Goal: Task Accomplishment & Management: Manage account settings

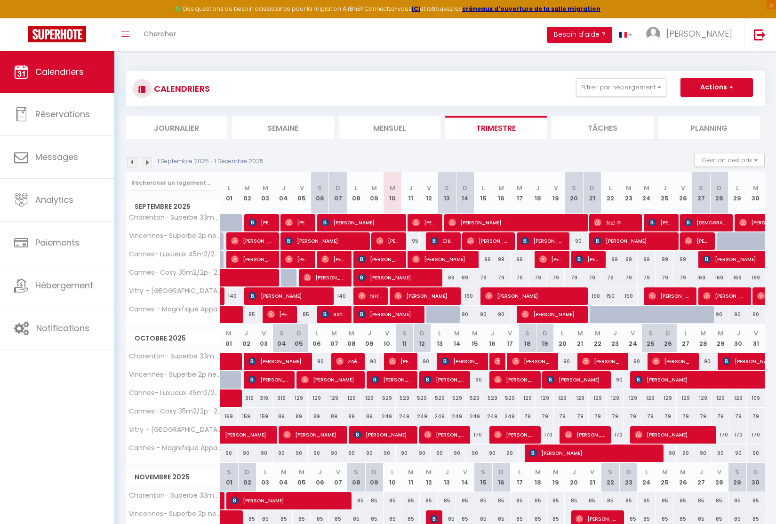
select select "0"
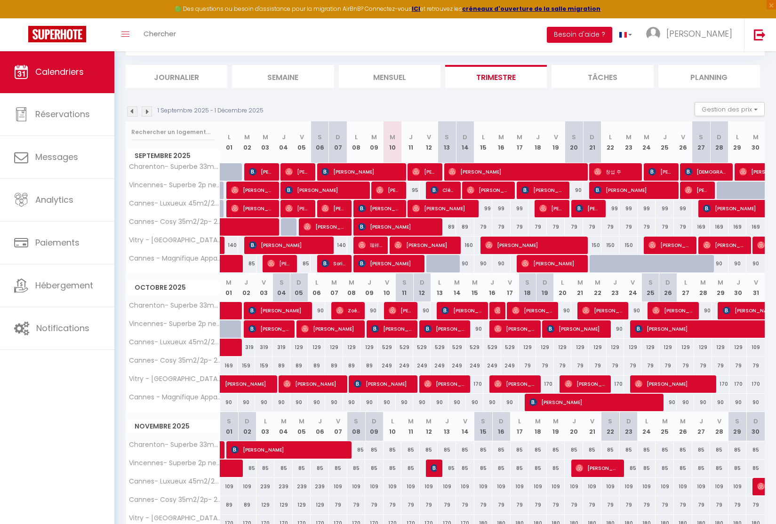
scroll to position [51, 0]
click at [390, 194] on span "[PERSON_NAME]" at bounding box center [388, 190] width 24 height 18
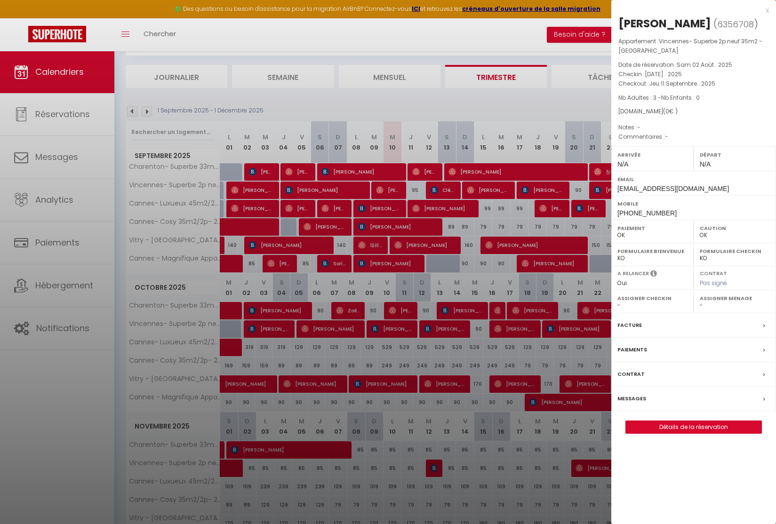
click at [765, 8] on div "x" at bounding box center [690, 10] width 158 height 11
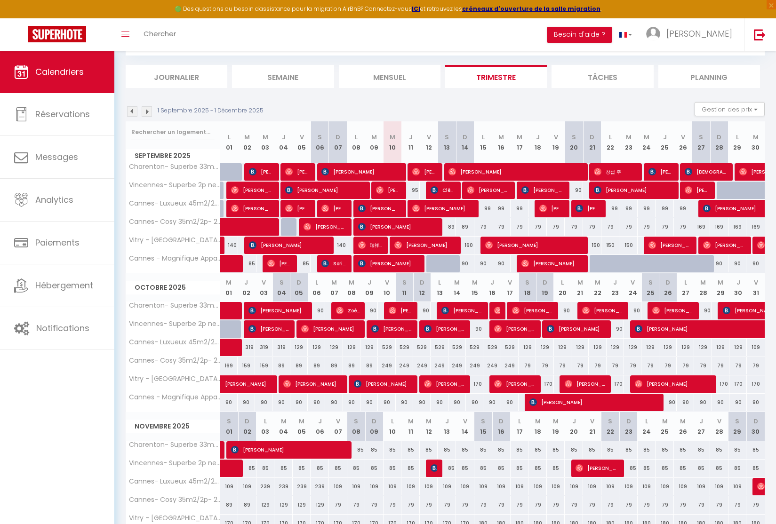
click at [255, 189] on span "[PERSON_NAME]" at bounding box center [252, 190] width 43 height 18
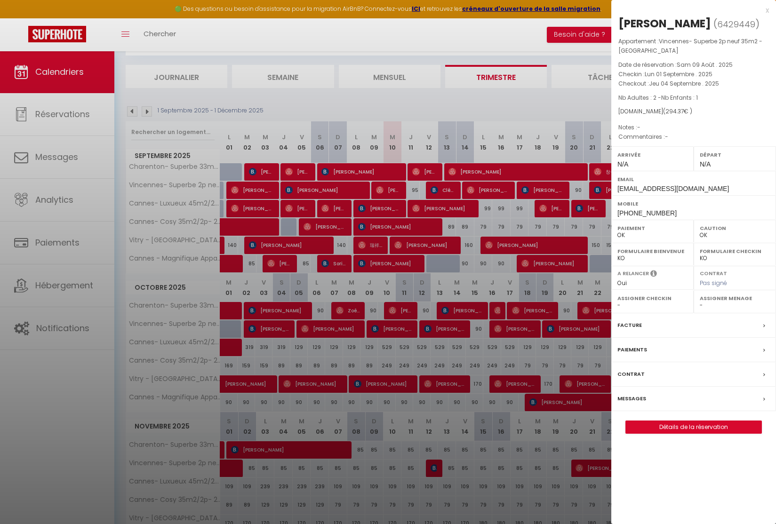
click at [635, 404] on label "Messages" at bounding box center [632, 399] width 29 height 10
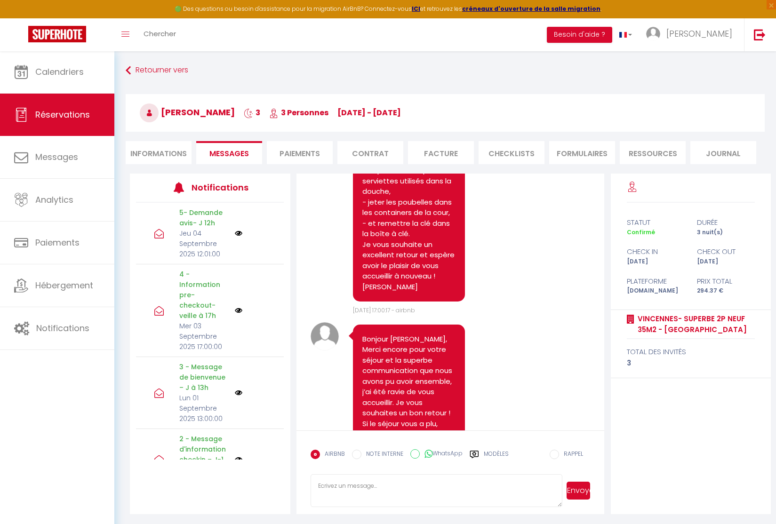
scroll to position [2407, 0]
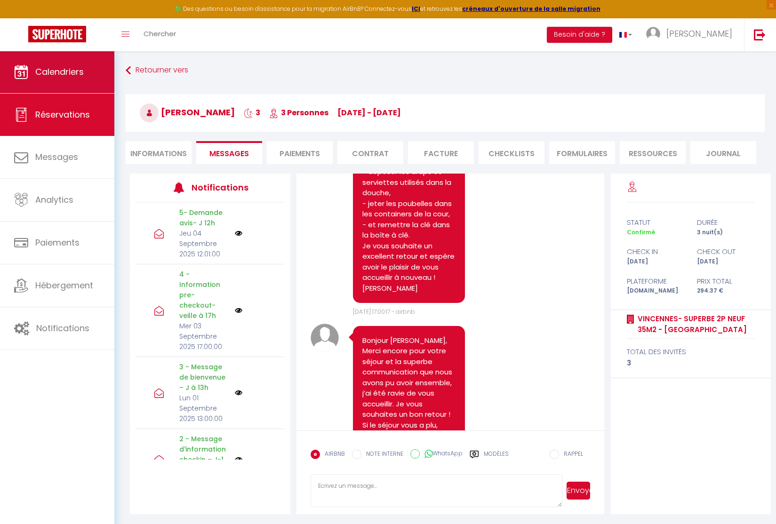
click at [51, 80] on link "Calendriers" at bounding box center [57, 72] width 114 height 42
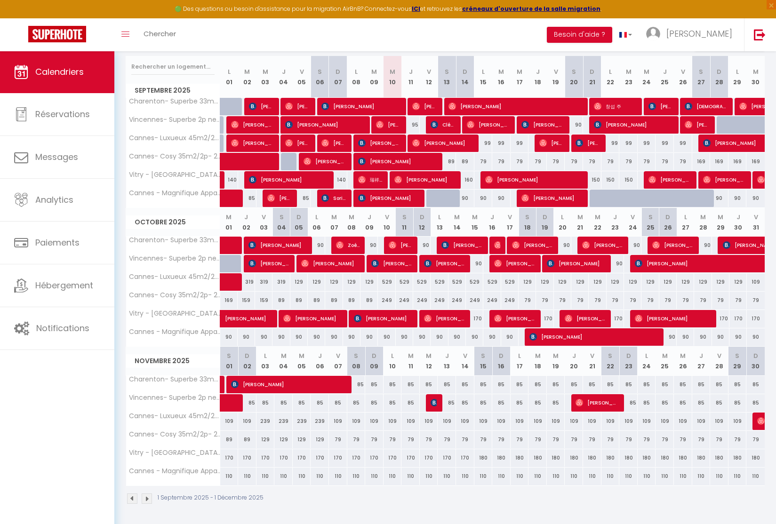
scroll to position [116, 0]
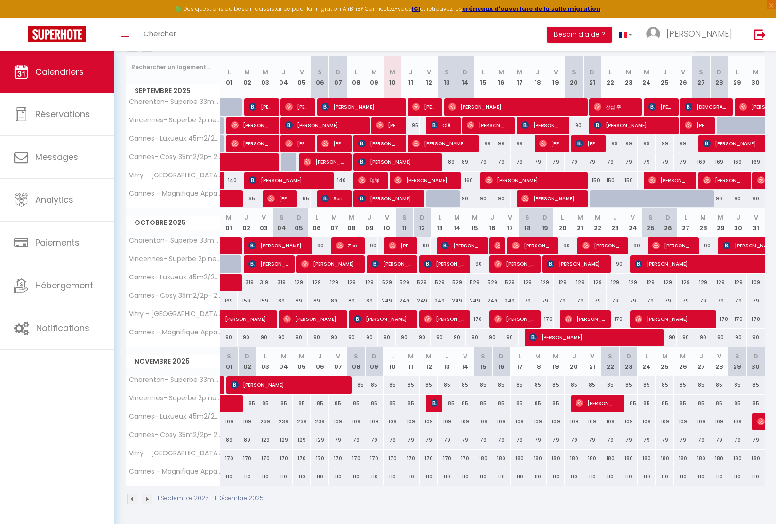
click at [487, 345] on div "90" at bounding box center [491, 337] width 17 height 17
type input "90"
type input "Jeu 16 Octobre 2025"
type input "Ven 17 Octobre 2025"
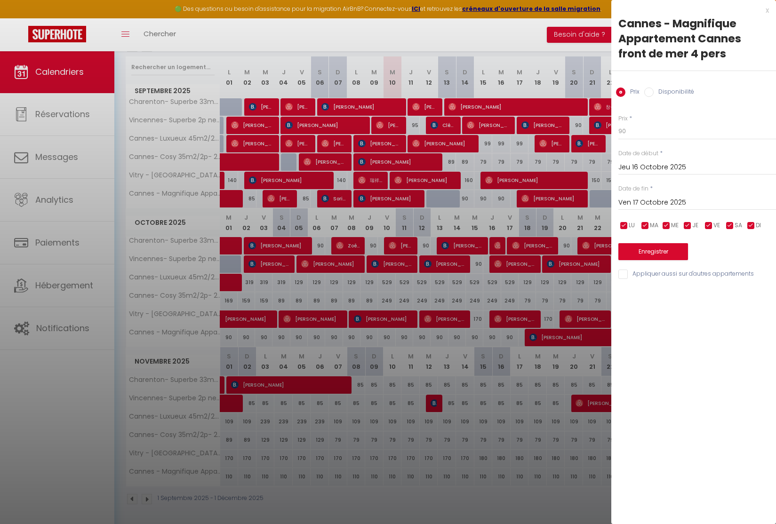
click at [383, 281] on div at bounding box center [388, 262] width 776 height 524
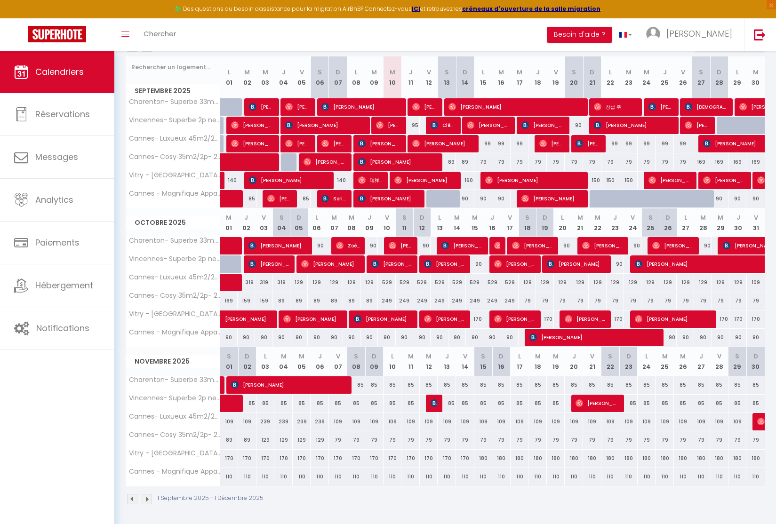
scroll to position [116, 0]
click at [383, 281] on div "529" at bounding box center [386, 282] width 17 height 17
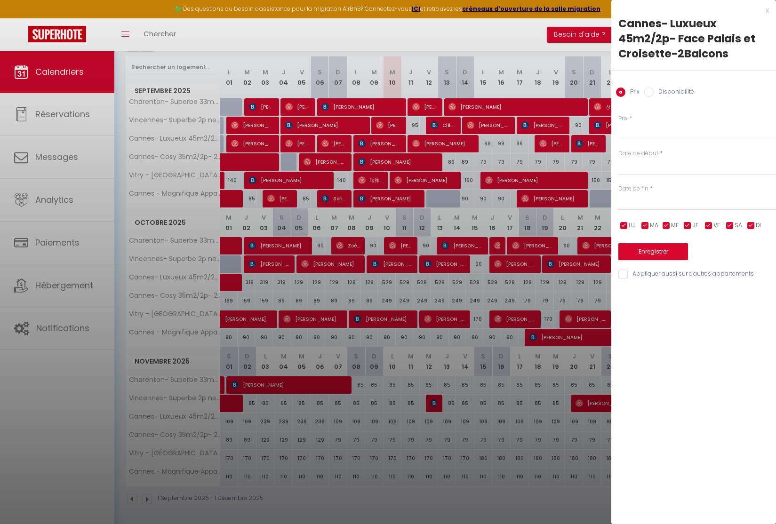
type input "529"
type input "Ven 10 Octobre 2025"
type input "[DATE]"
drag, startPoint x: 630, startPoint y: 131, endPoint x: 600, endPoint y: 132, distance: 30.1
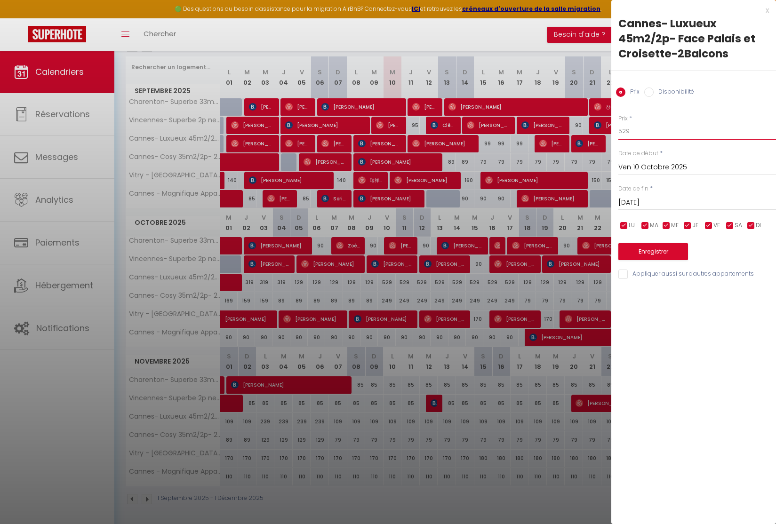
click at [601, 132] on body "🟢 Des questions ou besoin d'assistance pour la migration AirBnB? Connectez-vous…" at bounding box center [388, 230] width 776 height 591
type input "499"
click at [638, 195] on div "[DATE] < [DATE] > Dim Lun Mar Mer Jeu Ven Sam 1 2 3 4 5 6 7 8 9 10 11 12 13 14 …" at bounding box center [698, 201] width 158 height 17
click at [638, 201] on input "[DATE]" at bounding box center [698, 203] width 158 height 12
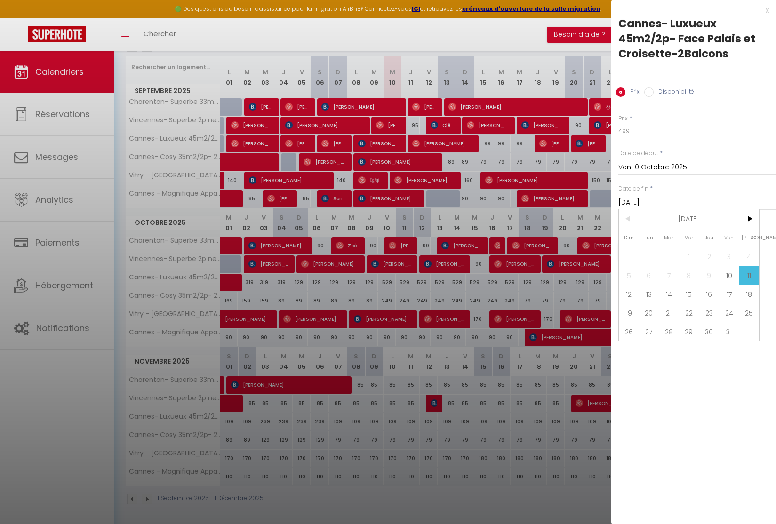
click at [706, 295] on span "16" at bounding box center [709, 294] width 20 height 19
type input "Jeu 16 Octobre 2025"
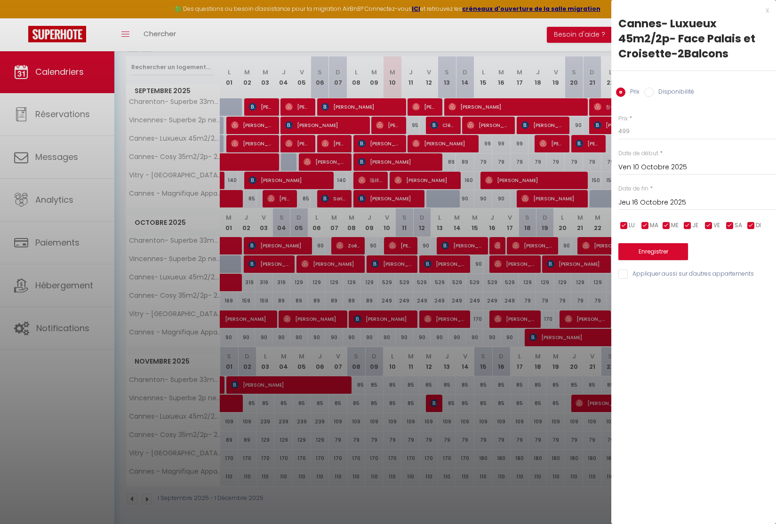
click at [666, 248] on button "Enregistrer" at bounding box center [654, 251] width 70 height 17
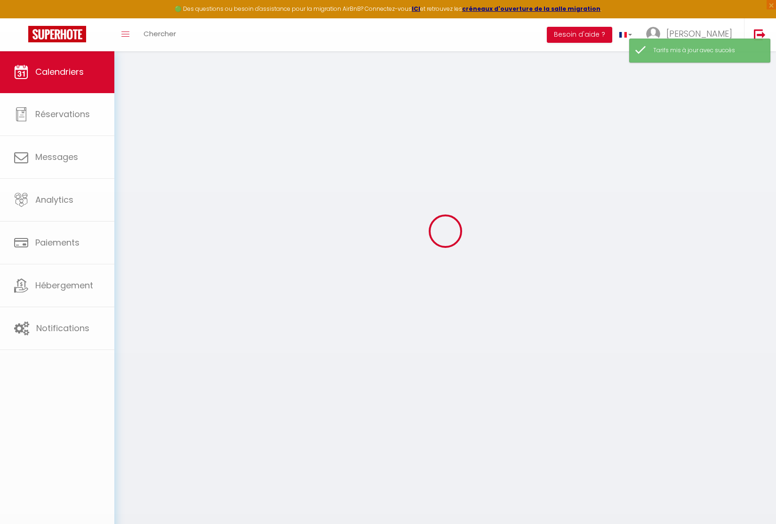
scroll to position [51, 0]
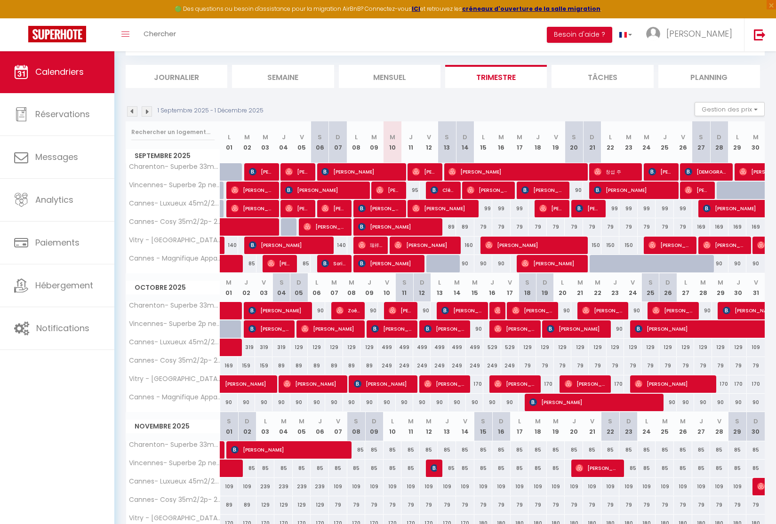
click at [491, 349] on div "529" at bounding box center [491, 347] width 17 height 17
type input "529"
type input "Jeu 16 Octobre 2025"
type input "Ven 17 Octobre 2025"
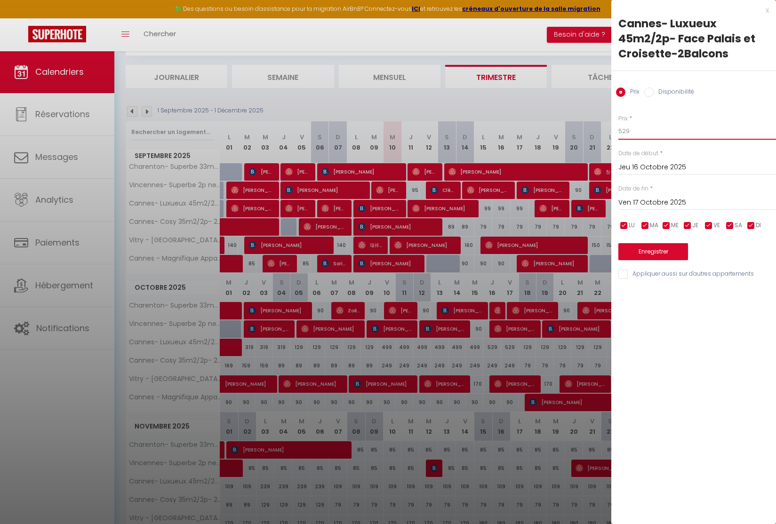
drag, startPoint x: 625, startPoint y: 130, endPoint x: 596, endPoint y: 124, distance: 29.4
click at [596, 124] on body "🟢 Des questions ou besoin d'assistance pour la migration AirBnB? Connectez-vous…" at bounding box center [388, 295] width 776 height 591
type input "399"
click at [647, 193] on div "[DATE] < [DATE] > Dim Lun Mar Mer Jeu Ven Sam 1 2 3 4 5 6 7 8 9 10 11 12 13 14 …" at bounding box center [698, 201] width 158 height 17
click at [649, 202] on input "Ven 17 Octobre 2025" at bounding box center [698, 203] width 158 height 12
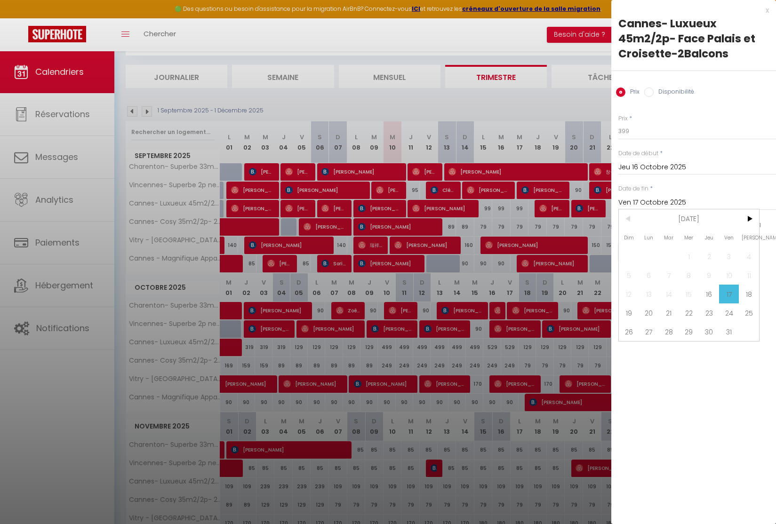
click at [748, 293] on span "18" at bounding box center [749, 294] width 20 height 19
type input "[DATE]"
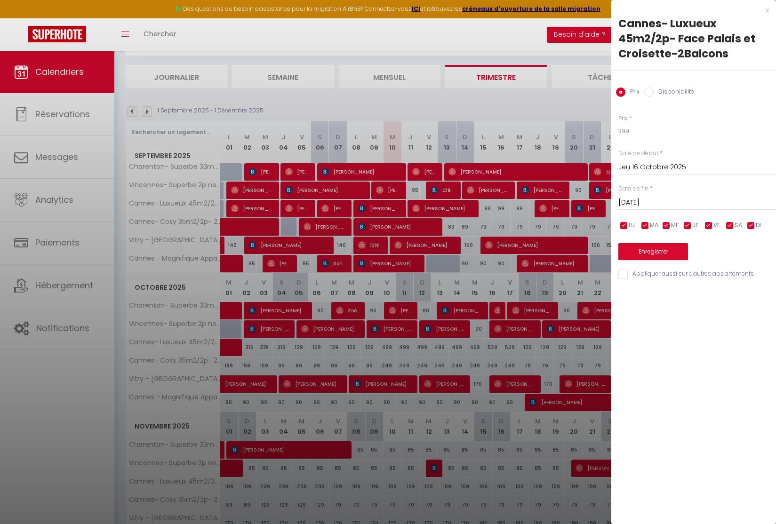
click at [669, 254] on button "Enregistrer" at bounding box center [654, 251] width 70 height 17
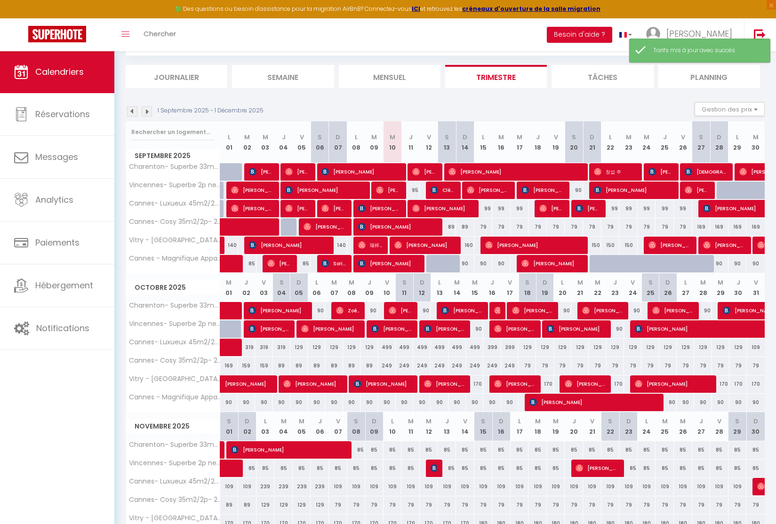
click at [510, 349] on div "399" at bounding box center [509, 347] width 17 height 17
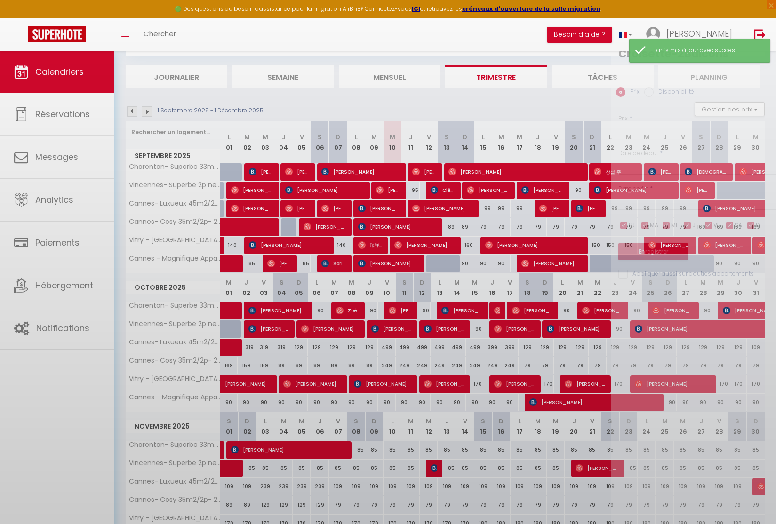
type input "399"
type input "Ven 17 Octobre 2025"
type input "[DATE]"
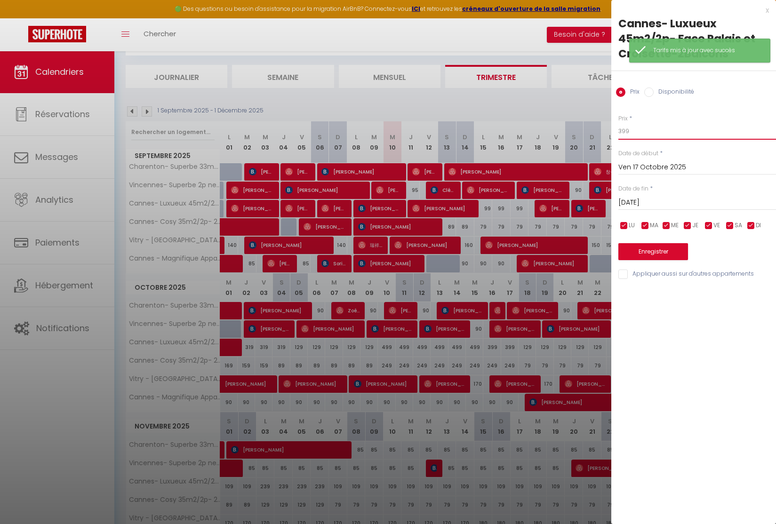
drag, startPoint x: 621, startPoint y: 132, endPoint x: 589, endPoint y: 124, distance: 33.0
click at [595, 125] on body "🟢 Des questions ou besoin d'assistance pour la migration AirBnB? Connectez-vous…" at bounding box center [388, 295] width 776 height 591
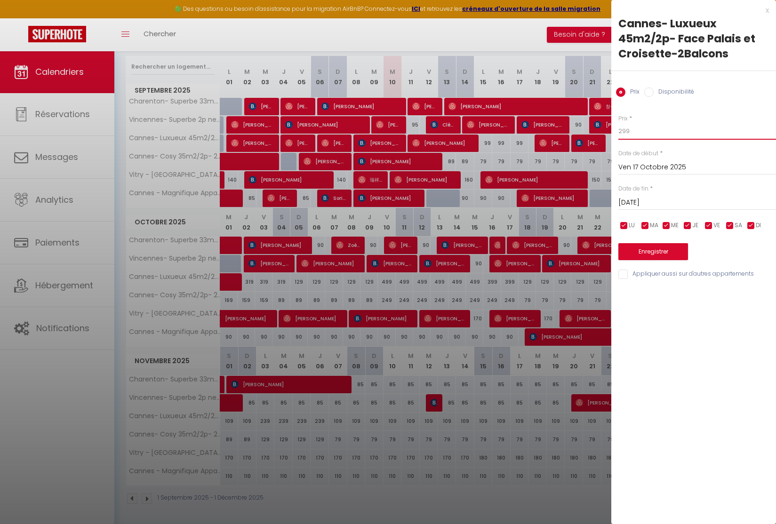
scroll to position [116, 0]
type input "299"
click at [646, 247] on button "Enregistrer" at bounding box center [654, 251] width 70 height 17
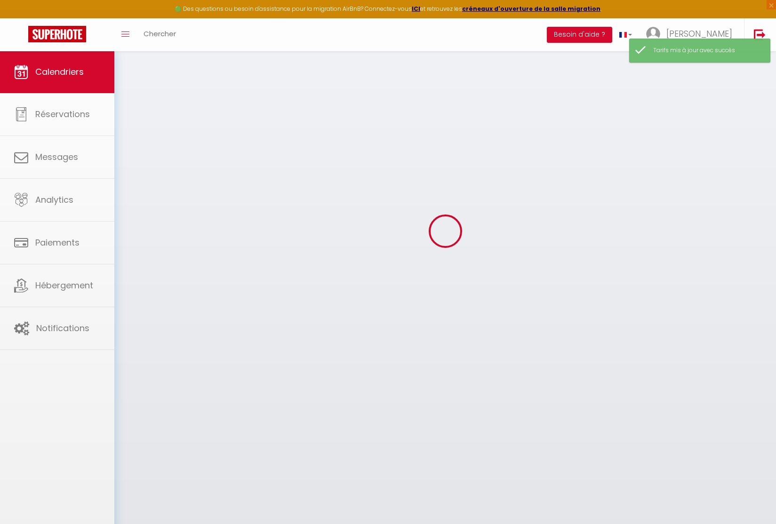
scroll to position [51, 0]
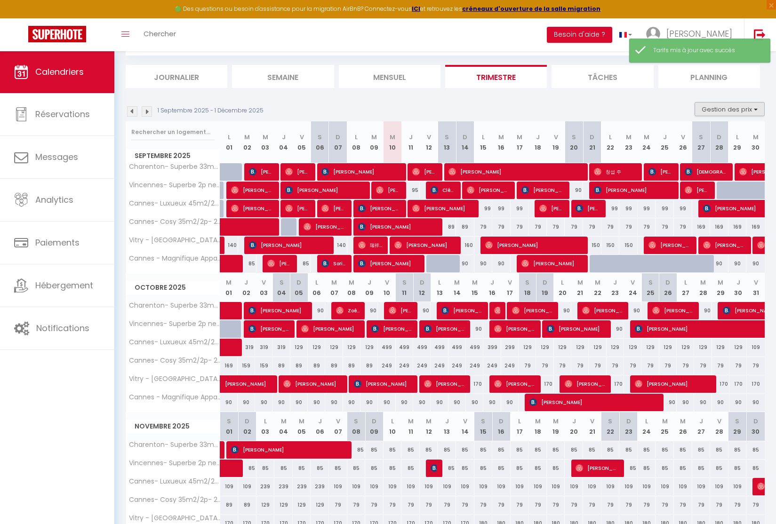
click at [729, 107] on button "Gestion des prix" at bounding box center [730, 109] width 70 height 14
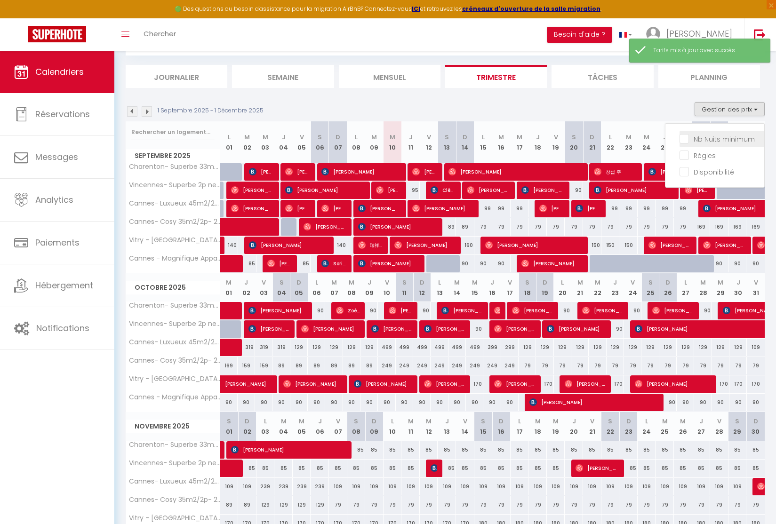
click at [714, 140] on input "Nb Nuits minimum" at bounding box center [722, 138] width 85 height 9
checkbox input "true"
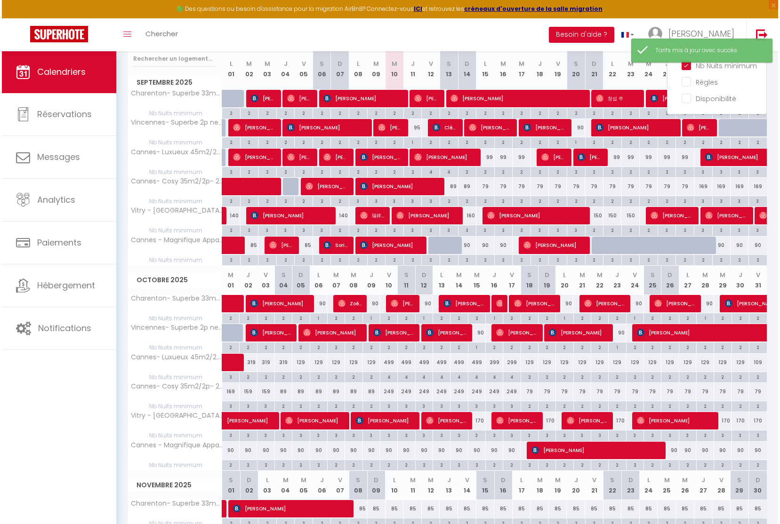
scroll to position [124, 0]
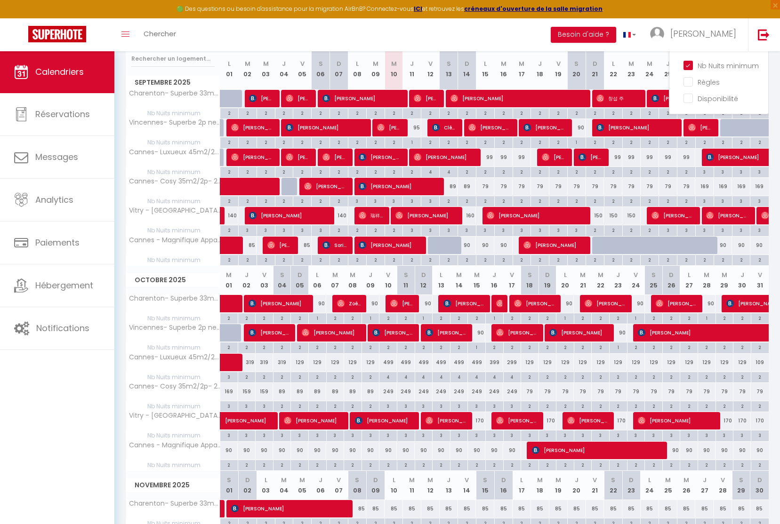
click at [512, 375] on div "4" at bounding box center [512, 376] width 17 height 9
type input "4"
type input "Ven 17 Octobre 2025"
type input "[DATE]"
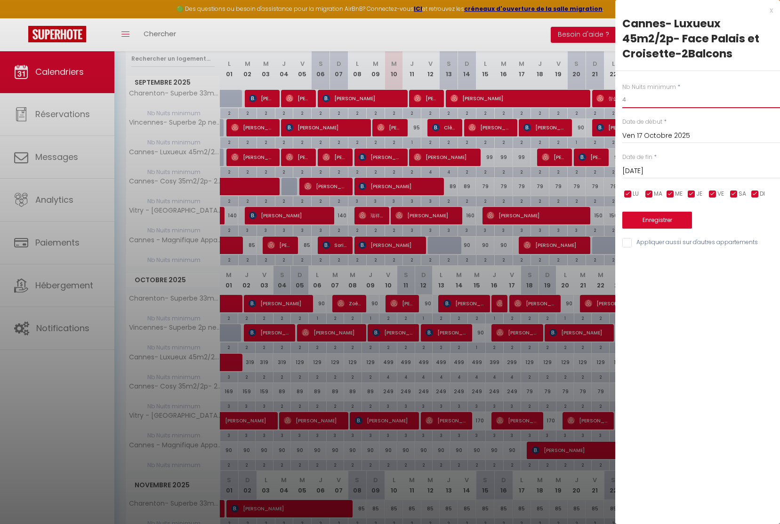
drag, startPoint x: 624, startPoint y: 98, endPoint x: 611, endPoint y: 100, distance: 13.8
click at [614, 99] on body "🟢 Des questions ou besoin d'assistance pour la migration AirBnB? Connectez-vous…" at bounding box center [390, 321] width 780 height 789
type input "2"
click at [680, 219] on button "Enregistrer" at bounding box center [657, 220] width 70 height 17
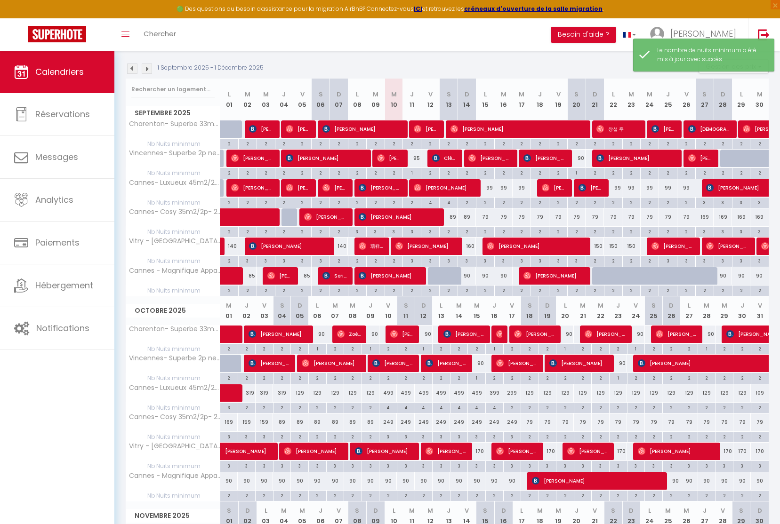
scroll to position [136, 0]
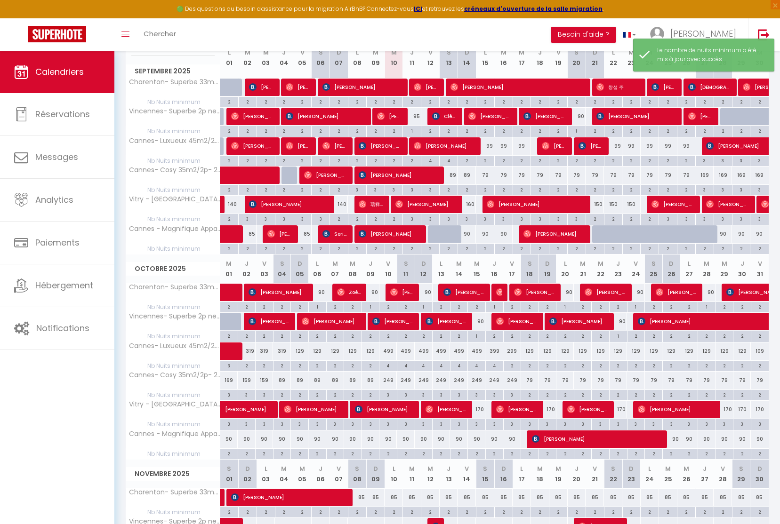
click at [513, 393] on div "3" at bounding box center [512, 394] width 17 height 9
type input "3"
type input "Ven 17 Octobre 2025"
type input "[DATE]"
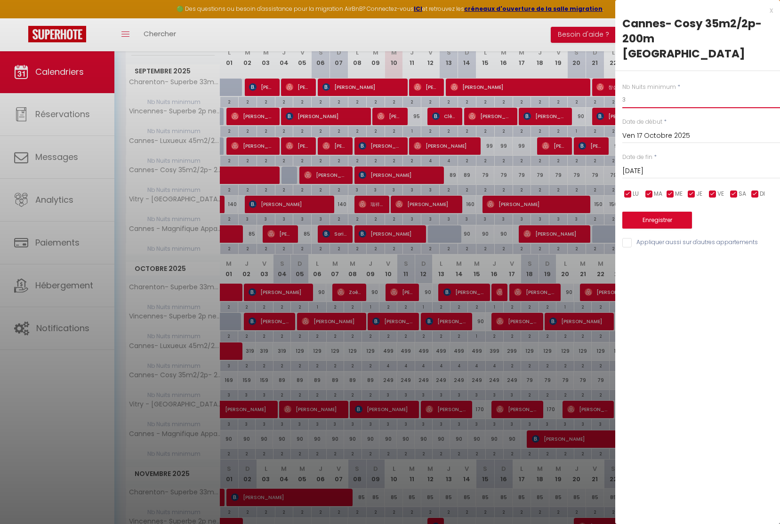
drag, startPoint x: 631, startPoint y: 94, endPoint x: 591, endPoint y: 88, distance: 40.3
click at [591, 88] on body "🟢 Des questions ou besoin d'assistance pour la migration AirBnB? Connectez-vous…" at bounding box center [390, 309] width 780 height 789
type input "2"
click at [657, 222] on button "Enregistrer" at bounding box center [657, 220] width 70 height 17
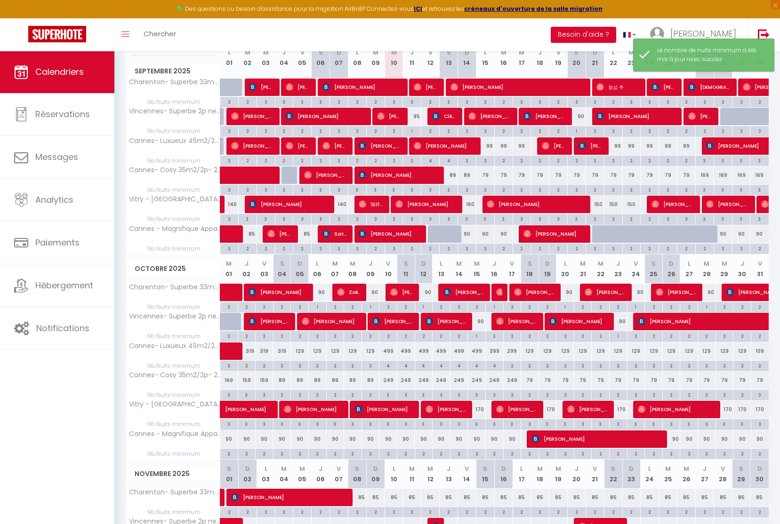
scroll to position [51, 0]
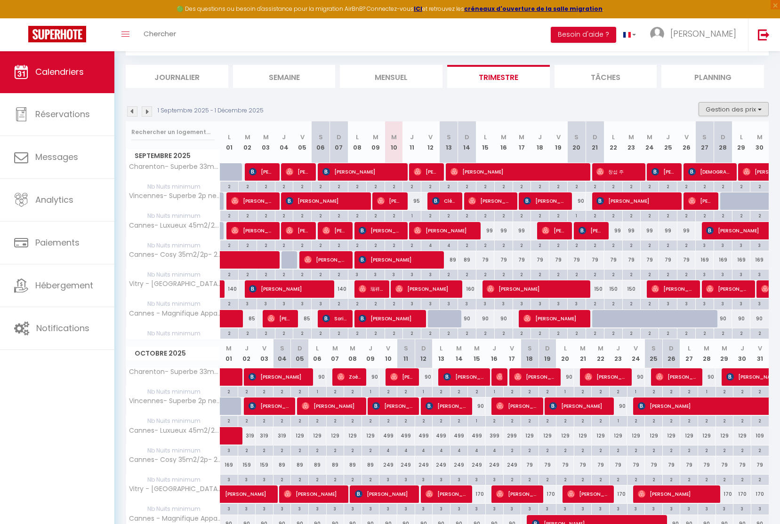
click at [726, 105] on button "Gestion des prix" at bounding box center [734, 109] width 70 height 14
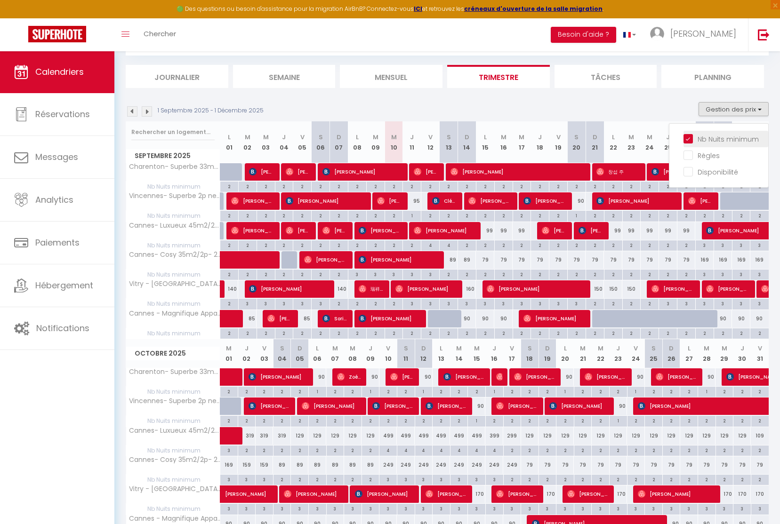
click at [686, 138] on input "Nb Nuits minimum" at bounding box center [726, 138] width 85 height 9
checkbox input "false"
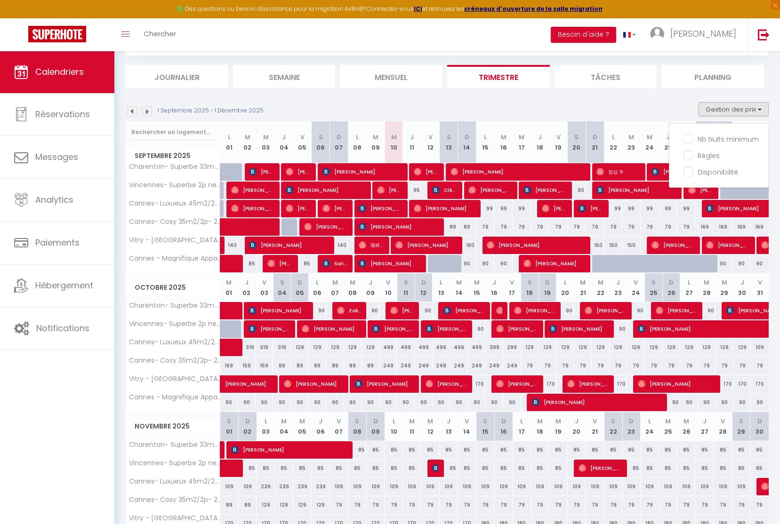
click at [387, 364] on div "249" at bounding box center [388, 365] width 18 height 17
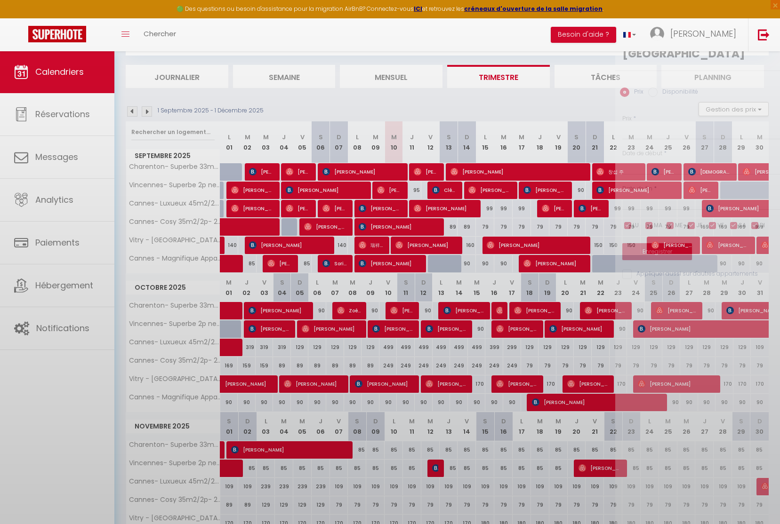
type input "249"
type input "Ven 10 Octobre 2025"
type input "[DATE]"
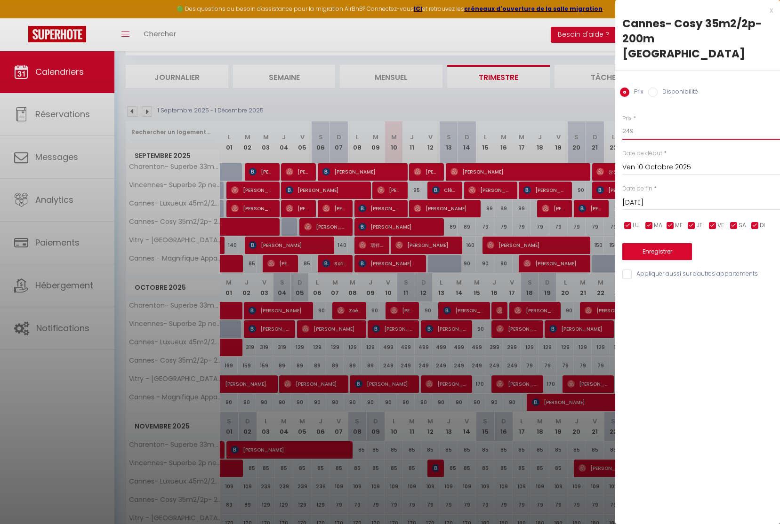
drag, startPoint x: 644, startPoint y: 128, endPoint x: 546, endPoint y: 114, distance: 98.9
click at [546, 114] on body "🟢 Des questions ou besoin d'assistance pour la migration AirBnB? Connectez-vous…" at bounding box center [390, 295] width 780 height 591
type input "199"
click at [641, 206] on input "[DATE]" at bounding box center [701, 203] width 158 height 12
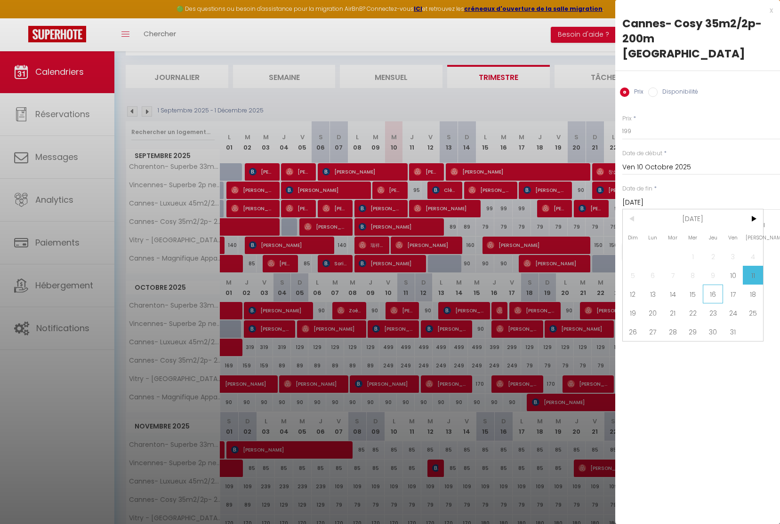
click at [717, 298] on span "16" at bounding box center [713, 294] width 20 height 19
type input "Jeu 16 Octobre 2025"
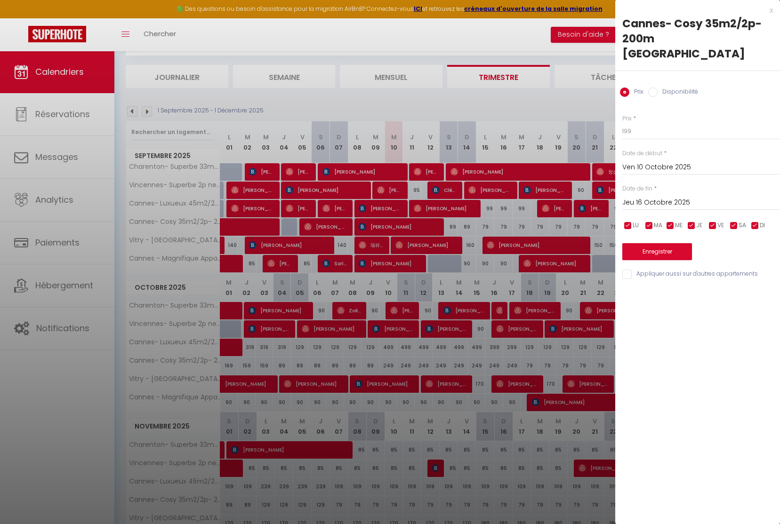
click at [692, 244] on button "Enregistrer" at bounding box center [657, 251] width 70 height 17
click at [689, 247] on div at bounding box center [701, 244] width 158 height 24
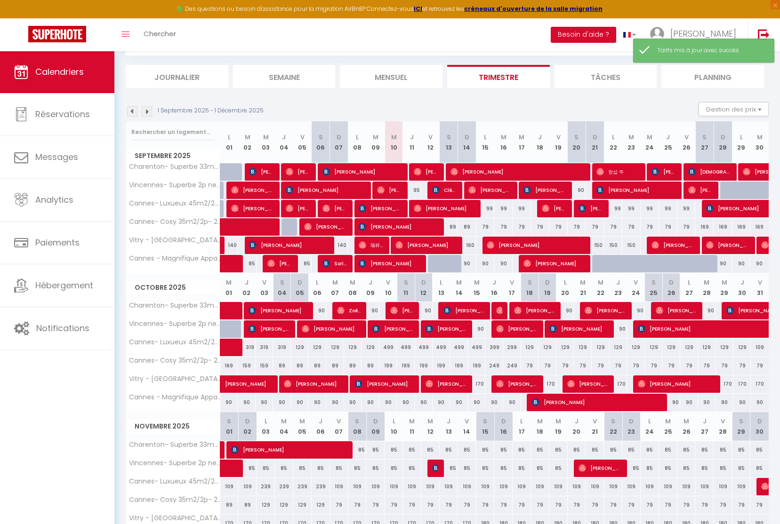
click at [496, 366] on div "249" at bounding box center [494, 365] width 18 height 17
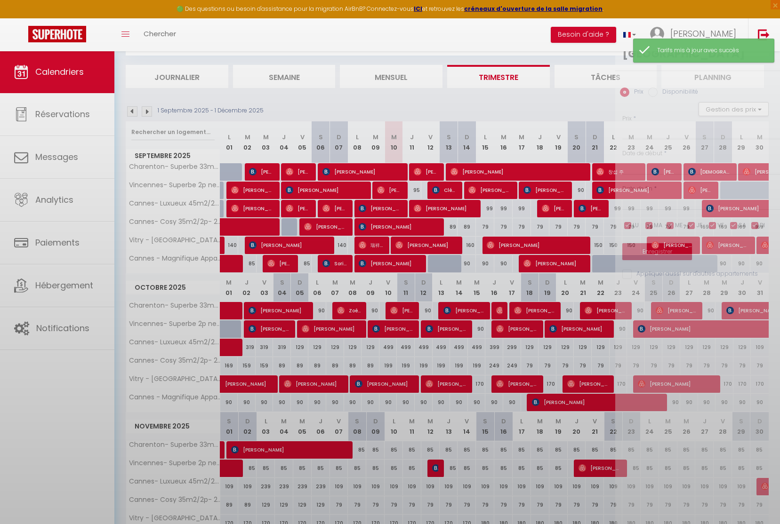
type input "249"
type input "Jeu 16 Octobre 2025"
type input "Ven 17 Octobre 2025"
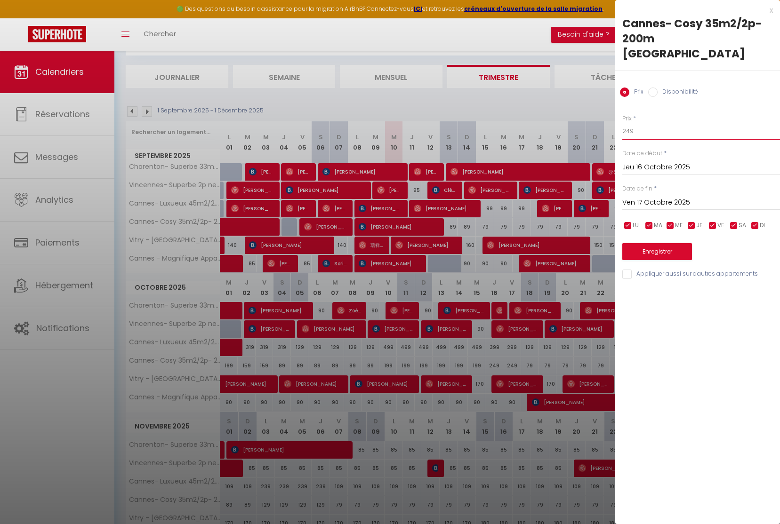
drag, startPoint x: 594, startPoint y: 123, endPoint x: 470, endPoint y: 104, distance: 125.3
click at [478, 105] on body "🟢 Des questions ou besoin d'assistance pour la migration AirBnB? Connectez-vous…" at bounding box center [390, 295] width 780 height 591
type input "169"
click at [671, 255] on button "Enregistrer" at bounding box center [657, 251] width 70 height 17
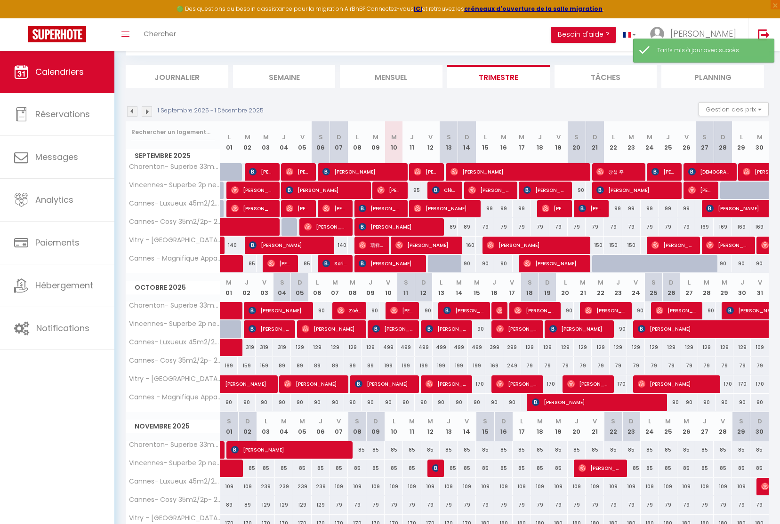
click at [515, 366] on div "249" at bounding box center [512, 365] width 18 height 17
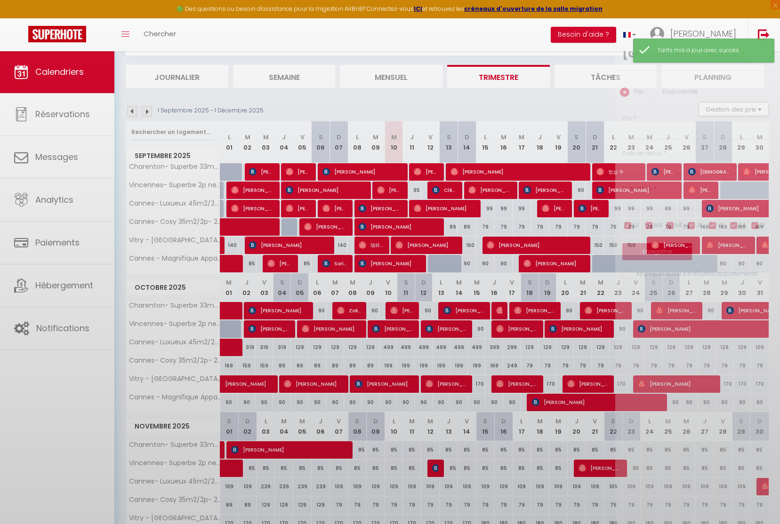
type input "249"
type input "Ven 17 Octobre 2025"
type input "[DATE]"
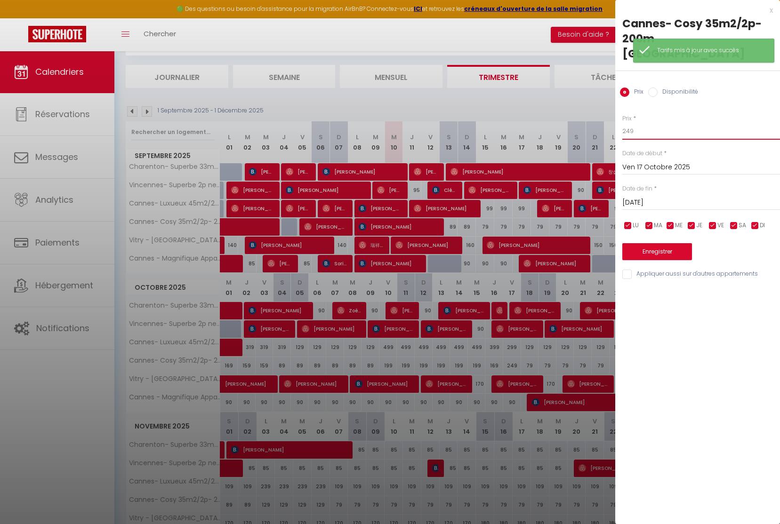
drag, startPoint x: 636, startPoint y: 129, endPoint x: 564, endPoint y: 123, distance: 72.2
click at [573, 125] on body "🟢 Des questions ou besoin d'assistance pour la migration AirBnB? Connectez-vous…" at bounding box center [390, 295] width 780 height 591
type input "129"
click at [644, 250] on button "Enregistrer" at bounding box center [657, 251] width 70 height 17
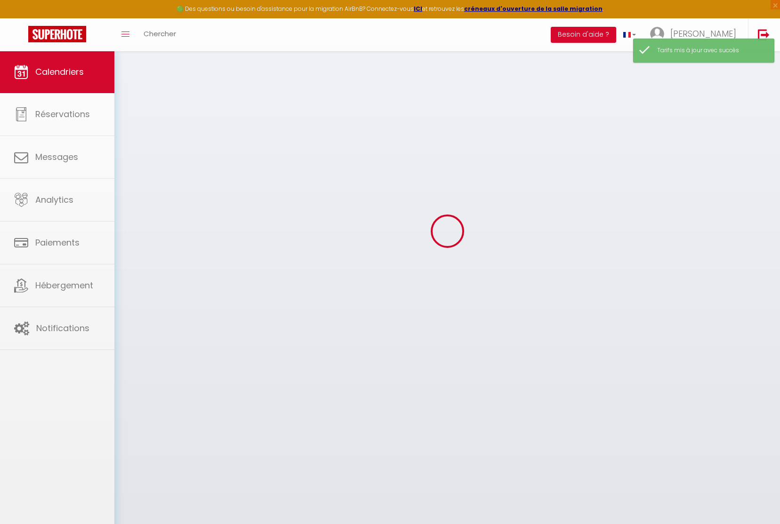
scroll to position [46, 0]
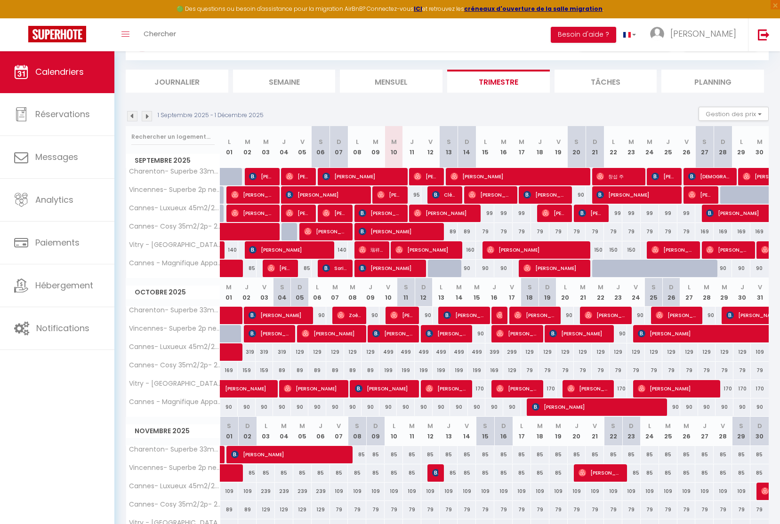
click at [451, 232] on div "89" at bounding box center [449, 231] width 18 height 17
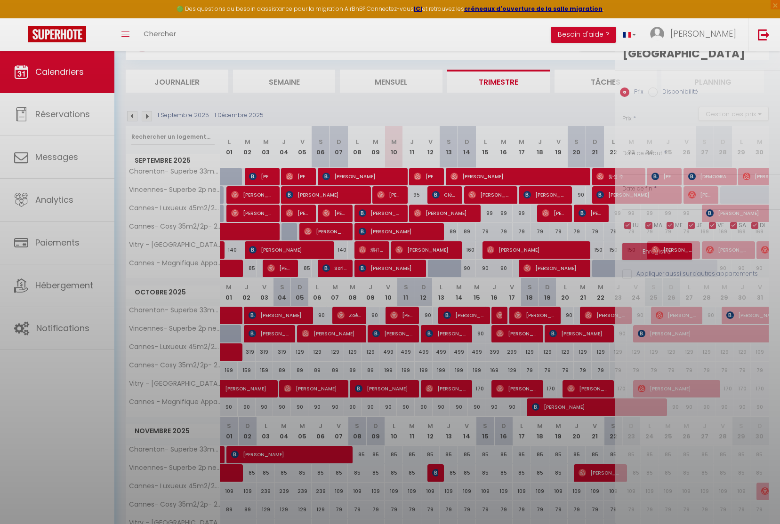
type input "89"
type input "Sam 13 Septembre 2025"
type input "Dim 14 Septembre 2025"
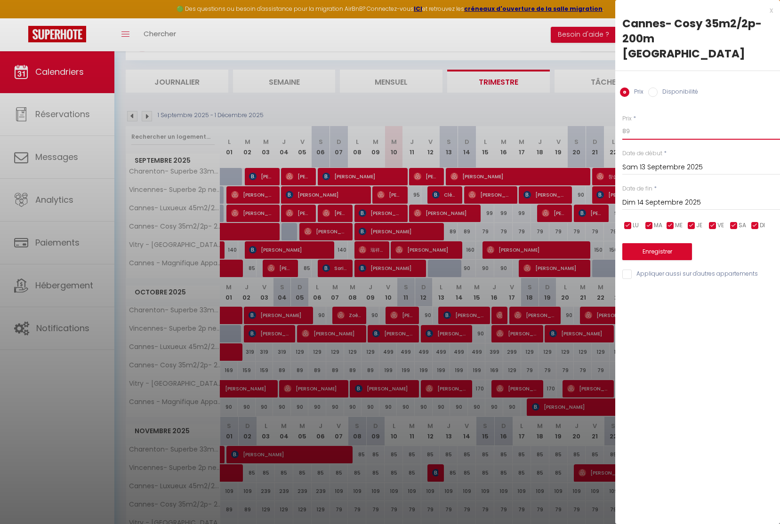
drag, startPoint x: 626, startPoint y: 132, endPoint x: 585, endPoint y: 127, distance: 41.3
click at [589, 128] on body "🟢 Des questions ou besoin d'assistance pour la migration AirBnB? Connectez-vous…" at bounding box center [390, 300] width 780 height 591
type input "79"
click at [660, 204] on input "Dim 14 Septembre 2025" at bounding box center [701, 203] width 158 height 12
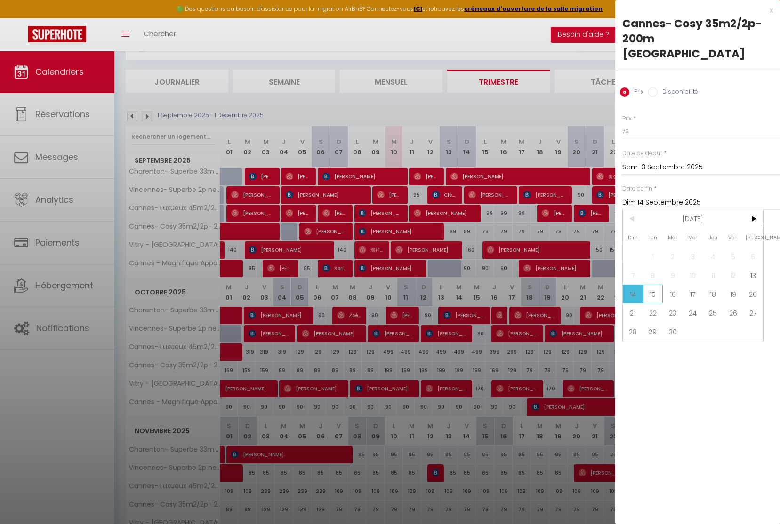
click at [653, 295] on span "15" at bounding box center [653, 294] width 20 height 19
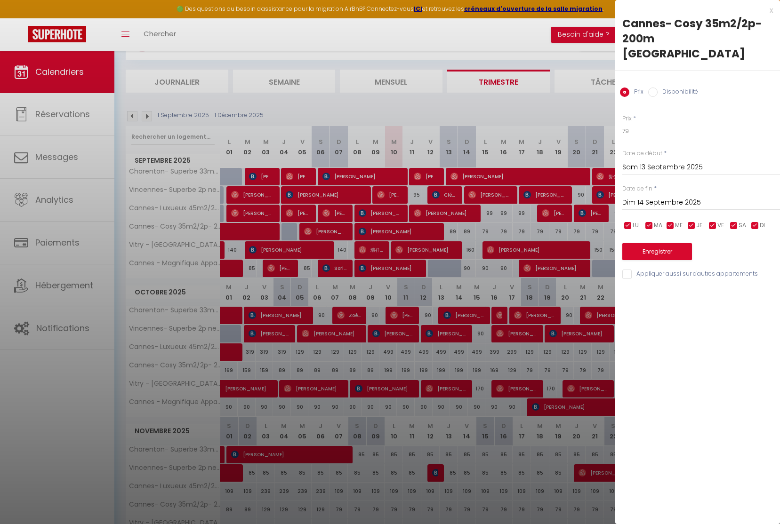
type input "Lun 15 Septembre 2025"
click at [640, 195] on div "[DATE] < [DATE] > Dim Lun Mar Mer Jeu Ven Sam 1 2 3 4 5 6 7 8 9 10 11 12 13 14 …" at bounding box center [701, 201] width 158 height 17
click at [673, 246] on button "Enregistrer" at bounding box center [657, 251] width 70 height 17
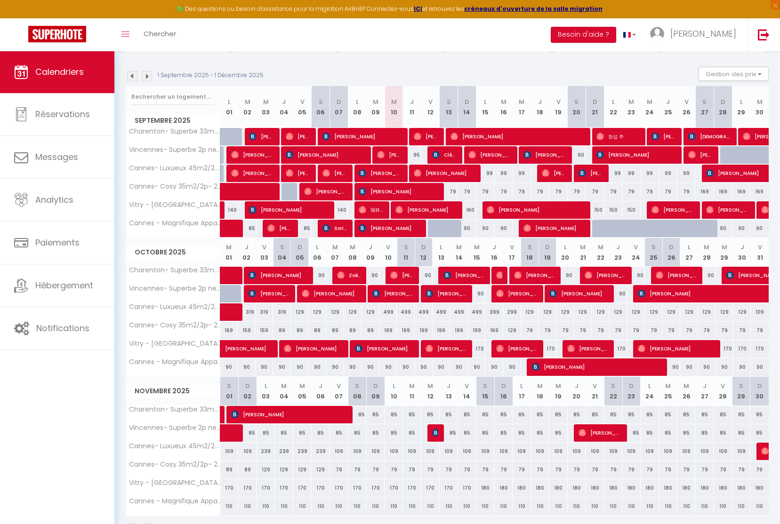
scroll to position [84, 0]
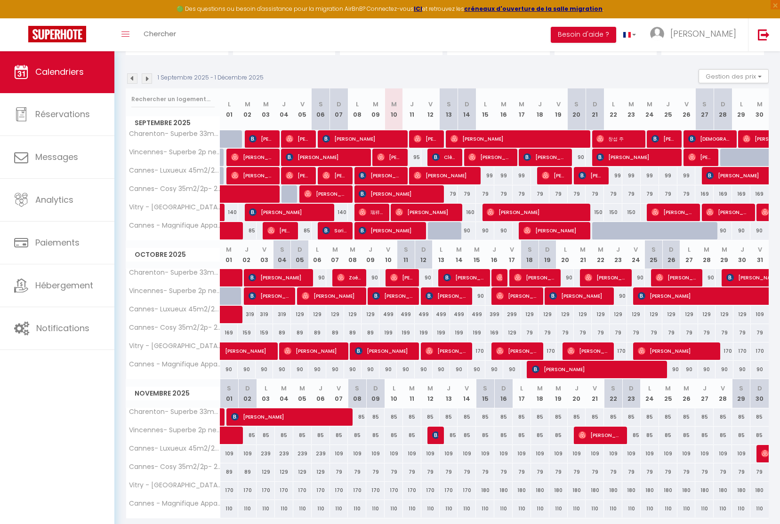
click at [249, 314] on span at bounding box center [242, 315] width 22 height 18
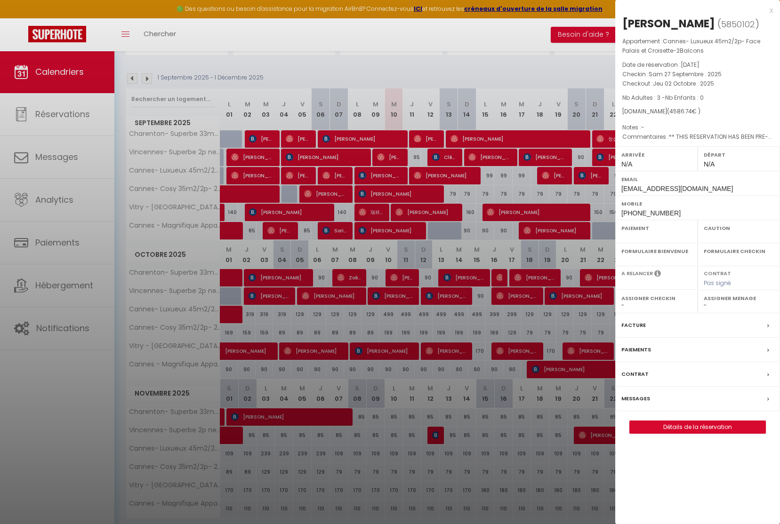
select select "OK"
select select "KO"
select select "0"
select select "1"
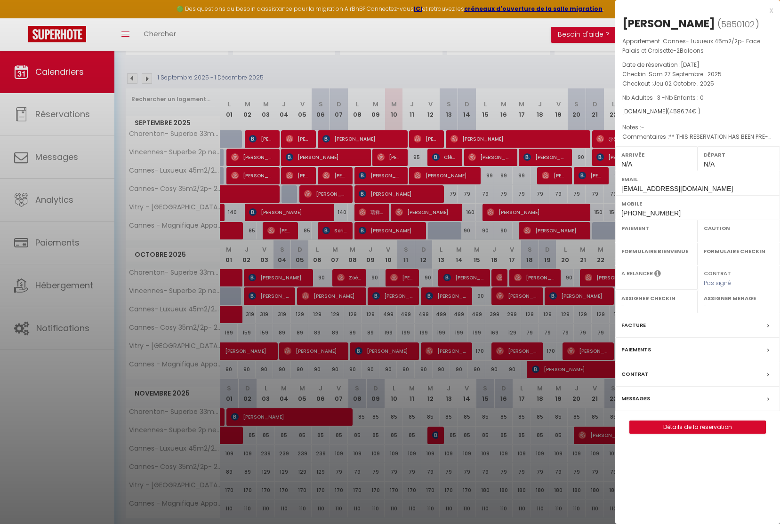
select select
click at [413, 393] on div at bounding box center [390, 262] width 780 height 524
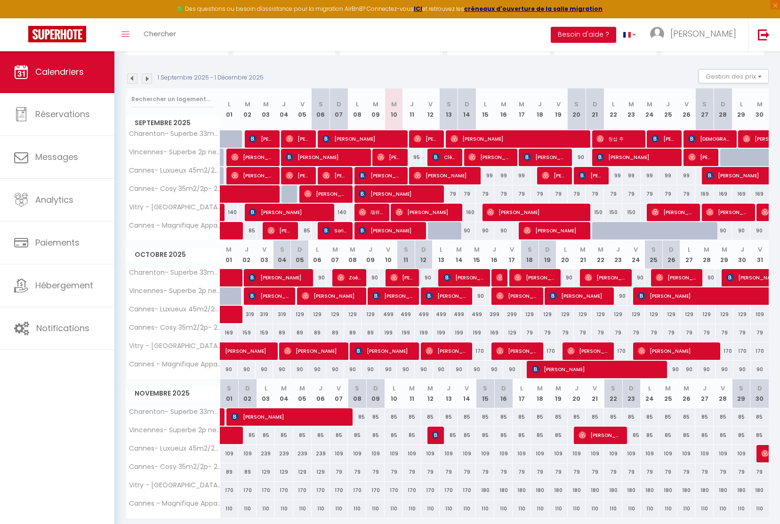
click at [263, 315] on div "319" at bounding box center [265, 314] width 18 height 17
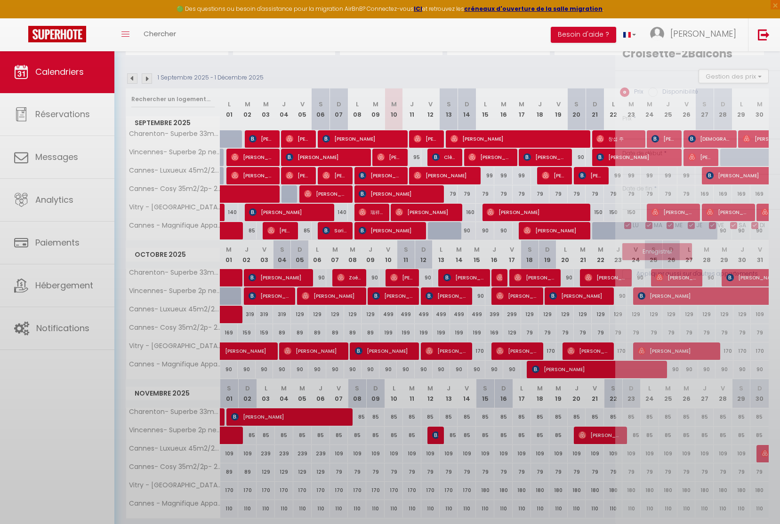
type input "319"
type input "Ven 03 Octobre 2025"
type input "[DATE]"
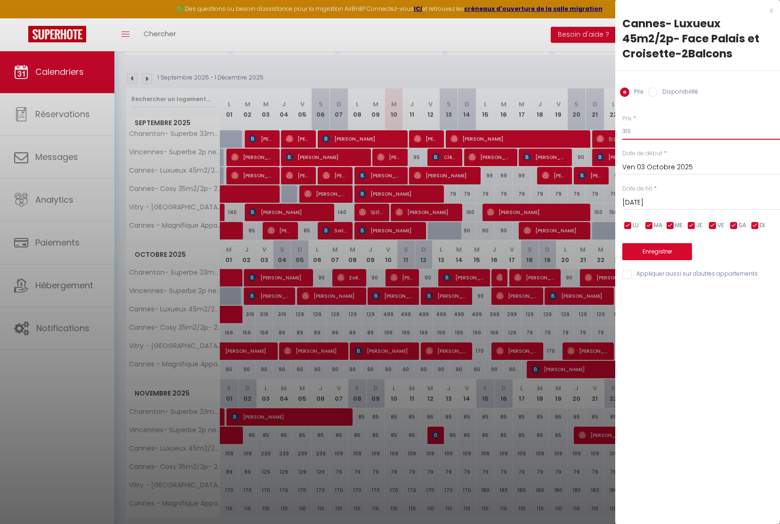
drag, startPoint x: 638, startPoint y: 131, endPoint x: 566, endPoint y: 126, distance: 72.2
click at [571, 127] on body "🟢 Des questions ou besoin d'assistance pour la migration AirBnB? Connectez-vous…" at bounding box center [390, 262] width 780 height 591
type input "189"
click at [642, 161] on input "Ven 03 Octobre 2025" at bounding box center [701, 167] width 158 height 12
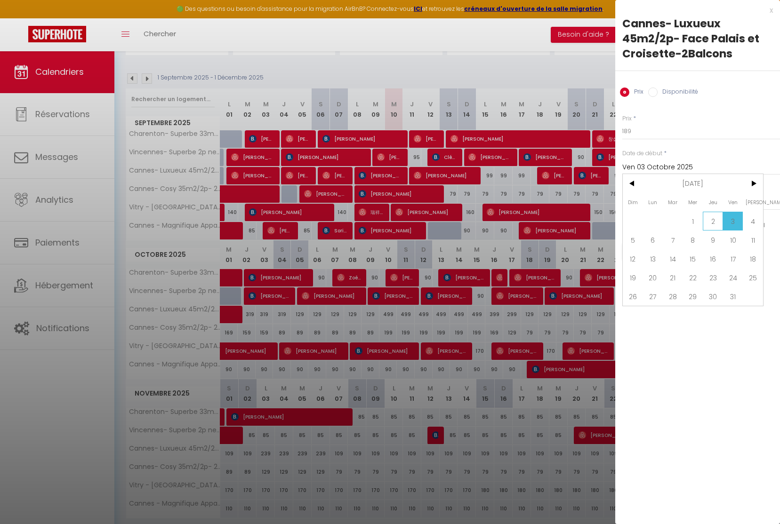
click at [715, 222] on span "2" at bounding box center [713, 221] width 20 height 19
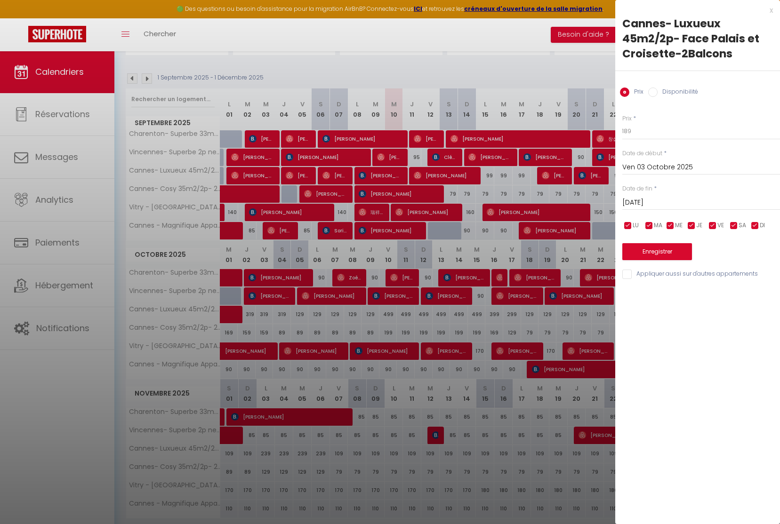
type input "Jeu 02 Octobre 2025"
click at [668, 246] on button "Enregistrer" at bounding box center [657, 251] width 70 height 17
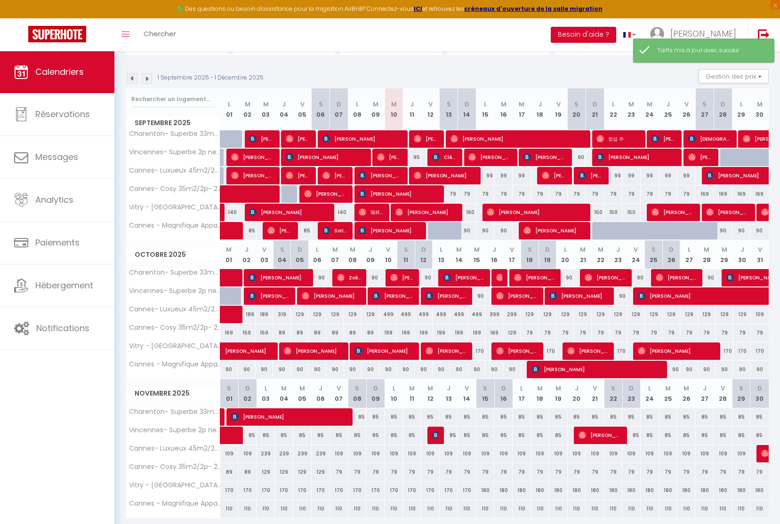
scroll to position [51, 0]
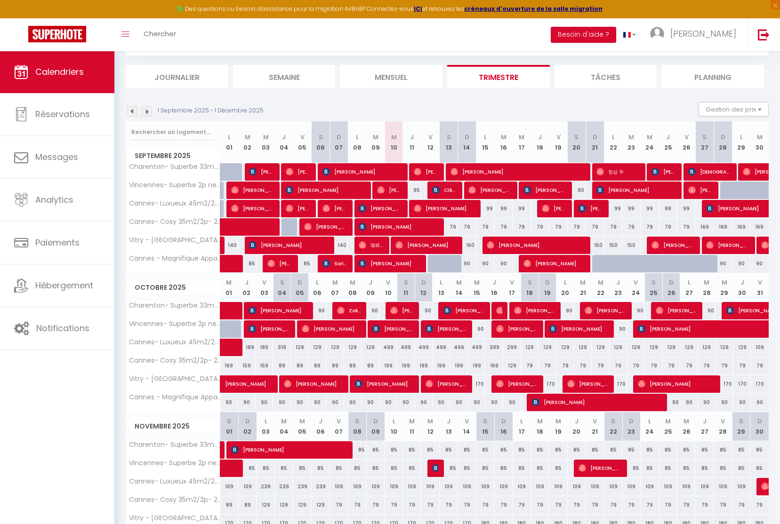
drag, startPoint x: 746, startPoint y: 114, endPoint x: 742, endPoint y: 129, distance: 15.5
click at [746, 114] on button "Gestion des prix" at bounding box center [734, 109] width 70 height 14
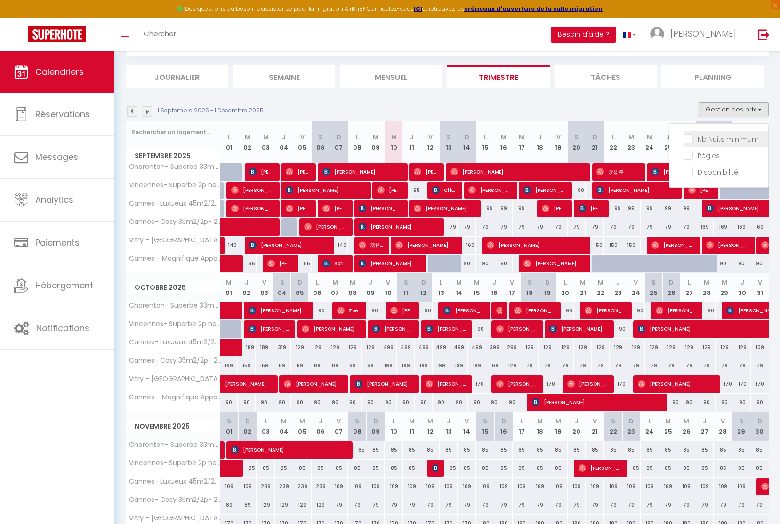
click at [736, 139] on input "Nb Nuits minimum" at bounding box center [726, 138] width 85 height 9
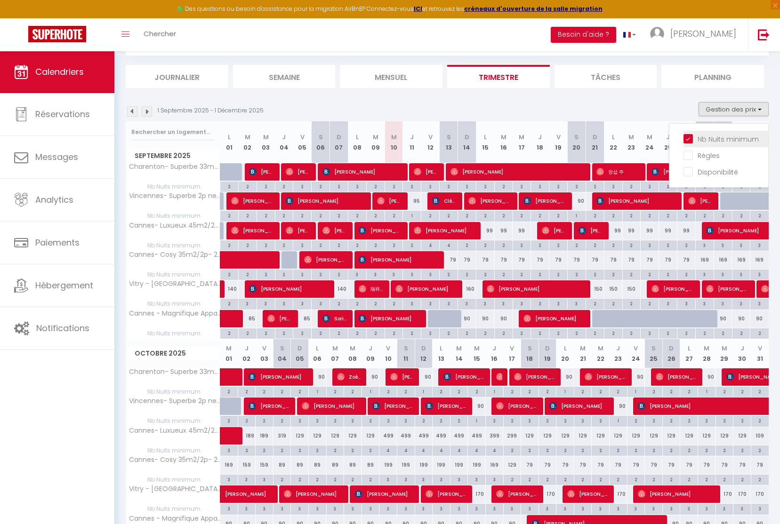
click at [687, 139] on input "Nb Nuits minimum" at bounding box center [726, 138] width 85 height 9
checkbox input "false"
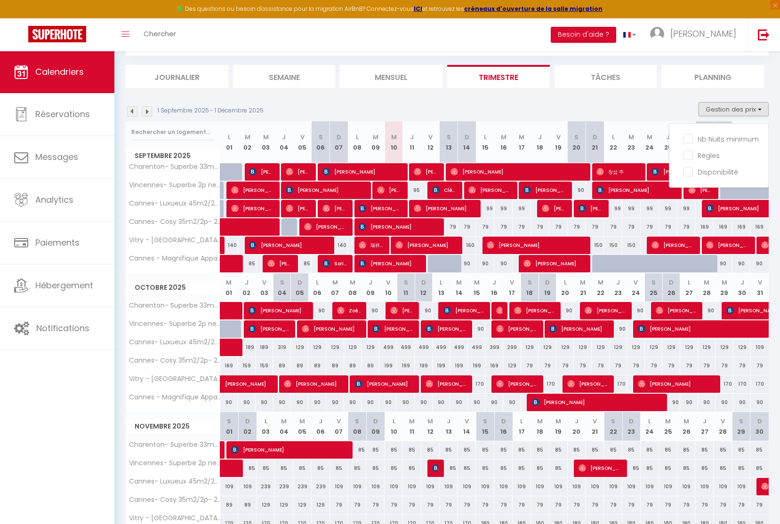
click at [704, 227] on div "169" at bounding box center [704, 226] width 18 height 17
type input "169"
type input "Sam 27 Septembre 2025"
type input "Dim 28 Septembre 2025"
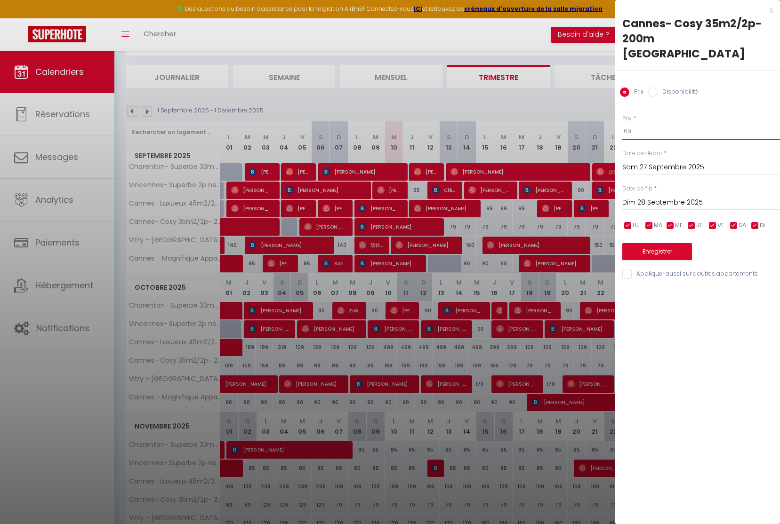
click at [627, 130] on input "169" at bounding box center [701, 131] width 158 height 17
type input "149"
click at [653, 205] on input "Dim 28 Septembre 2025" at bounding box center [701, 203] width 158 height 12
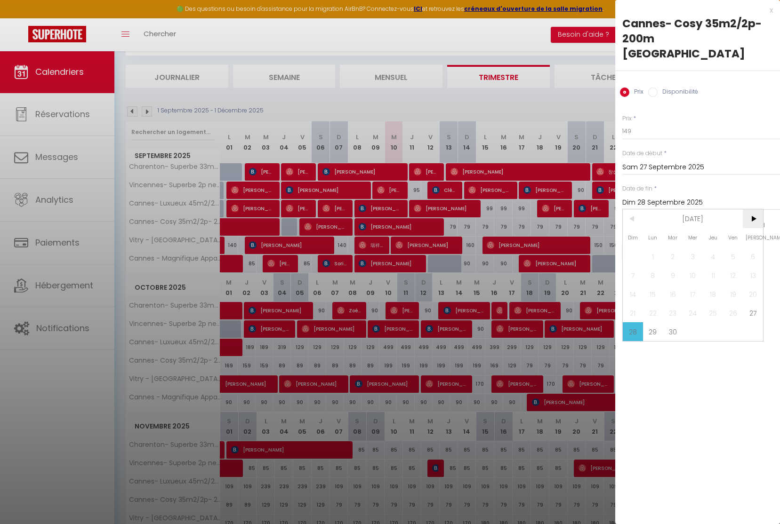
click at [758, 217] on span ">" at bounding box center [753, 218] width 20 height 19
click at [711, 257] on span "2" at bounding box center [713, 256] width 20 height 19
type input "Jeu 02 Octobre 2025"
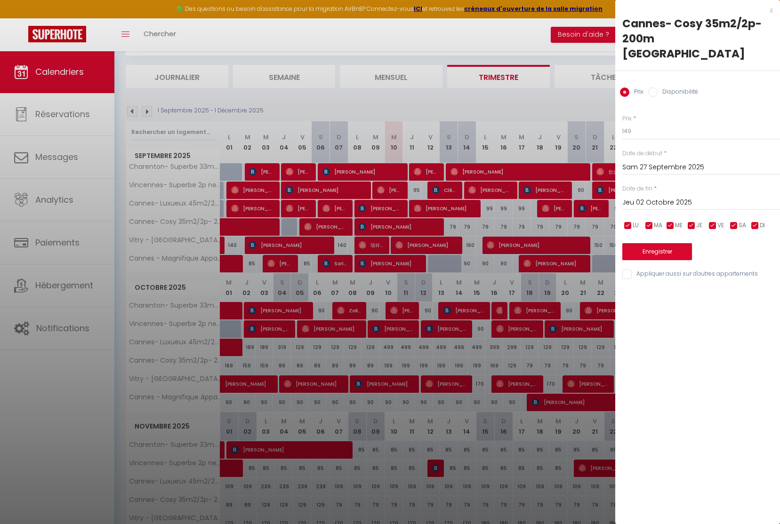
click at [670, 253] on button "Enregistrer" at bounding box center [657, 251] width 70 height 17
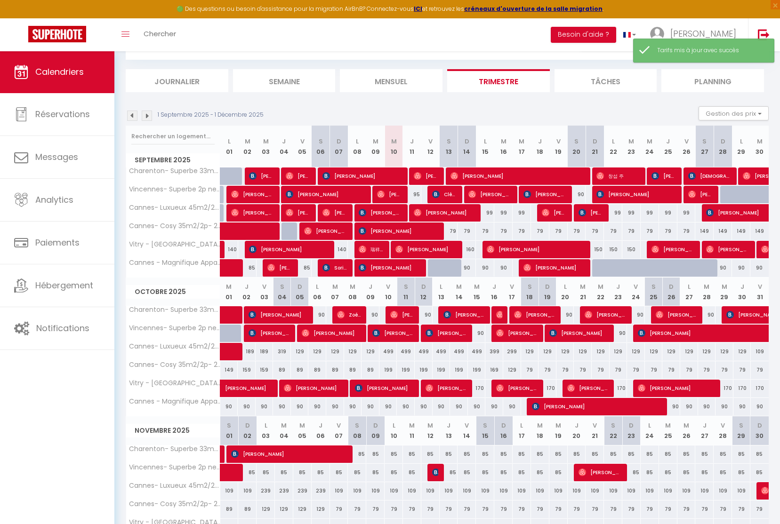
scroll to position [46, 0]
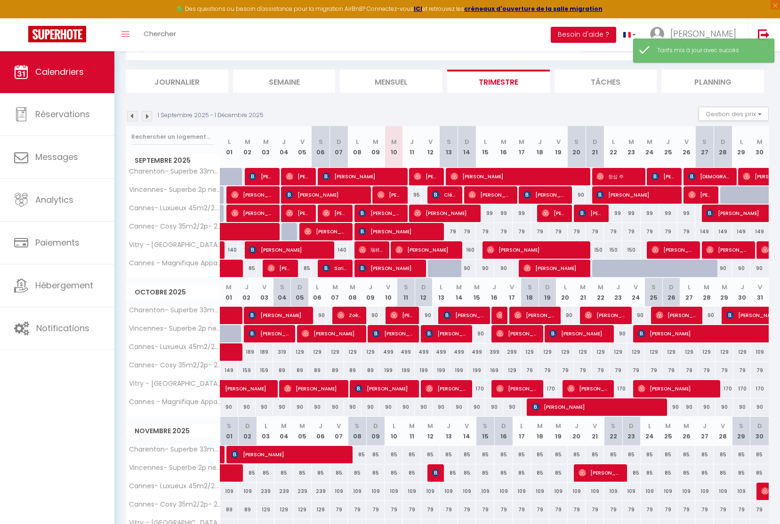
click at [247, 370] on div "159" at bounding box center [247, 370] width 18 height 17
type input "159"
type input "Jeu 02 Octobre 2025"
type input "Ven 03 Octobre 2025"
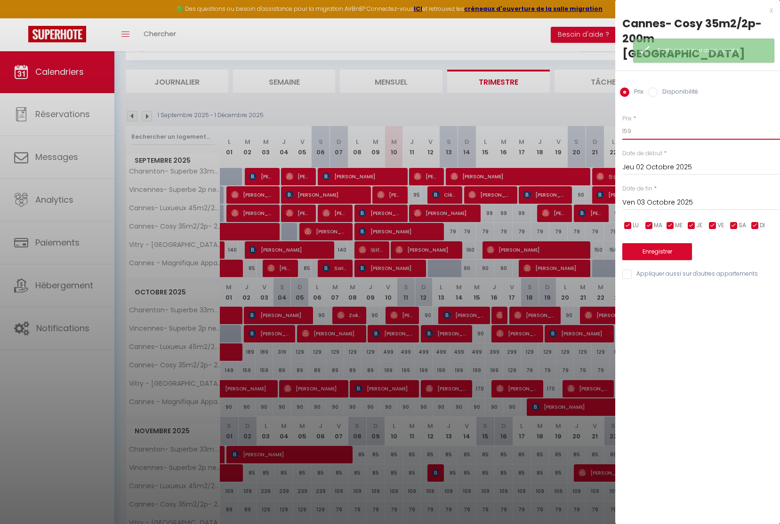
click at [628, 131] on input "159" at bounding box center [701, 131] width 158 height 17
type input "119"
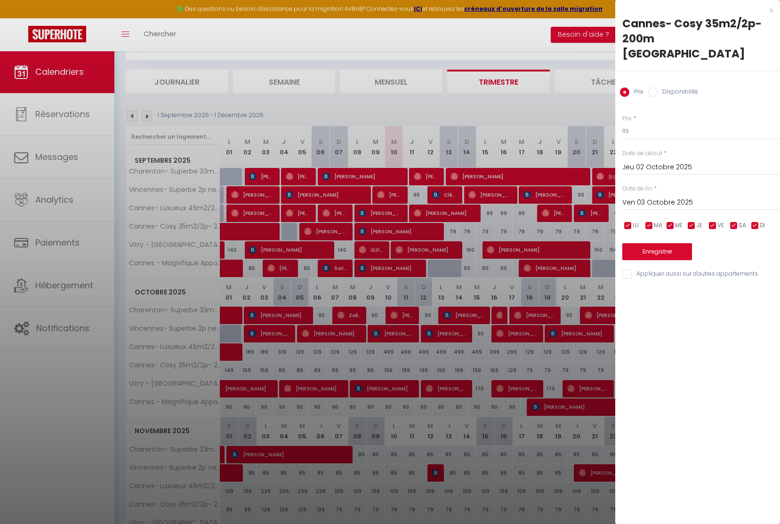
click at [648, 195] on div "[DATE] < [DATE] > Dim Lun Mar Mer Jeu Ven Sam 1 2 3 4 5 6 7 8 9 10 11 12 13 14 …" at bounding box center [701, 201] width 158 height 17
click at [647, 202] on input "Ven 03 Octobre 2025" at bounding box center [701, 203] width 158 height 12
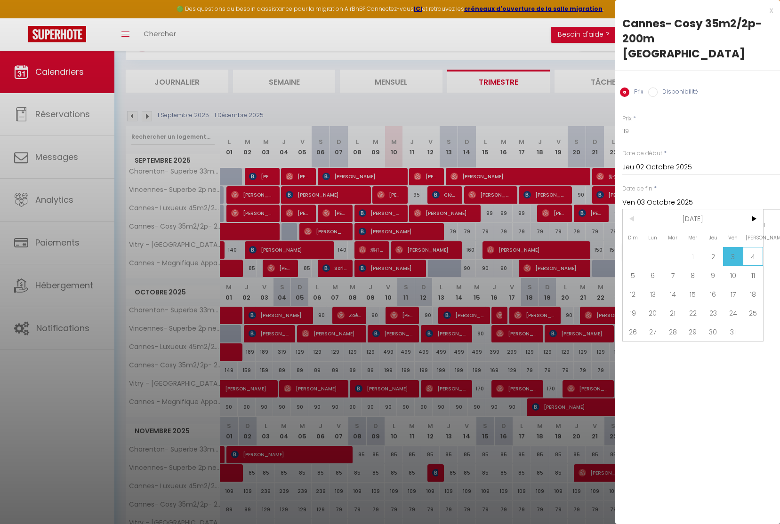
click at [754, 258] on span "4" at bounding box center [753, 256] width 20 height 19
type input "[DATE]"
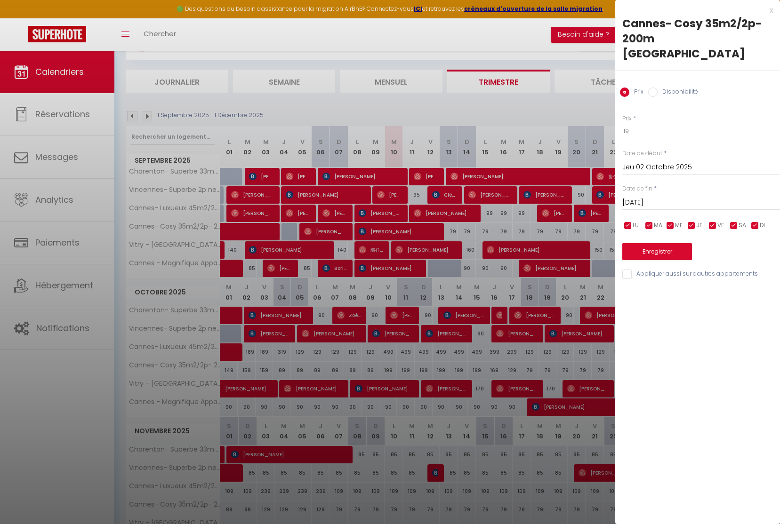
drag, startPoint x: 675, startPoint y: 252, endPoint x: 681, endPoint y: 251, distance: 6.7
click at [681, 251] on button "Enregistrer" at bounding box center [657, 251] width 70 height 17
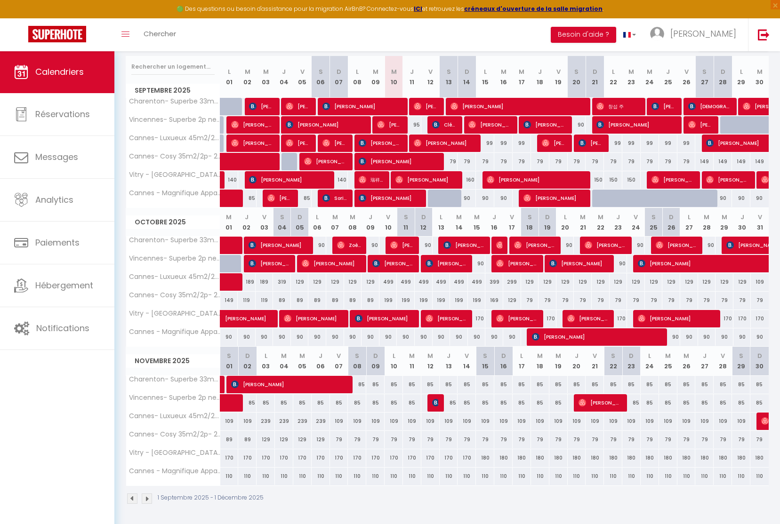
scroll to position [116, 0]
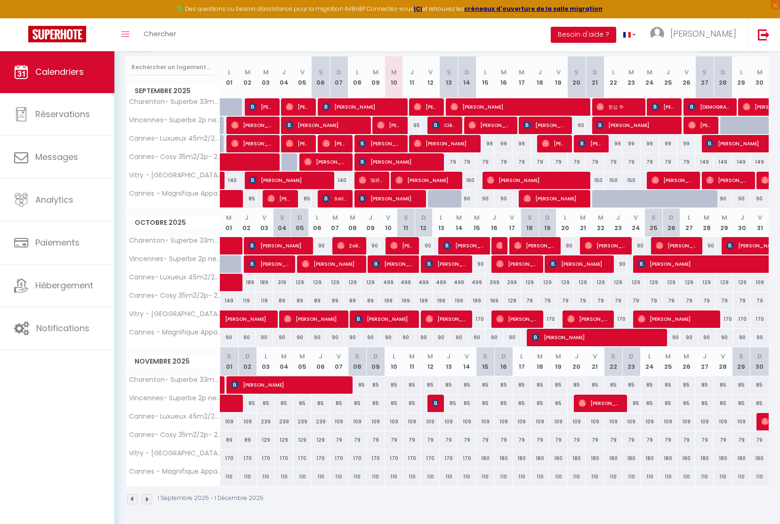
click at [531, 285] on div "129" at bounding box center [530, 282] width 18 height 17
type input "129"
type input "[DATE]"
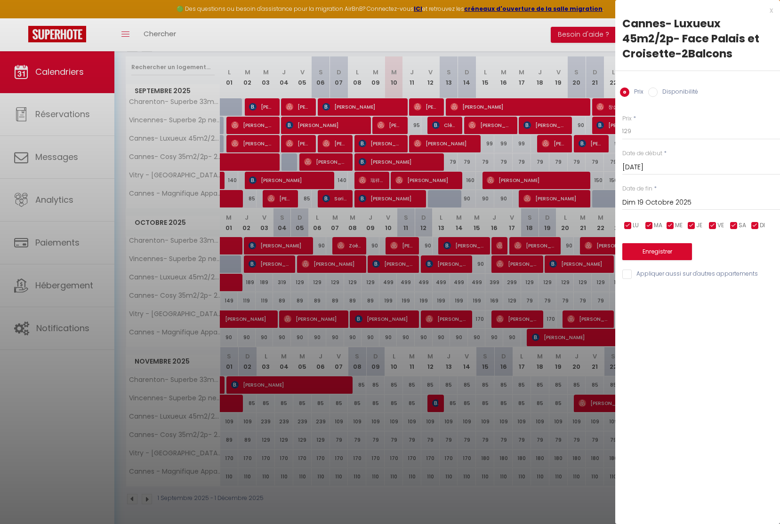
click at [672, 202] on input "Dim 19 Octobre 2025" at bounding box center [701, 203] width 158 height 12
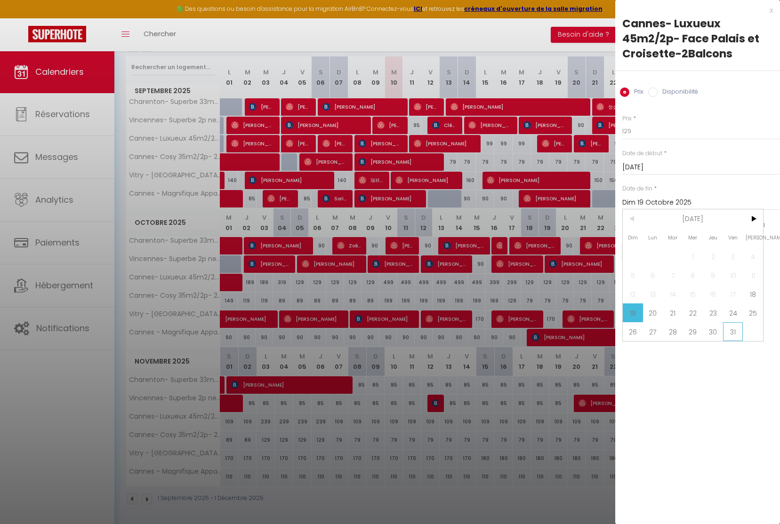
click at [724, 330] on span "31" at bounding box center [733, 331] width 20 height 19
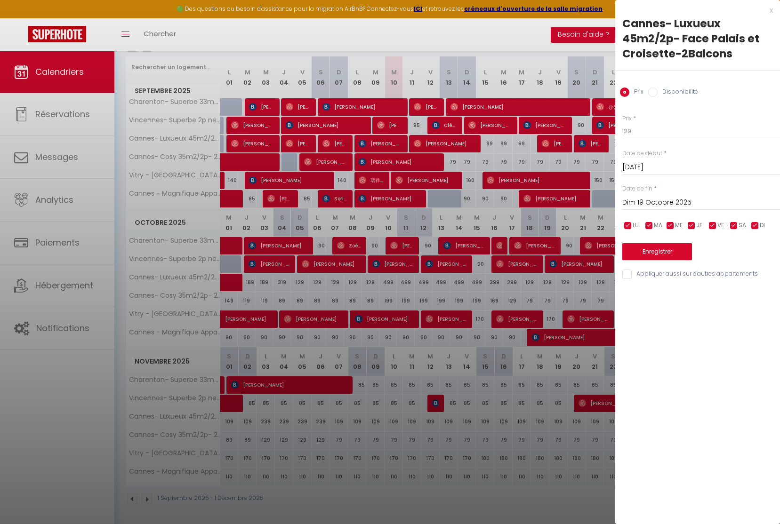
type input "Ven 31 Octobre 2025"
click at [626, 130] on input "129" at bounding box center [701, 131] width 158 height 17
type input "109"
drag, startPoint x: 647, startPoint y: 257, endPoint x: 659, endPoint y: 253, distance: 12.1
click at [659, 253] on button "Enregistrer" at bounding box center [657, 251] width 70 height 17
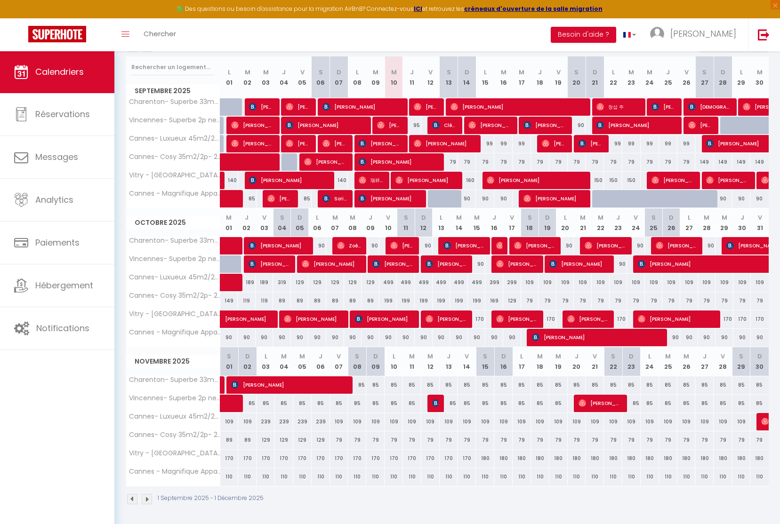
click at [264, 423] on div "239" at bounding box center [266, 421] width 18 height 17
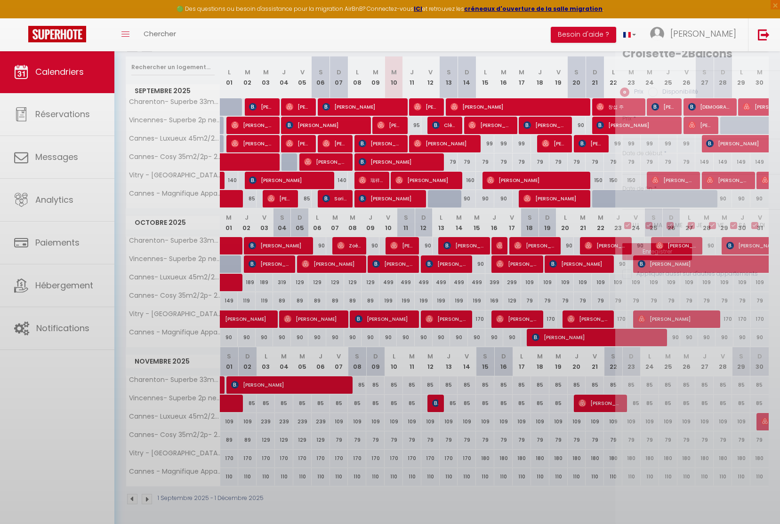
type input "239"
type input "Lun 03 Novembre 2025"
type input "[DATE]"
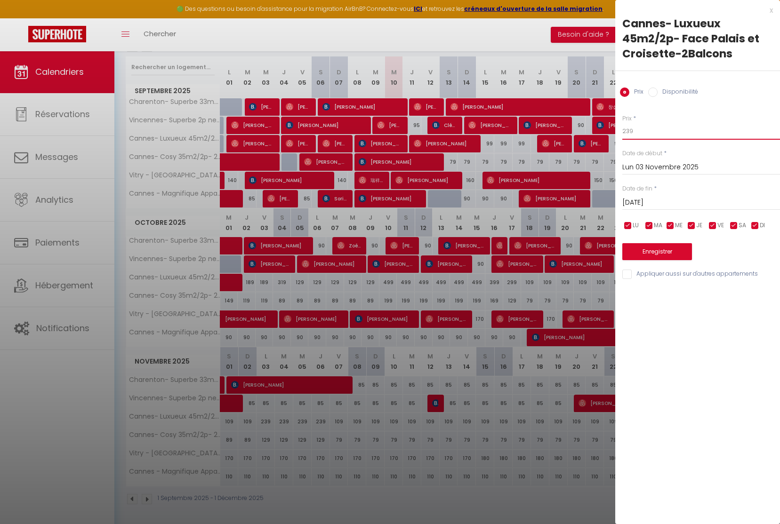
drag, startPoint x: 632, startPoint y: 132, endPoint x: 582, endPoint y: 123, distance: 50.7
click at [582, 123] on body "🟢 Des questions ou besoin d'assistance pour la migration AirBnB? Connectez-vous…" at bounding box center [390, 230] width 780 height 591
type input "179"
click at [639, 200] on input "[DATE]" at bounding box center [701, 203] width 158 height 12
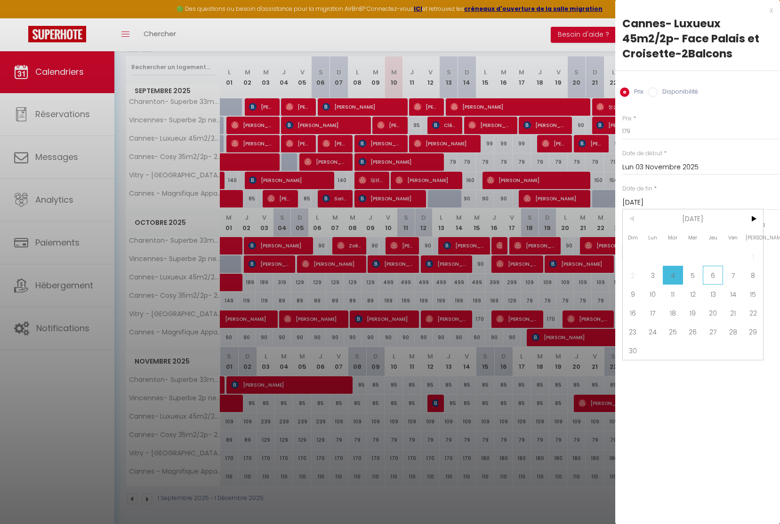
click at [716, 275] on span "6" at bounding box center [713, 275] width 20 height 19
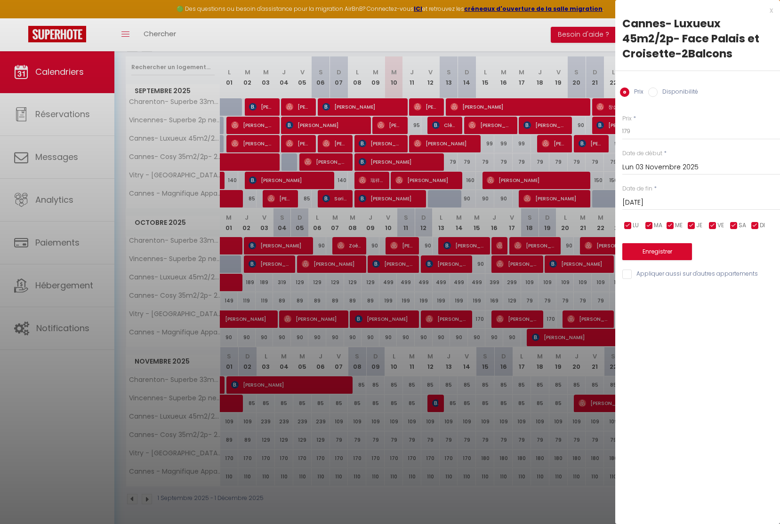
type input "Jeu 06 Novembre 2025"
click at [669, 253] on button "Enregistrer" at bounding box center [657, 251] width 70 height 17
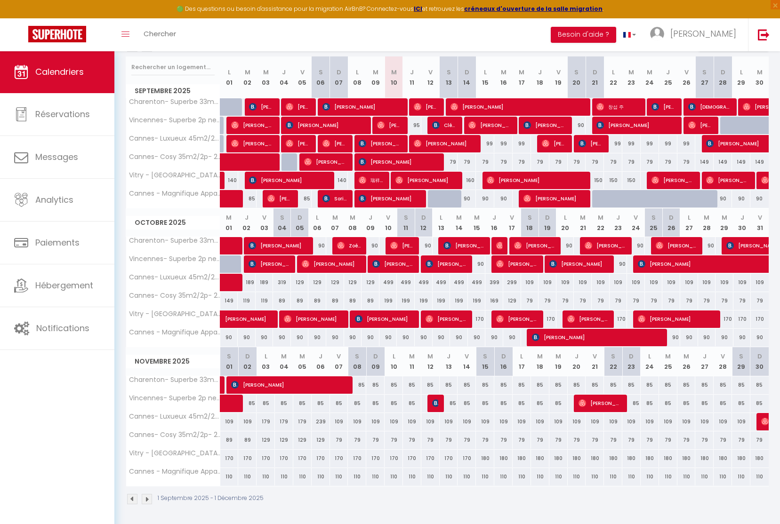
click at [318, 421] on div "239" at bounding box center [321, 421] width 18 height 17
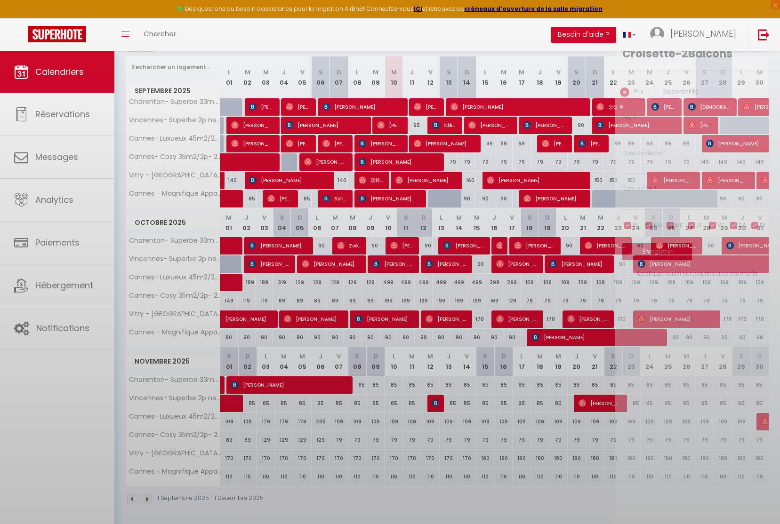
type input "239"
type input "Jeu 06 Novembre 2025"
type input "Ven 07 Novembre 2025"
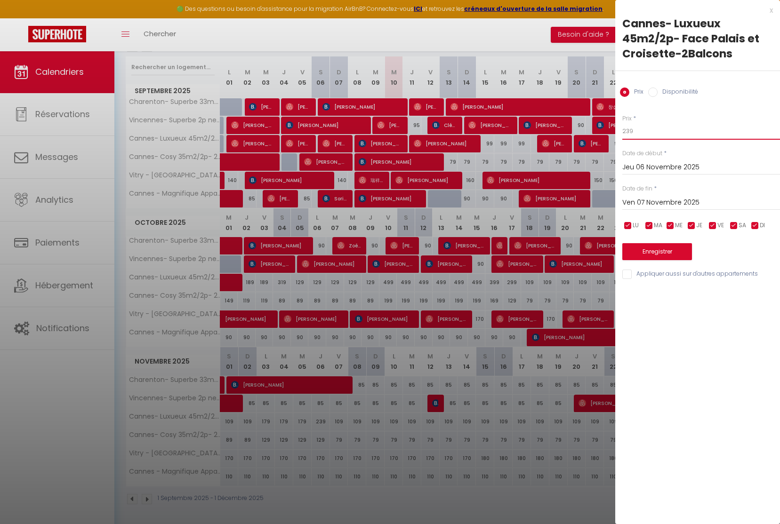
drag, startPoint x: 654, startPoint y: 136, endPoint x: 509, endPoint y: 111, distance: 146.6
click at [508, 113] on body "🟢 Des questions ou besoin d'assistance pour la migration AirBnB? Connectez-vous…" at bounding box center [390, 230] width 780 height 591
type input "109"
drag, startPoint x: 645, startPoint y: 230, endPoint x: 646, endPoint y: 237, distance: 7.2
click at [645, 230] on div "LU MA ME JE VE SA DI" at bounding box center [701, 226] width 170 height 12
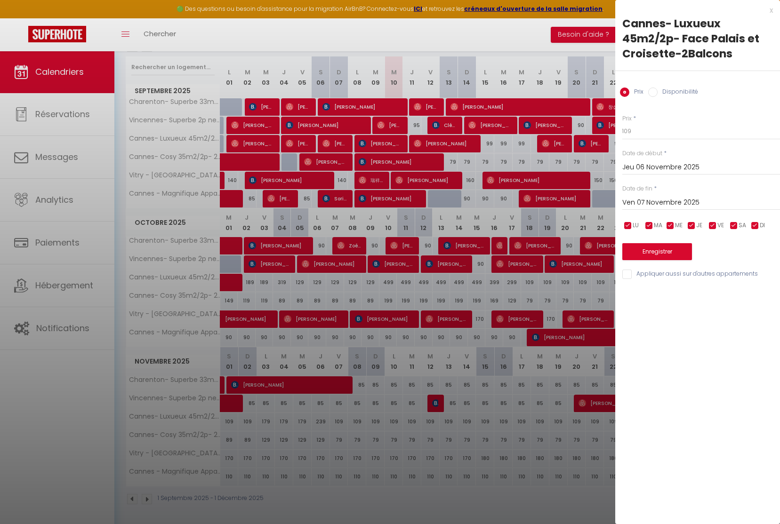
click at [649, 248] on button "Enregistrer" at bounding box center [657, 251] width 70 height 17
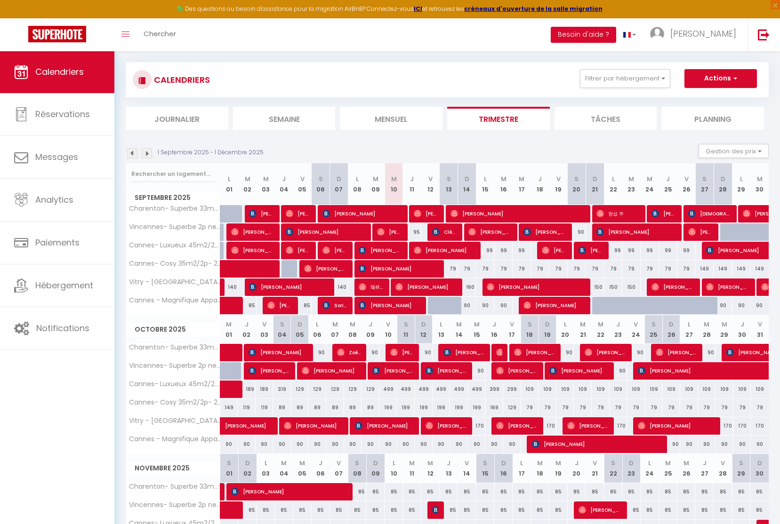
scroll to position [8, 0]
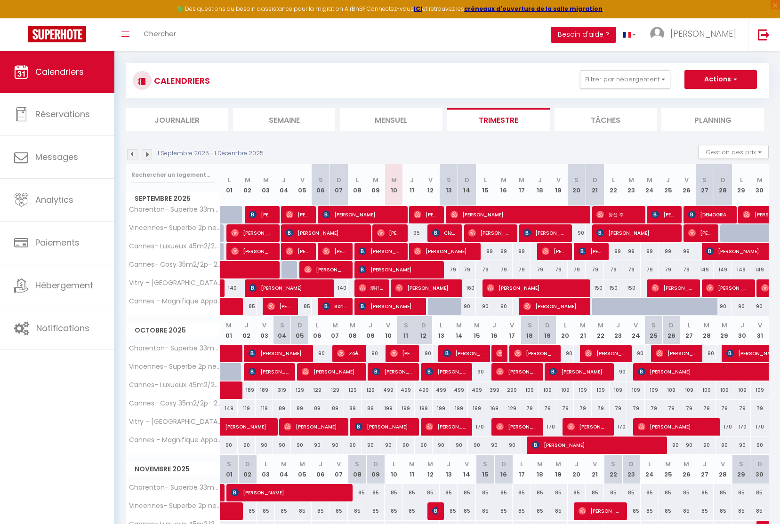
click at [145, 153] on img at bounding box center [147, 154] width 10 height 10
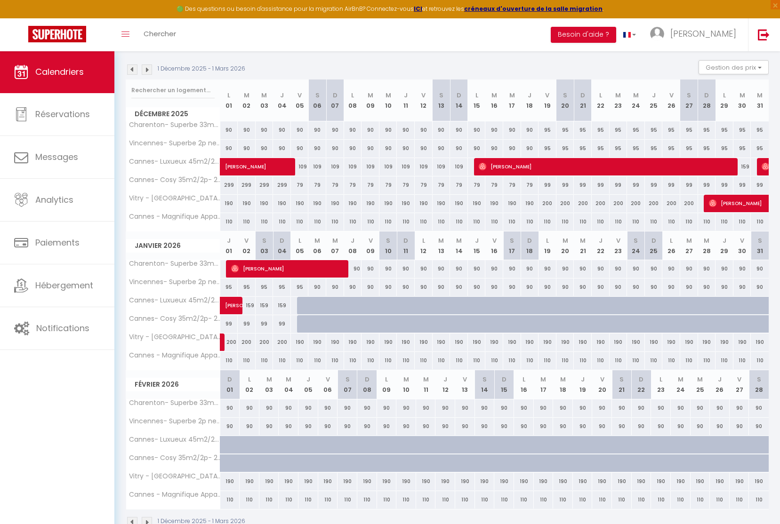
scroll to position [93, 0]
click at [737, 63] on button "Gestion des prix" at bounding box center [734, 67] width 70 height 14
drag, startPoint x: 619, startPoint y: 65, endPoint x: 626, endPoint y: 70, distance: 9.1
click at [619, 65] on div "1 Décembre 2025 - 1 Mars 2026 Gestion des prix Nb Nuits minimum Règles Disponib…" at bounding box center [447, 69] width 643 height 19
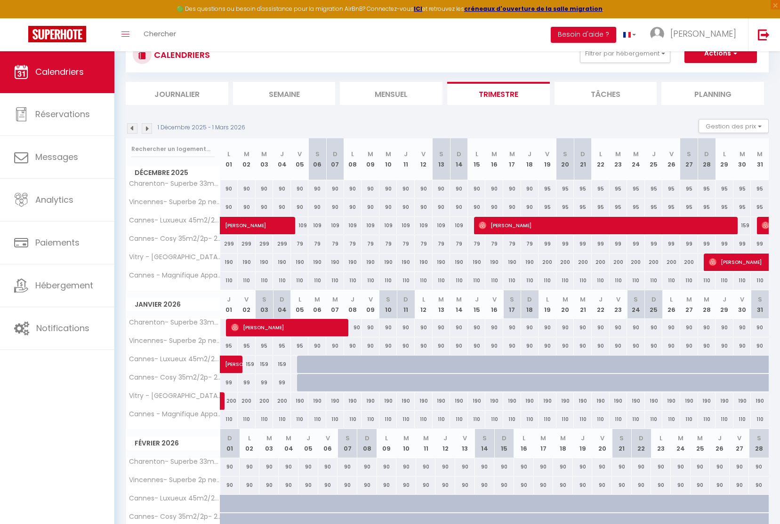
scroll to position [32, 0]
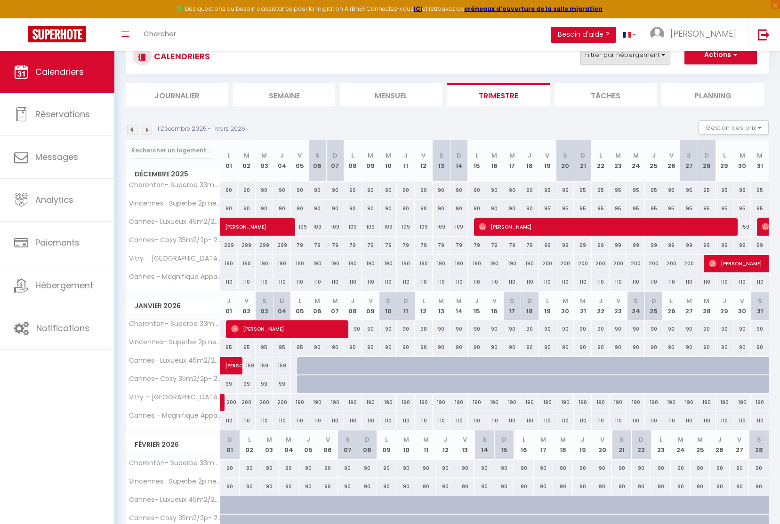
click at [634, 61] on button "Filtrer par hébergement" at bounding box center [625, 55] width 90 height 19
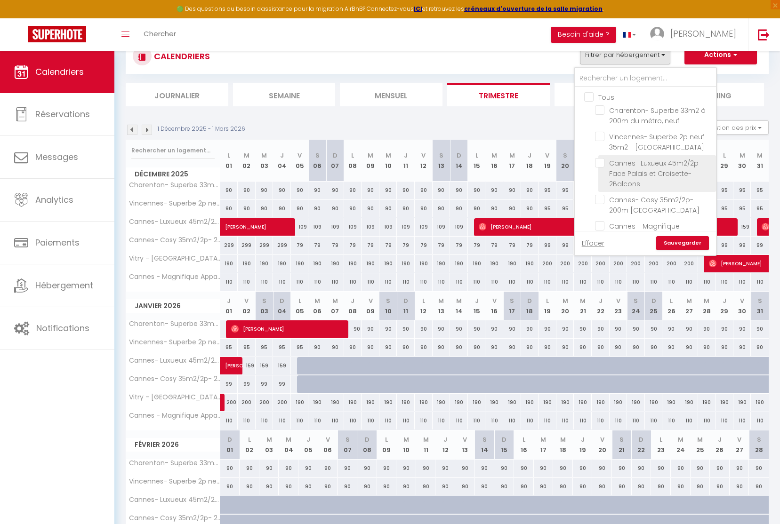
click at [600, 164] on input "Cannes- Luxueux 45m2/2p- Face Palais et Croisette-2Balcons" at bounding box center [654, 162] width 118 height 9
checkbox input "true"
checkbox input "false"
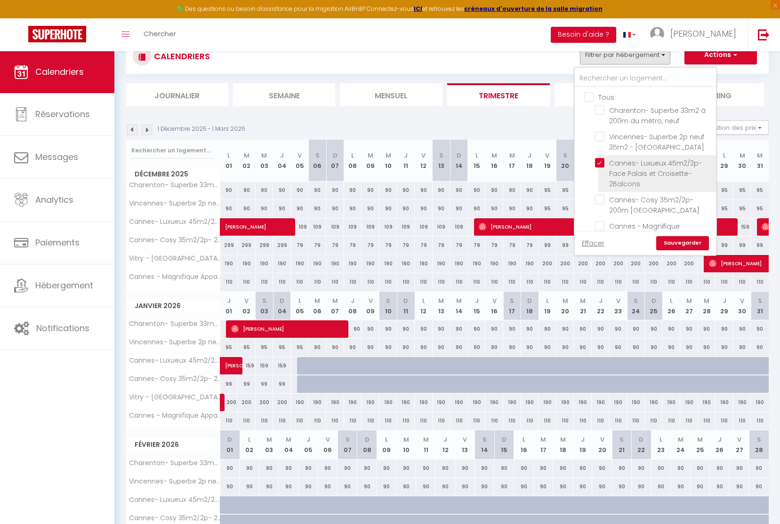
checkbox input "false"
drag, startPoint x: 600, startPoint y: 198, endPoint x: 652, endPoint y: 241, distance: 66.8
click at [600, 198] on input "Cannes- Cosy 35m2/2p- 200m [GEOGRAPHIC_DATA]" at bounding box center [654, 199] width 118 height 9
checkbox input "true"
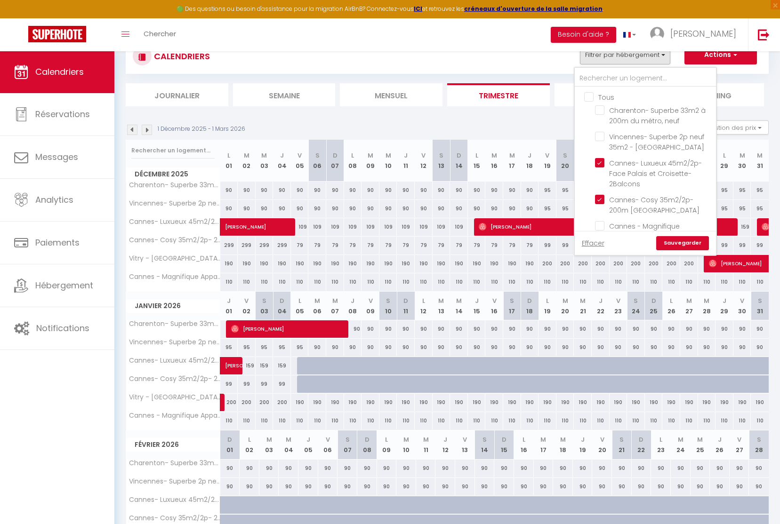
checkbox input "false"
click at [671, 239] on link "Sauvegarder" at bounding box center [682, 243] width 53 height 14
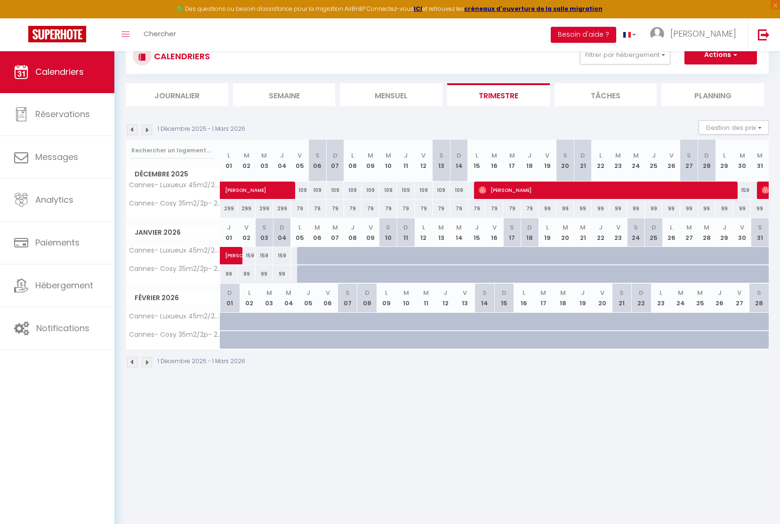
click at [132, 129] on img at bounding box center [132, 130] width 10 height 10
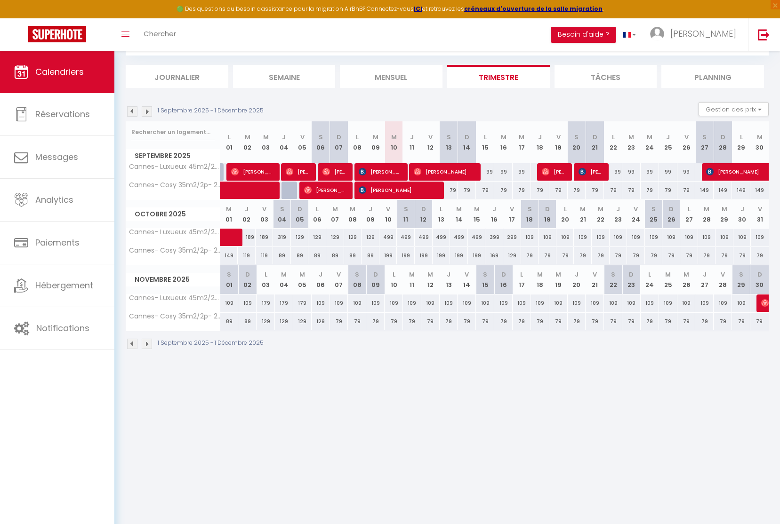
scroll to position [49, 0]
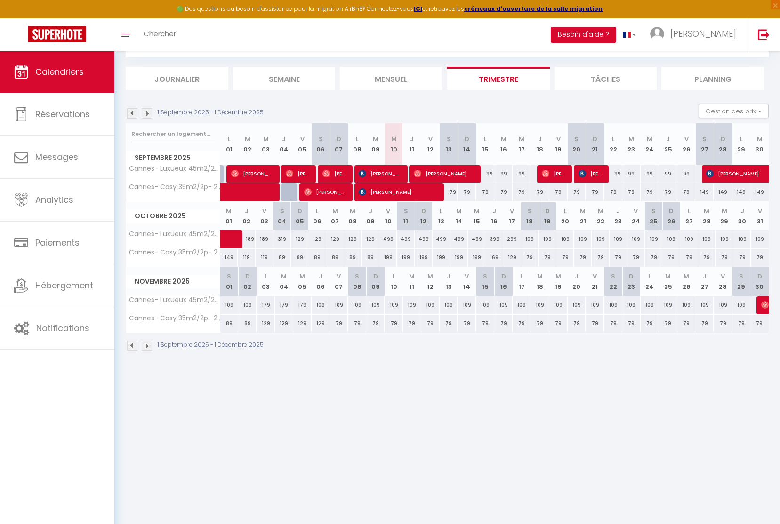
click at [145, 114] on img at bounding box center [147, 113] width 10 height 10
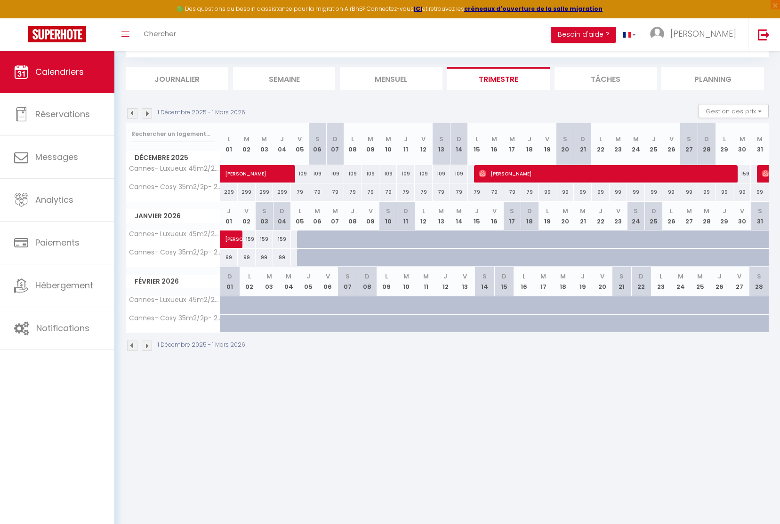
click at [128, 117] on img at bounding box center [132, 113] width 10 height 10
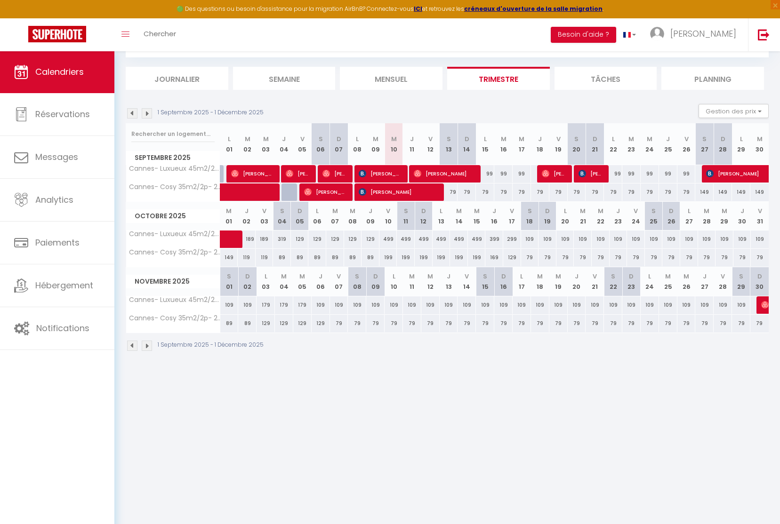
click at [142, 111] on img at bounding box center [147, 113] width 10 height 10
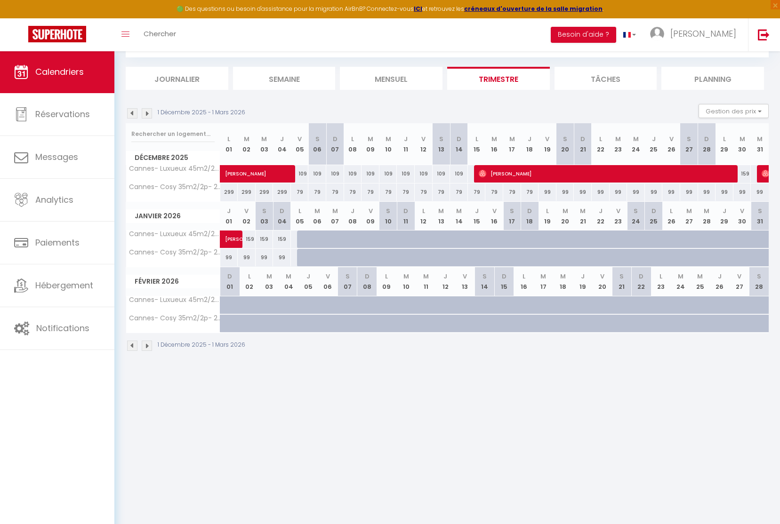
click at [227, 195] on div "299" at bounding box center [229, 192] width 18 height 17
type input "299"
type input "Lun 01 Décembre 2025"
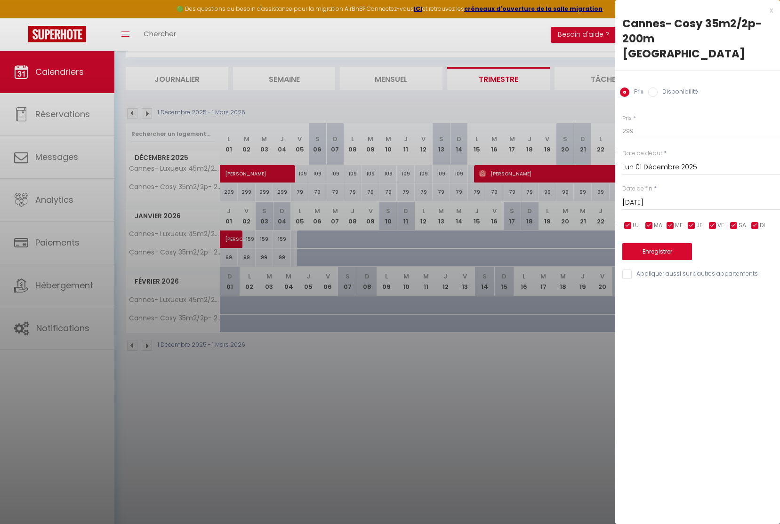
click at [655, 199] on input "[DATE]" at bounding box center [701, 203] width 158 height 12
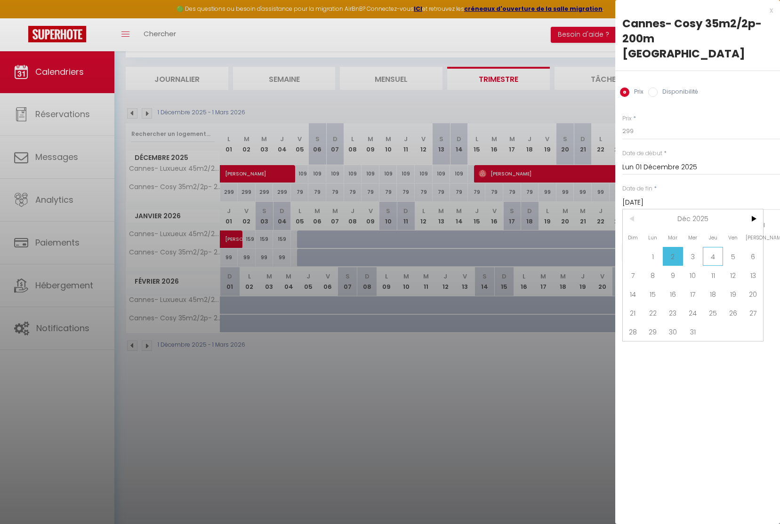
click at [714, 259] on span "4" at bounding box center [713, 256] width 20 height 19
type input "Jeu 04 Décembre 2025"
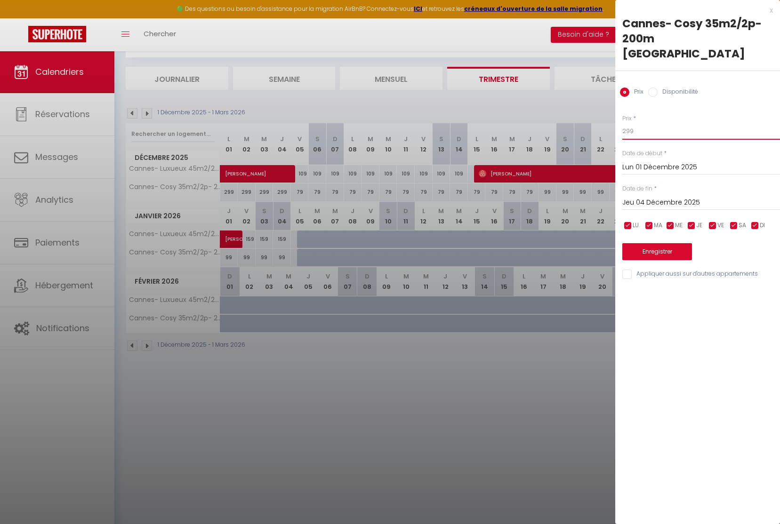
drag, startPoint x: 629, startPoint y: 131, endPoint x: 622, endPoint y: 132, distance: 6.7
click at [622, 132] on input "299" at bounding box center [701, 131] width 158 height 17
type input "229"
drag, startPoint x: 644, startPoint y: 251, endPoint x: 452, endPoint y: 262, distance: 191.9
click at [644, 251] on button "Enregistrer" at bounding box center [657, 251] width 70 height 17
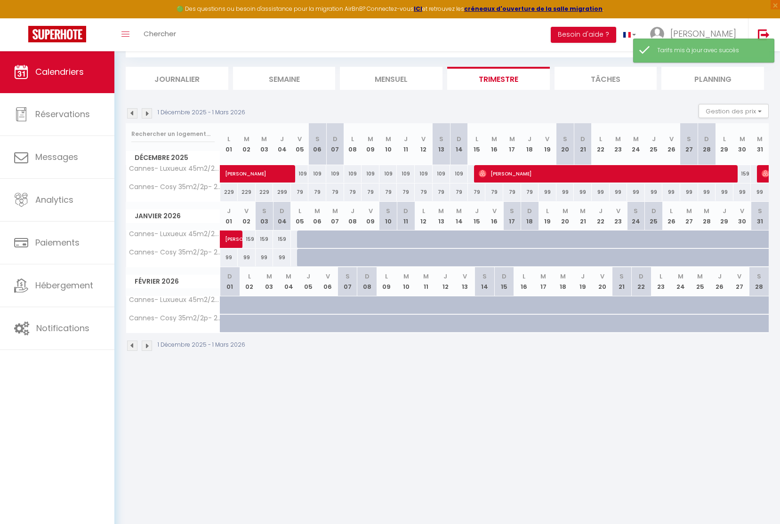
click at [284, 195] on div "299" at bounding box center [282, 192] width 18 height 17
type input "299"
type input "Jeu 04 Décembre 2025"
type input "Ven 05 Décembre 2025"
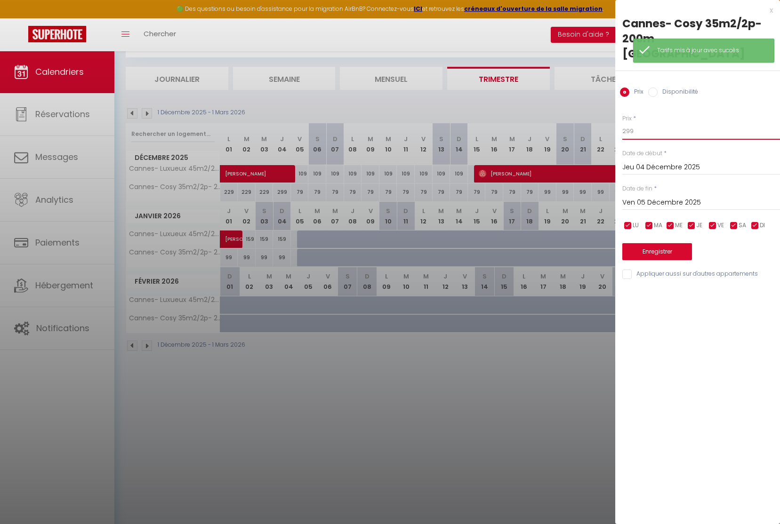
drag, startPoint x: 634, startPoint y: 131, endPoint x: 563, endPoint y: 124, distance: 71.0
click at [572, 124] on body "🟢 Des questions ou besoin d'assistance pour la migration AirBnB? Connectez-vous…" at bounding box center [390, 264] width 780 height 524
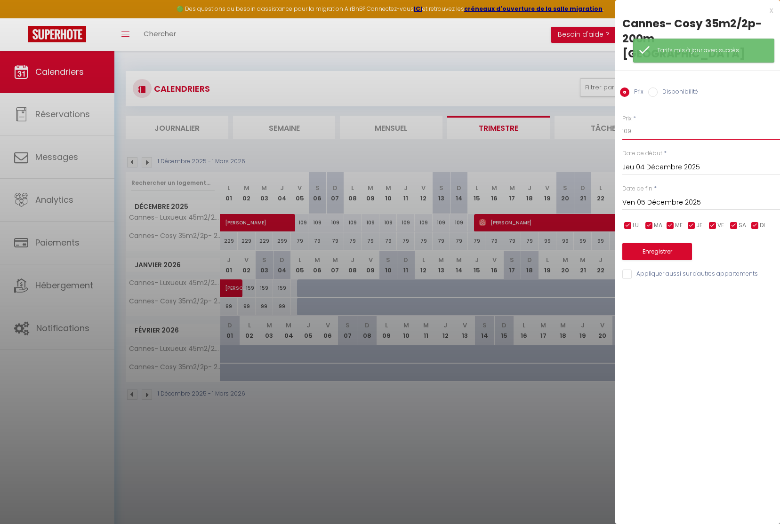
scroll to position [0, 0]
type input "109"
click at [664, 251] on button "Enregistrer" at bounding box center [657, 251] width 70 height 17
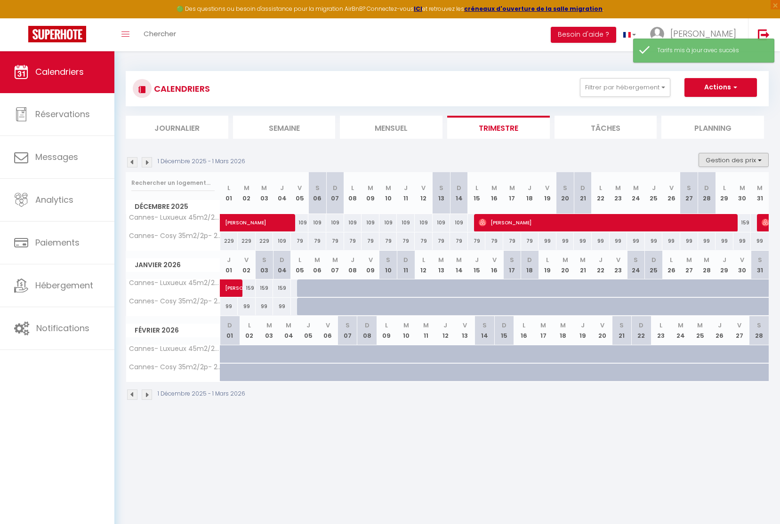
click at [739, 161] on button "Gestion des prix" at bounding box center [734, 160] width 70 height 14
click at [709, 191] on input "Nb Nuits minimum" at bounding box center [726, 189] width 85 height 9
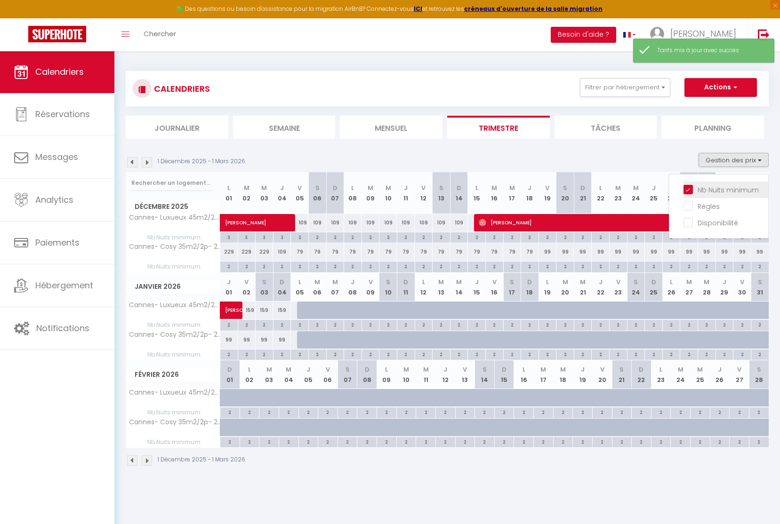
click at [709, 191] on input "Nb Nuits minimum" at bounding box center [726, 189] width 85 height 9
checkbox input "false"
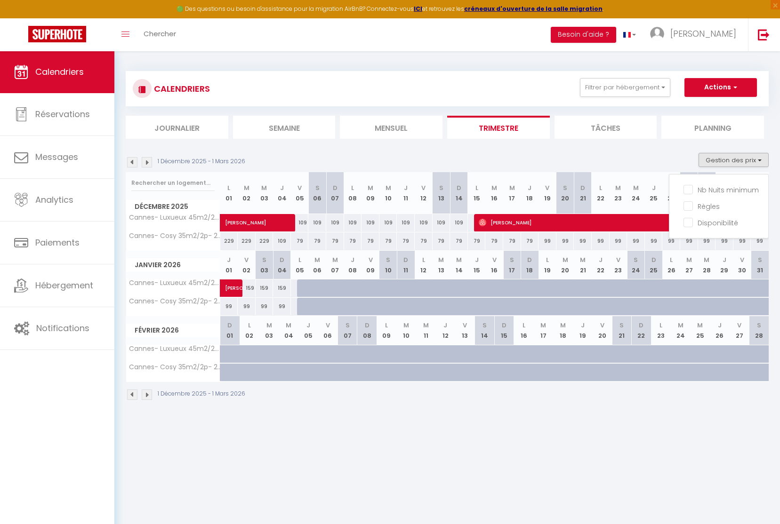
click at [753, 154] on button "Gestion des prix" at bounding box center [734, 160] width 70 height 14
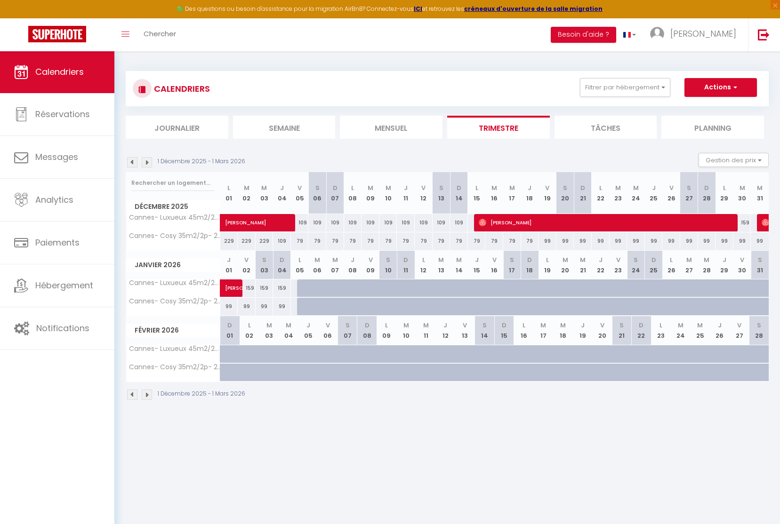
click at [371, 288] on div at bounding box center [377, 294] width 18 height 18
type input "199"
type input "Ven 09 Janvier 2026"
type input "[DATE]"
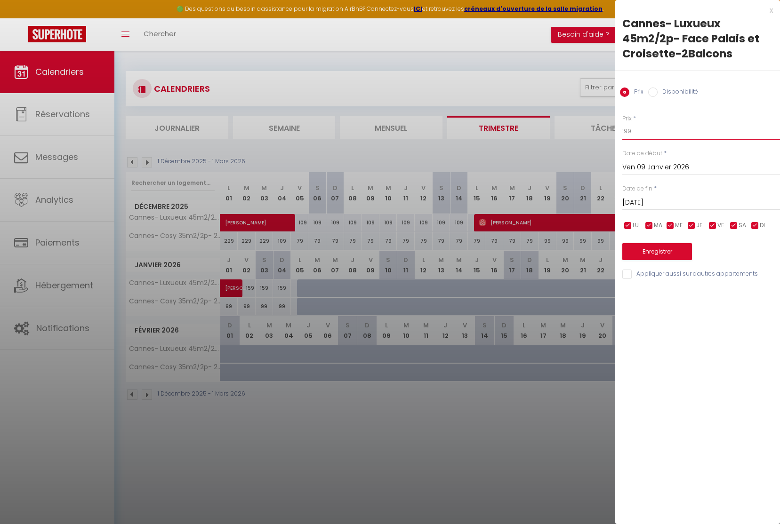
click at [644, 129] on input "199" at bounding box center [701, 131] width 158 height 17
drag, startPoint x: 622, startPoint y: 128, endPoint x: 589, endPoint y: 124, distance: 32.8
click at [589, 124] on body "🟢 Des questions ou besoin d'assistance pour la migration AirBnB? Connectez-vous…" at bounding box center [390, 313] width 780 height 524
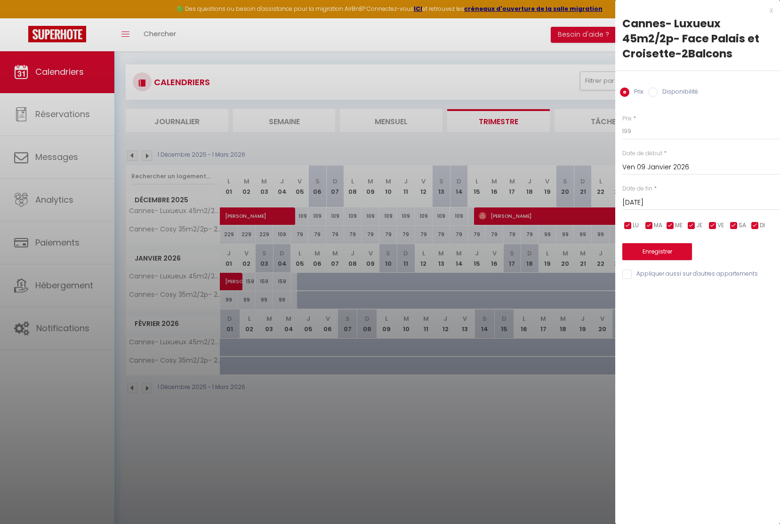
click at [318, 283] on div at bounding box center [390, 262] width 780 height 524
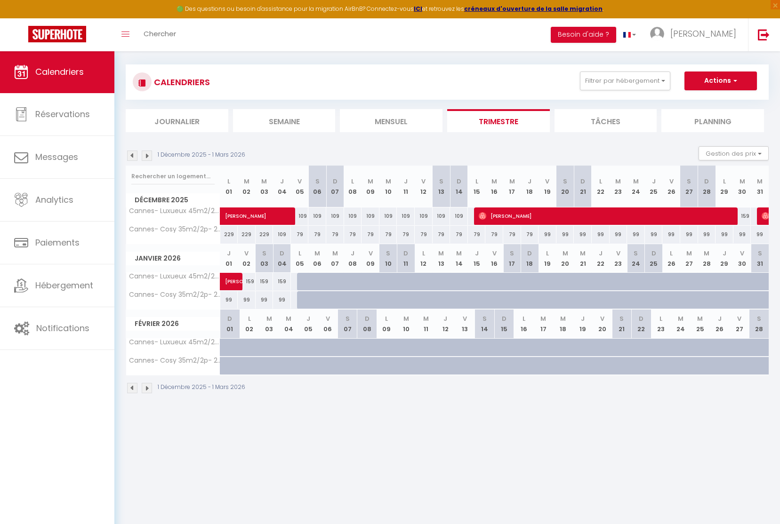
click at [318, 283] on div at bounding box center [324, 287] width 18 height 18
type input "199"
type input "[DATE]"
type input "Mer 07 Janvier 2026"
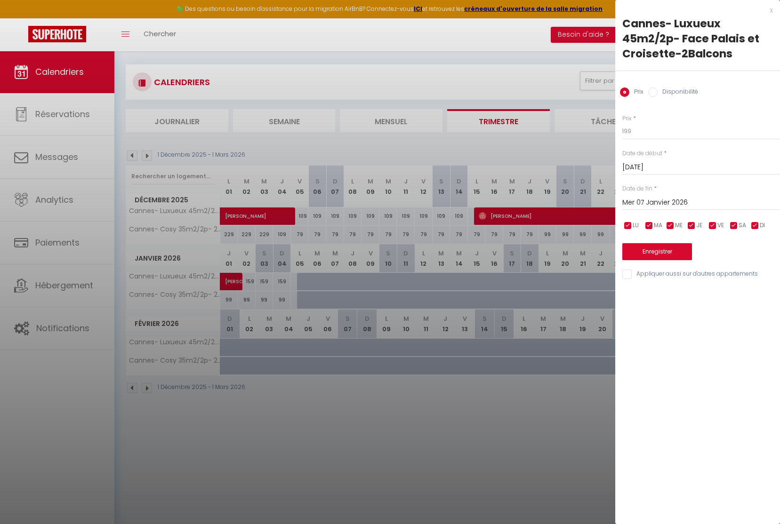
scroll to position [6, 0]
drag, startPoint x: 627, startPoint y: 131, endPoint x: 642, endPoint y: 137, distance: 16.7
click at [623, 132] on input "199" at bounding box center [701, 131] width 158 height 17
click at [301, 280] on div at bounding box center [390, 262] width 780 height 524
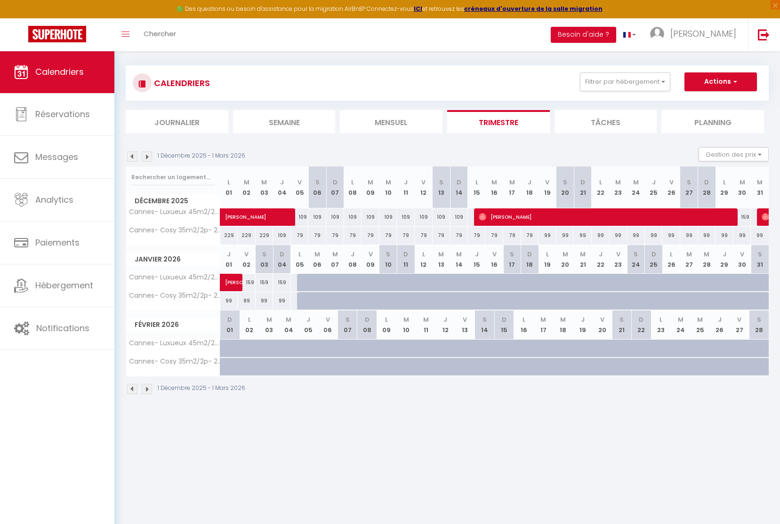
click at [300, 280] on div at bounding box center [306, 283] width 18 height 18
type input "199"
type input "Lun 05 Janvier 2026"
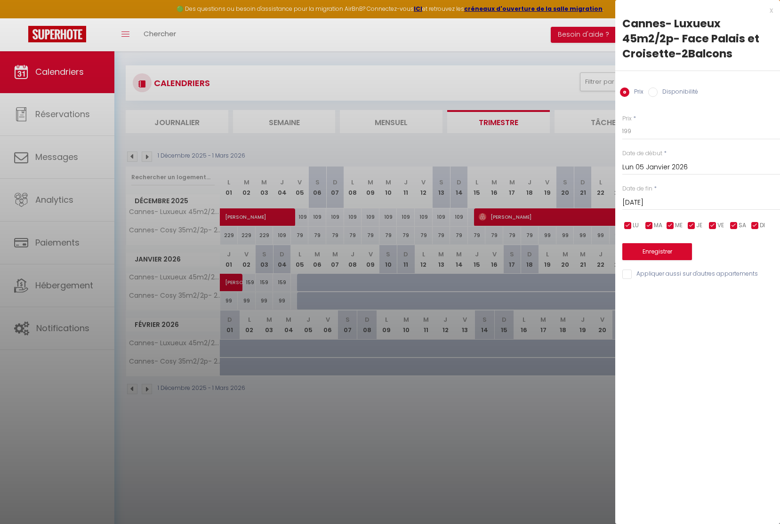
click at [661, 205] on input "[DATE]" at bounding box center [701, 203] width 158 height 12
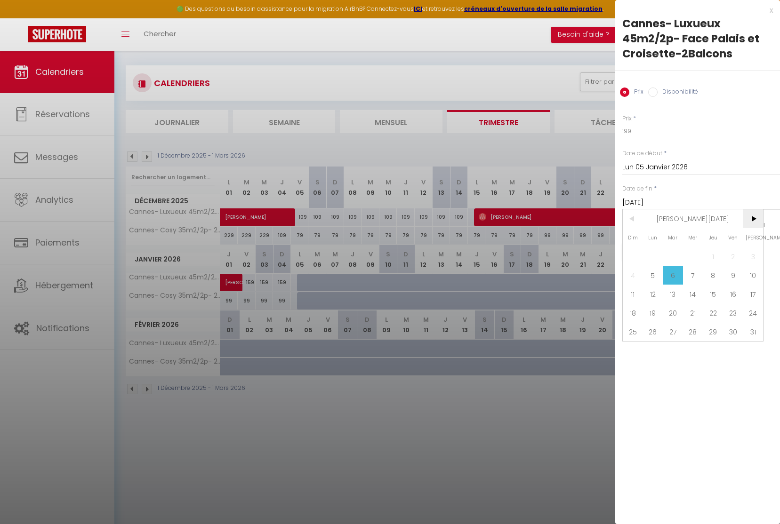
click at [753, 219] on span ">" at bounding box center [753, 218] width 20 height 19
drag, startPoint x: 752, startPoint y: 312, endPoint x: 700, endPoint y: 128, distance: 191.3
click at [752, 312] on span "28" at bounding box center [753, 313] width 20 height 19
type input "[DATE]"
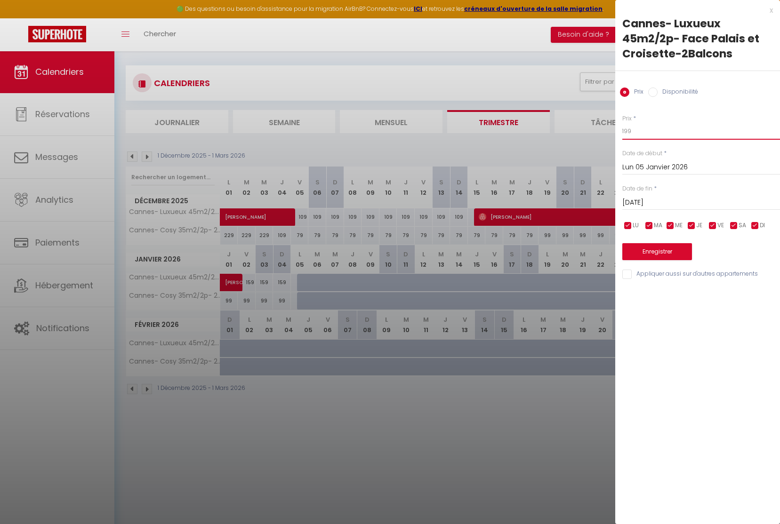
drag, startPoint x: 627, startPoint y: 129, endPoint x: 616, endPoint y: 130, distance: 11.8
click at [616, 130] on div "Prix * 199 Statut * Disponible Indisponible Date de début * [DATE] < [PERSON_NA…" at bounding box center [697, 192] width 165 height 178
type input "109"
click at [662, 252] on button "Enregistrer" at bounding box center [657, 251] width 70 height 17
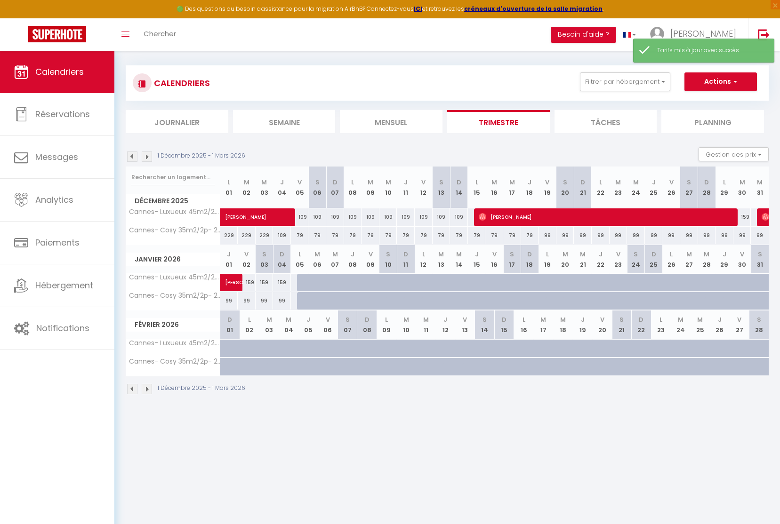
click at [348, 282] on div at bounding box center [353, 283] width 18 height 18
type input "109"
type input "Jeu 08 Janvier 2026"
type input "Ven 09 Janvier 2026"
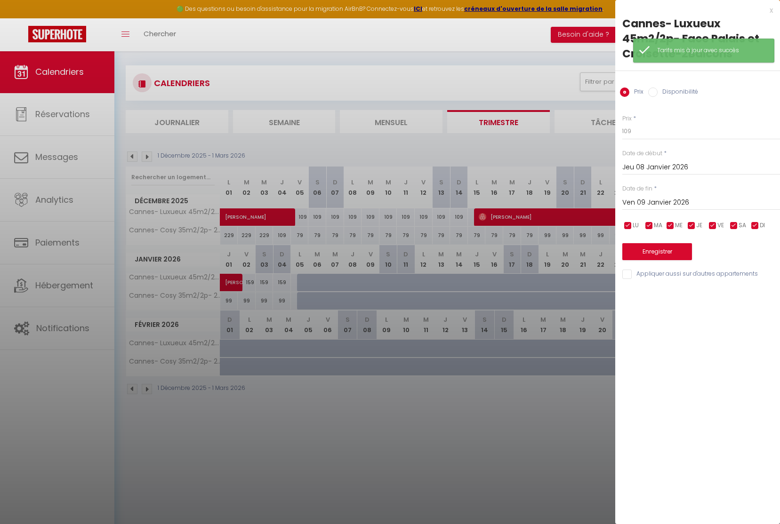
click at [368, 282] on div at bounding box center [390, 262] width 780 height 524
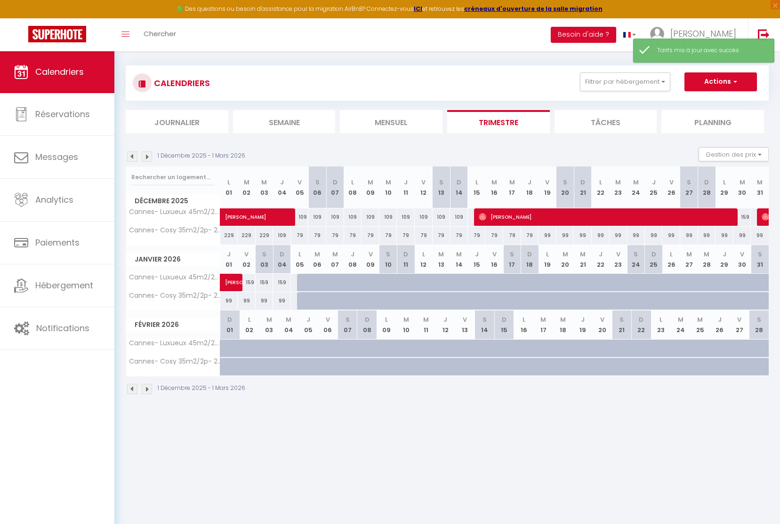
click at [368, 282] on div at bounding box center [377, 288] width 18 height 18
type input "109"
type input "Ven 09 Janvier 2026"
type input "[DATE]"
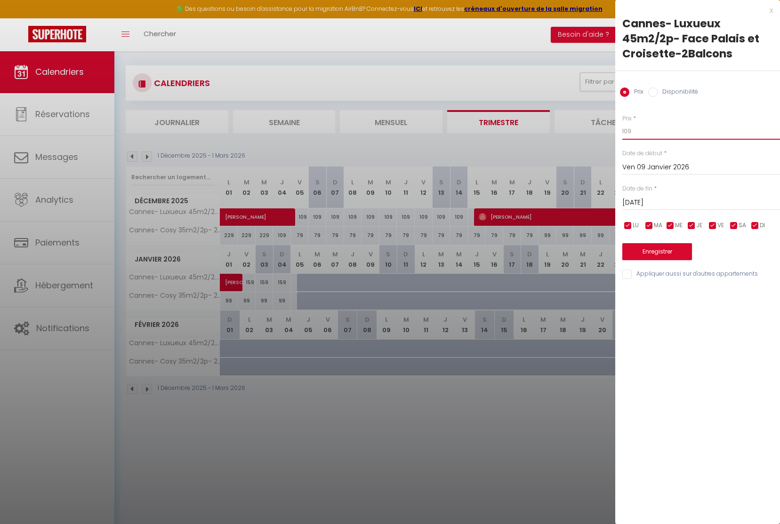
click at [628, 131] on input "109" at bounding box center [701, 131] width 158 height 17
type input "199"
click at [350, 280] on div at bounding box center [390, 262] width 780 height 524
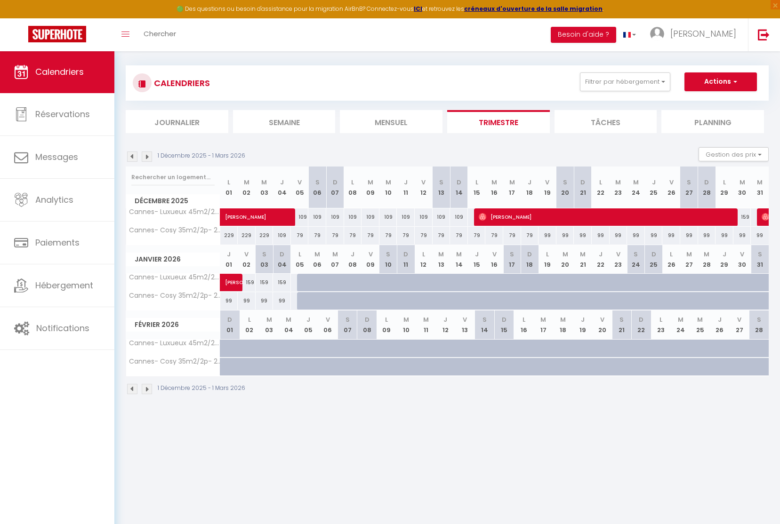
click at [350, 280] on div at bounding box center [359, 288] width 18 height 18
type input "109"
type input "Jeu 08 Janvier 2026"
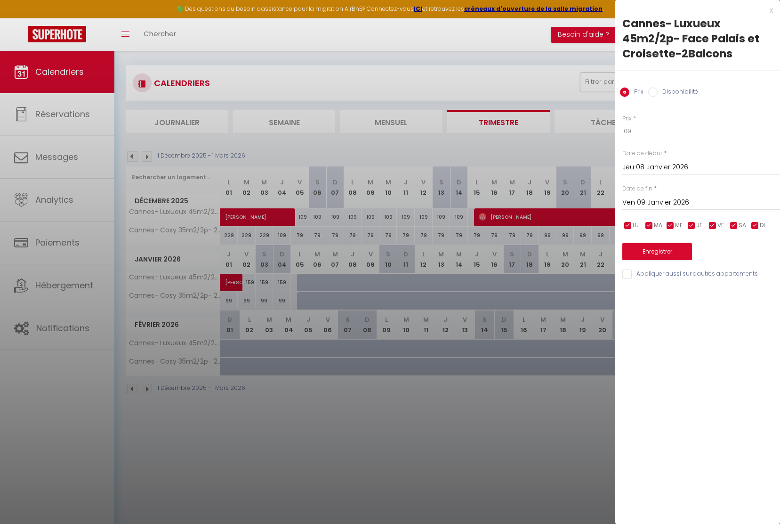
drag, startPoint x: 660, startPoint y: 196, endPoint x: 673, endPoint y: 210, distance: 19.0
click at [660, 197] on input "Ven 09 Janvier 2026" at bounding box center [701, 203] width 158 height 12
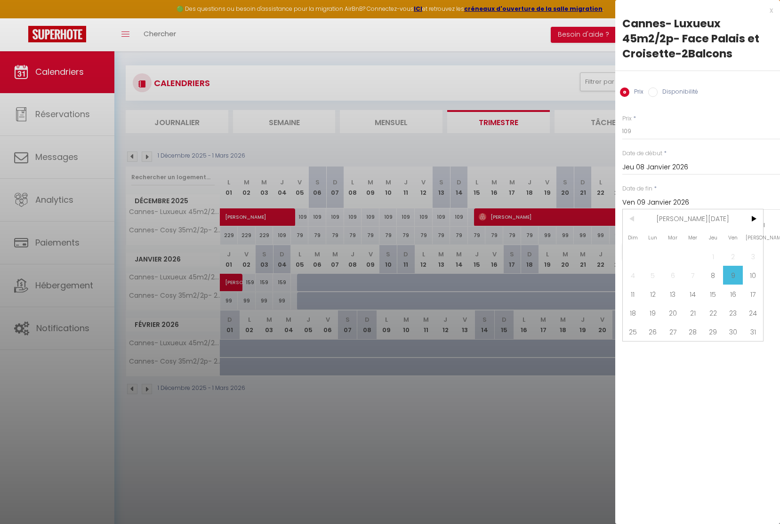
drag, startPoint x: 753, startPoint y: 273, endPoint x: 689, endPoint y: 210, distance: 89.9
click at [753, 273] on span "10" at bounding box center [753, 275] width 20 height 19
type input "[DATE]"
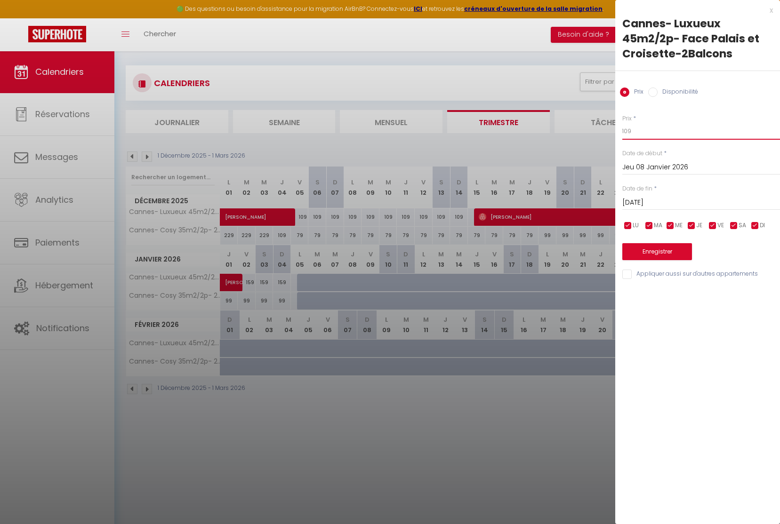
click at [624, 134] on input "109" at bounding box center [701, 131] width 158 height 17
type input "199"
click at [660, 251] on button "Enregistrer" at bounding box center [657, 251] width 70 height 17
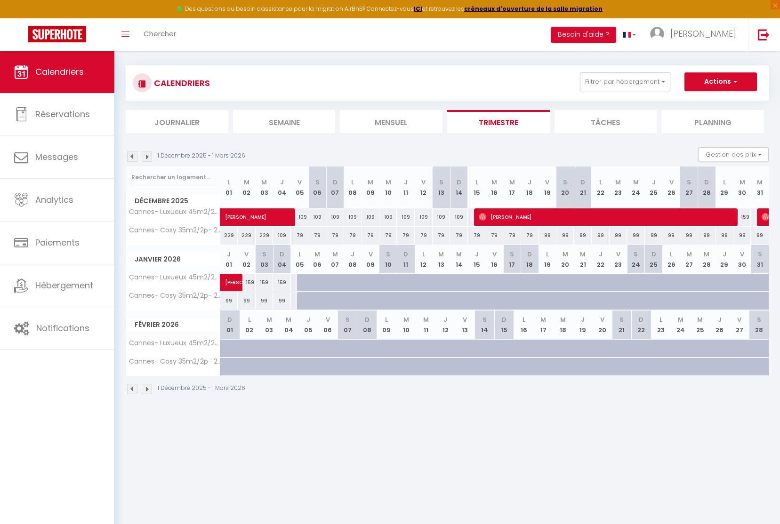
click at [236, 343] on div at bounding box center [230, 349] width 20 height 18
type input "109"
type input "Dim 01 Février 2026"
type input "Lun 02 Février 2026"
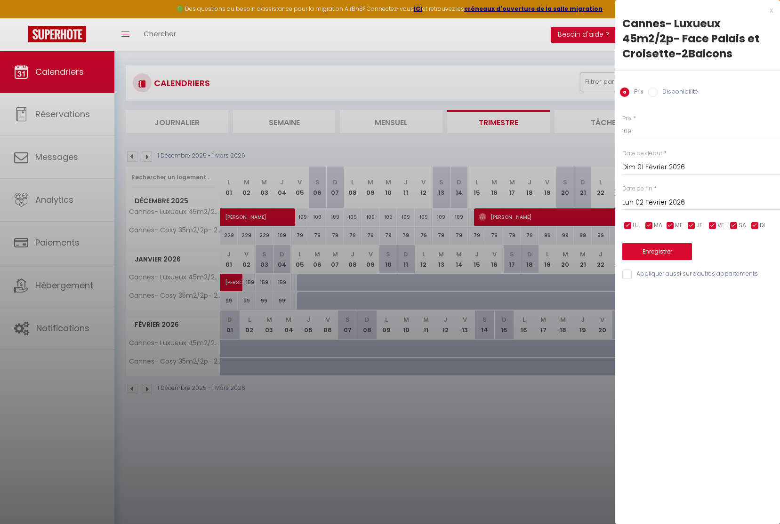
click at [228, 345] on div at bounding box center [390, 262] width 780 height 524
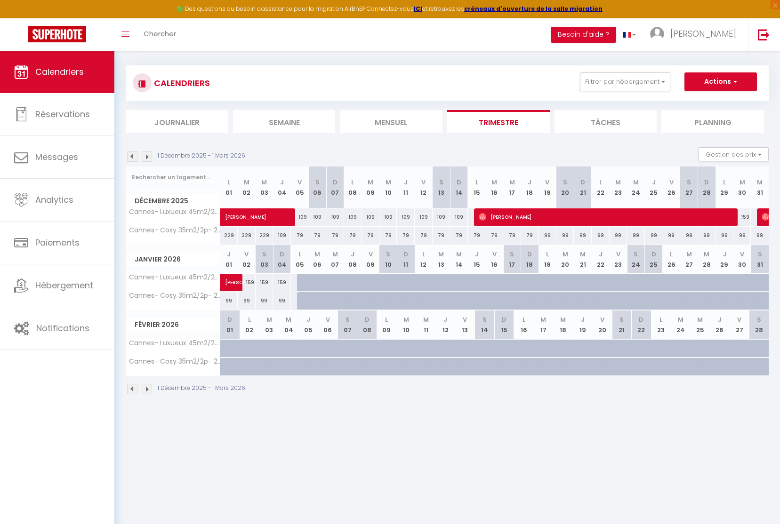
click at [228, 345] on div at bounding box center [237, 354] width 20 height 18
type input "109"
type input "Dim 01 Février 2026"
type input "Lun 02 Février 2026"
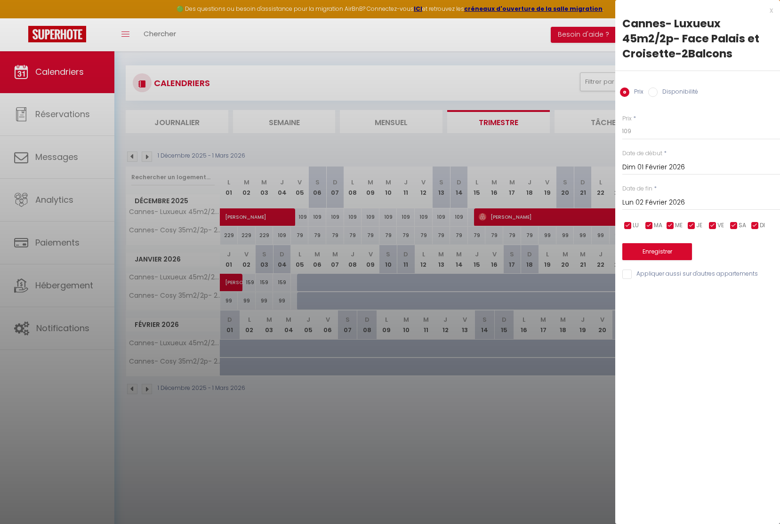
click at [288, 431] on div at bounding box center [390, 262] width 780 height 524
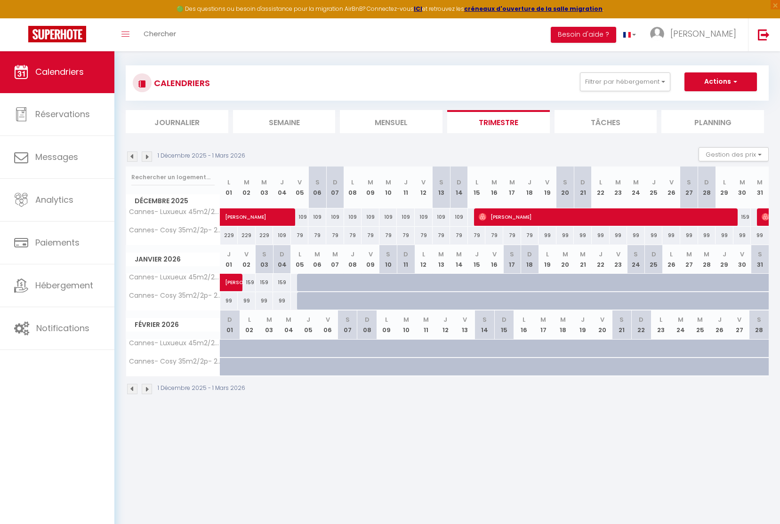
click at [760, 280] on div at bounding box center [766, 288] width 18 height 18
type input "109"
type input "[DATE]"
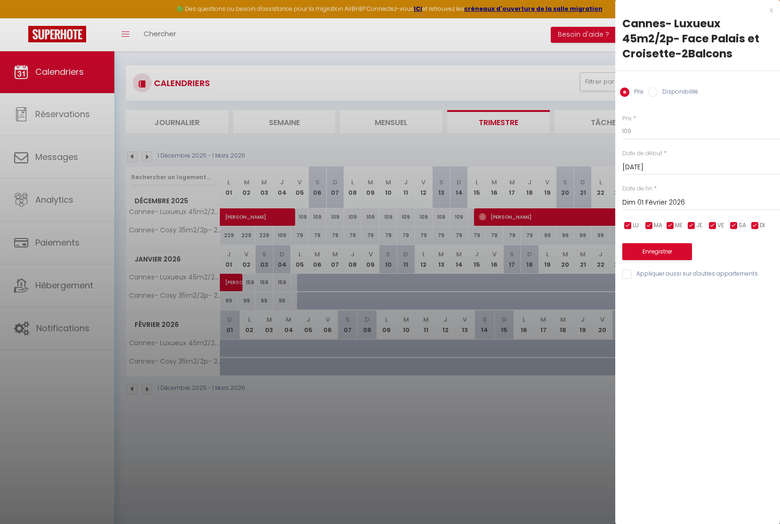
click at [663, 199] on input "Dim 01 Février 2026" at bounding box center [701, 203] width 158 height 12
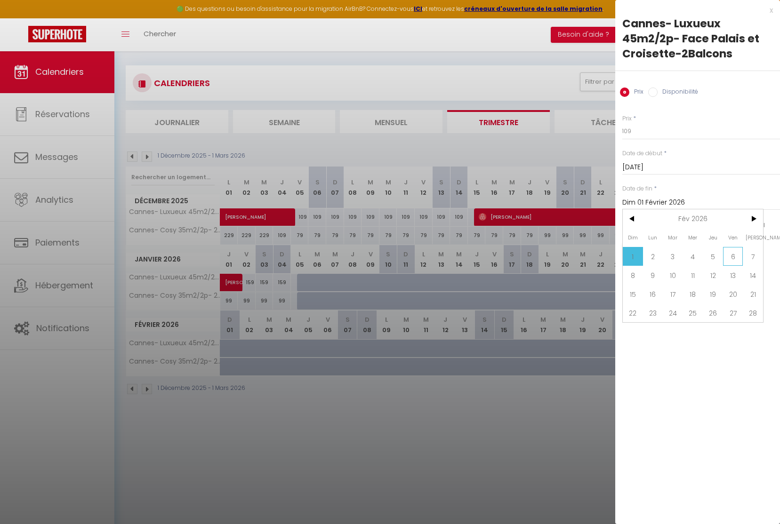
click at [724, 255] on span "6" at bounding box center [733, 256] width 20 height 19
type input "Ven 06 Février 2026"
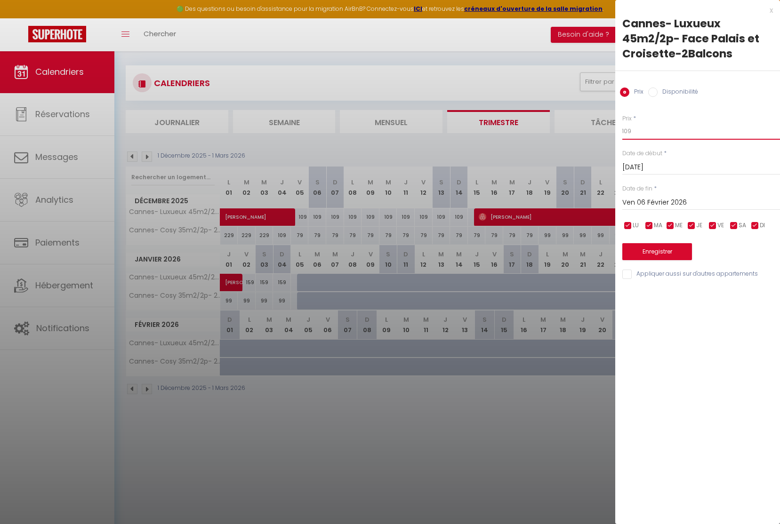
click at [626, 128] on input "109" at bounding box center [701, 131] width 158 height 17
type input "159"
click at [666, 251] on button "Enregistrer" at bounding box center [657, 251] width 70 height 17
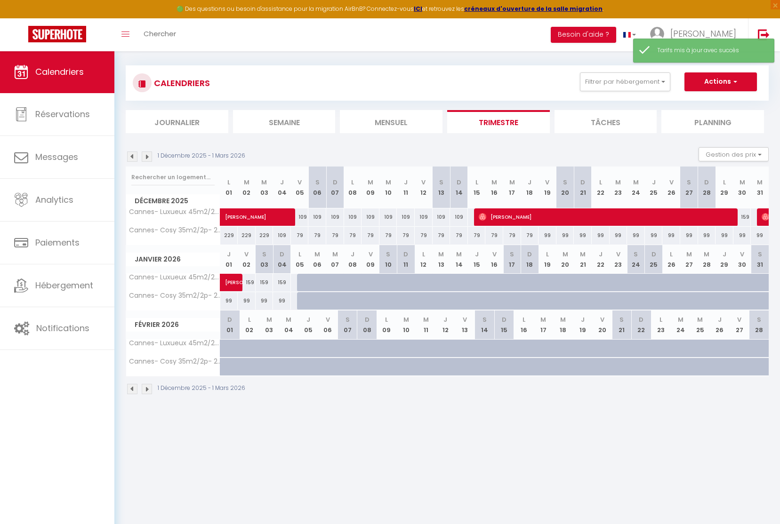
click at [249, 346] on div at bounding box center [257, 354] width 20 height 18
type input "159"
type input "Lun 02 Février 2026"
type input "[DATE]"
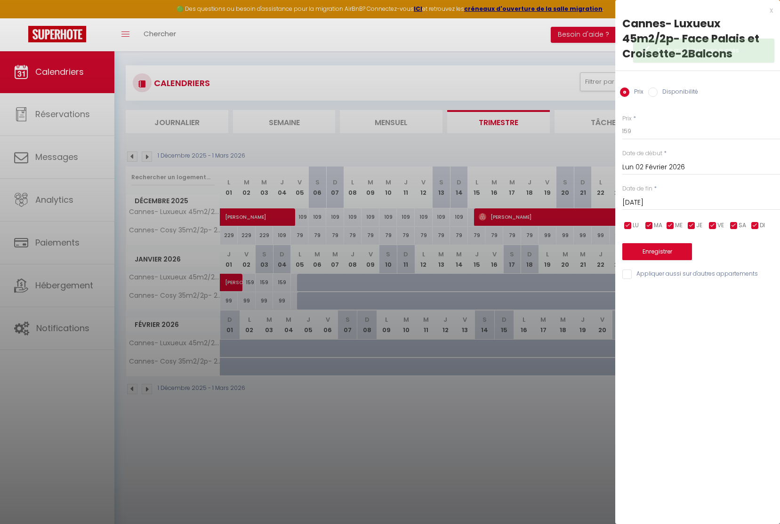
click at [406, 474] on div at bounding box center [390, 262] width 780 height 524
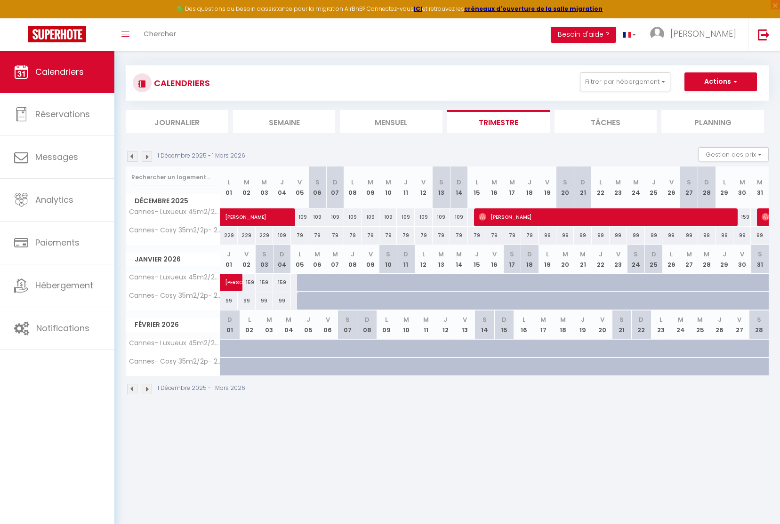
click at [419, 342] on div at bounding box center [426, 349] width 20 height 18
type input "109"
type input "Mer 11 Février 2026"
type input "Jeu 12 Février 2026"
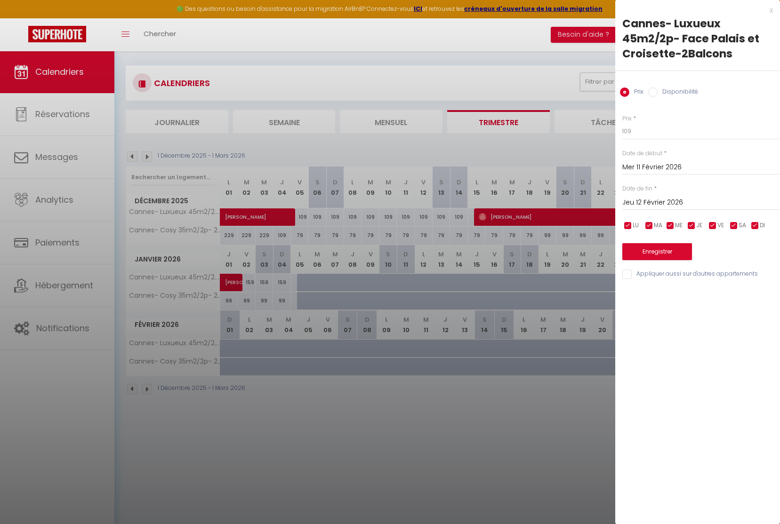
click at [502, 441] on div at bounding box center [390, 262] width 780 height 524
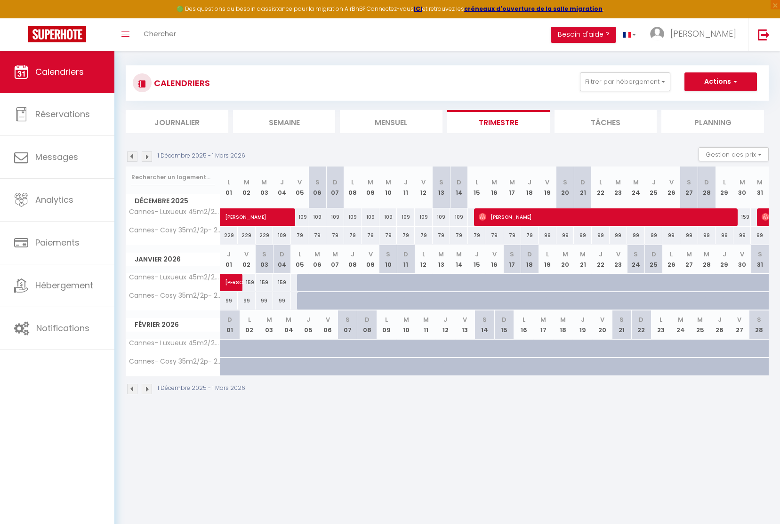
click at [427, 345] on div at bounding box center [433, 354] width 20 height 18
type input "109"
type input "Mer 11 Février 2026"
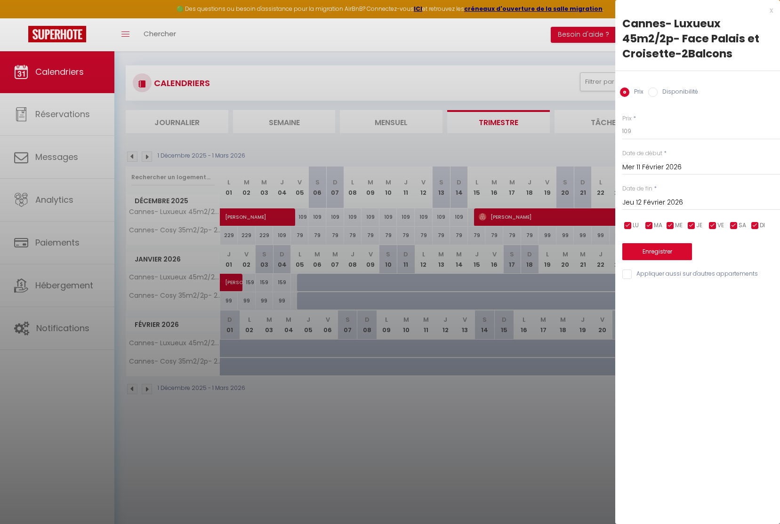
click at [652, 197] on input "Jeu 12 Février 2026" at bounding box center [701, 203] width 158 height 12
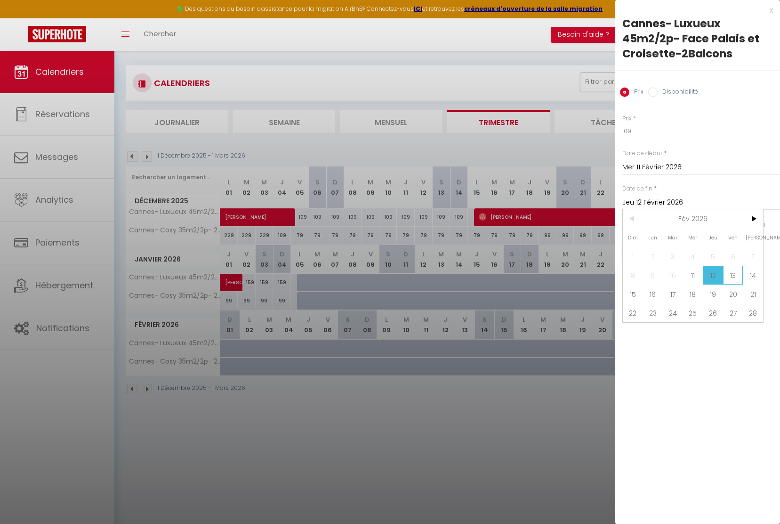
click at [737, 276] on span "13" at bounding box center [733, 275] width 20 height 19
type input "Ven 13 Février 2026"
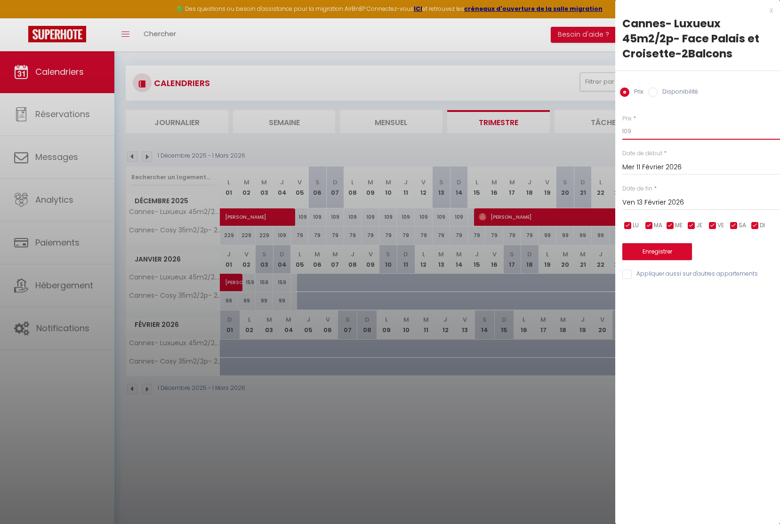
drag, startPoint x: 638, startPoint y: 132, endPoint x: 640, endPoint y: 154, distance: 22.2
click at [624, 131] on input "109" at bounding box center [701, 131] width 158 height 17
type input "179"
click at [644, 250] on button "Enregistrer" at bounding box center [657, 251] width 70 height 17
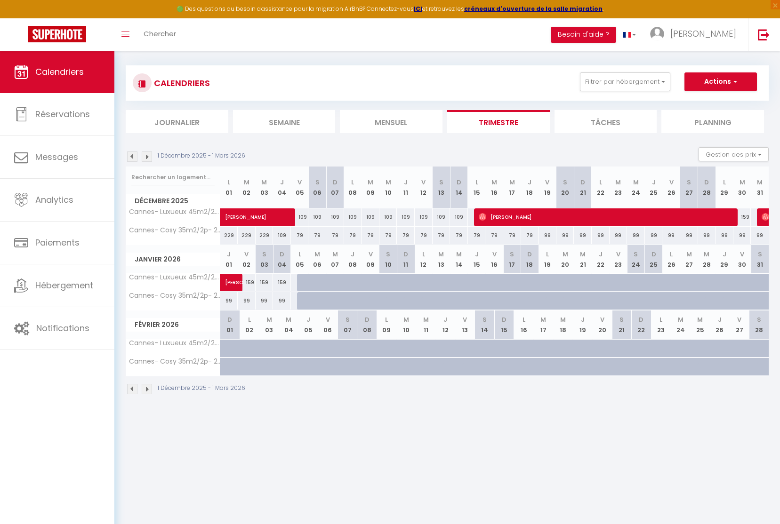
click at [723, 345] on div at bounding box center [727, 354] width 20 height 18
type input "109"
type input "Jeu 26 Février 2026"
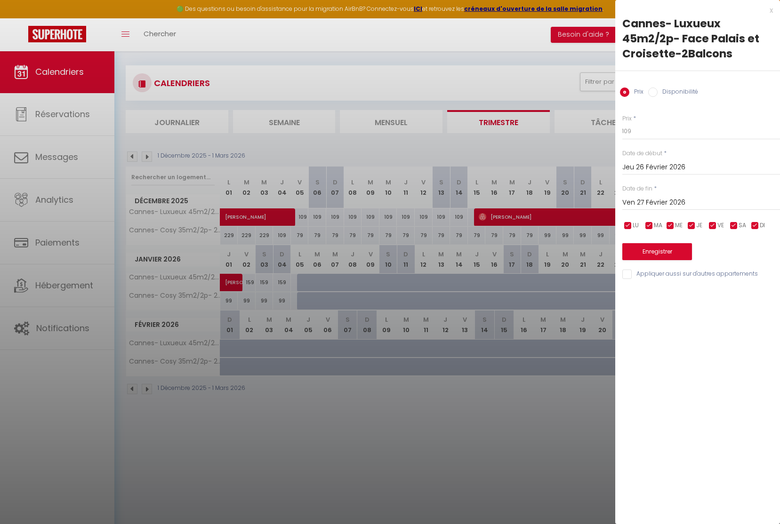
click at [639, 198] on input "Ven 27 Février 2026" at bounding box center [701, 203] width 158 height 12
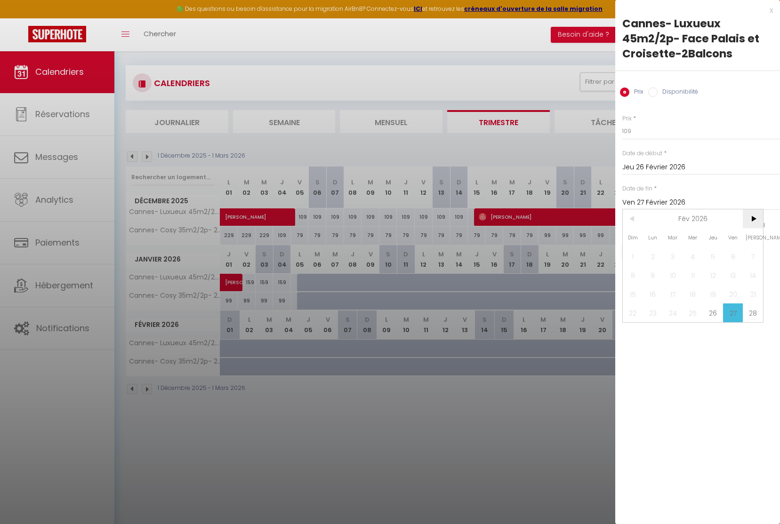
click at [757, 217] on span ">" at bounding box center [753, 218] width 20 height 19
click at [637, 253] on span "1" at bounding box center [633, 256] width 20 height 19
type input "Dim 01 Mars 2026"
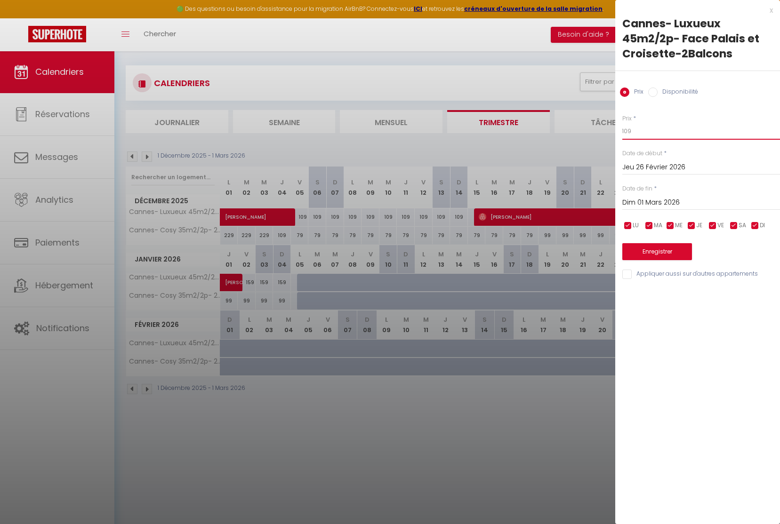
drag, startPoint x: 639, startPoint y: 130, endPoint x: 625, endPoint y: 133, distance: 14.3
click at [625, 133] on input "109" at bounding box center [701, 131] width 158 height 17
drag, startPoint x: 627, startPoint y: 131, endPoint x: 617, endPoint y: 131, distance: 10.8
click at [617, 131] on div "Prix * 199 Statut * Disponible Indisponible Date de début * [DATE] < [DATE] > D…" at bounding box center [697, 192] width 165 height 178
type input "219"
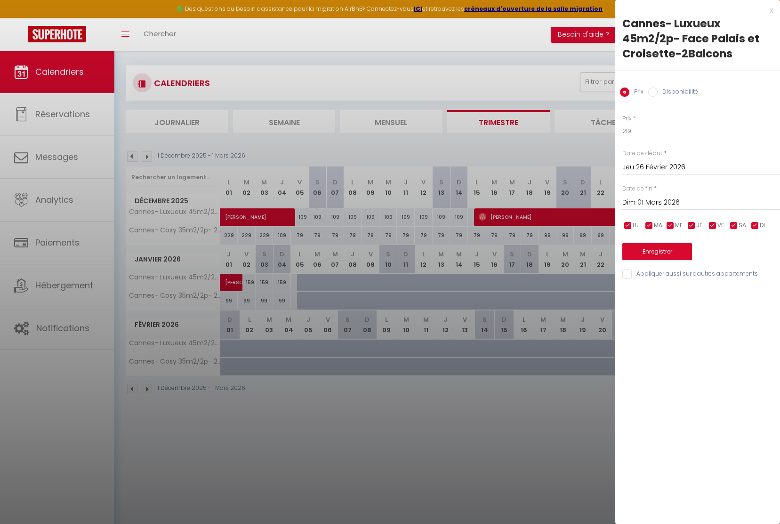
click at [638, 254] on button "Enregistrer" at bounding box center [657, 251] width 70 height 17
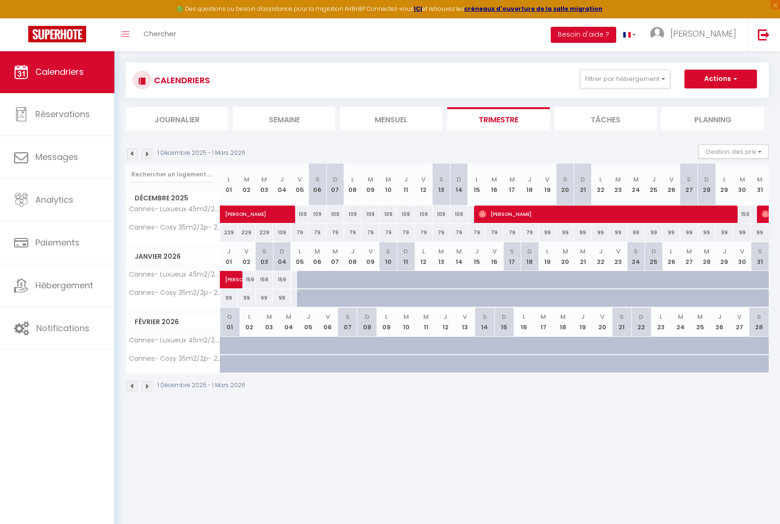
scroll to position [9, 0]
click at [302, 297] on div at bounding box center [306, 298] width 18 height 18
type input "79"
type input "Lun 05 Janvier 2026"
type input "[DATE]"
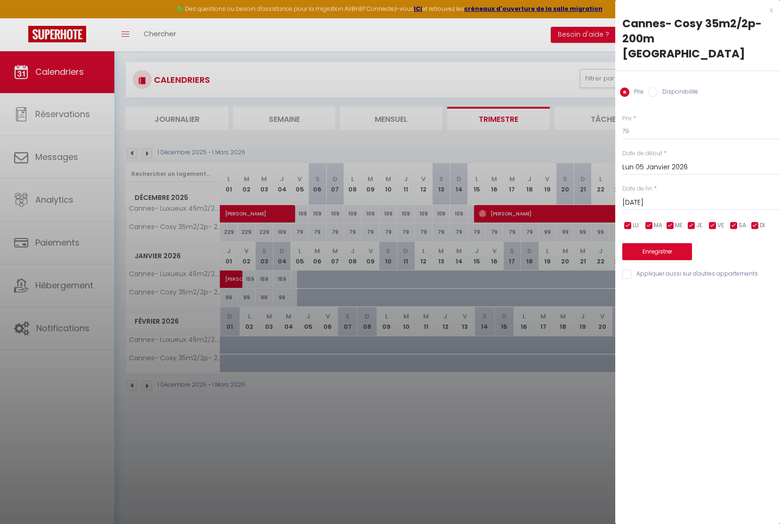
click at [303, 296] on div at bounding box center [390, 262] width 780 height 524
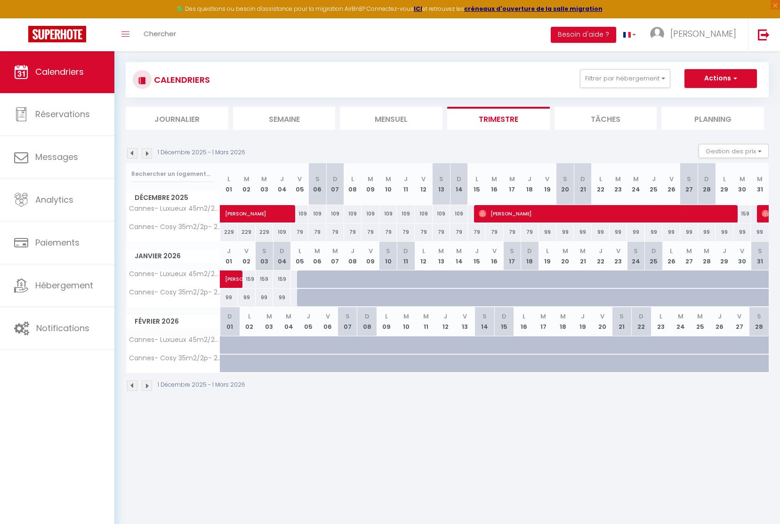
click at [305, 295] on div at bounding box center [306, 298] width 18 height 18
type input "79"
type input "Lun 05 Janvier 2026"
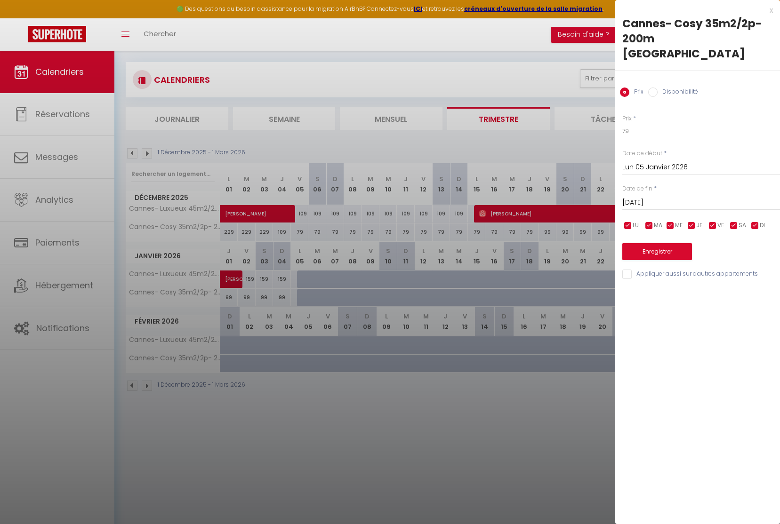
click at [656, 199] on input "[DATE]" at bounding box center [701, 203] width 158 height 12
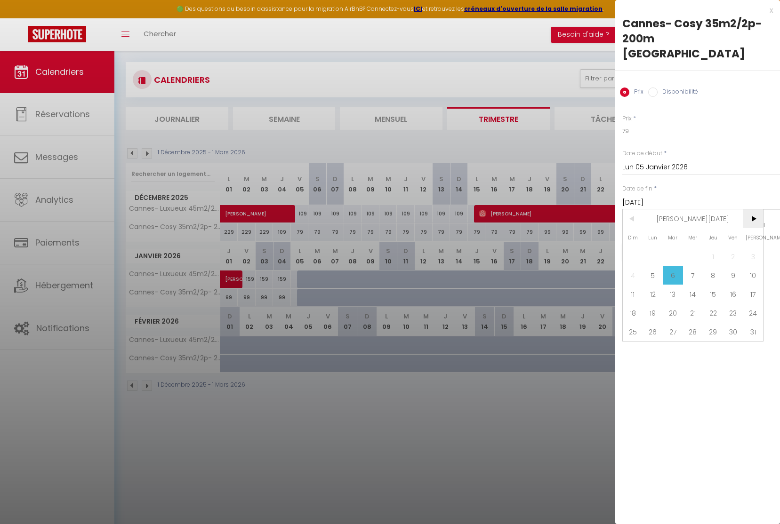
click at [752, 218] on span ">" at bounding box center [753, 218] width 20 height 19
click at [758, 214] on span ">" at bounding box center [753, 218] width 20 height 19
click at [627, 256] on span "1" at bounding box center [633, 256] width 20 height 19
type input "Dim 01 Mars 2026"
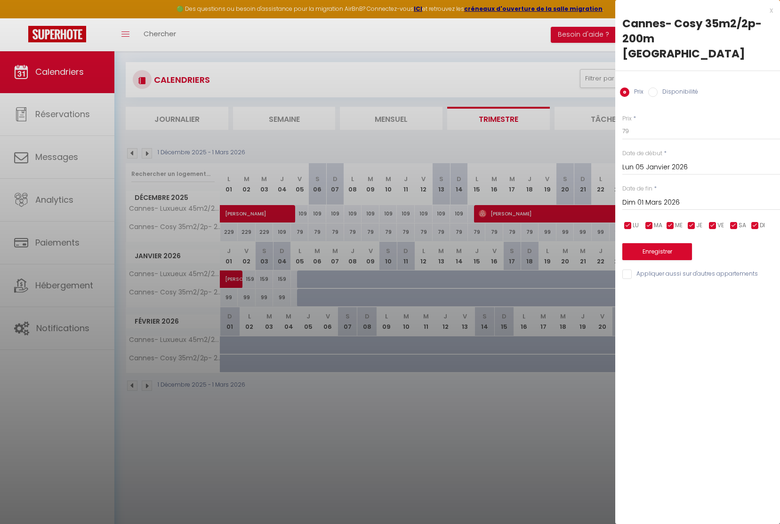
click at [668, 251] on button "Enregistrer" at bounding box center [657, 251] width 70 height 17
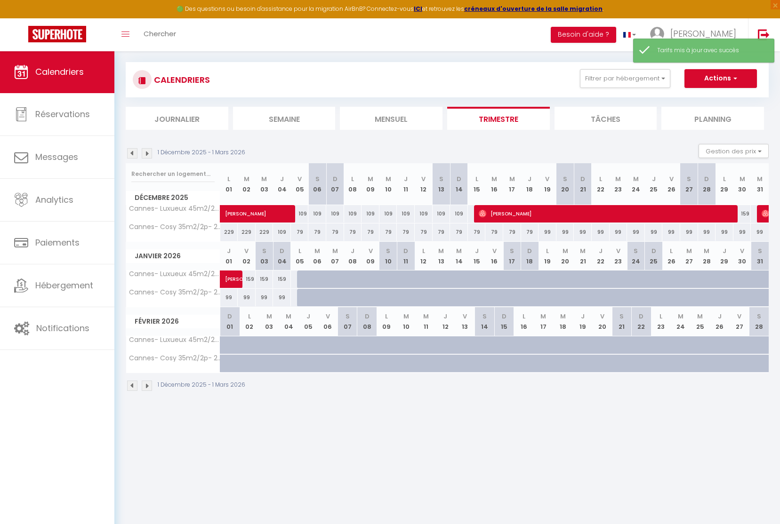
click at [322, 296] on div at bounding box center [324, 303] width 18 height 18
type input "79"
type input "[DATE]"
type input "Mer 07 Janvier 2026"
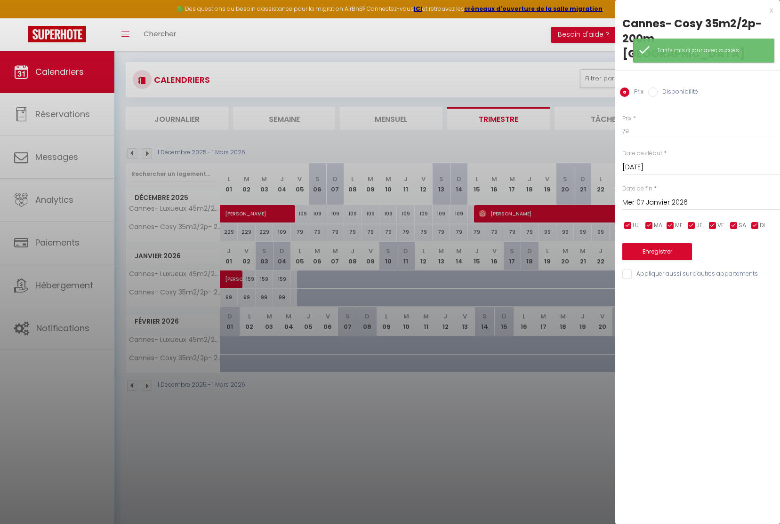
drag, startPoint x: 468, startPoint y: 445, endPoint x: 528, endPoint y: 442, distance: 59.4
click at [469, 445] on div at bounding box center [390, 262] width 780 height 524
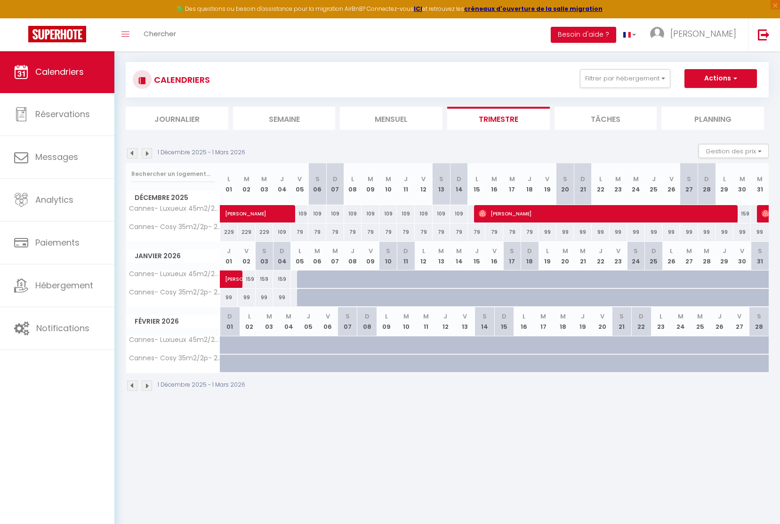
click at [354, 295] on div at bounding box center [359, 303] width 18 height 18
type input "79"
type input "Jeu 08 Janvier 2026"
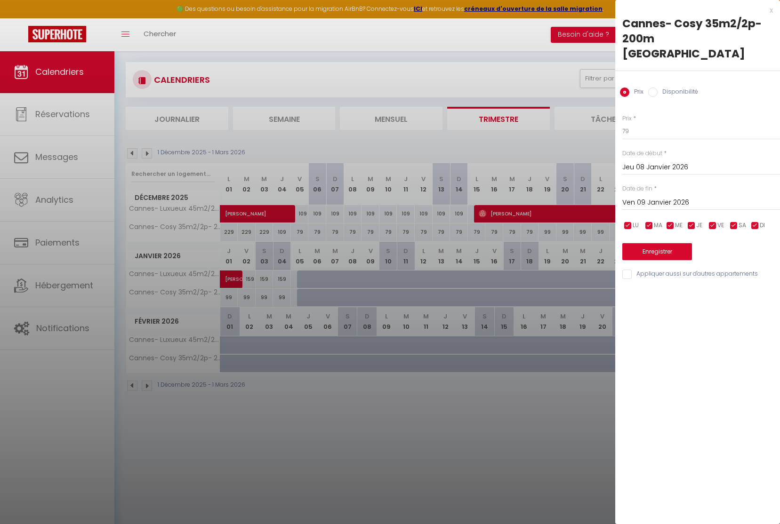
click at [653, 200] on input "Ven 09 Janvier 2026" at bounding box center [701, 203] width 158 height 12
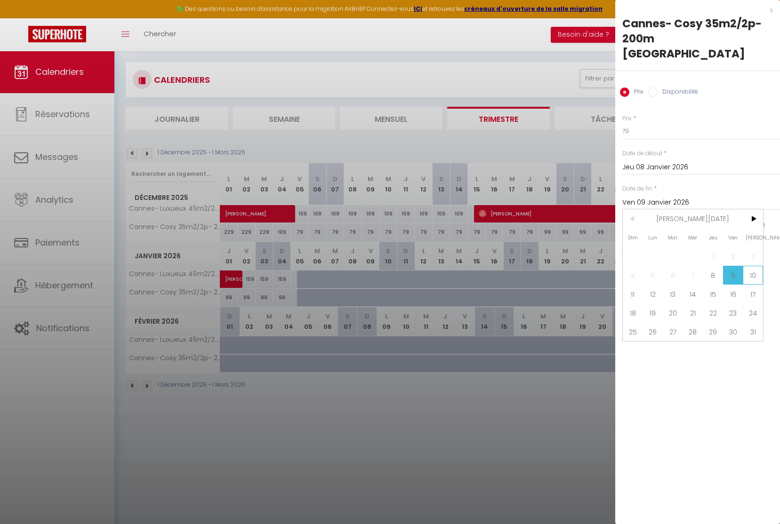
click at [748, 273] on span "10" at bounding box center [753, 275] width 20 height 19
type input "[DATE]"
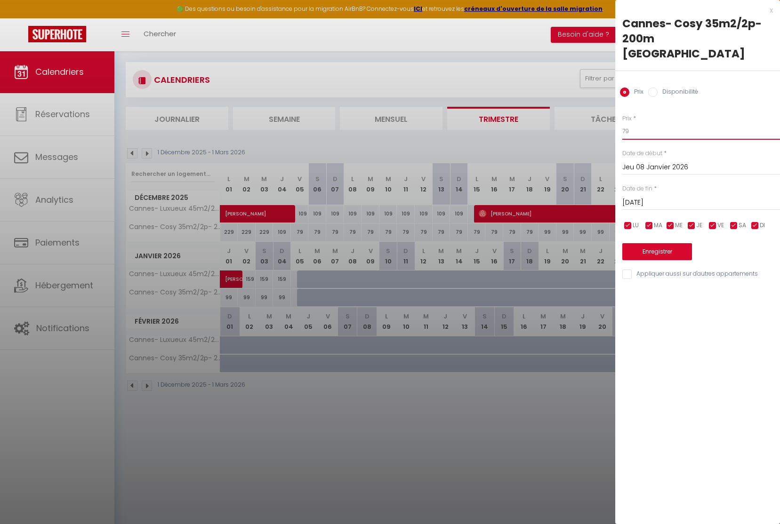
drag, startPoint x: 631, startPoint y: 131, endPoint x: 627, endPoint y: 129, distance: 5.1
click at [616, 130] on div "Prix * 79 Statut * Disponible Indisponible Date de début * [DATE] < [PERSON_NAM…" at bounding box center [697, 192] width 165 height 178
type input "129"
click at [671, 252] on button "Enregistrer" at bounding box center [657, 251] width 70 height 17
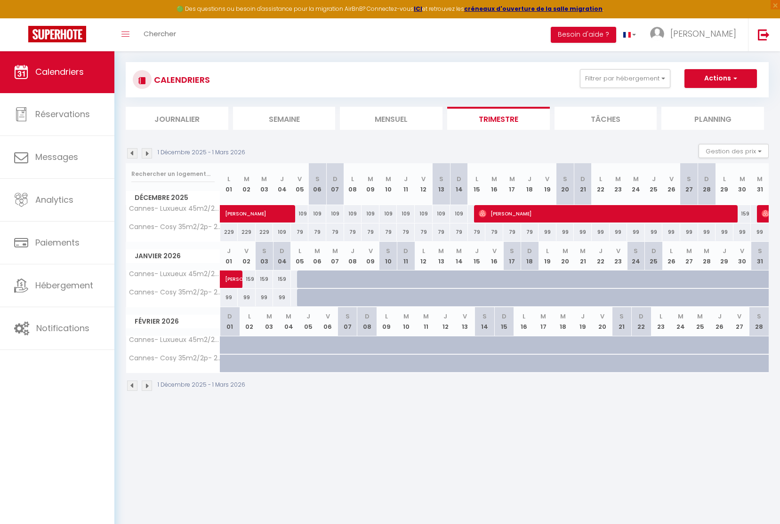
drag, startPoint x: 286, startPoint y: 388, endPoint x: 267, endPoint y: 364, distance: 30.5
click at [286, 387] on div "1 Décembre 2025 - 1 Mars 2026" at bounding box center [447, 387] width 643 height 28
click at [291, 364] on div at bounding box center [296, 369] width 20 height 18
type input "79"
type input "[DATE]"
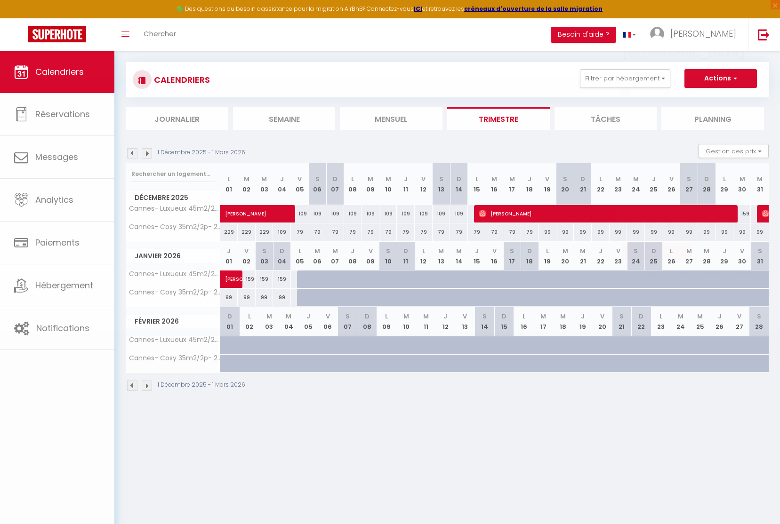
type input "Jeu 05 Février 2026"
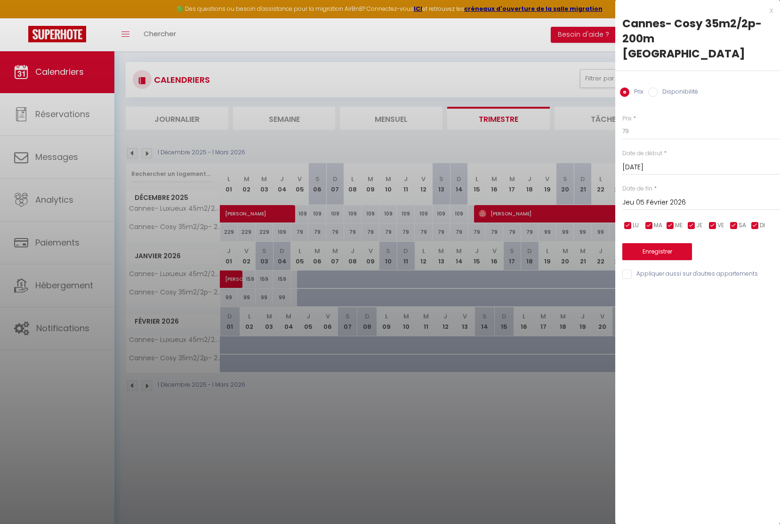
click at [291, 344] on div at bounding box center [390, 262] width 780 height 524
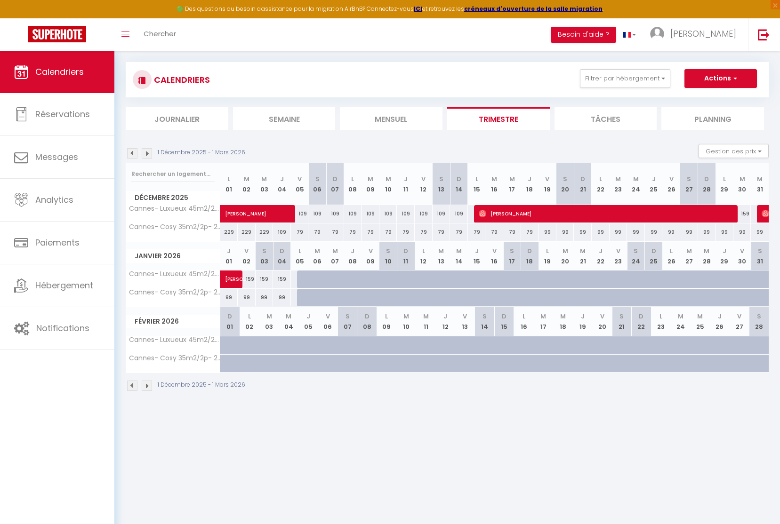
click at [290, 344] on div at bounding box center [296, 351] width 20 height 18
type input "159"
type input "[DATE]"
type input "Jeu 05 Février 2026"
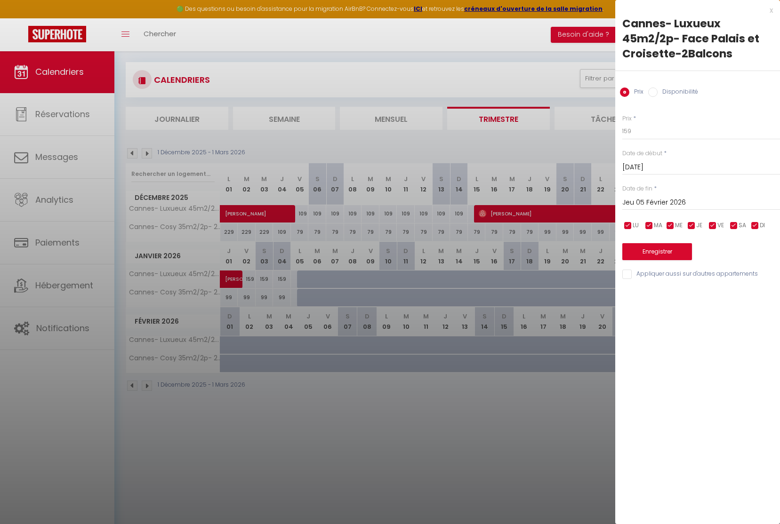
click at [271, 345] on div at bounding box center [390, 262] width 780 height 524
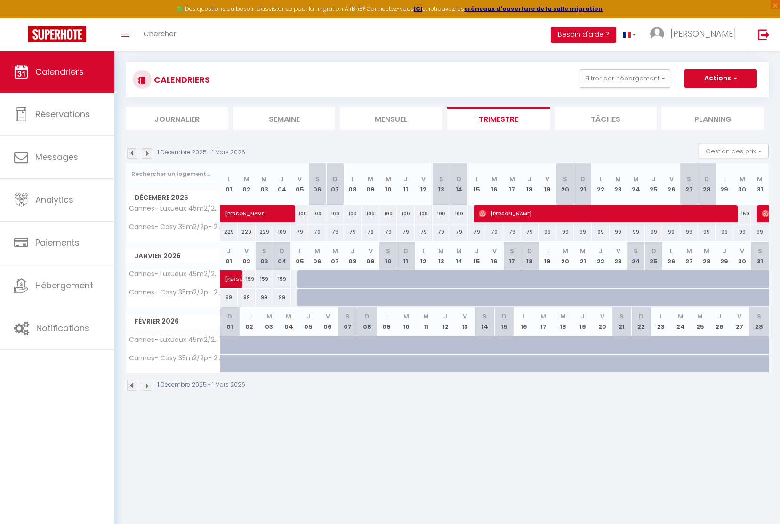
click at [271, 345] on div at bounding box center [276, 351] width 20 height 18
type input "159"
type input "[DATE]"
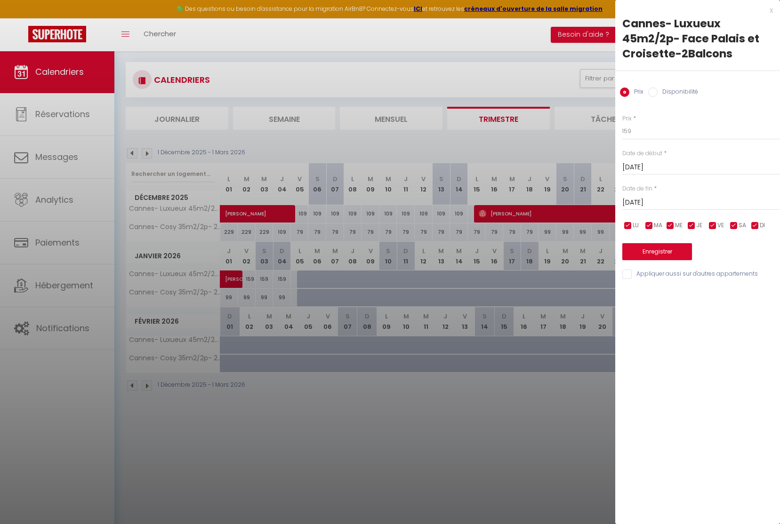
click at [255, 342] on div at bounding box center [390, 262] width 780 height 524
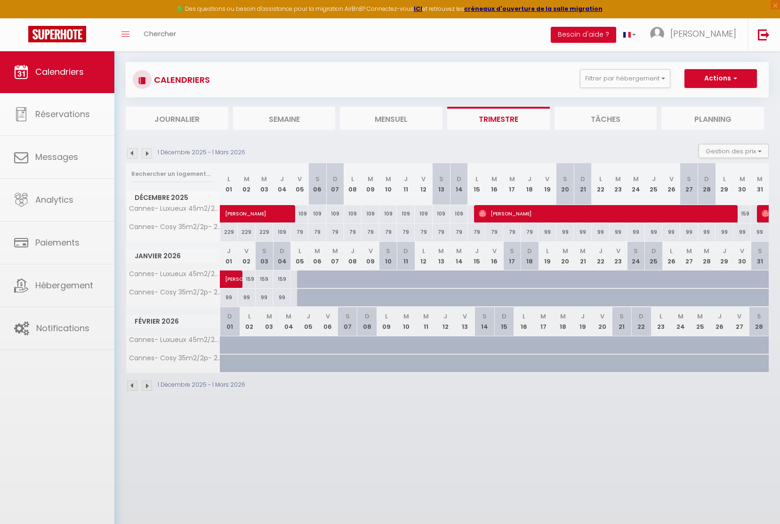
click at [251, 342] on body "🟢 Des questions ou besoin d'assistance pour la migration AirBnB? Connectez-vous…" at bounding box center [390, 304] width 780 height 524
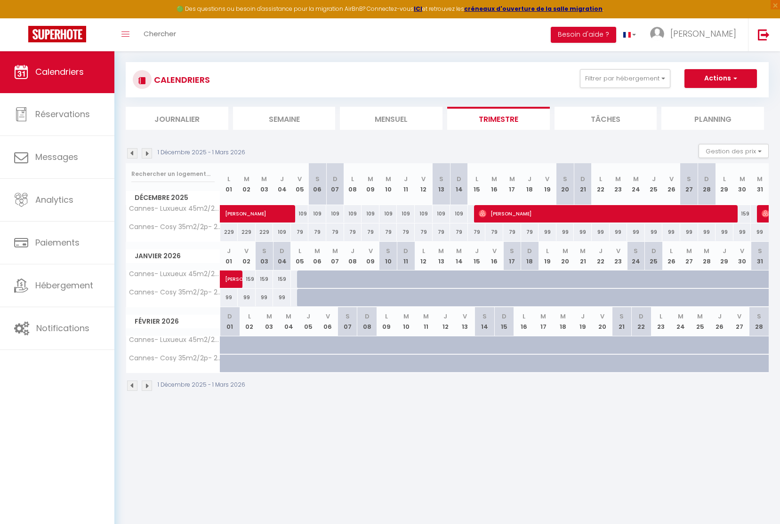
click at [251, 342] on div at bounding box center [257, 351] width 20 height 18
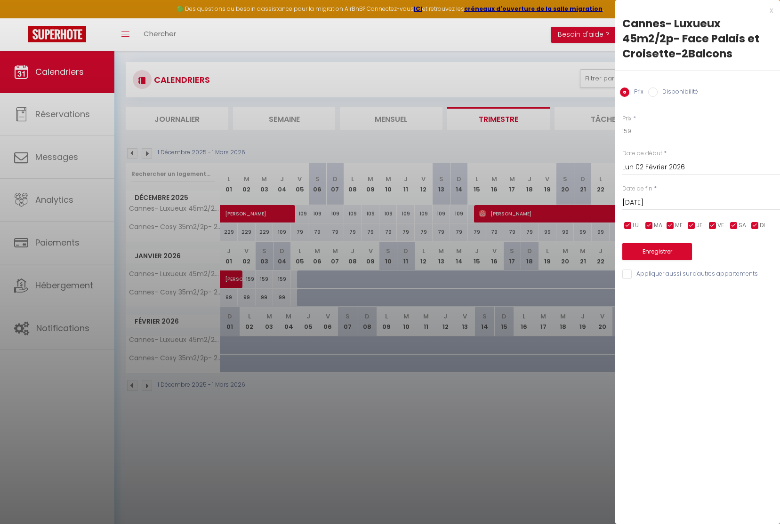
click at [231, 340] on div at bounding box center [390, 262] width 780 height 524
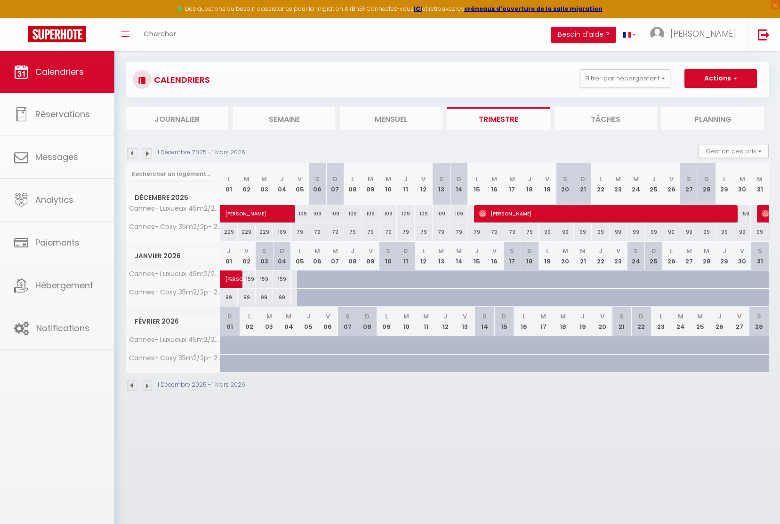
click at [229, 342] on body "🟢 Des questions ou besoin d'assistance pour la migration AirBnB? Connectez-vous…" at bounding box center [390, 304] width 780 height 524
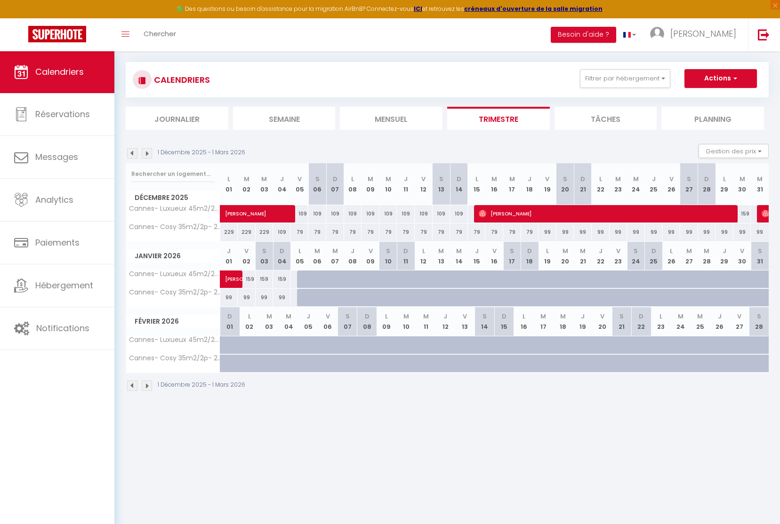
click at [229, 342] on div at bounding box center [237, 351] width 20 height 18
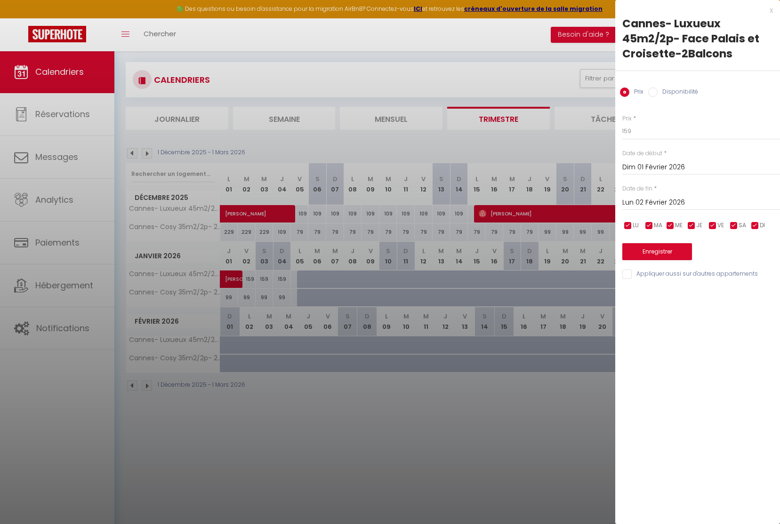
click at [329, 427] on div at bounding box center [390, 262] width 780 height 524
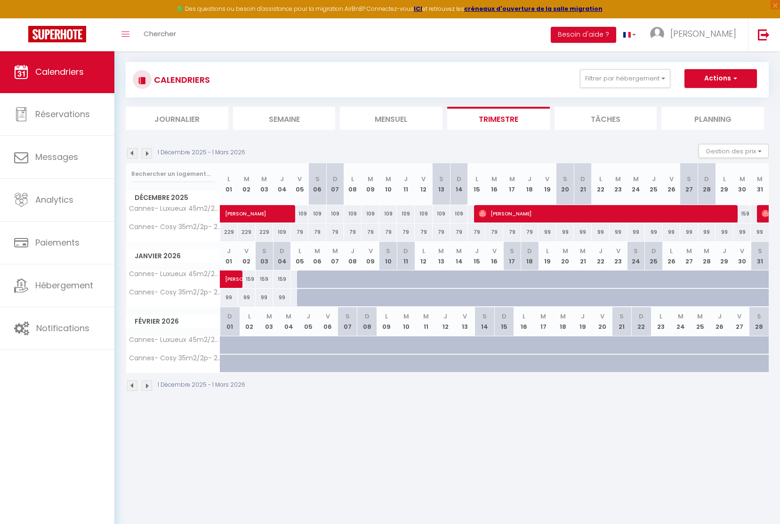
click at [228, 362] on div at bounding box center [237, 369] width 20 height 18
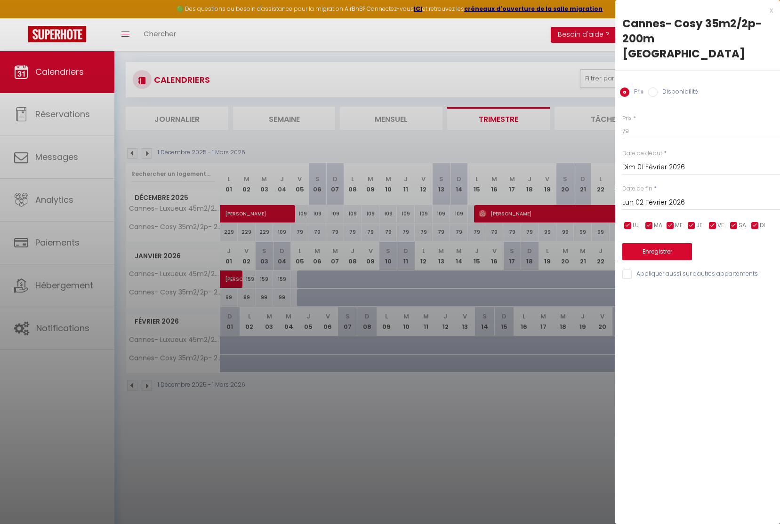
click at [230, 367] on div at bounding box center [390, 262] width 780 height 524
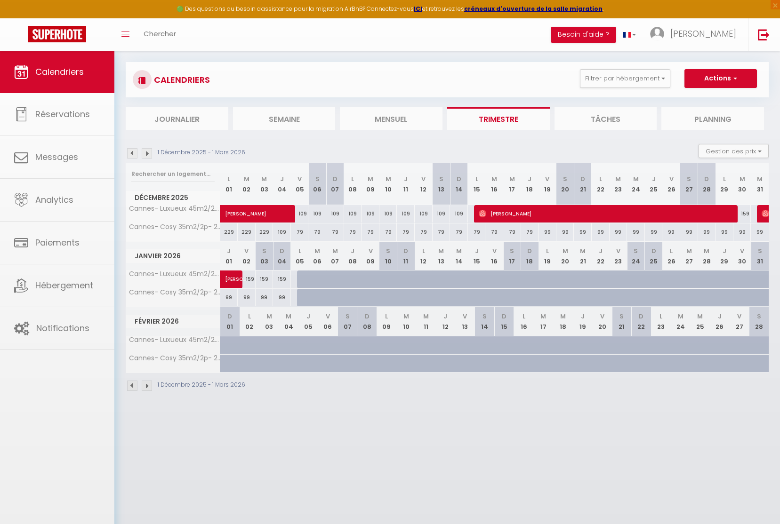
click at [230, 367] on body "🟢 Des questions ou besoin d'assistance pour la migration AirBnB? Connectez-vous…" at bounding box center [390, 304] width 780 height 524
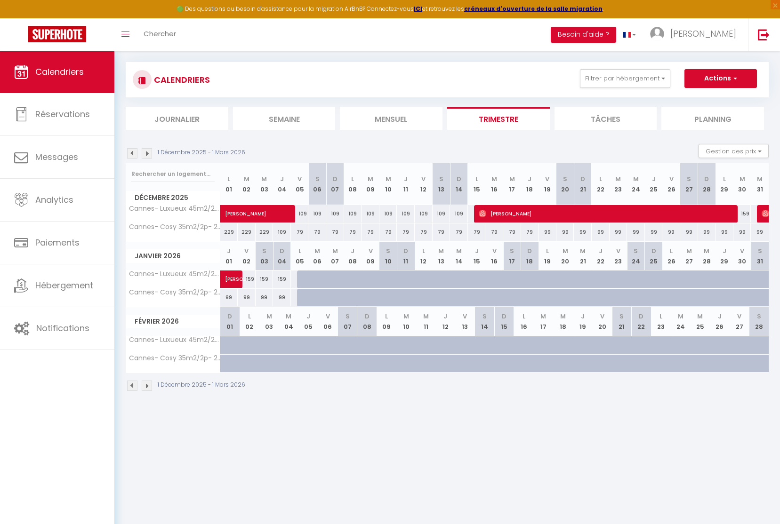
click at [230, 367] on div at bounding box center [237, 369] width 20 height 18
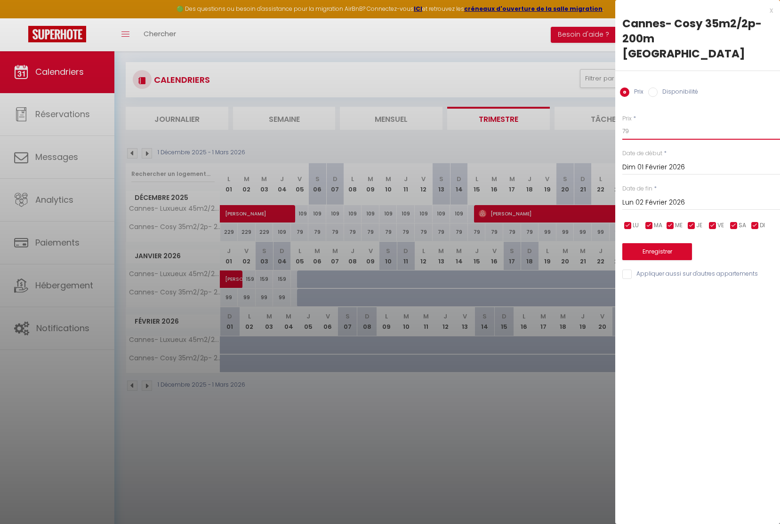
drag, startPoint x: 625, startPoint y: 132, endPoint x: 619, endPoint y: 132, distance: 5.6
click at [619, 132] on div "Prix * 79 Statut * Disponible Indisponible Date de début * [DATE] < [DATE] > Di…" at bounding box center [697, 192] width 165 height 178
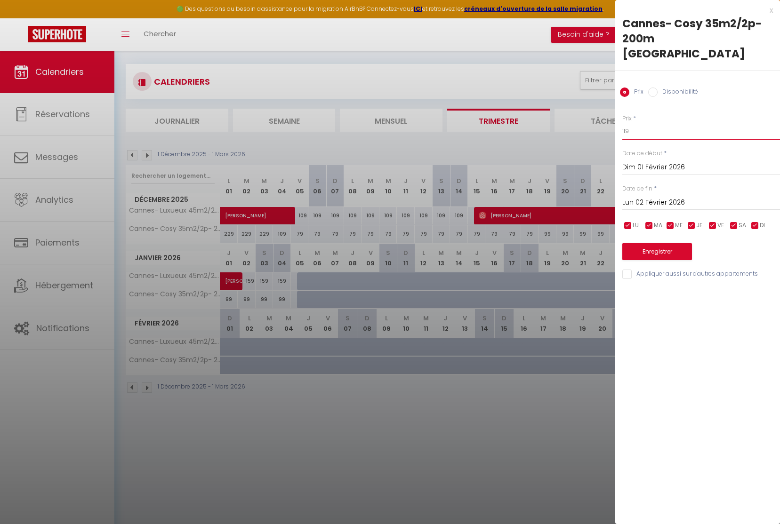
scroll to position [8, 0]
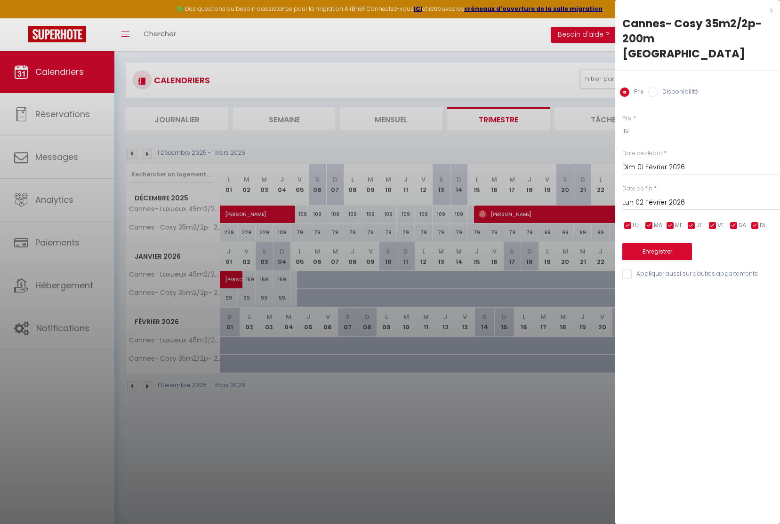
click at [637, 201] on input "Lun 02 Février 2026" at bounding box center [701, 203] width 158 height 12
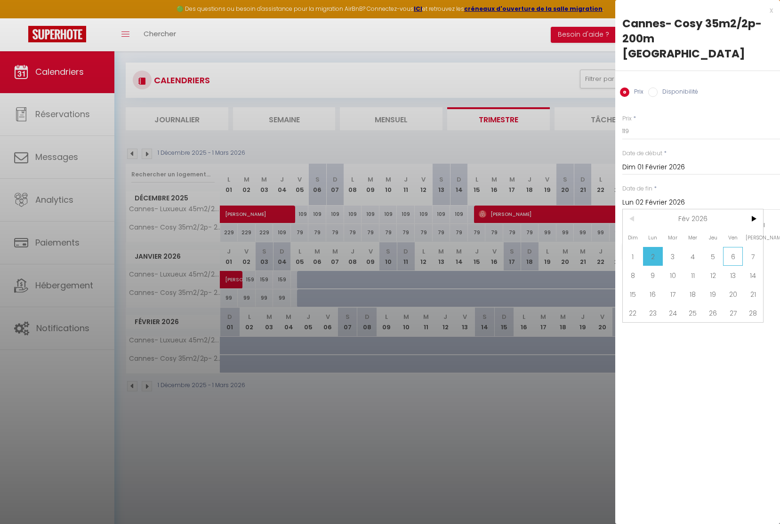
click at [735, 260] on span "6" at bounding box center [733, 256] width 20 height 19
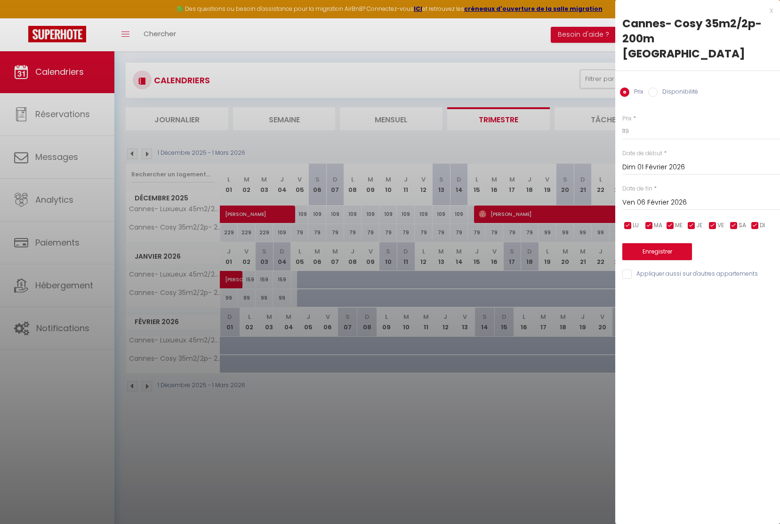
click at [675, 252] on button "Enregistrer" at bounding box center [657, 251] width 70 height 17
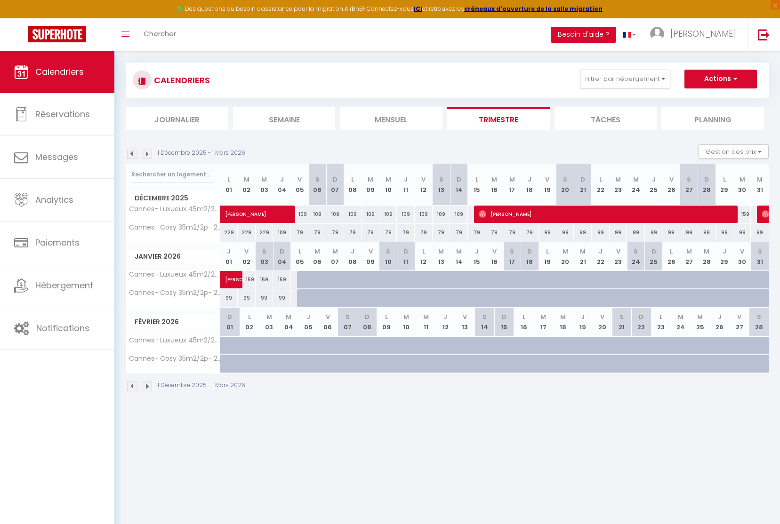
click at [424, 342] on div at bounding box center [433, 351] width 20 height 18
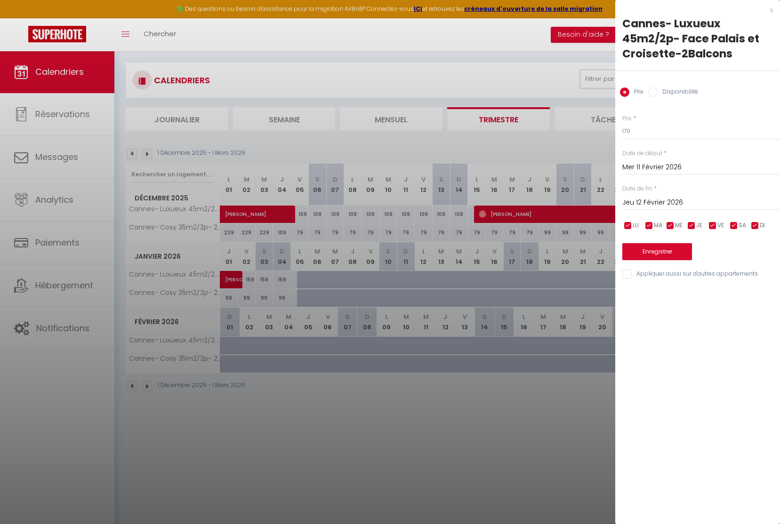
click at [426, 361] on div at bounding box center [390, 262] width 780 height 524
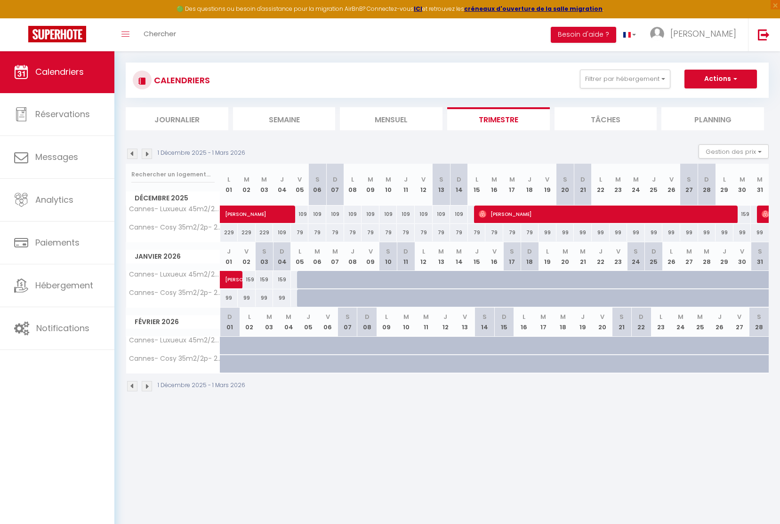
click at [426, 364] on div at bounding box center [433, 370] width 20 height 18
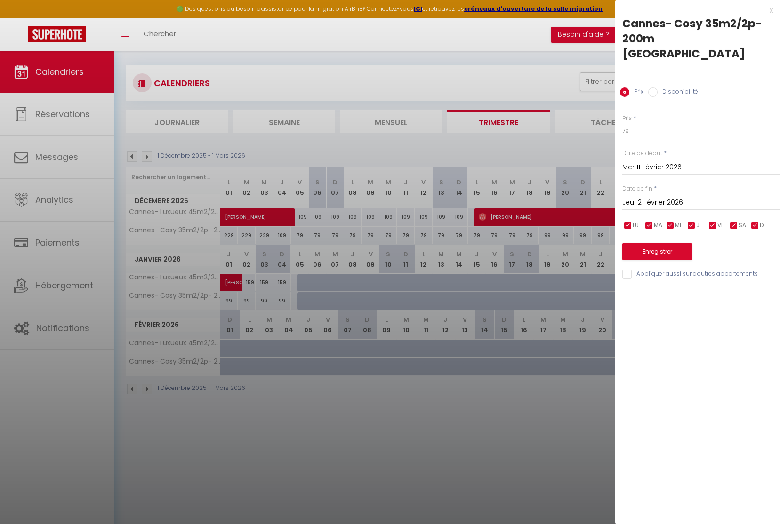
drag, startPoint x: 677, startPoint y: 200, endPoint x: 682, endPoint y: 202, distance: 5.7
click at [677, 200] on input "Jeu 12 Février 2026" at bounding box center [701, 203] width 158 height 12
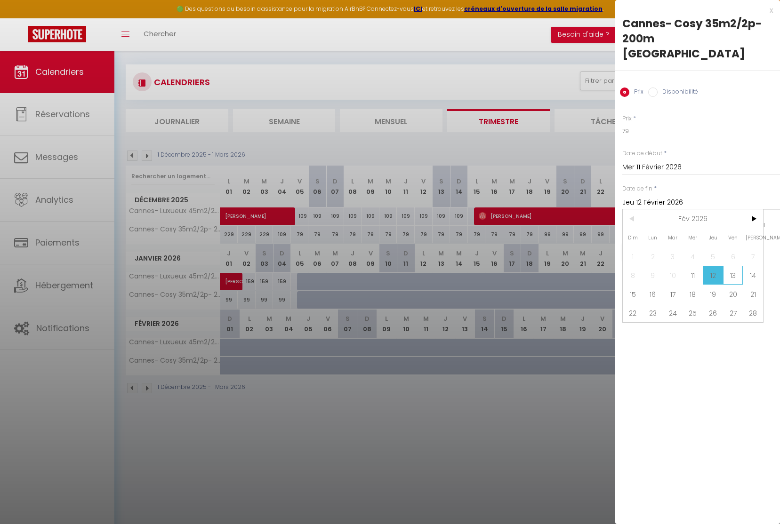
scroll to position [8, 0]
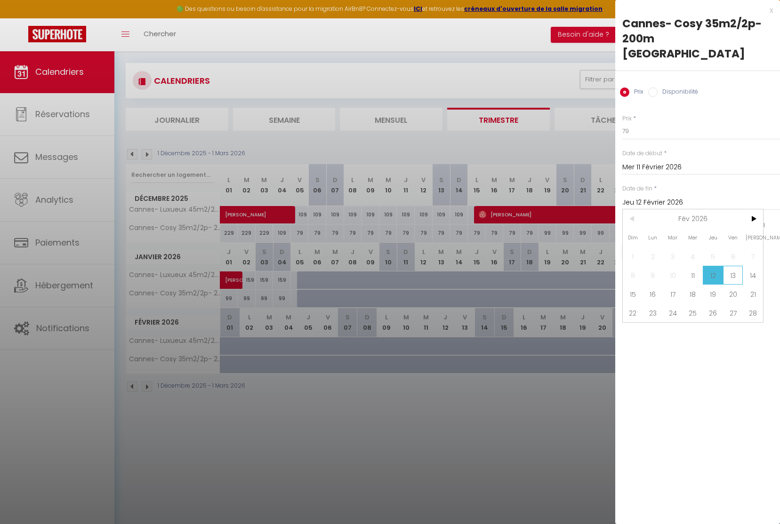
click at [730, 274] on span "13" at bounding box center [733, 275] width 20 height 19
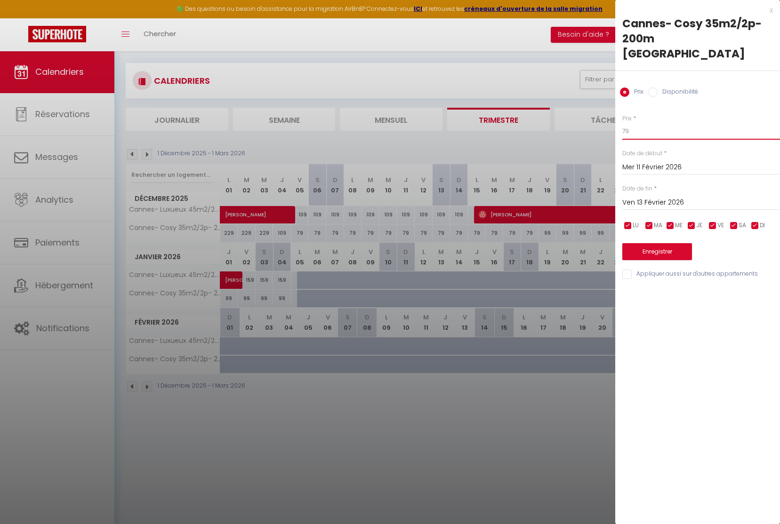
drag, startPoint x: 625, startPoint y: 127, endPoint x: 615, endPoint y: 128, distance: 9.9
click at [615, 128] on body "🟢 Des questions ou besoin d'assistance pour la migration AirBnB? Connectez-vous…" at bounding box center [390, 305] width 780 height 524
click at [673, 251] on button "Enregistrer" at bounding box center [657, 251] width 70 height 17
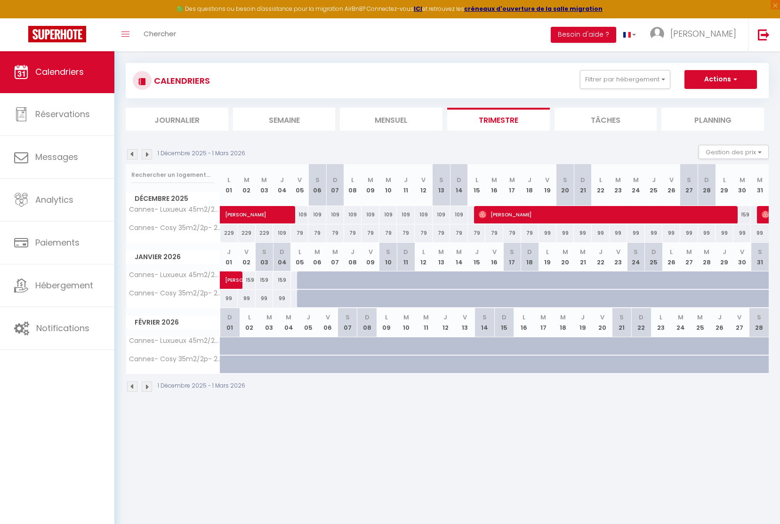
click at [406, 276] on div at bounding box center [406, 281] width 18 height 18
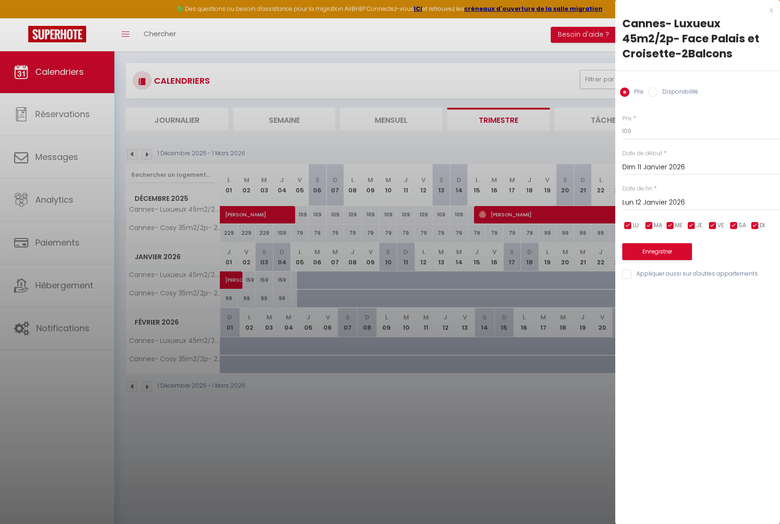
click at [397, 470] on div at bounding box center [390, 262] width 780 height 524
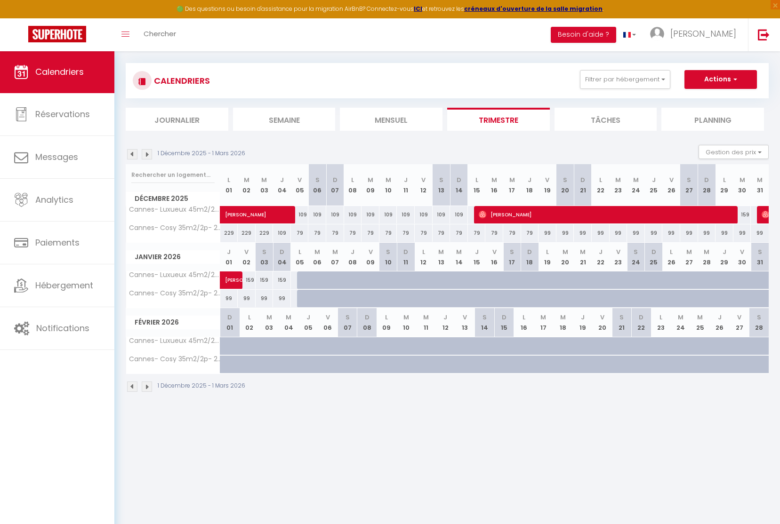
click at [440, 344] on div at bounding box center [445, 347] width 20 height 18
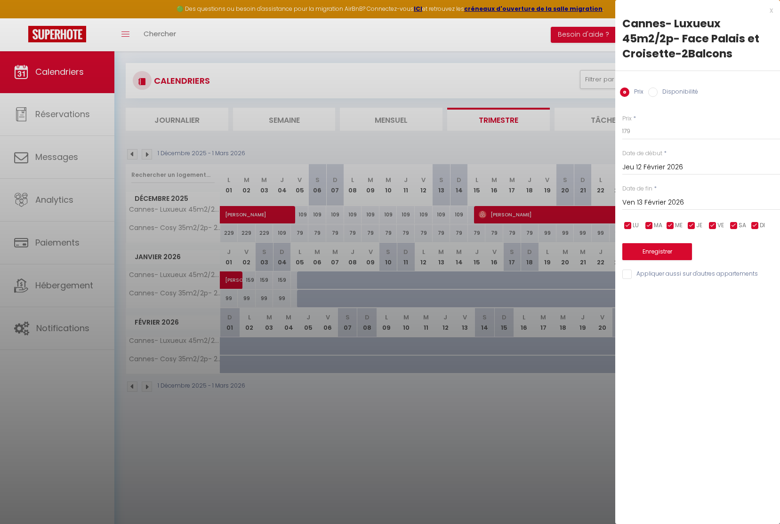
click at [445, 385] on div at bounding box center [390, 262] width 780 height 524
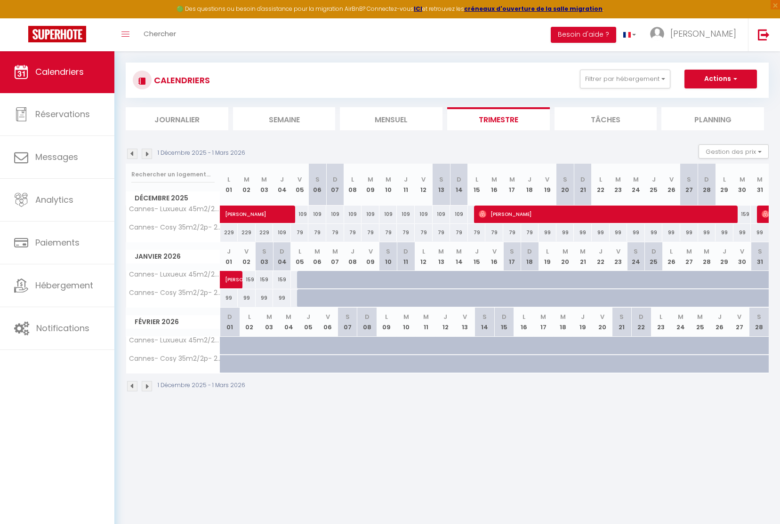
scroll to position [10, 0]
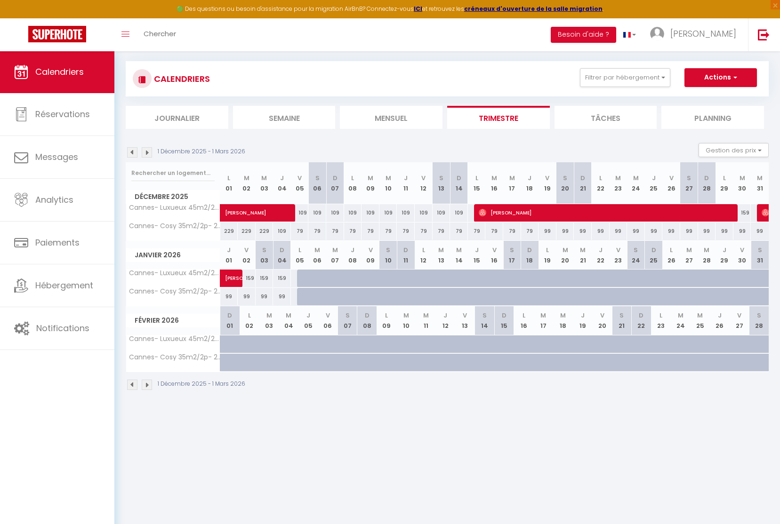
click at [425, 341] on div at bounding box center [433, 350] width 20 height 18
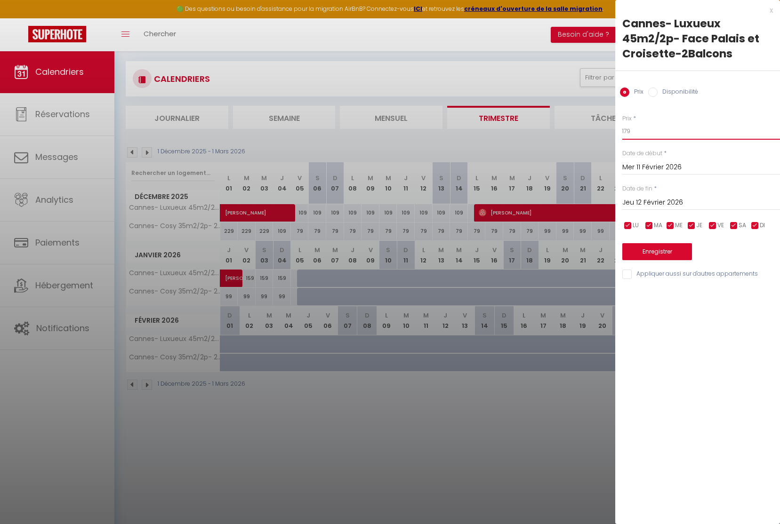
drag, startPoint x: 642, startPoint y: 134, endPoint x: 551, endPoint y: 124, distance: 91.0
click at [557, 125] on body "🟢 Des questions ou besoin d'assistance pour la migration AirBnB? Connectez-vous…" at bounding box center [390, 303] width 780 height 524
click at [661, 198] on input "Jeu 12 Février 2026" at bounding box center [701, 203] width 158 height 12
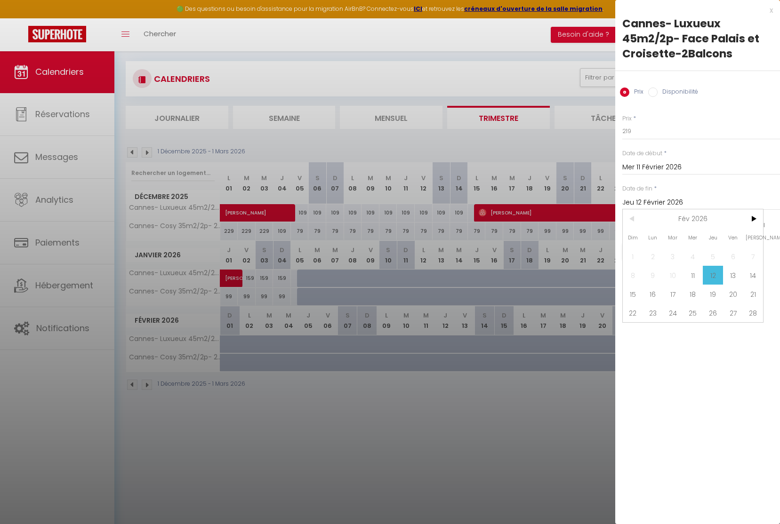
click at [738, 275] on span "13" at bounding box center [733, 275] width 20 height 19
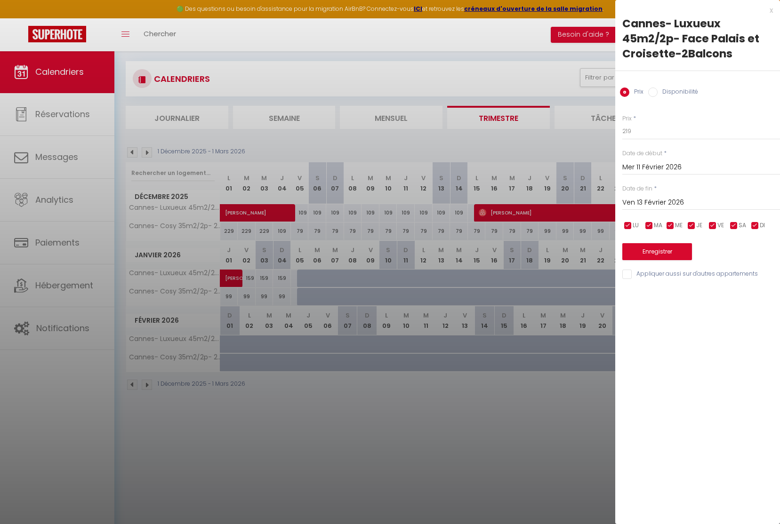
click at [656, 246] on button "Enregistrer" at bounding box center [657, 251] width 70 height 17
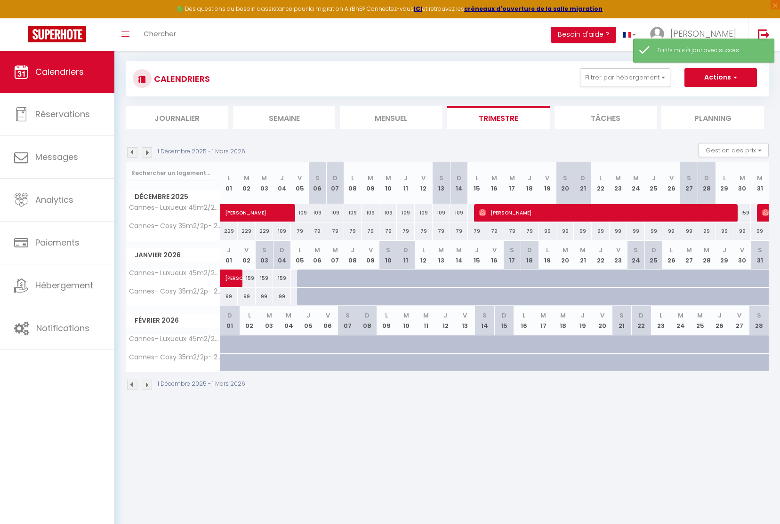
click at [426, 359] on div at bounding box center [433, 368] width 20 height 18
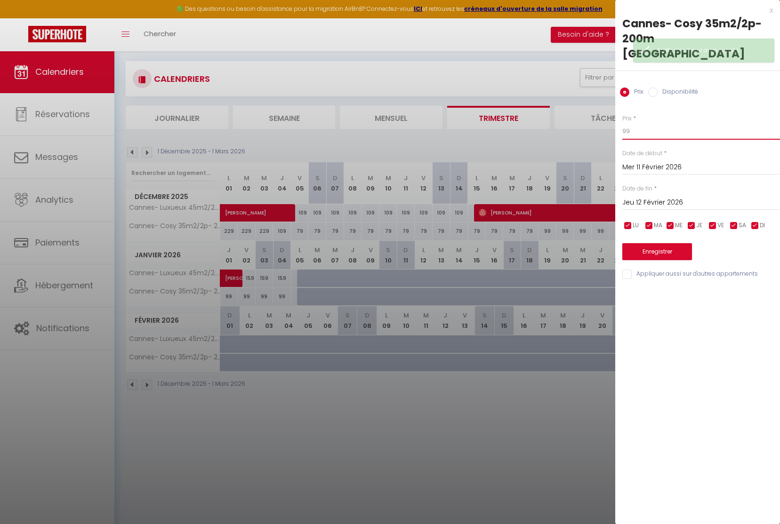
drag, startPoint x: 619, startPoint y: 132, endPoint x: 590, endPoint y: 131, distance: 29.2
click at [591, 131] on body "🟢 Des questions ou besoin d'assistance pour la migration AirBnB? Connectez-vous…" at bounding box center [390, 303] width 780 height 524
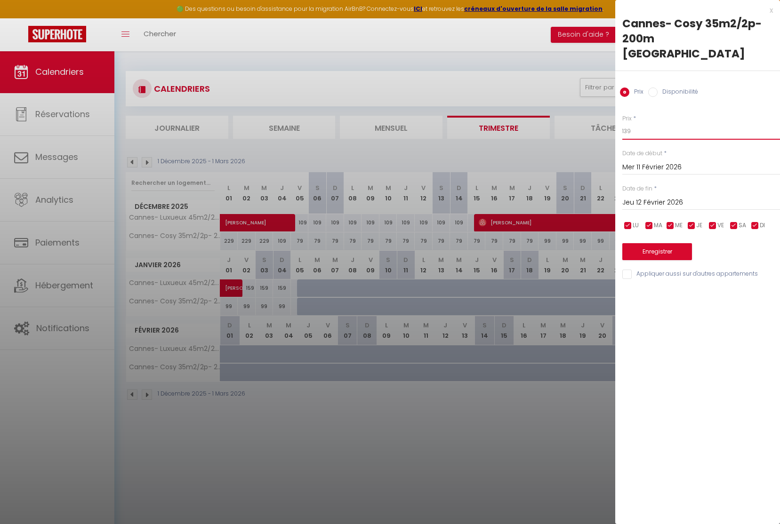
scroll to position [0, 0]
click at [643, 207] on input "Jeu 12 Février 2026" at bounding box center [701, 203] width 158 height 12
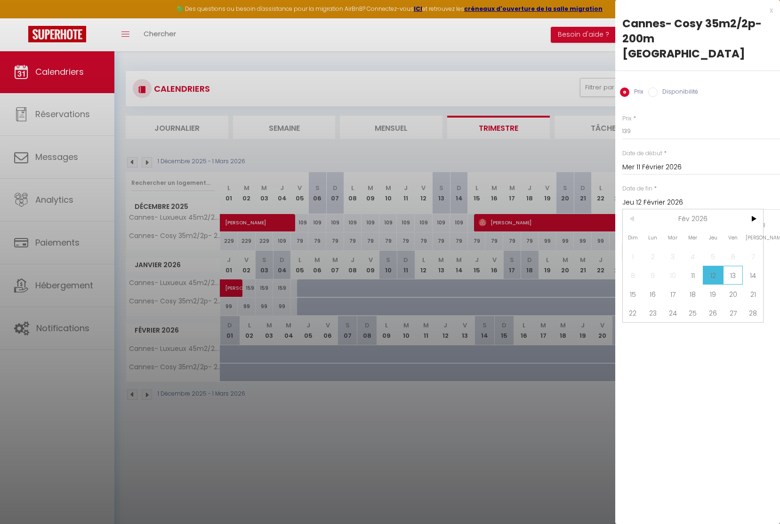
click at [737, 278] on span "13" at bounding box center [733, 275] width 20 height 19
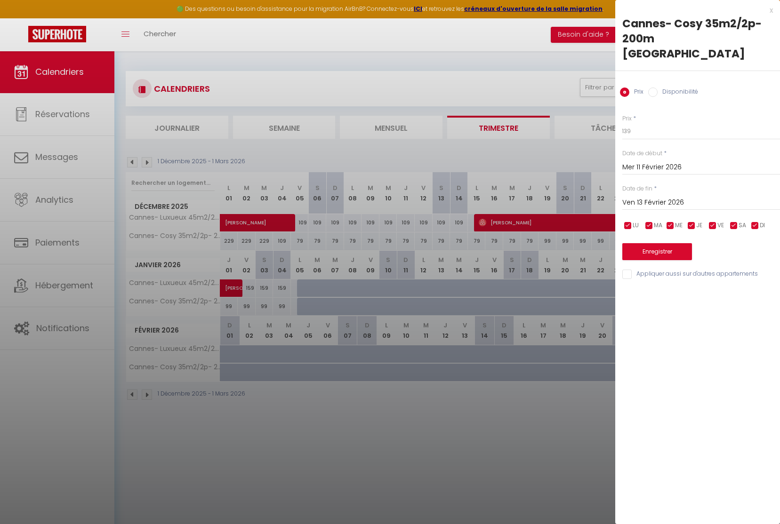
click at [680, 250] on button "Enregistrer" at bounding box center [657, 251] width 70 height 17
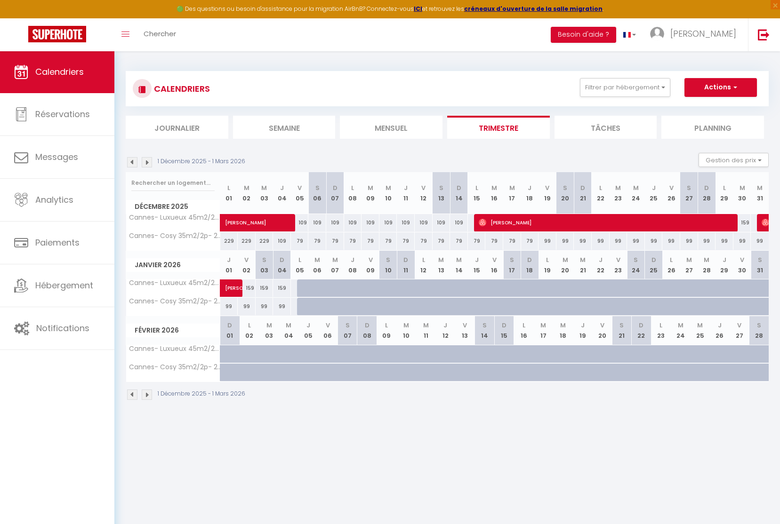
click at [761, 364] on div at bounding box center [759, 373] width 20 height 18
click at [756, 371] on div at bounding box center [390, 262] width 780 height 524
click at [756, 371] on div at bounding box center [766, 378] width 20 height 18
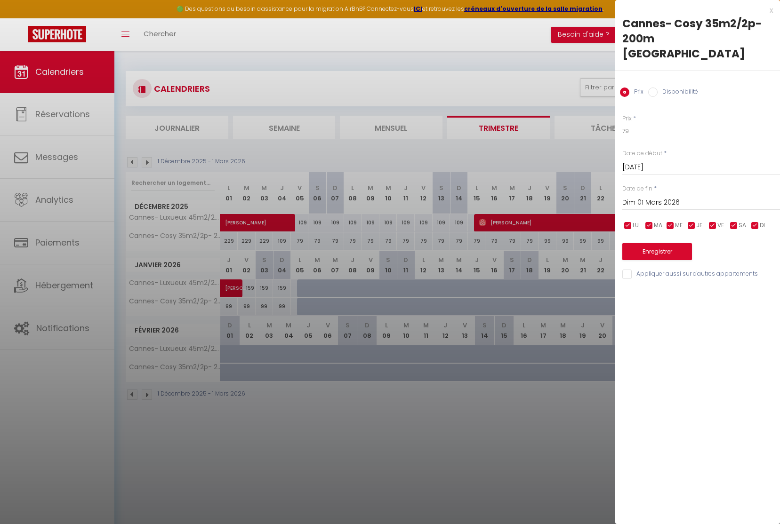
drag, startPoint x: 496, startPoint y: 394, endPoint x: 676, endPoint y: 381, distance: 180.7
click at [498, 394] on div at bounding box center [390, 262] width 780 height 524
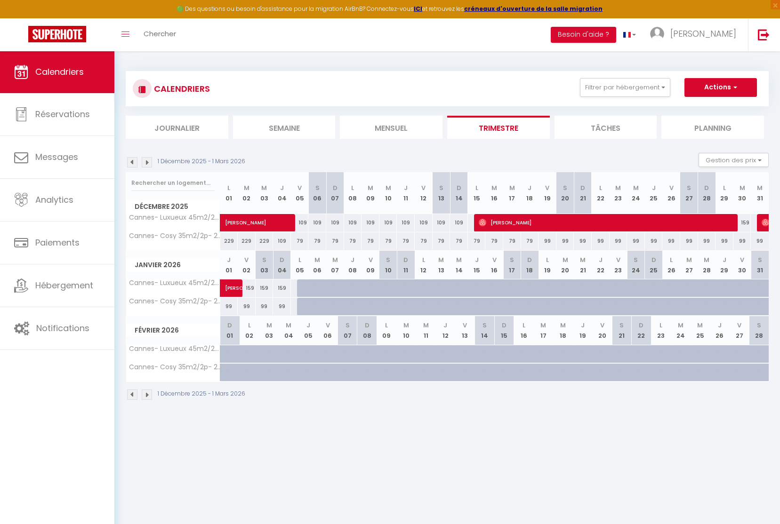
click at [758, 347] on div at bounding box center [759, 355] width 20 height 18
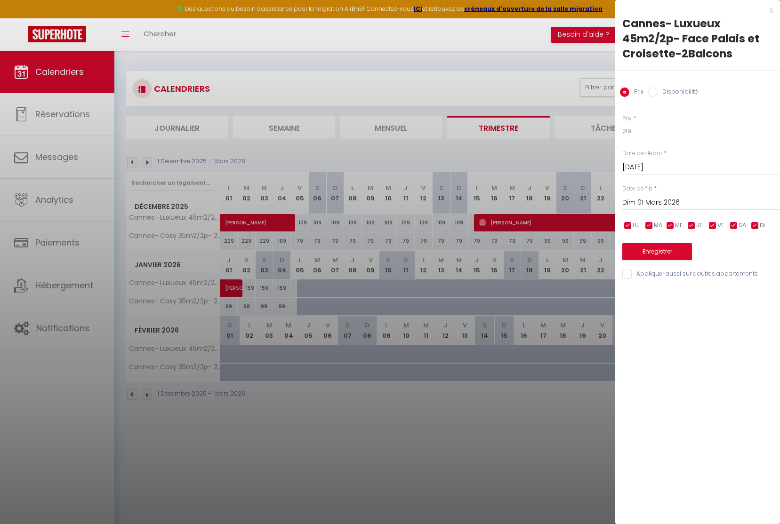
click at [591, 402] on div at bounding box center [390, 262] width 780 height 524
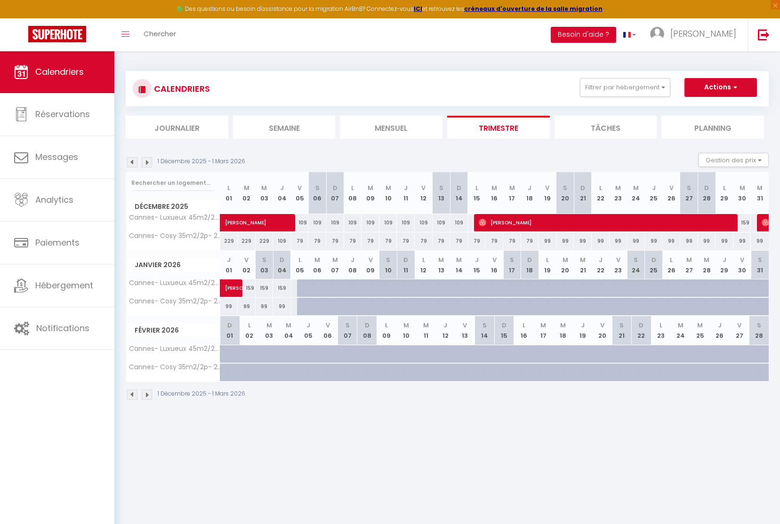
click at [451, 351] on div at bounding box center [452, 360] width 20 height 18
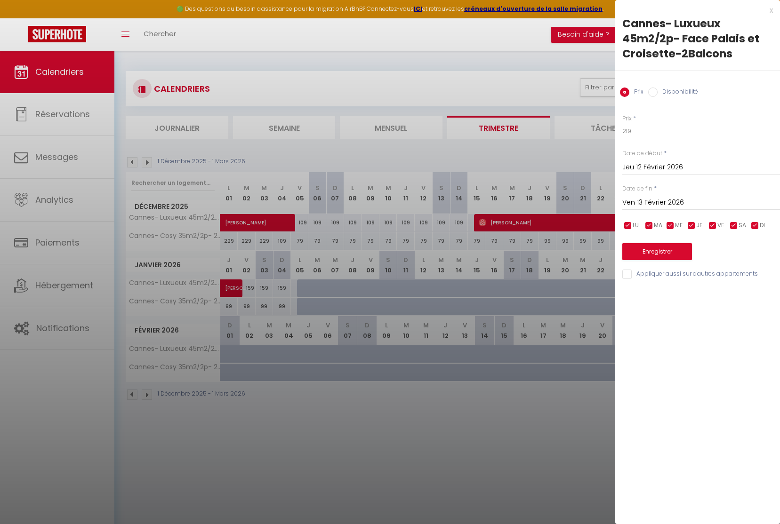
drag, startPoint x: 431, startPoint y: 349, endPoint x: 426, endPoint y: 350, distance: 5.3
click at [431, 349] on div at bounding box center [390, 262] width 780 height 524
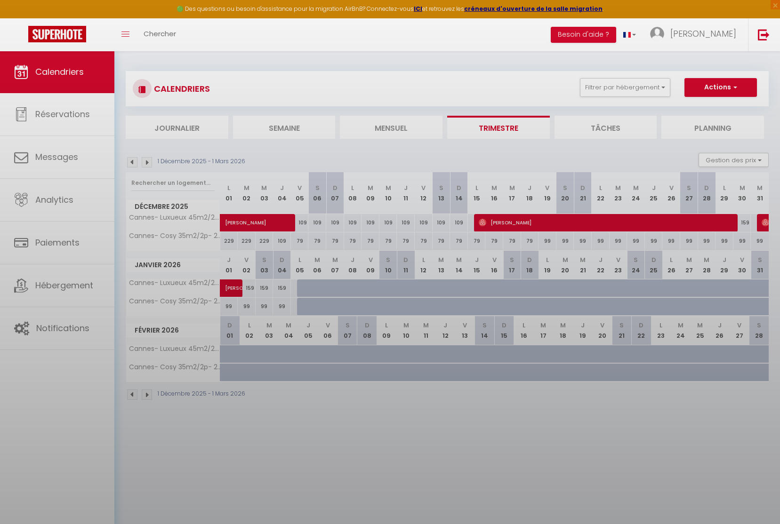
click at [426, 350] on body "🟢 Des questions ou besoin d'assistance pour la migration AirBnB? Connectez-vous…" at bounding box center [390, 313] width 780 height 524
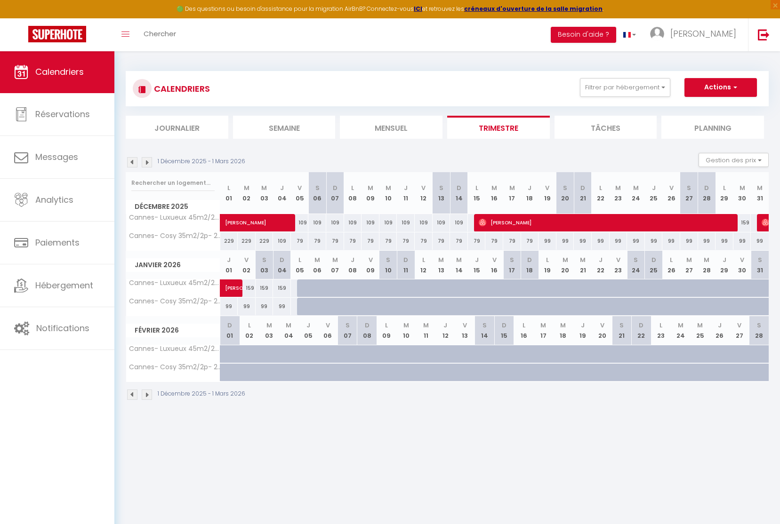
click at [426, 351] on div at bounding box center [433, 360] width 20 height 18
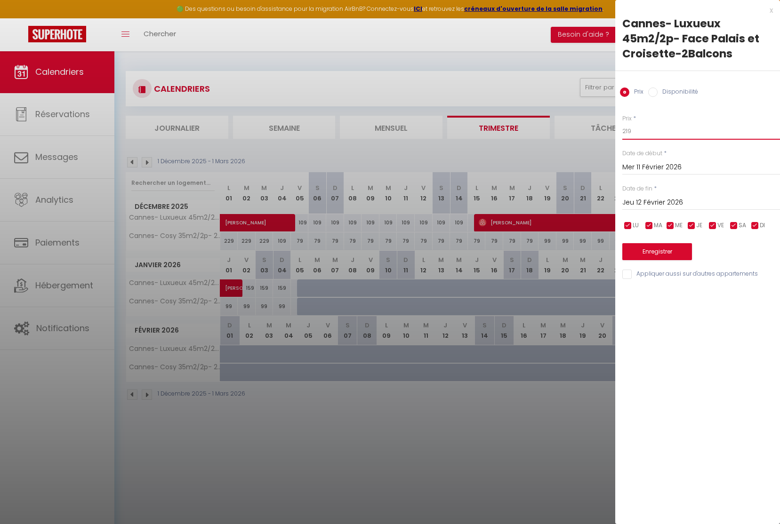
drag, startPoint x: 629, startPoint y: 130, endPoint x: 623, endPoint y: 127, distance: 6.8
click at [618, 130] on div "Prix * 219 Statut * Disponible Indisponible Date de début * [DATE] < [DATE] > D…" at bounding box center [697, 192] width 165 height 178
click at [665, 203] on input "Jeu 12 Février 2026" at bounding box center [701, 203] width 158 height 12
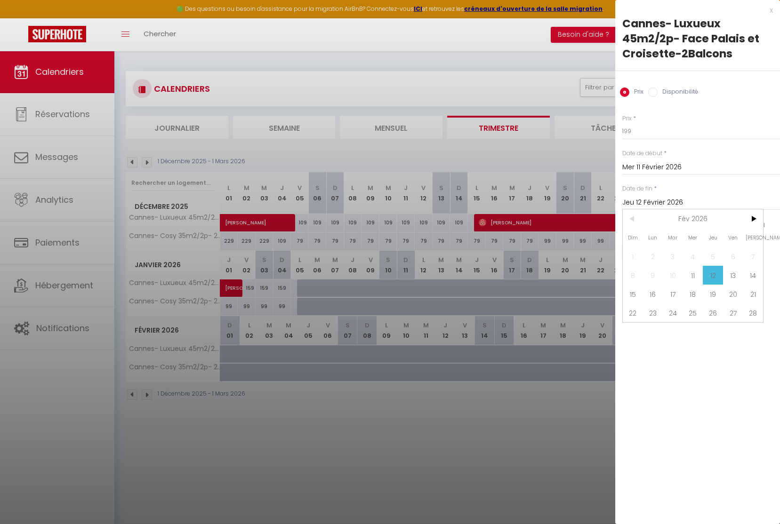
click at [730, 275] on span "13" at bounding box center [733, 275] width 20 height 19
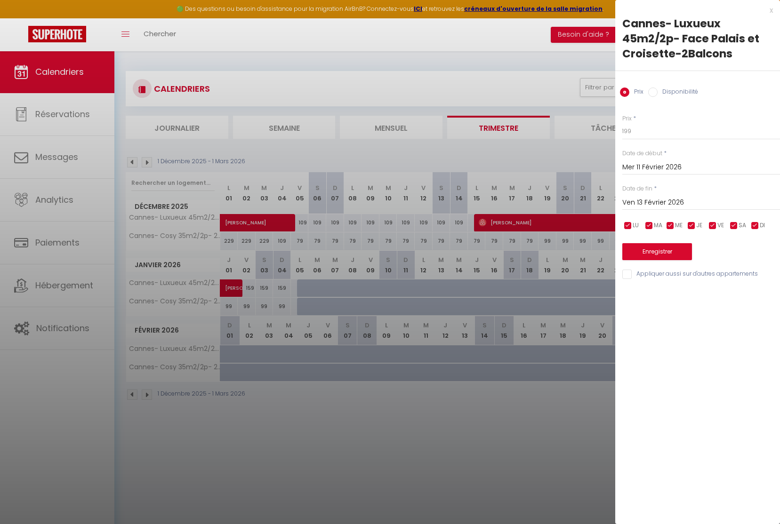
drag, startPoint x: 674, startPoint y: 249, endPoint x: 680, endPoint y: 256, distance: 9.7
click at [674, 249] on button "Enregistrer" at bounding box center [657, 251] width 70 height 17
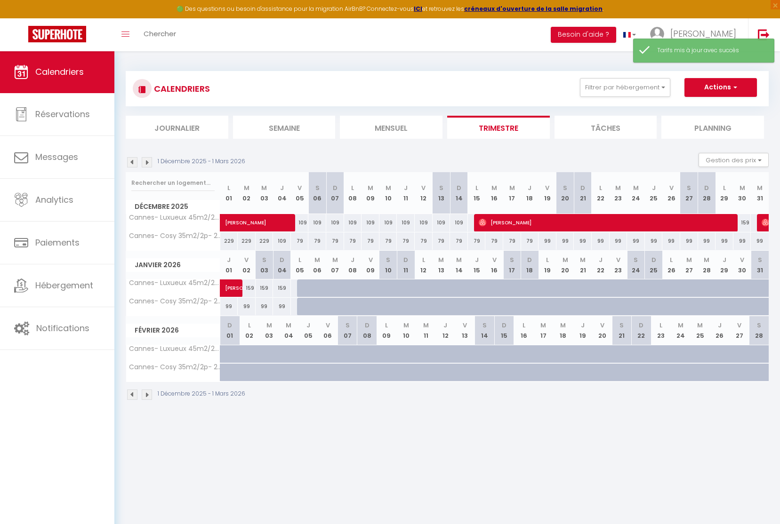
click at [755, 352] on div at bounding box center [759, 355] width 20 height 18
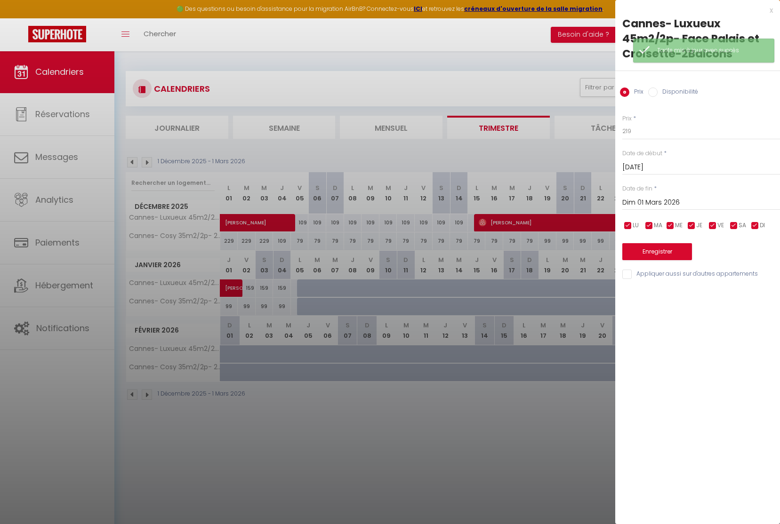
click at [458, 438] on div at bounding box center [390, 262] width 780 height 524
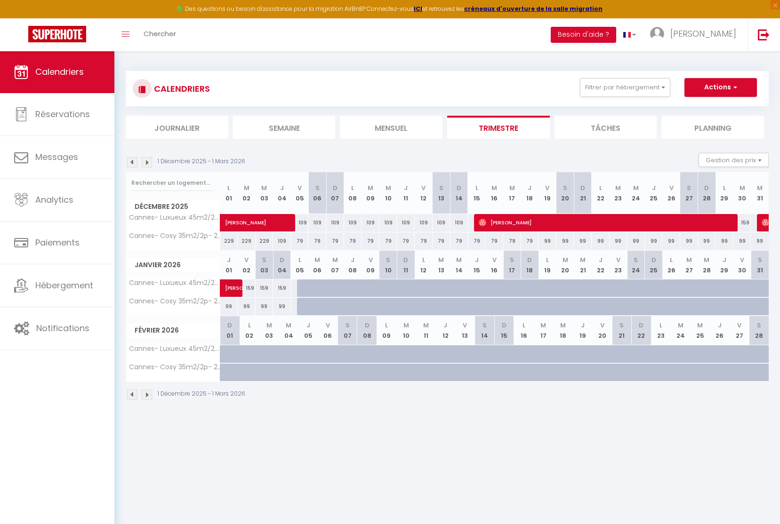
click at [763, 351] on div at bounding box center [766, 360] width 20 height 18
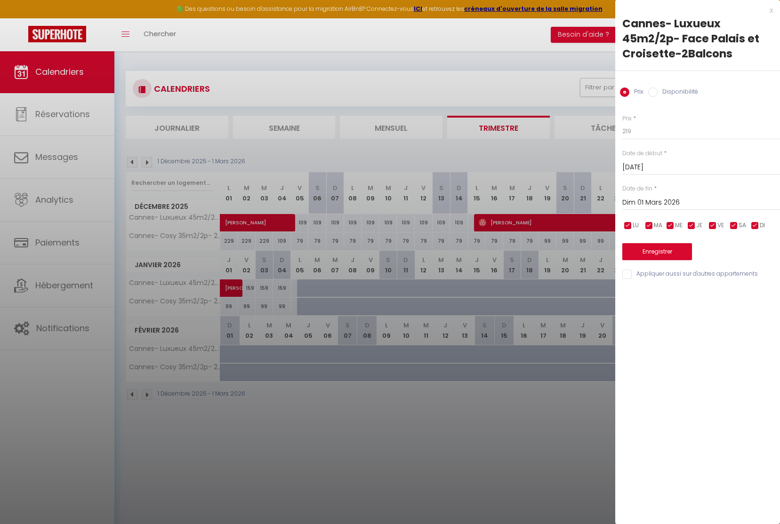
drag, startPoint x: 565, startPoint y: 441, endPoint x: 741, endPoint y: 370, distance: 189.5
click at [565, 441] on div at bounding box center [390, 262] width 780 height 524
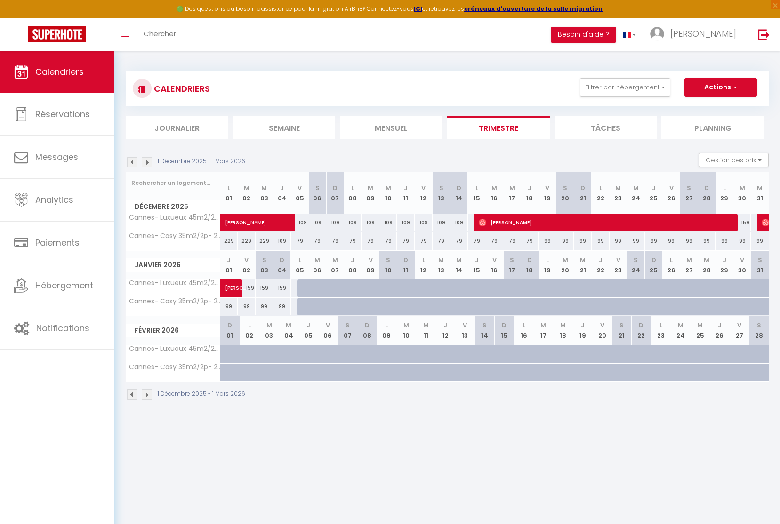
click at [756, 371] on div at bounding box center [766, 378] width 20 height 18
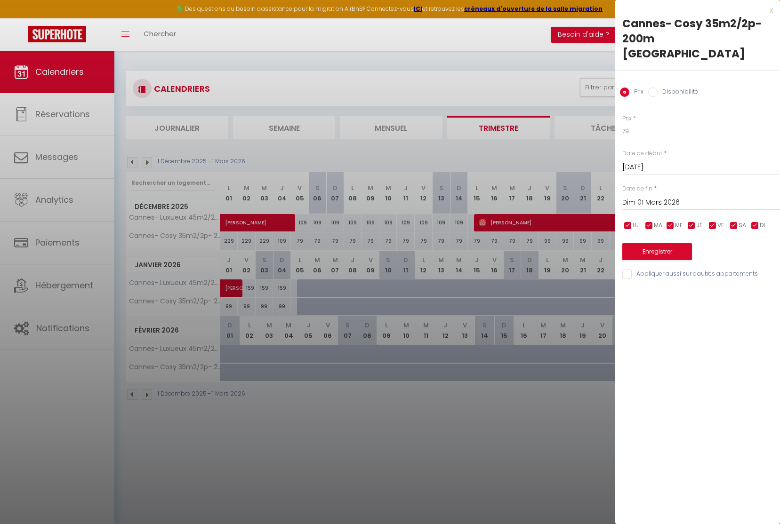
click at [515, 410] on div at bounding box center [390, 262] width 780 height 524
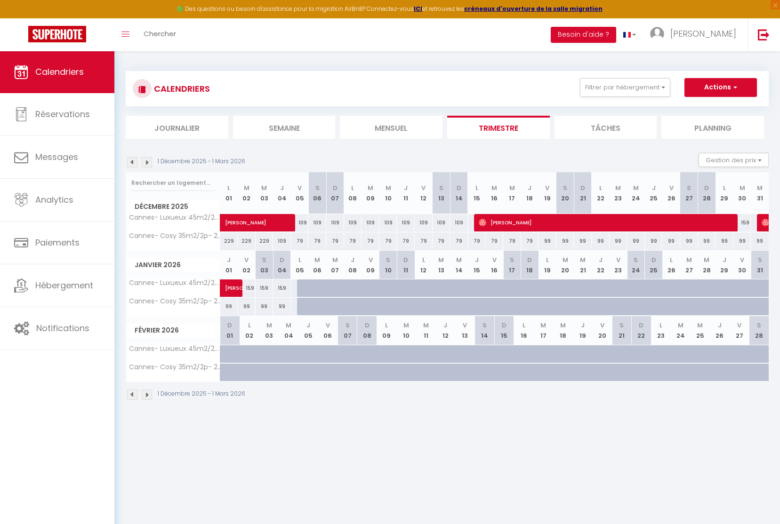
click at [722, 353] on div at bounding box center [727, 360] width 20 height 18
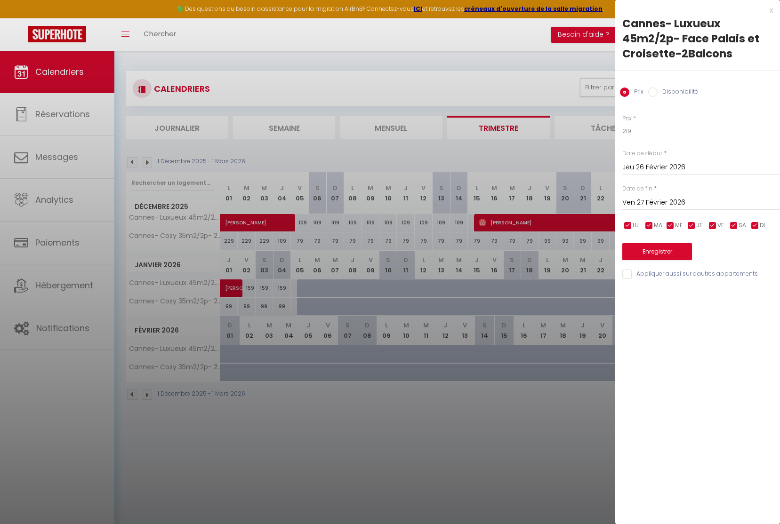
click at [617, 399] on div "x Cannes- Luxueux 45m2/2p- Face Palais et Croisette-2Balcons Prix Disponibilité…" at bounding box center [697, 262] width 165 height 524
drag, startPoint x: 495, startPoint y: 410, endPoint x: 672, endPoint y: 377, distance: 179.7
click at [498, 409] on div at bounding box center [390, 262] width 780 height 524
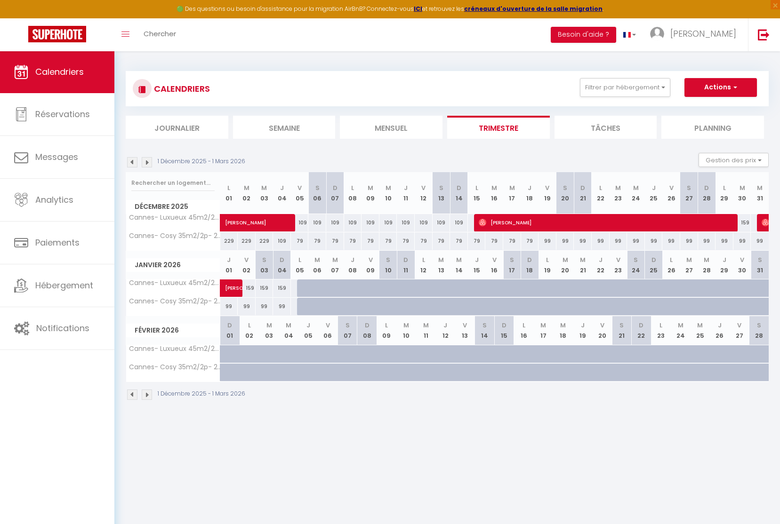
click at [693, 346] on div at bounding box center [701, 355] width 20 height 18
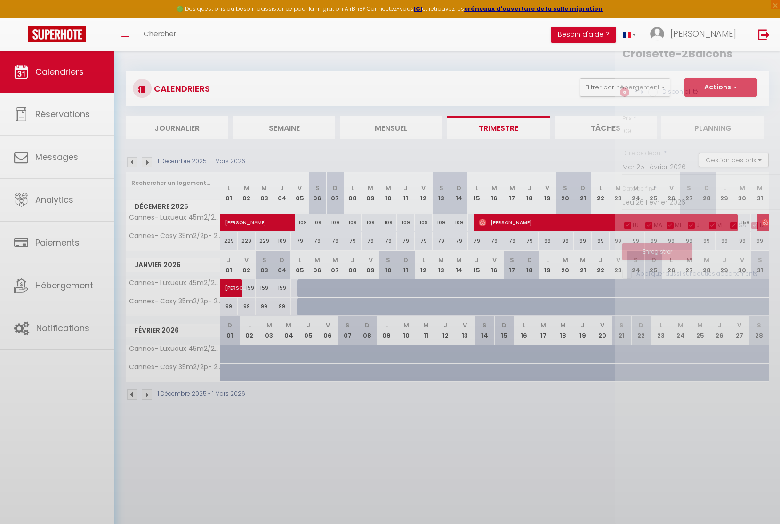
click at [698, 349] on div at bounding box center [390, 262] width 780 height 524
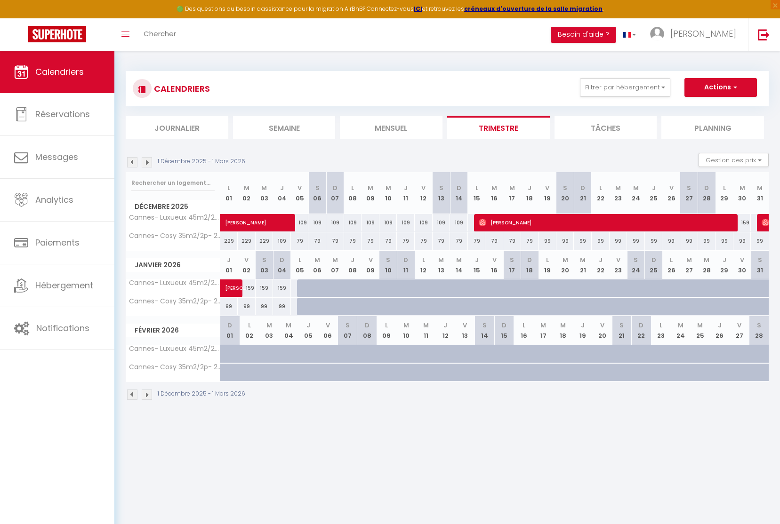
click at [705, 347] on div at bounding box center [701, 355] width 20 height 18
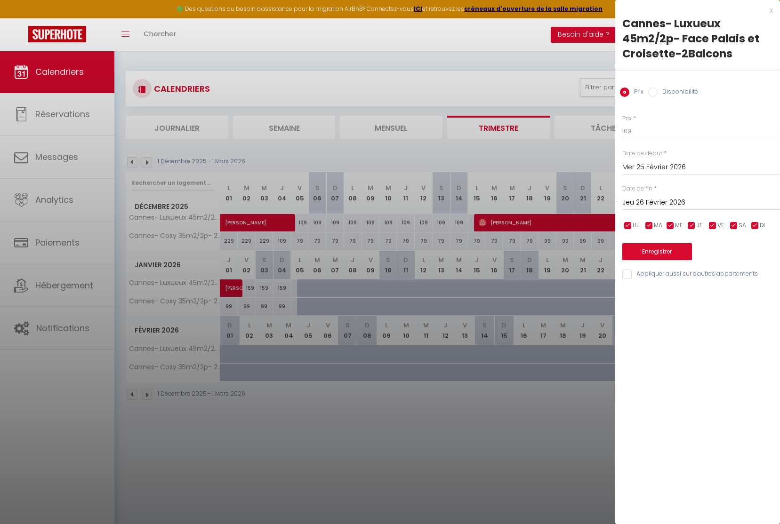
drag, startPoint x: 530, startPoint y: 423, endPoint x: 643, endPoint y: 385, distance: 119.7
click at [535, 422] on div at bounding box center [390, 262] width 780 height 524
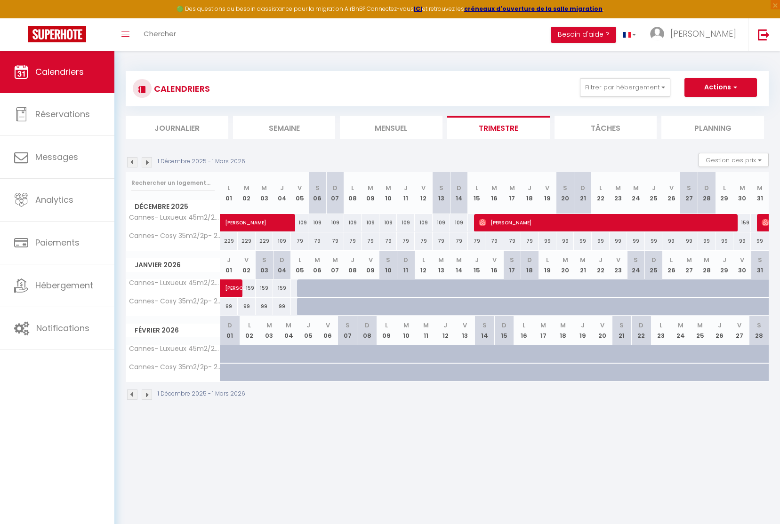
click at [721, 354] on div at bounding box center [727, 360] width 20 height 18
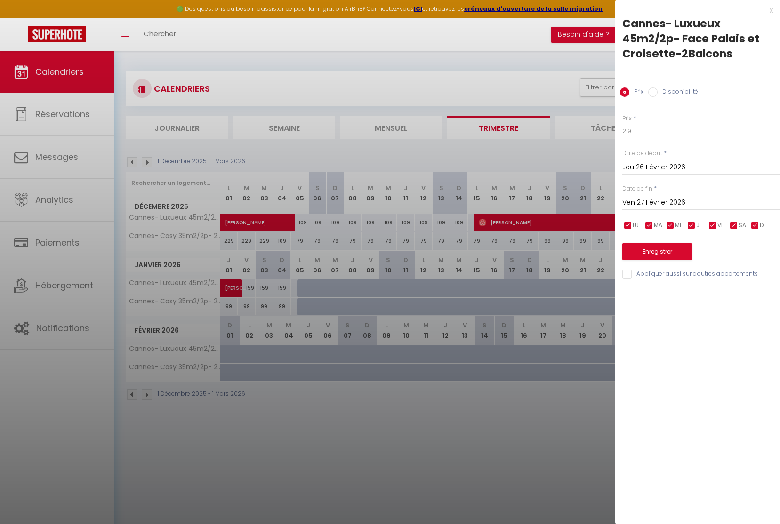
click at [532, 406] on div at bounding box center [390, 262] width 780 height 524
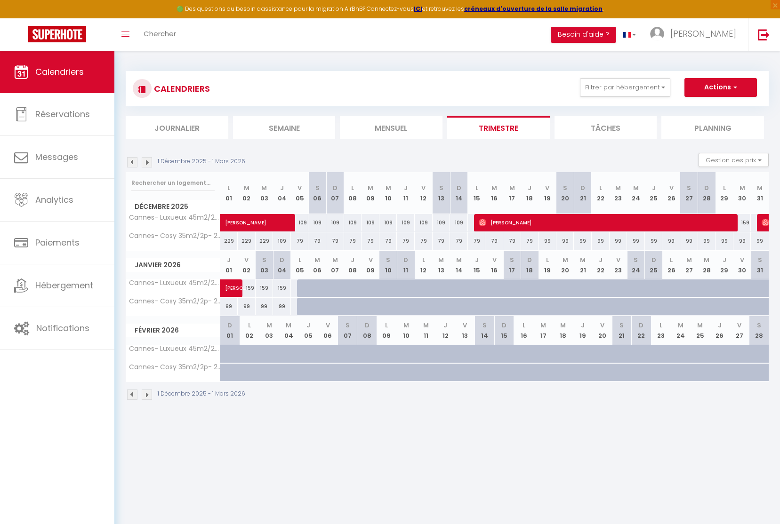
click at [718, 369] on div at bounding box center [727, 378] width 20 height 18
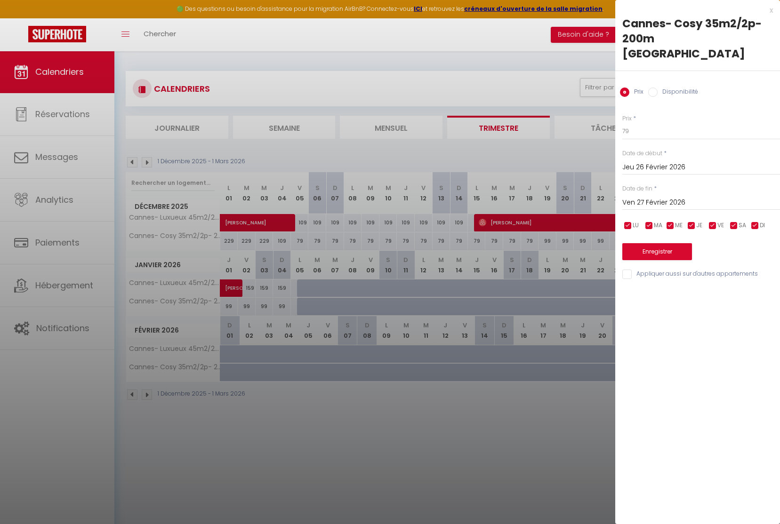
drag, startPoint x: 667, startPoint y: 196, endPoint x: 676, endPoint y: 197, distance: 9.0
click at [667, 197] on input "Ven 27 Février 2026" at bounding box center [701, 203] width 158 height 12
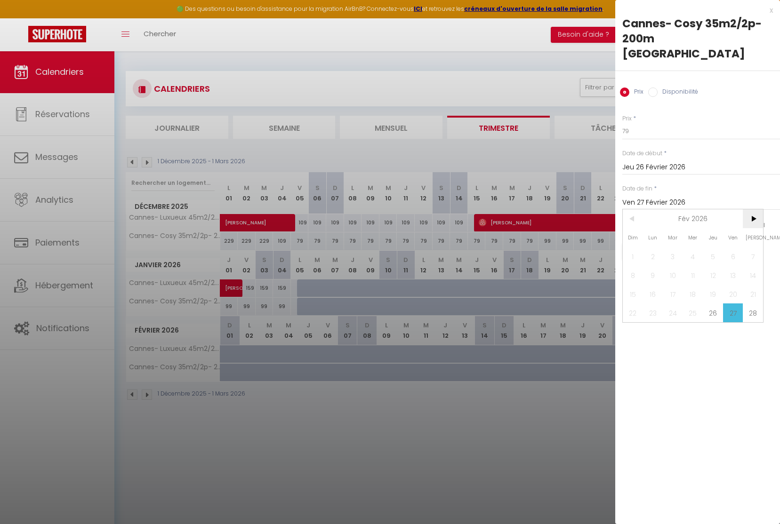
click at [760, 217] on span ">" at bounding box center [753, 218] width 20 height 19
click at [636, 256] on span "1" at bounding box center [633, 256] width 20 height 19
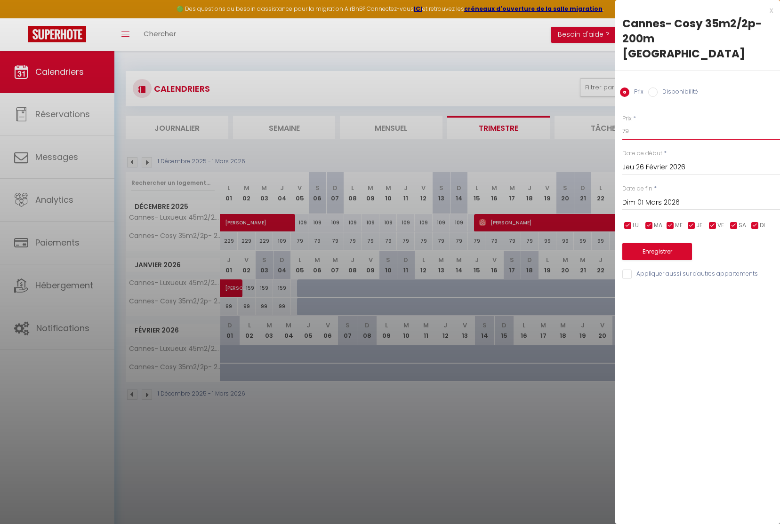
drag, startPoint x: 638, startPoint y: 134, endPoint x: 506, endPoint y: 130, distance: 131.9
click at [547, 127] on body "🟢 Des questions ou besoin d'assistance pour la migration AirBnB? Connectez-vous…" at bounding box center [390, 313] width 780 height 524
click at [672, 250] on button "Enregistrer" at bounding box center [657, 251] width 70 height 17
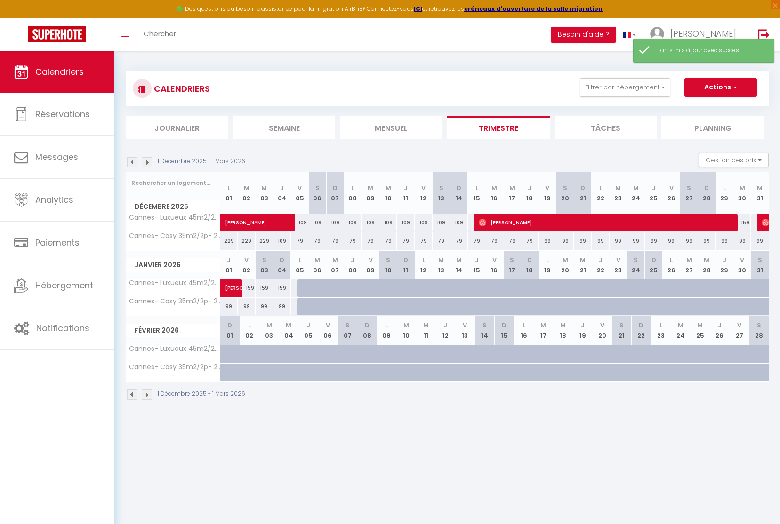
click at [150, 165] on img at bounding box center [147, 162] width 10 height 10
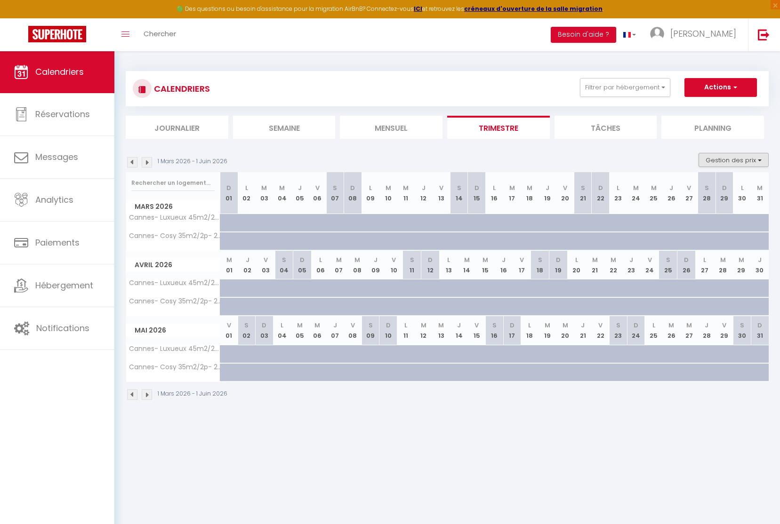
click at [726, 154] on button "Gestion des prix" at bounding box center [734, 160] width 70 height 14
click at [712, 185] on input "Nb Nuits minimum" at bounding box center [726, 189] width 85 height 9
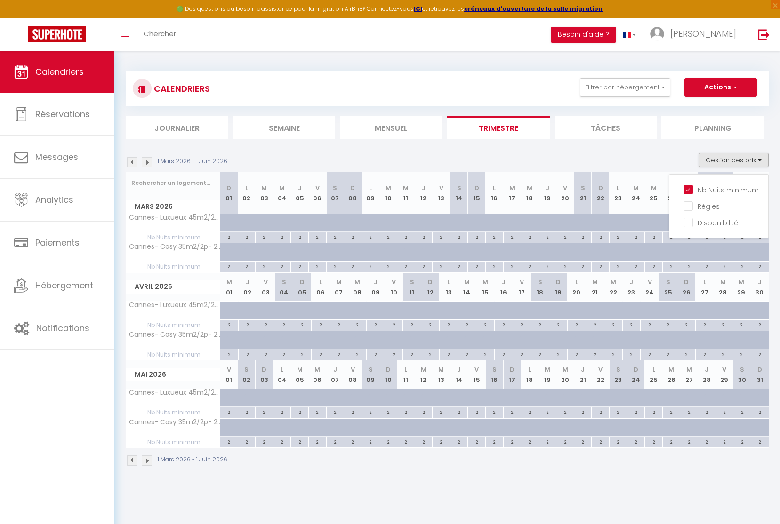
click at [508, 159] on div "1 Mars 2026 - 1 Juin 2026 Gestion des prix Nb Nuits minimum Règles Disponibilité" at bounding box center [447, 162] width 643 height 19
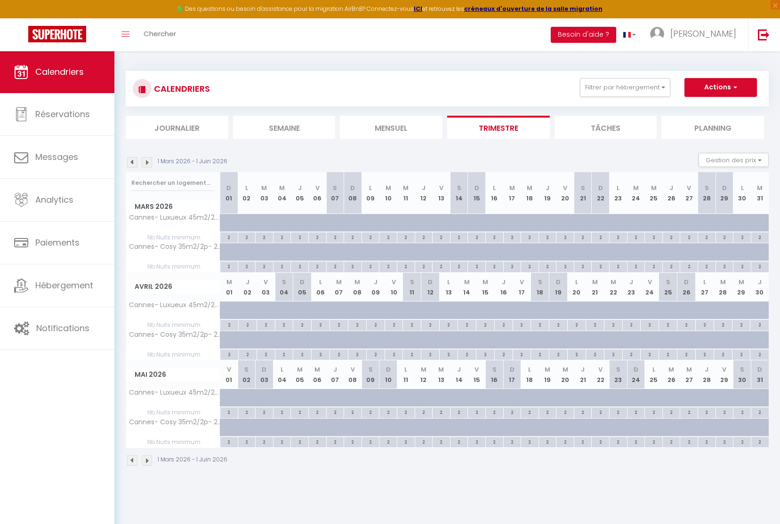
click at [371, 237] on div "2" at bounding box center [370, 237] width 17 height 9
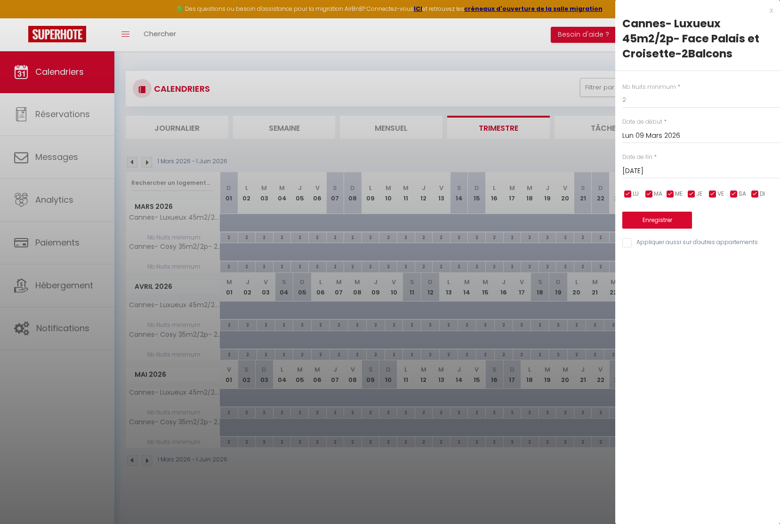
click at [646, 166] on input "[DATE]" at bounding box center [701, 171] width 158 height 12
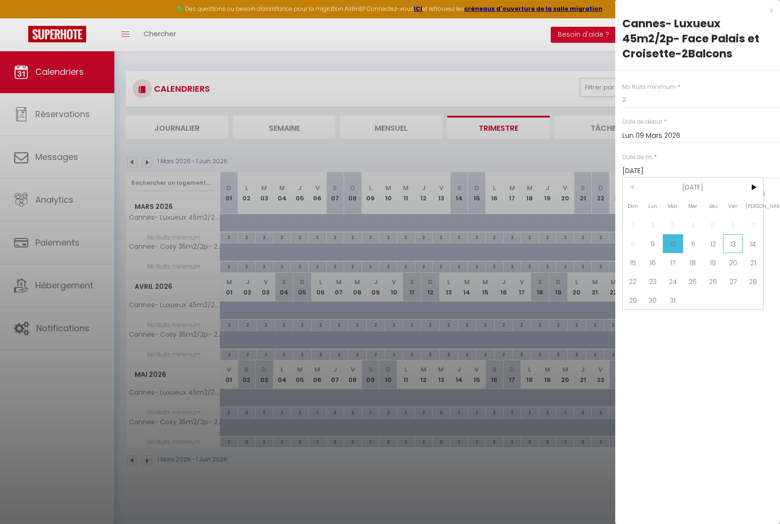
click at [728, 246] on span "13" at bounding box center [733, 243] width 20 height 19
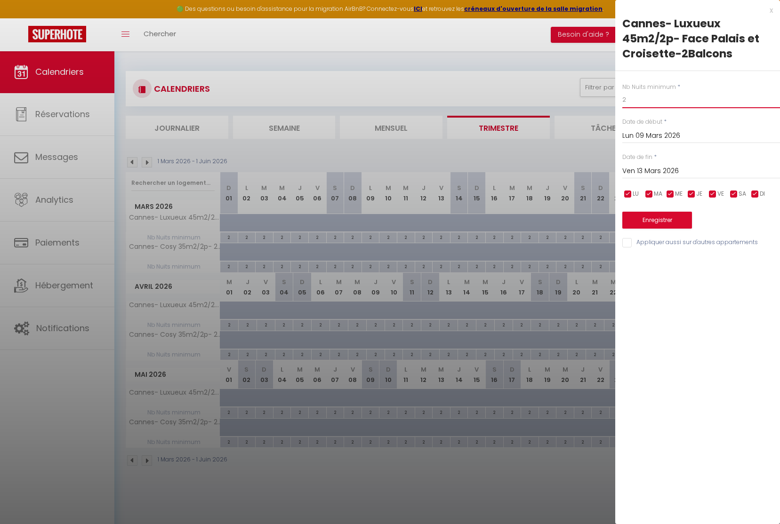
drag, startPoint x: 632, startPoint y: 101, endPoint x: 586, endPoint y: 96, distance: 46.0
click at [586, 96] on body "🟢 Des questions ou besoin d'assistance pour la migration AirBnB? Connectez-vous…" at bounding box center [390, 313] width 780 height 524
click at [656, 216] on button "Enregistrer" at bounding box center [657, 220] width 70 height 17
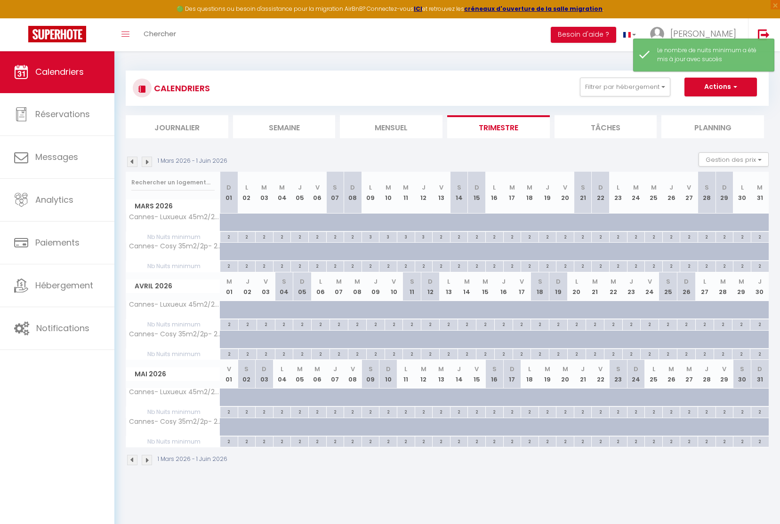
click at [389, 267] on div "2" at bounding box center [387, 265] width 17 height 9
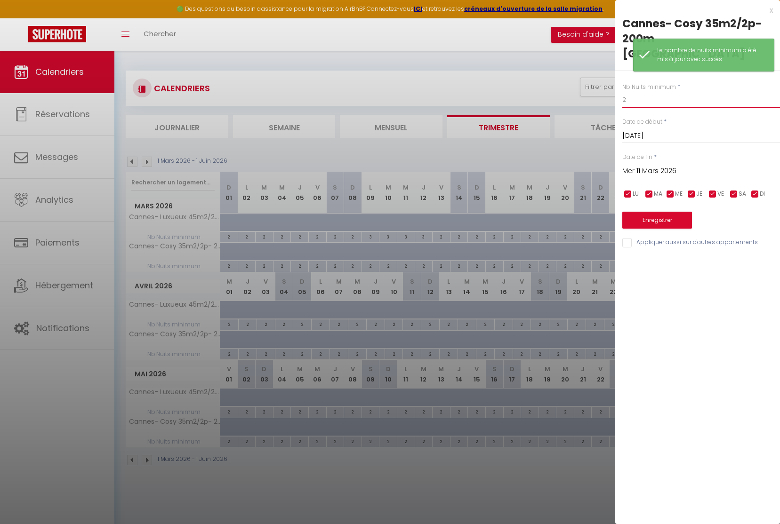
drag, startPoint x: 628, startPoint y: 102, endPoint x: 544, endPoint y: 80, distance: 87.5
click at [557, 84] on body "🟢 Des questions ou besoin d'assistance pour la migration AirBnB? Connectez-vous…" at bounding box center [390, 312] width 780 height 524
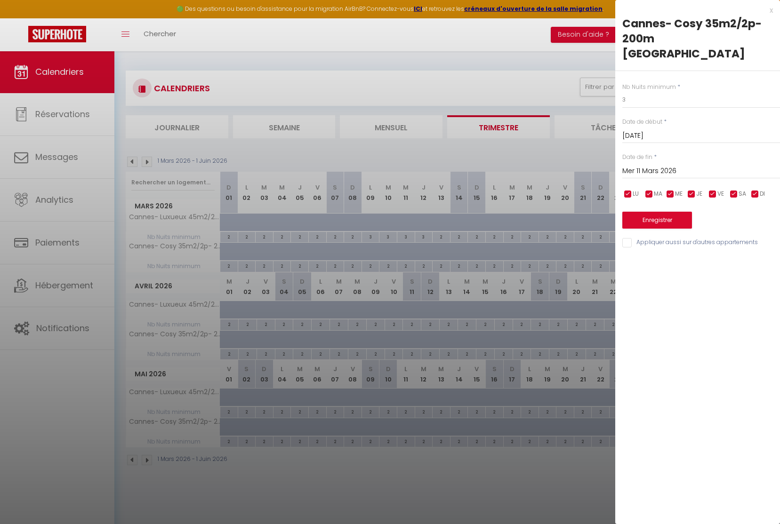
click at [668, 132] on input "[DATE]" at bounding box center [701, 136] width 158 height 12
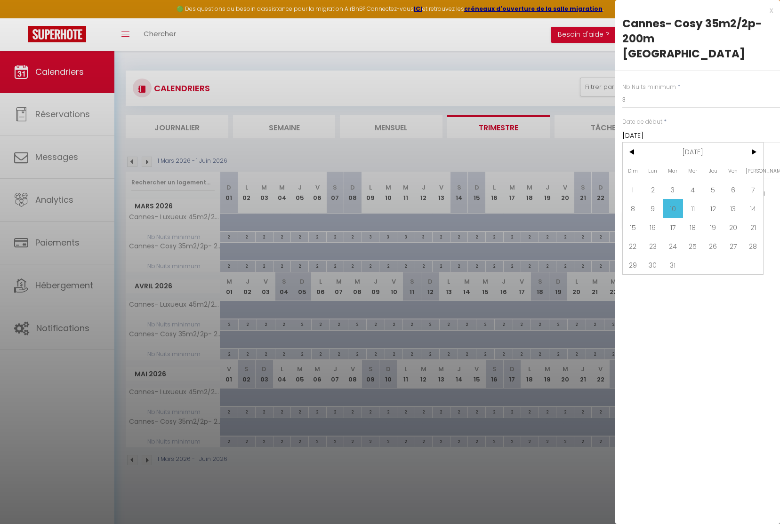
drag, startPoint x: 656, startPoint y: 208, endPoint x: 656, endPoint y: 200, distance: 8.0
click at [656, 208] on span "9" at bounding box center [653, 208] width 20 height 19
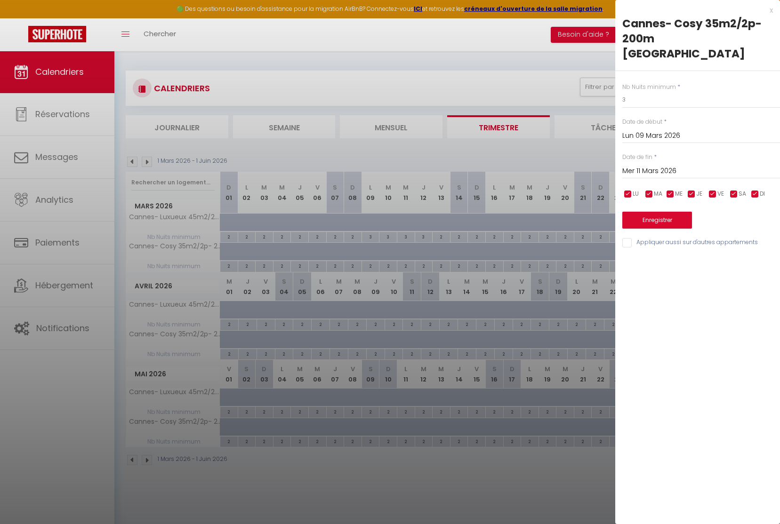
click at [656, 170] on input "Mer 11 Mars 2026" at bounding box center [701, 171] width 158 height 12
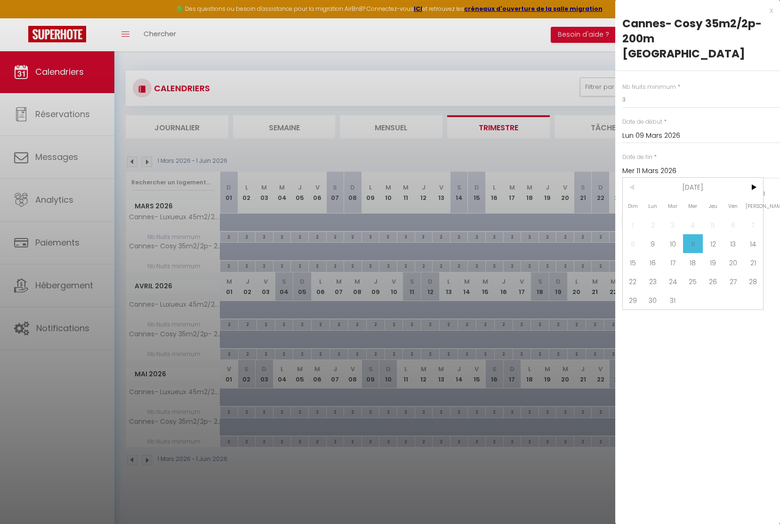
drag, startPoint x: 731, startPoint y: 247, endPoint x: 724, endPoint y: 247, distance: 7.5
click at [731, 247] on span "13" at bounding box center [733, 243] width 20 height 19
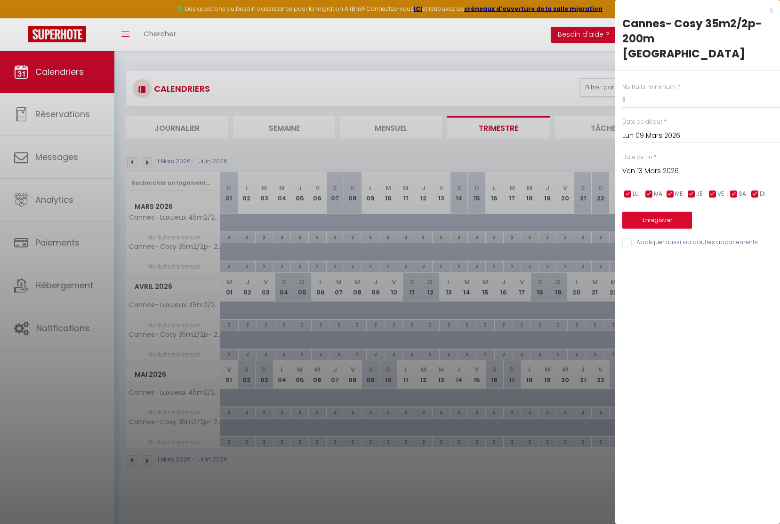
scroll to position [0, 0]
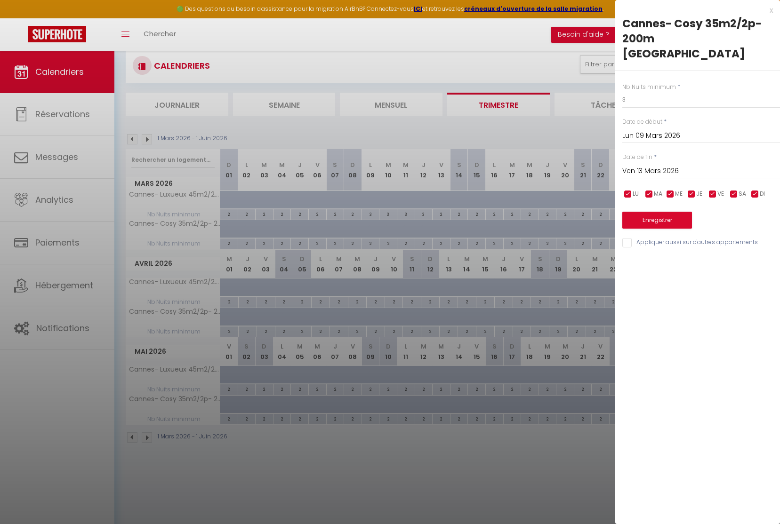
click at [675, 220] on button "Enregistrer" at bounding box center [657, 220] width 70 height 17
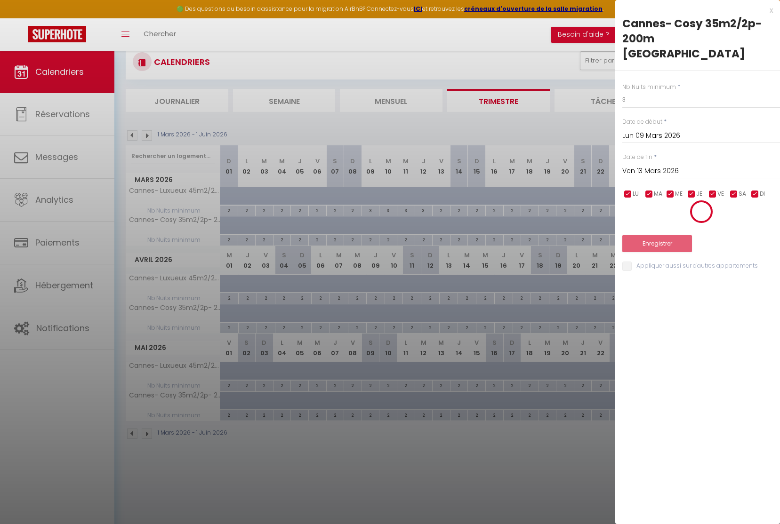
scroll to position [24, 0]
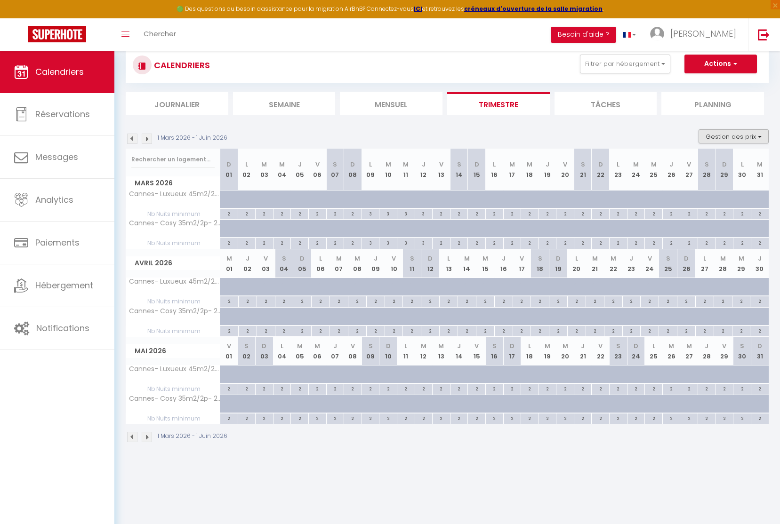
click at [738, 136] on button "Gestion des prix" at bounding box center [734, 136] width 70 height 14
click at [690, 167] on input "Nb Nuits minimum" at bounding box center [726, 165] width 85 height 9
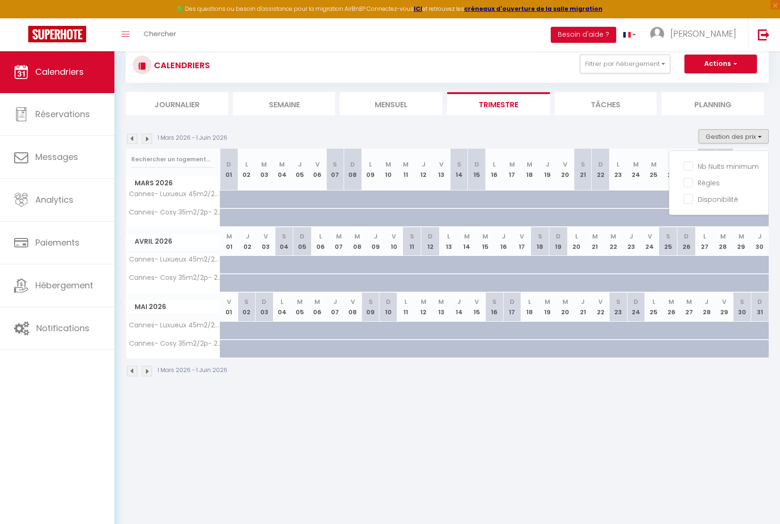
click at [370, 200] on div at bounding box center [377, 205] width 18 height 18
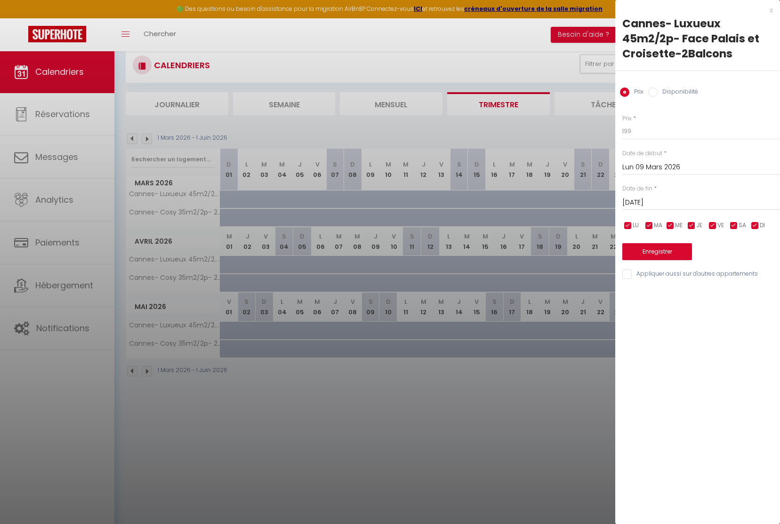
click at [370, 200] on div at bounding box center [390, 262] width 780 height 524
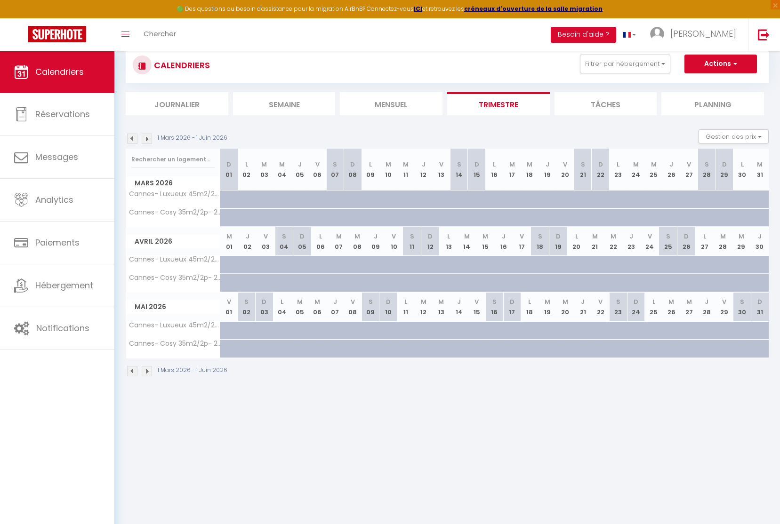
click at [370, 200] on div at bounding box center [377, 205] width 18 height 18
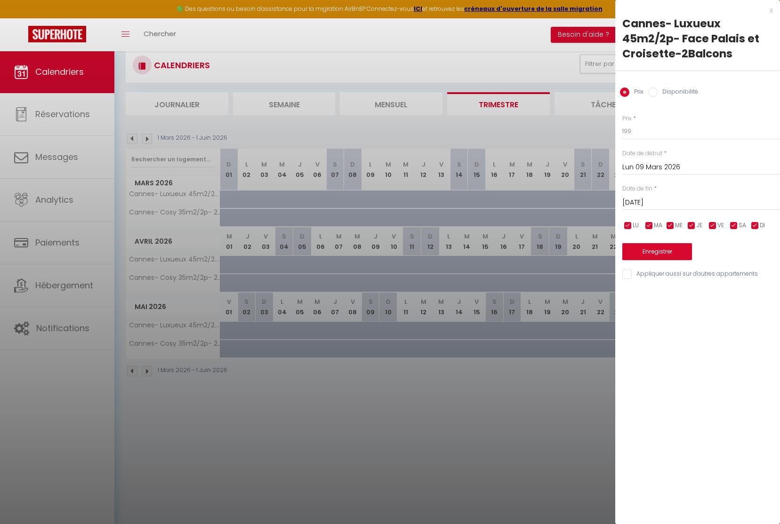
scroll to position [28, 0]
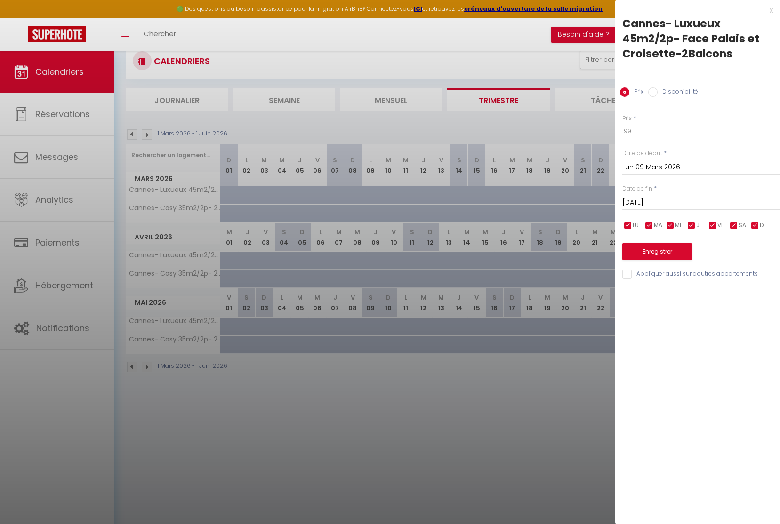
click at [652, 197] on input "[DATE]" at bounding box center [701, 203] width 158 height 12
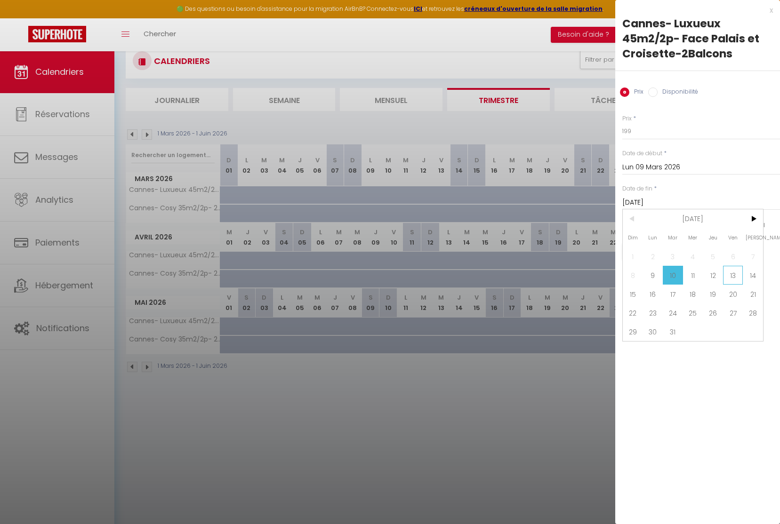
click at [733, 274] on span "13" at bounding box center [733, 275] width 20 height 19
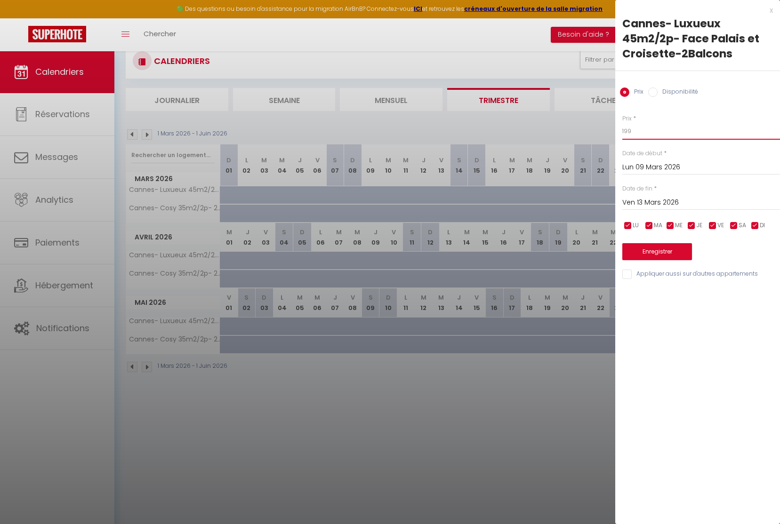
drag, startPoint x: 638, startPoint y: 130, endPoint x: 584, endPoint y: 128, distance: 54.2
click at [584, 128] on body "🟢 Des questions ou besoin d'assistance pour la migration AirBnB? Connectez-vous…" at bounding box center [390, 285] width 780 height 524
click at [686, 249] on button "Enregistrer" at bounding box center [657, 251] width 70 height 17
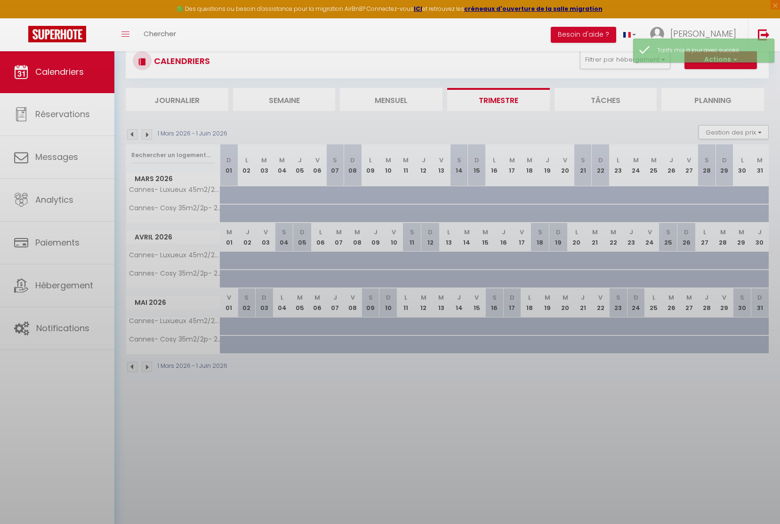
click at [314, 193] on body "🟢 Des questions ou besoin d'assistance pour la migration AirBnB? Connectez-vous…" at bounding box center [390, 285] width 780 height 524
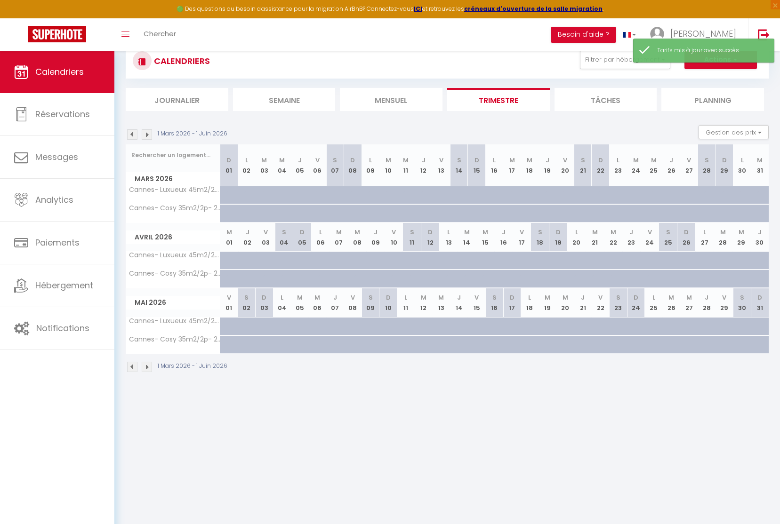
click at [287, 192] on div at bounding box center [289, 201] width 18 height 18
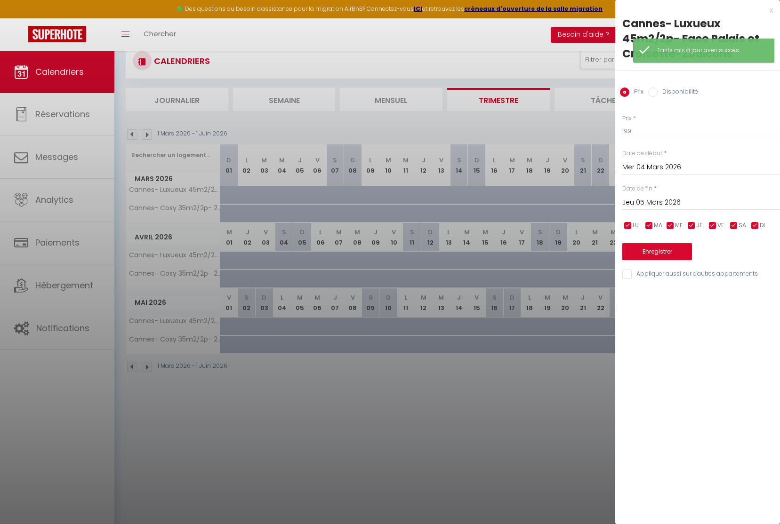
click at [453, 383] on div at bounding box center [390, 262] width 780 height 524
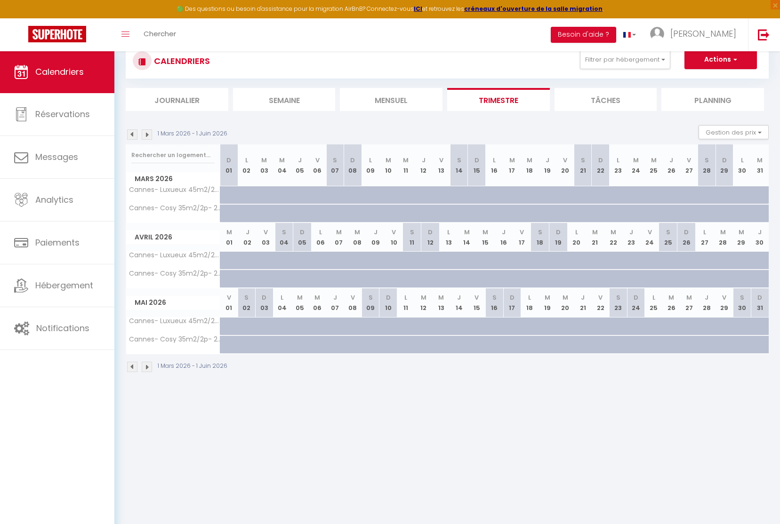
click at [367, 197] on div at bounding box center [371, 195] width 18 height 18
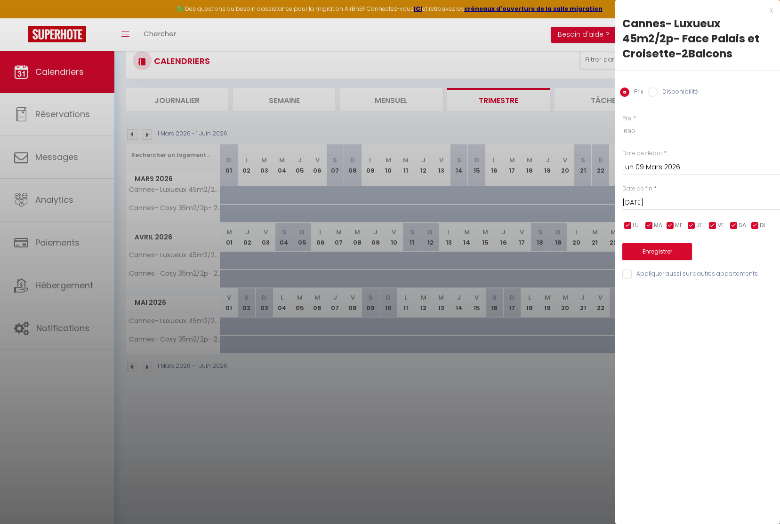
drag, startPoint x: 469, startPoint y: 392, endPoint x: 459, endPoint y: 226, distance: 166.0
click at [469, 392] on div at bounding box center [390, 262] width 780 height 524
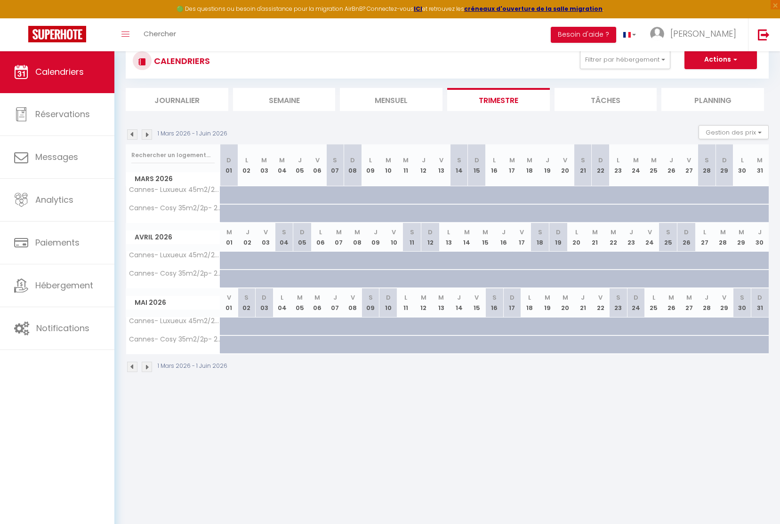
click at [439, 193] on div at bounding box center [448, 201] width 18 height 18
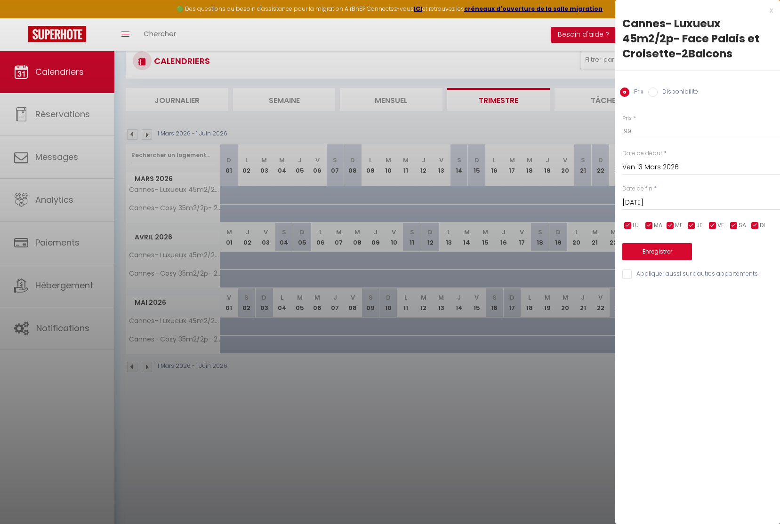
click at [426, 194] on div at bounding box center [390, 262] width 780 height 524
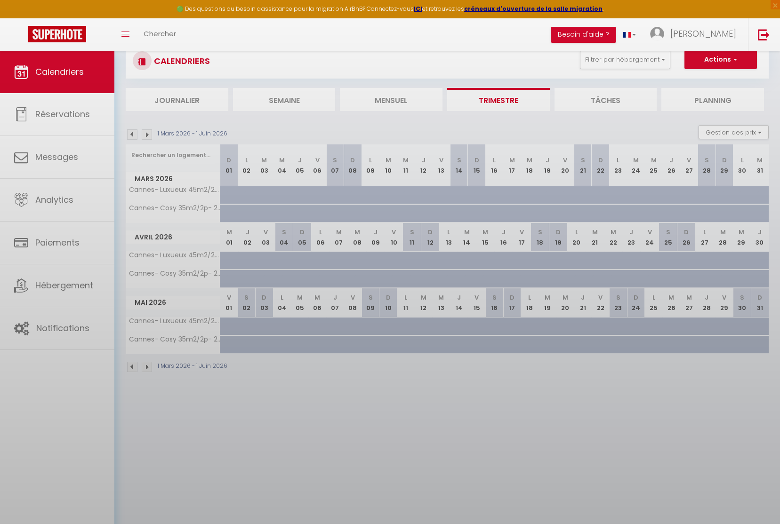
click at [422, 195] on body "🟢 Des questions ou besoin d'assistance pour la migration AirBnB? Connectez-vous…" at bounding box center [390, 285] width 780 height 524
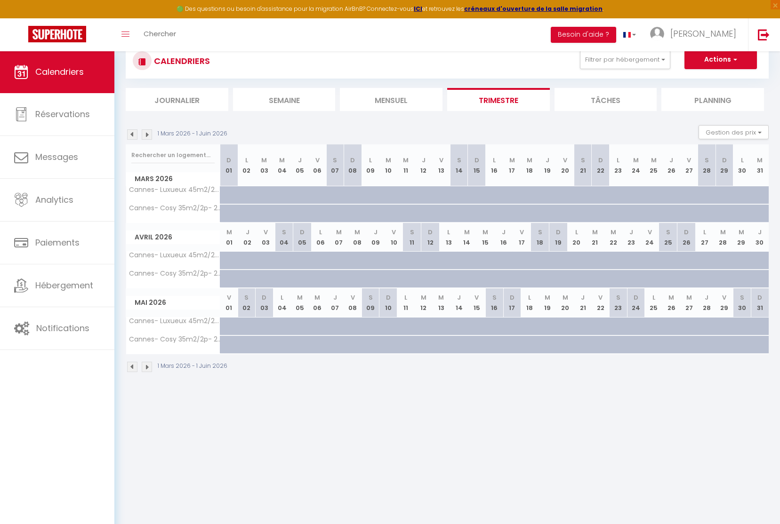
click at [422, 195] on div at bounding box center [430, 201] width 18 height 18
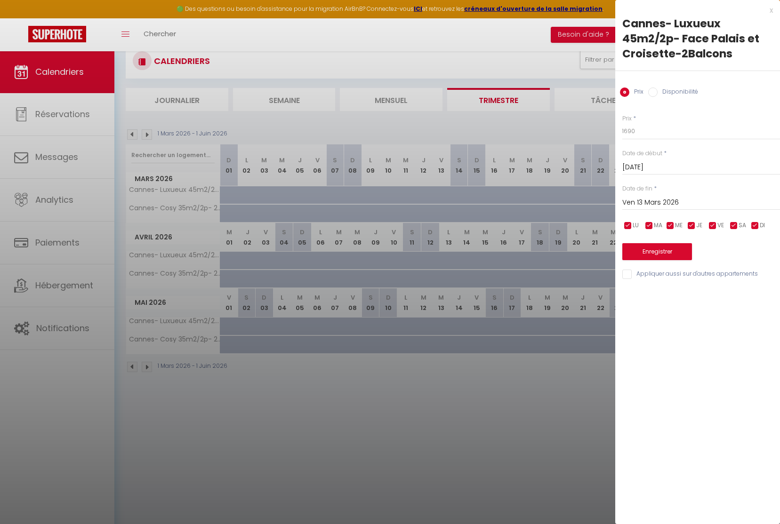
click at [441, 193] on div at bounding box center [390, 262] width 780 height 524
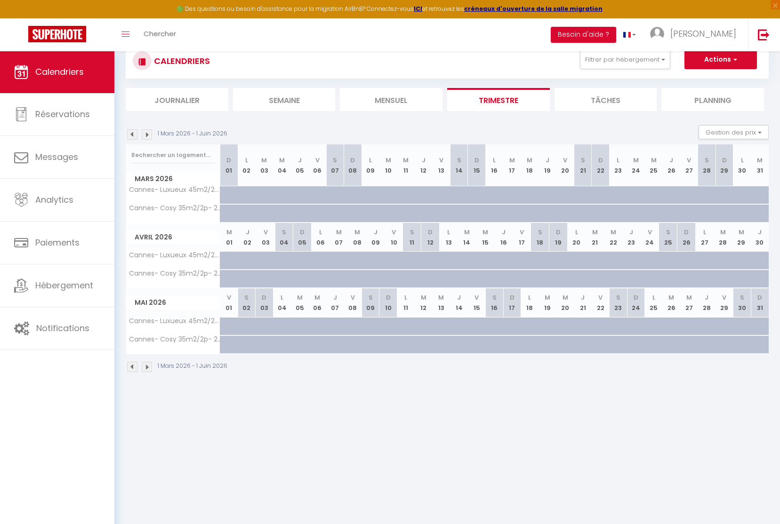
click at [439, 193] on div at bounding box center [448, 201] width 18 height 18
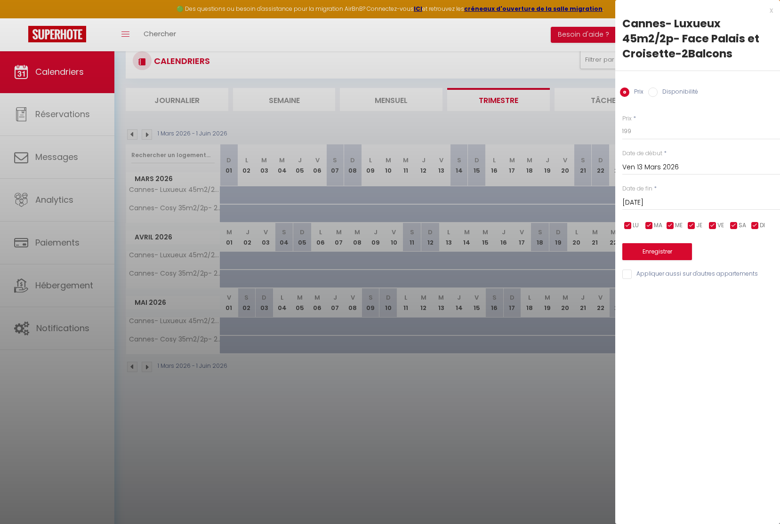
click at [669, 194] on div "[DATE] < [DATE] > Dim Lun Mar Mer Jeu Ven Sam 1 2 3 4 5 6 7 8 9 10 11 12 13 14 …" at bounding box center [701, 201] width 158 height 17
click at [669, 199] on input "[DATE]" at bounding box center [701, 203] width 158 height 12
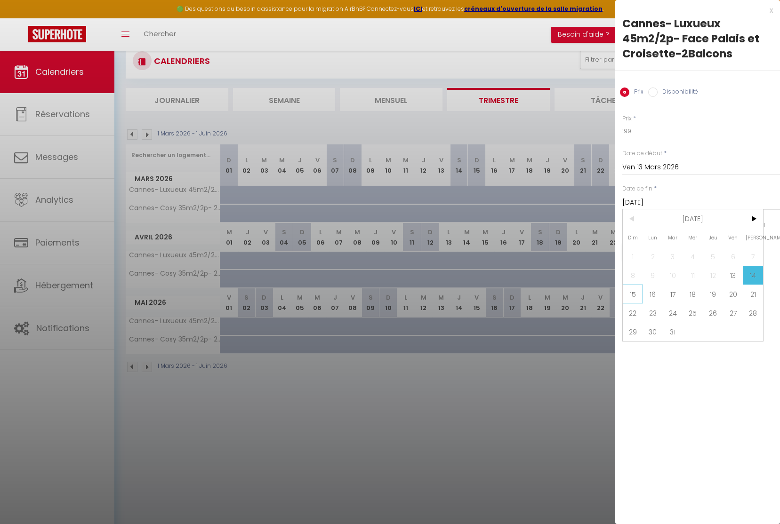
click at [629, 297] on span "15" at bounding box center [633, 294] width 20 height 19
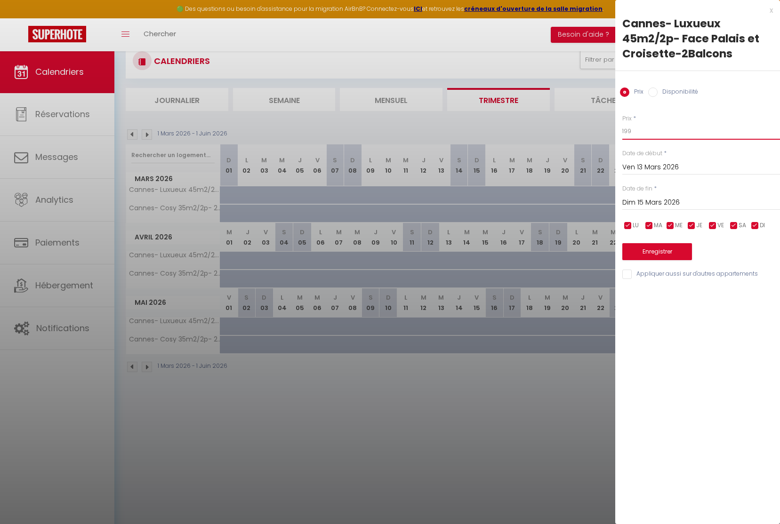
drag, startPoint x: 624, startPoint y: 132, endPoint x: 612, endPoint y: 134, distance: 12.0
click at [616, 134] on div "Prix * 199 Statut * Disponible Indisponible Date de début * [DATE] < [DATE] > D…" at bounding box center [697, 192] width 165 height 178
click at [655, 249] on button "Enregistrer" at bounding box center [657, 251] width 70 height 17
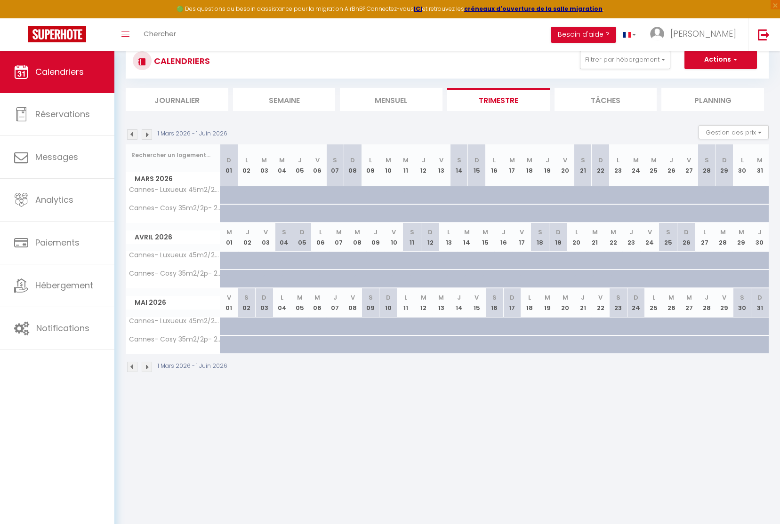
click at [454, 194] on div at bounding box center [459, 195] width 18 height 18
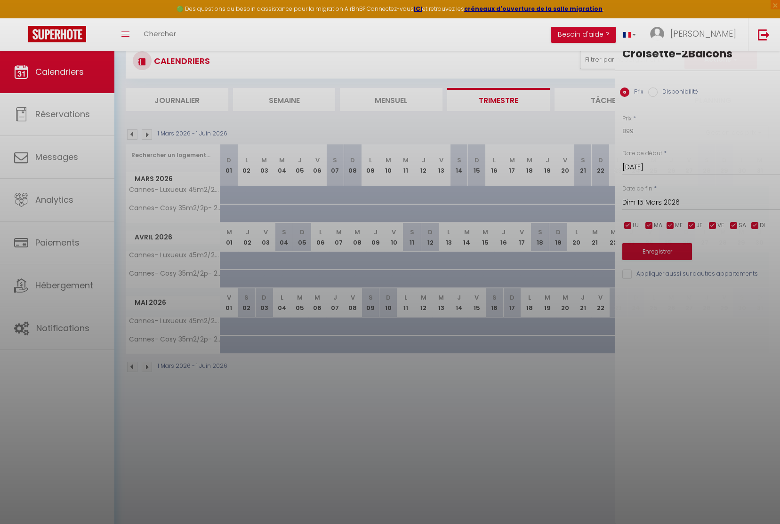
click at [459, 195] on div at bounding box center [390, 262] width 780 height 524
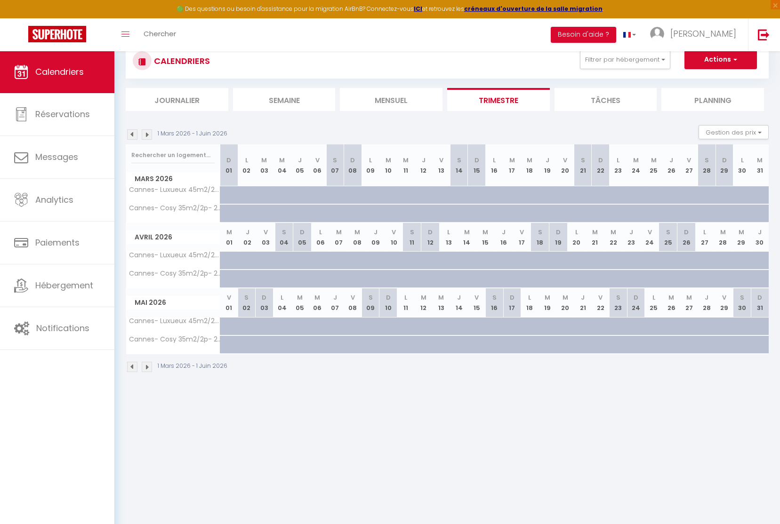
click at [459, 195] on body "🟢 Des questions ou besoin d'assistance pour la migration AirBnB? Connectez-vous…" at bounding box center [390, 285] width 780 height 524
click at [459, 195] on div at bounding box center [466, 201] width 18 height 18
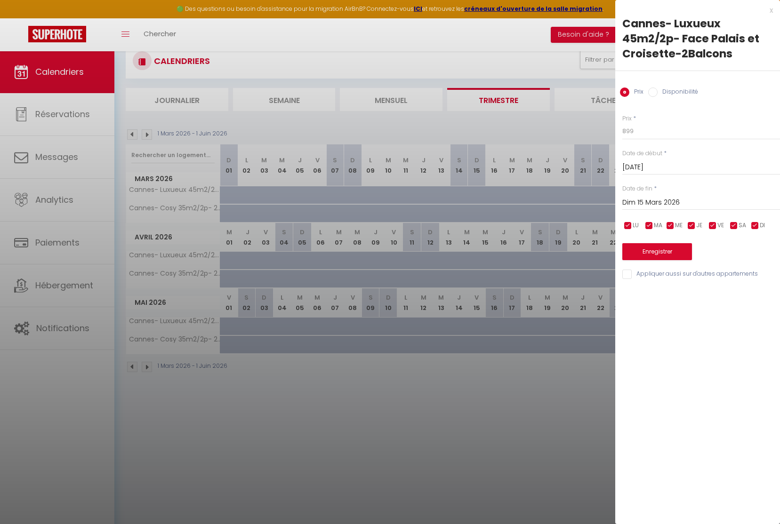
click at [481, 193] on div at bounding box center [390, 262] width 780 height 524
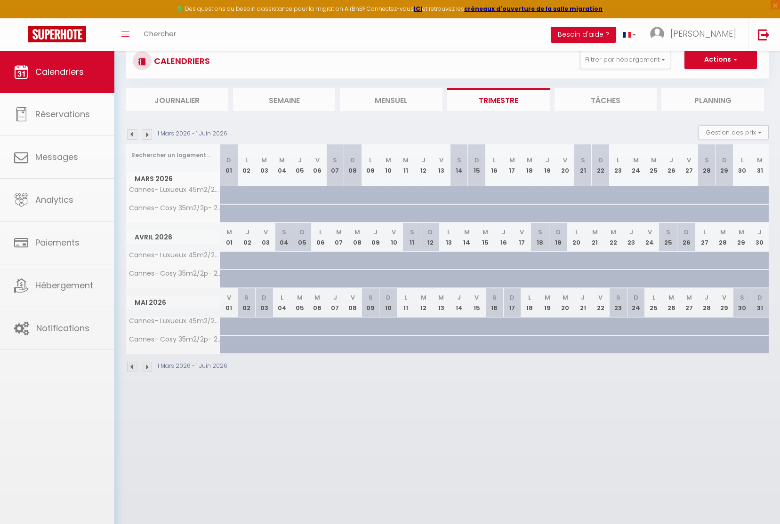
click at [480, 194] on body "🟢 Des questions ou besoin d'assistance pour la migration AirBnB? Connectez-vous…" at bounding box center [390, 285] width 780 height 524
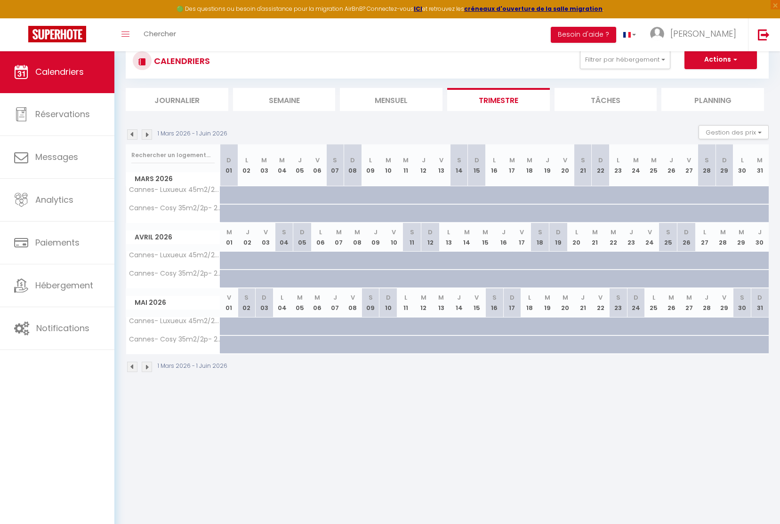
click at [486, 193] on div at bounding box center [494, 195] width 18 height 18
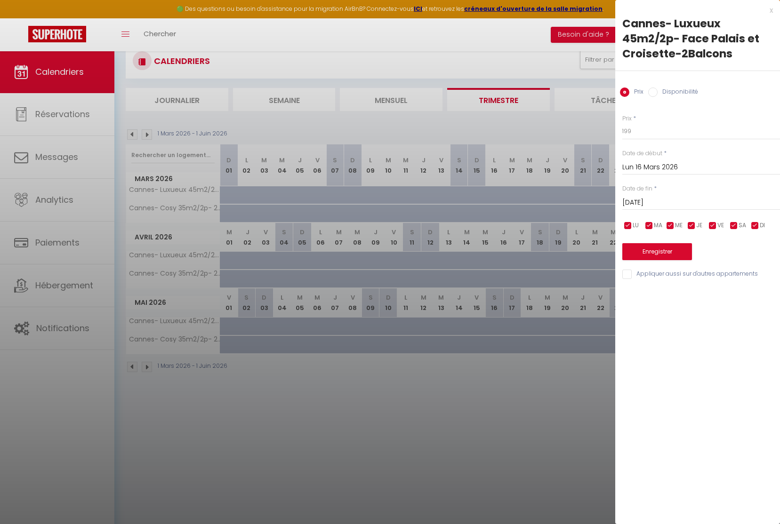
click at [480, 191] on div at bounding box center [390, 262] width 780 height 524
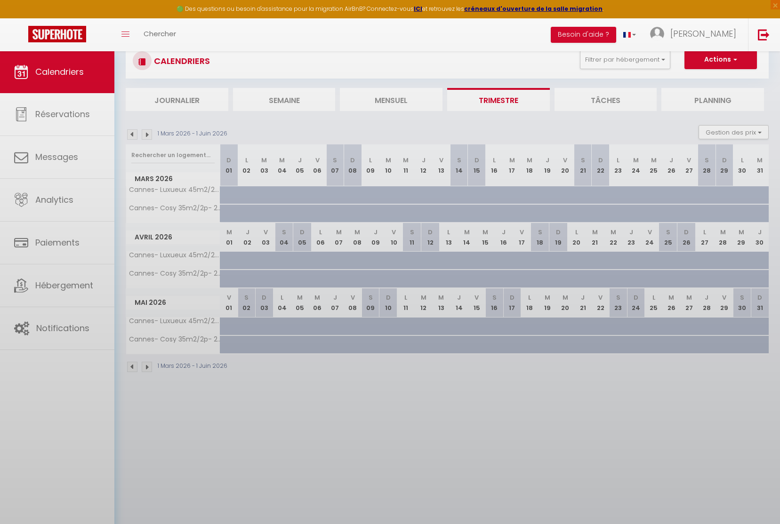
click at [476, 191] on body "🟢 Des questions ou besoin d'assistance pour la migration AirBnB? Connectez-vous…" at bounding box center [390, 285] width 780 height 524
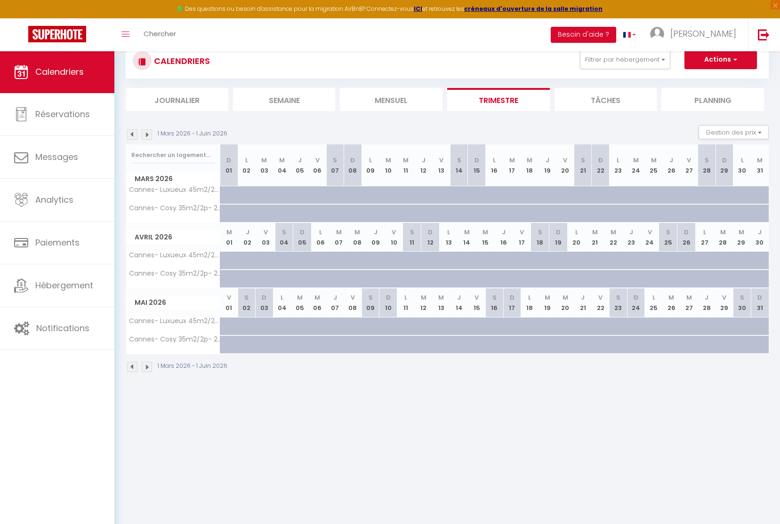
click at [472, 194] on div at bounding box center [477, 195] width 18 height 18
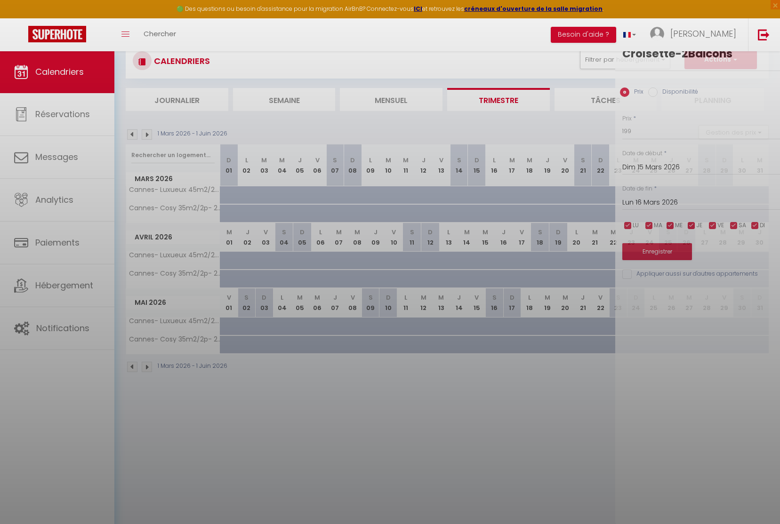
click at [476, 194] on div at bounding box center [390, 262] width 780 height 524
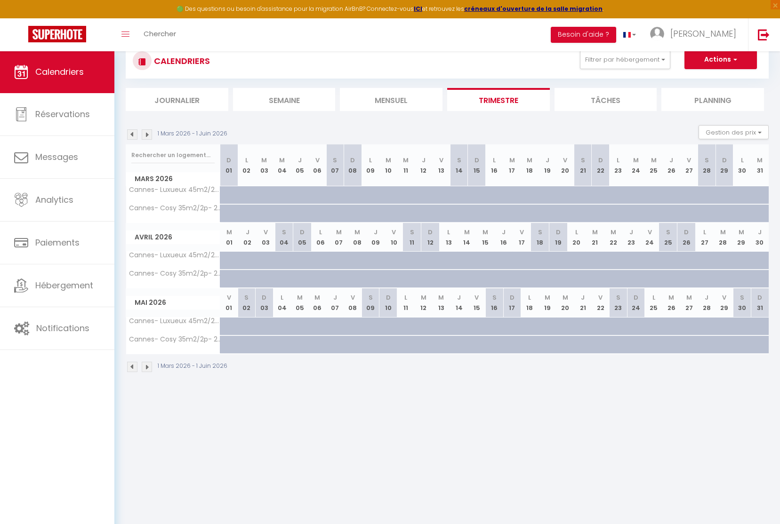
click at [459, 194] on div at bounding box center [466, 201] width 18 height 18
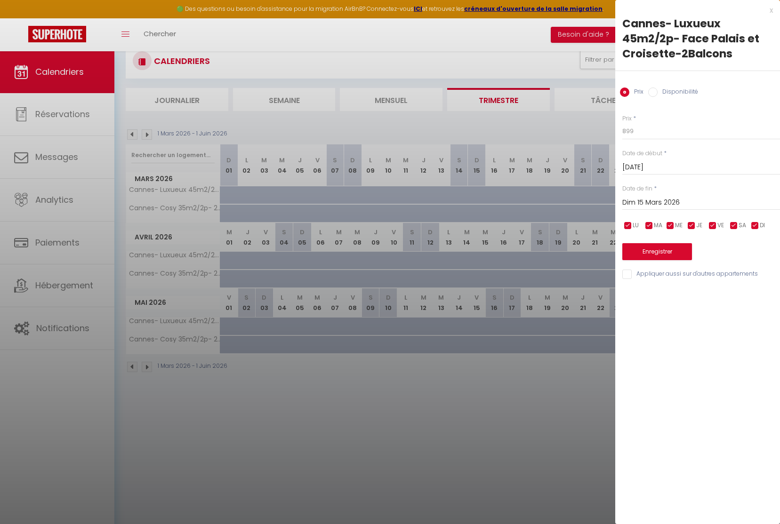
click at [439, 194] on div at bounding box center [390, 262] width 780 height 524
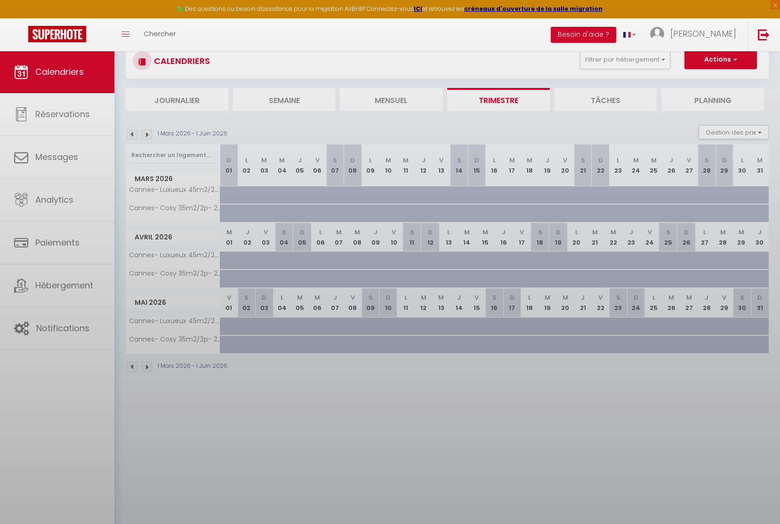
click at [443, 193] on body "🟢 Des questions ou besoin d'assistance pour la migration AirBnB? Connectez-vous…" at bounding box center [390, 285] width 780 height 524
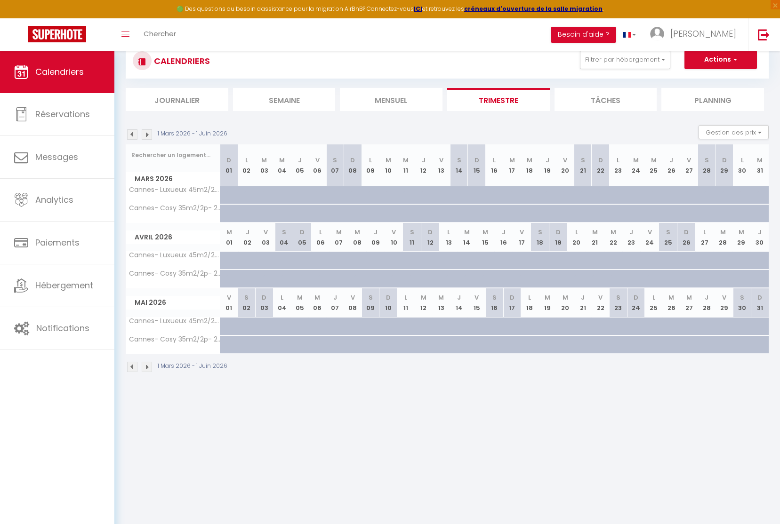
click at [443, 193] on div at bounding box center [448, 201] width 18 height 18
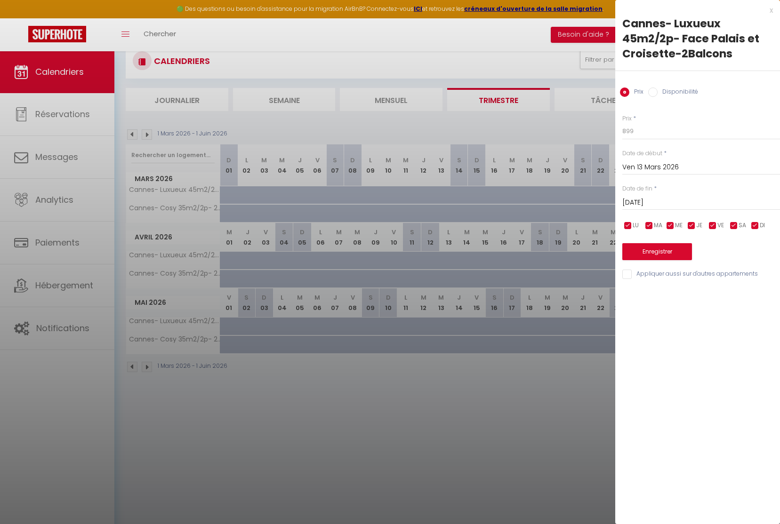
click at [371, 207] on div at bounding box center [390, 262] width 780 height 524
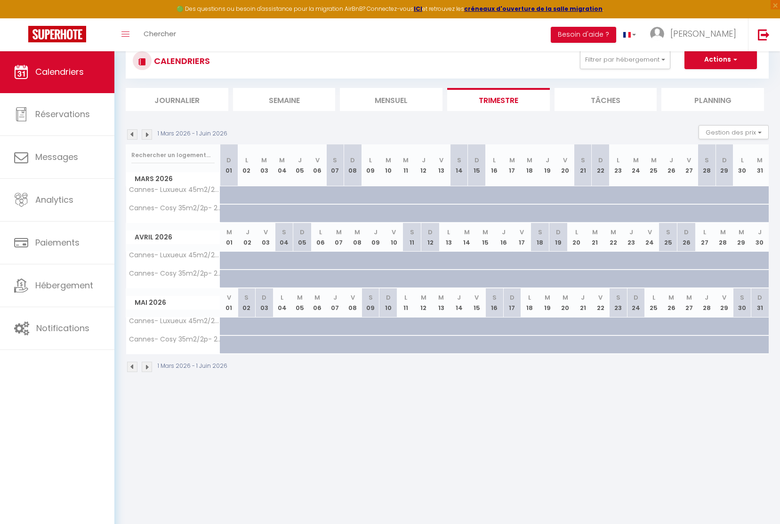
click at [370, 210] on div at bounding box center [377, 219] width 18 height 18
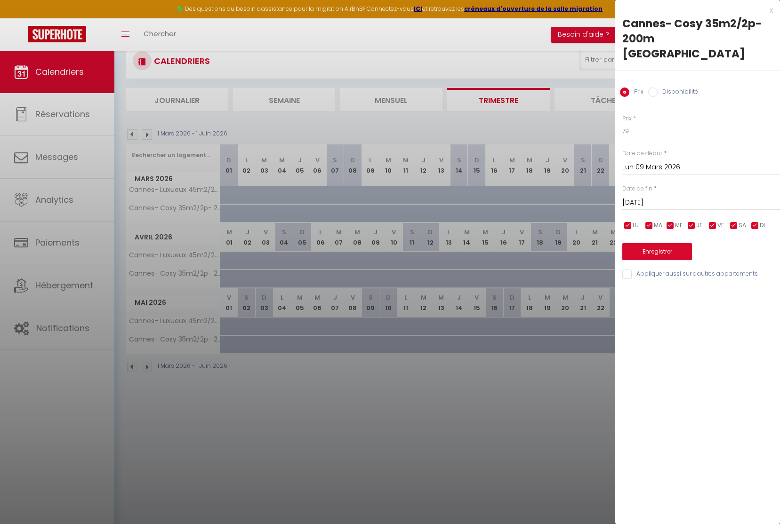
click at [656, 200] on input "[DATE]" at bounding box center [701, 203] width 158 height 12
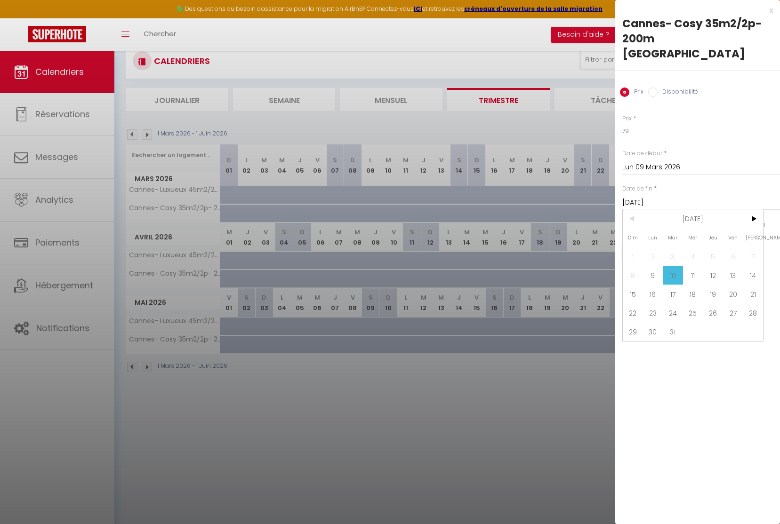
drag, startPoint x: 737, startPoint y: 281, endPoint x: 699, endPoint y: 146, distance: 139.6
click at [737, 281] on span "13" at bounding box center [733, 275] width 20 height 19
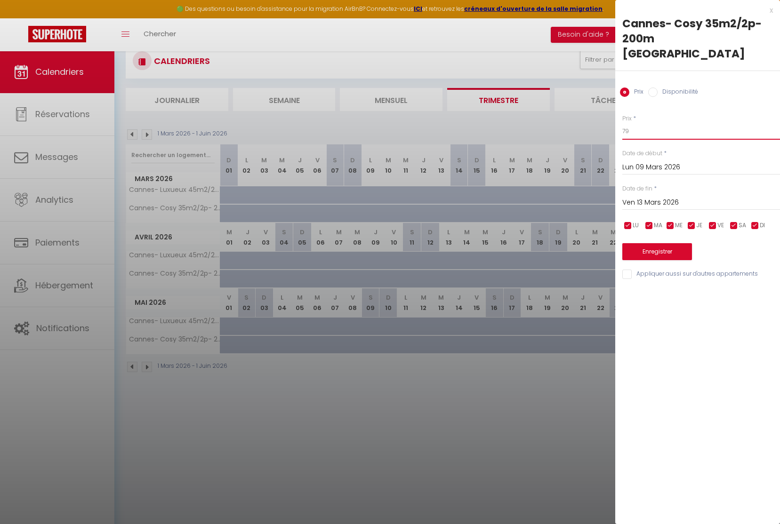
drag, startPoint x: 637, startPoint y: 132, endPoint x: 594, endPoint y: 130, distance: 43.4
click at [594, 130] on body "🟢 Des questions ou besoin d'assistance pour la migration AirBnB? Connectez-vous…" at bounding box center [390, 285] width 780 height 524
drag, startPoint x: 632, startPoint y: 160, endPoint x: 716, endPoint y: 124, distance: 91.1
click at [716, 124] on input "79" at bounding box center [701, 131] width 158 height 17
click at [677, 255] on button "Enregistrer" at bounding box center [657, 251] width 70 height 17
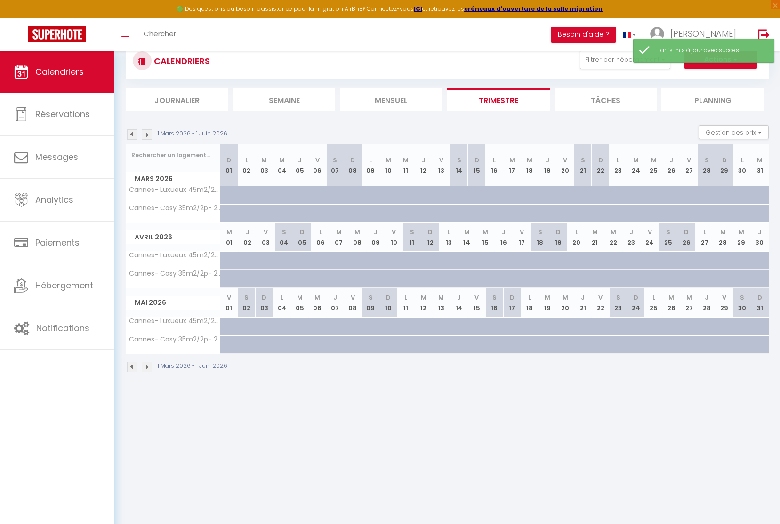
click at [457, 210] on div at bounding box center [466, 219] width 18 height 18
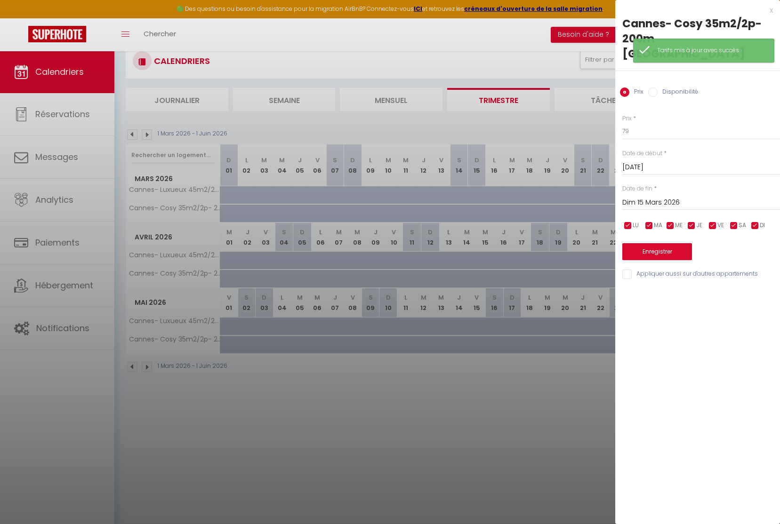
click at [444, 212] on div at bounding box center [390, 262] width 780 height 524
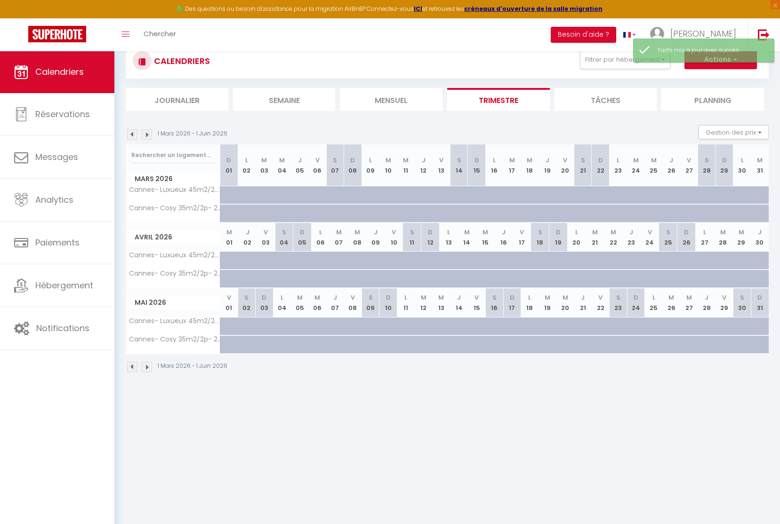
click at [443, 210] on div at bounding box center [448, 219] width 18 height 18
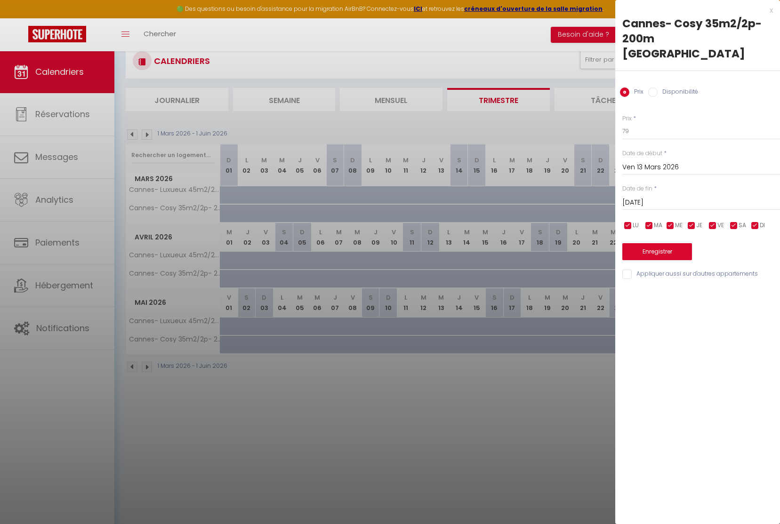
click at [652, 197] on input "[DATE]" at bounding box center [701, 203] width 158 height 12
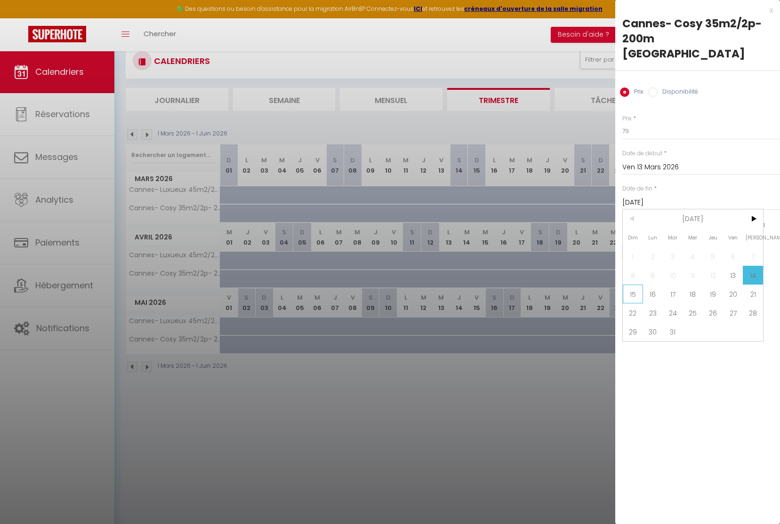
click at [635, 293] on span "15" at bounding box center [633, 294] width 20 height 19
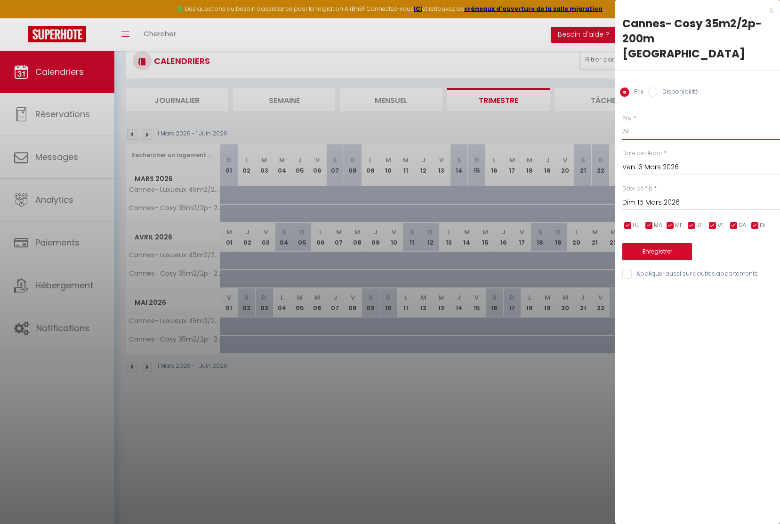
drag, startPoint x: 629, startPoint y: 129, endPoint x: 600, endPoint y: 125, distance: 29.0
click at [601, 125] on body "🟢 Des questions ou besoin d'assistance pour la migration AirBnB? Connectez-vous…" at bounding box center [390, 285] width 780 height 524
click at [652, 248] on button "Enregistrer" at bounding box center [657, 251] width 70 height 17
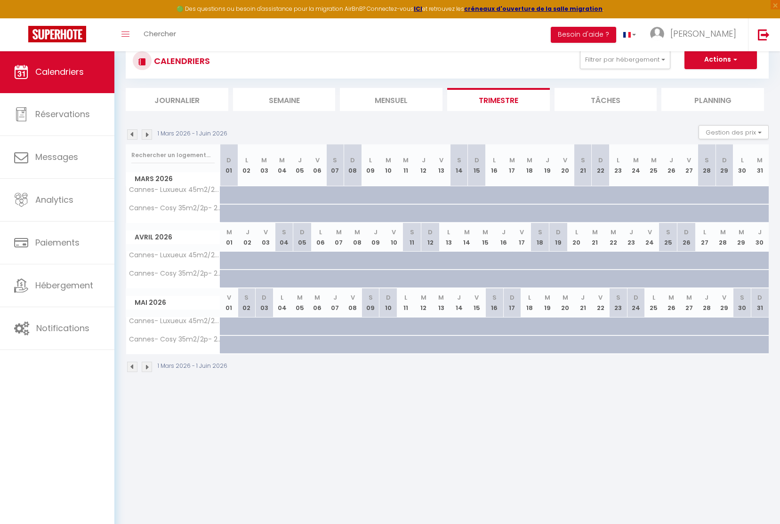
click at [716, 195] on div at bounding box center [725, 195] width 18 height 18
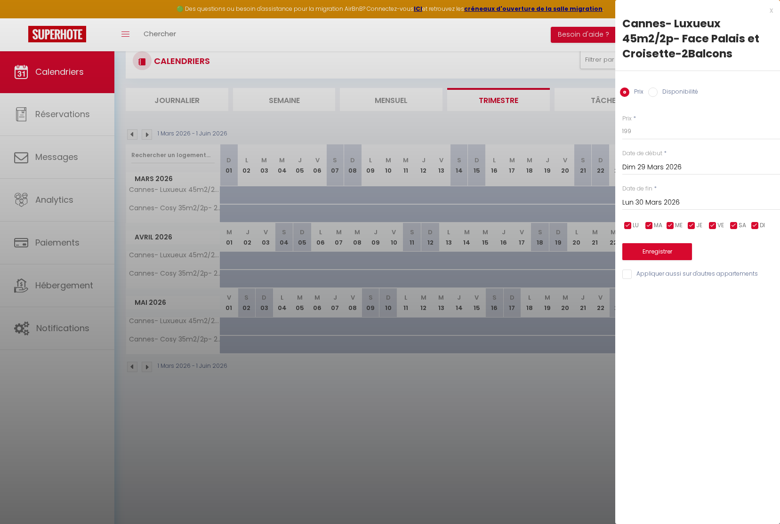
drag, startPoint x: 506, startPoint y: 397, endPoint x: 506, endPoint y: 334, distance: 63.1
click at [506, 397] on div at bounding box center [390, 262] width 780 height 524
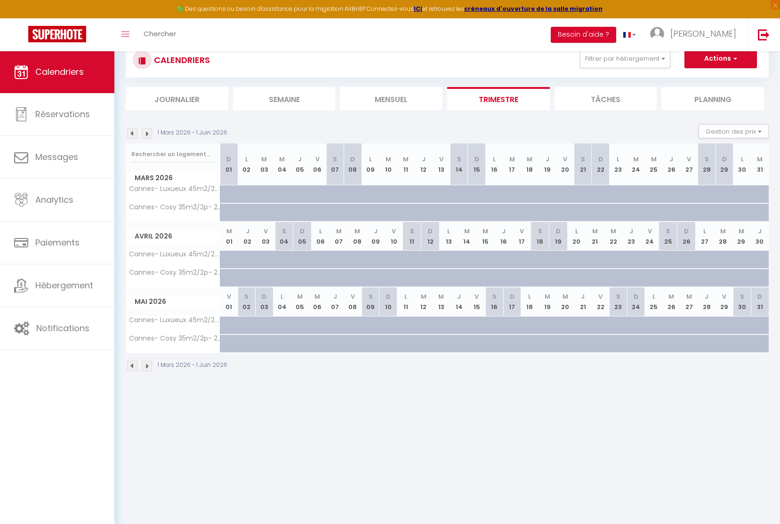
click at [230, 190] on div at bounding box center [229, 194] width 18 height 18
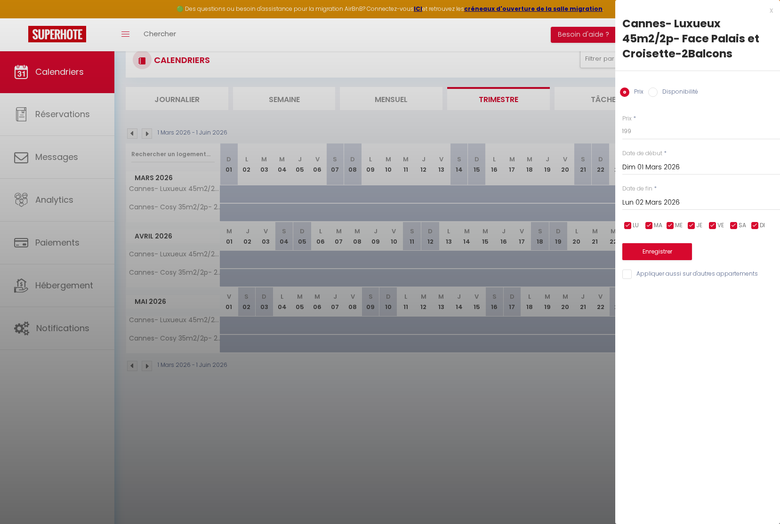
drag, startPoint x: 280, startPoint y: 191, endPoint x: 301, endPoint y: 191, distance: 21.7
click at [280, 191] on div at bounding box center [390, 262] width 780 height 524
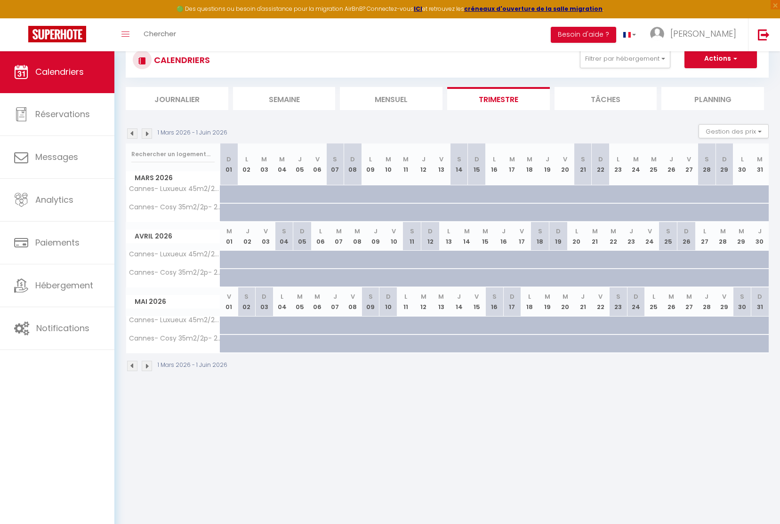
click at [348, 196] on div at bounding box center [353, 194] width 18 height 18
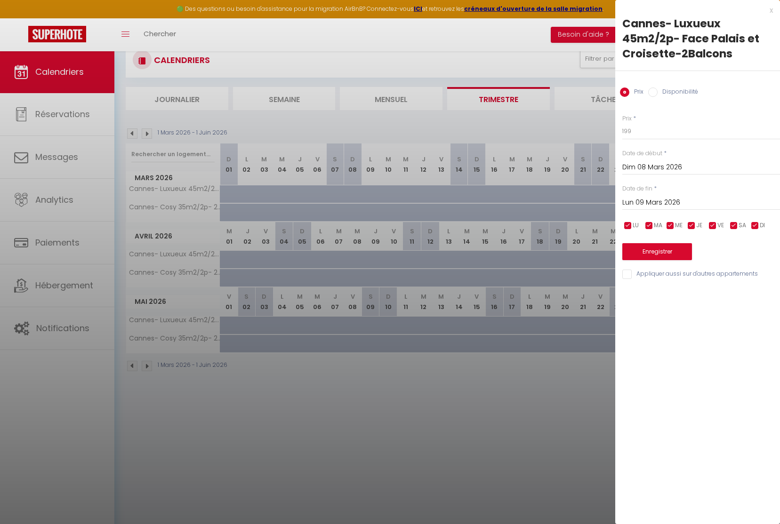
drag, startPoint x: 334, startPoint y: 195, endPoint x: 241, endPoint y: 194, distance: 92.7
click at [331, 195] on div at bounding box center [390, 262] width 780 height 524
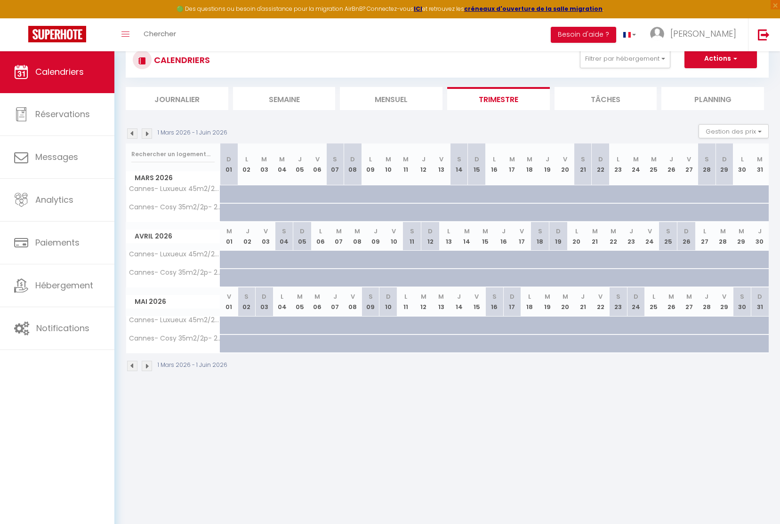
click at [228, 192] on div at bounding box center [235, 200] width 18 height 18
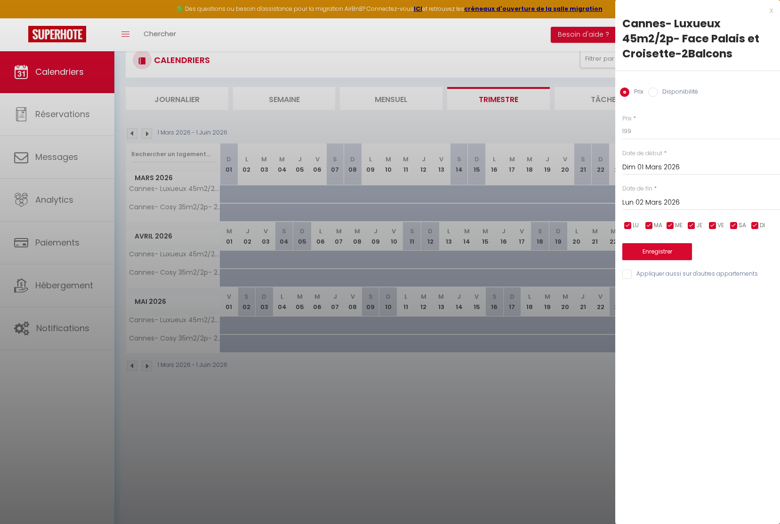
click at [647, 203] on input "Lun 02 Mars 2026" at bounding box center [701, 203] width 158 height 12
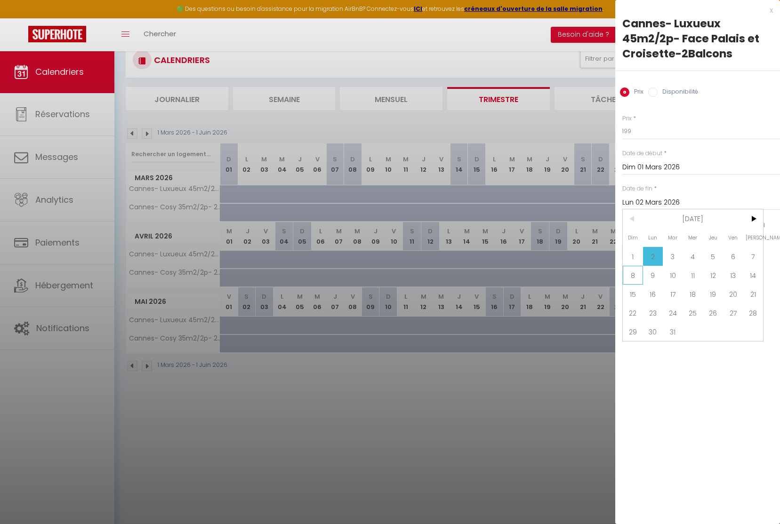
click at [636, 278] on span "8" at bounding box center [633, 275] width 20 height 19
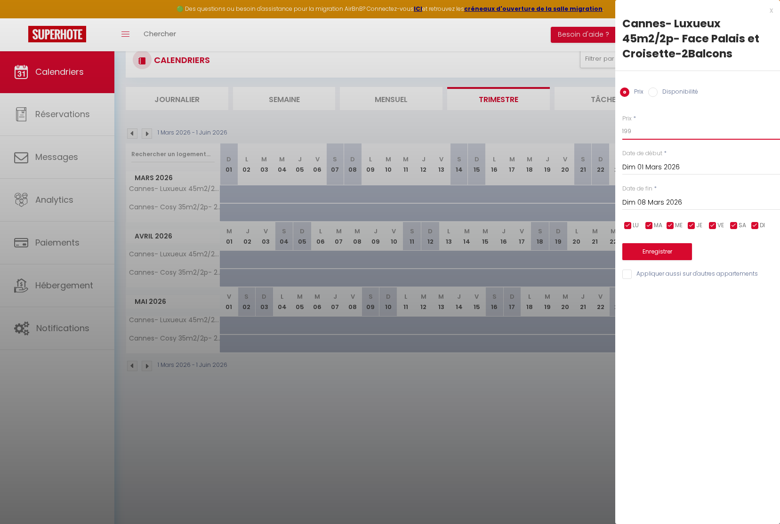
click at [625, 131] on input "199" at bounding box center [701, 131] width 158 height 17
click at [657, 169] on input "Dim 01 Mars 2026" at bounding box center [701, 167] width 158 height 12
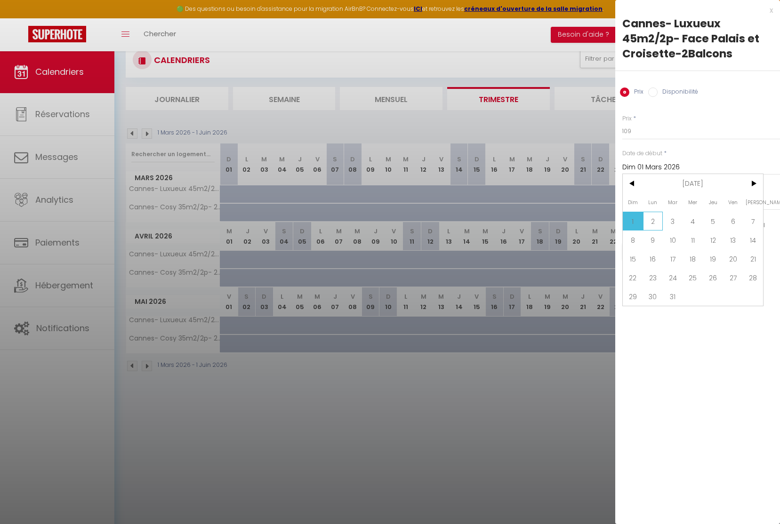
click at [652, 218] on span "2" at bounding box center [653, 221] width 20 height 19
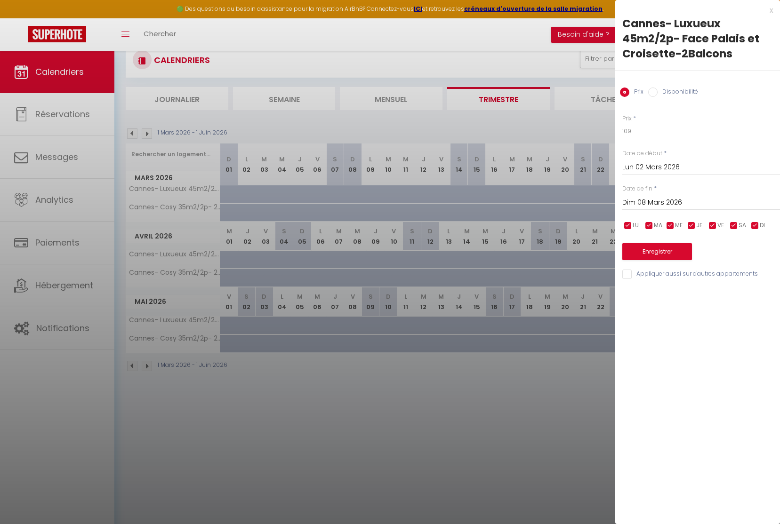
click at [646, 164] on input "Lun 02 Mars 2026" at bounding box center [701, 167] width 158 height 12
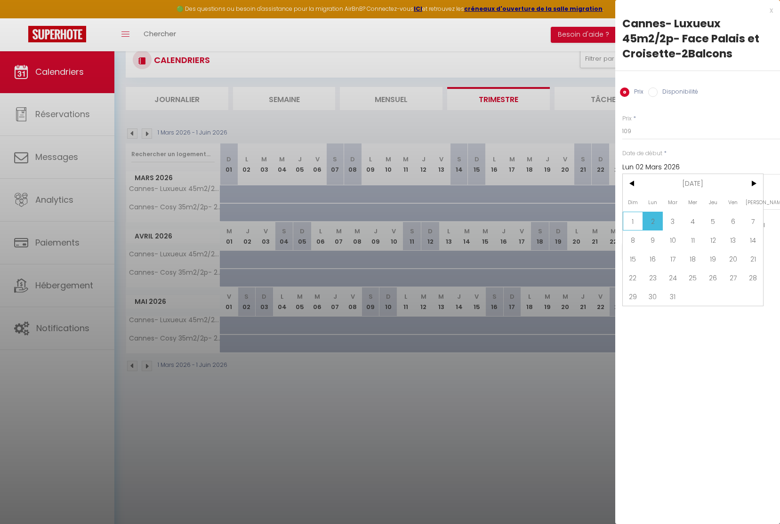
click at [631, 228] on span "1" at bounding box center [633, 221] width 20 height 19
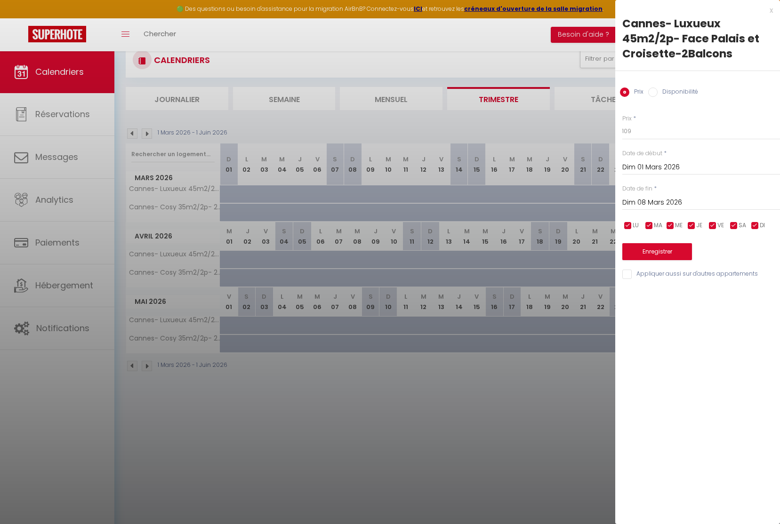
click at [655, 255] on button "Enregistrer" at bounding box center [657, 251] width 70 height 17
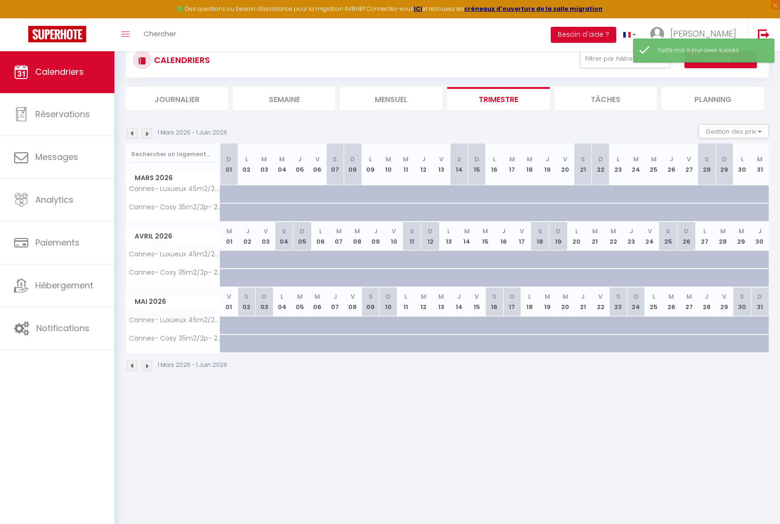
click at [229, 210] on div at bounding box center [235, 218] width 18 height 18
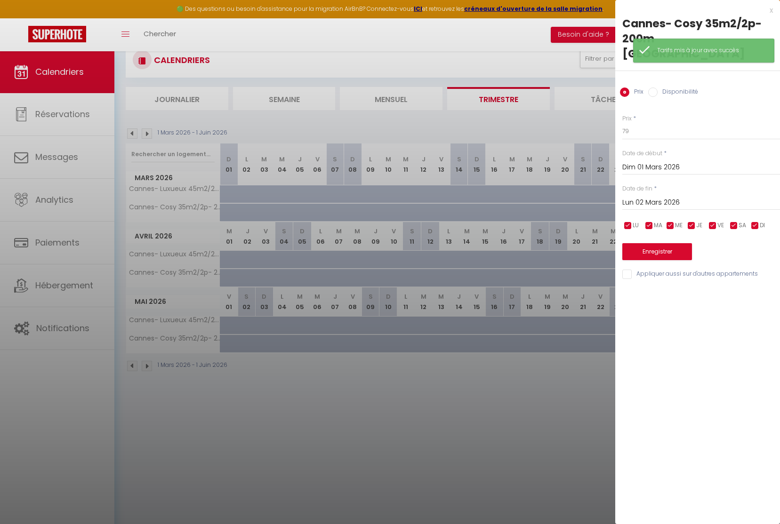
click at [658, 198] on input "Lun 02 Mars 2026" at bounding box center [701, 203] width 158 height 12
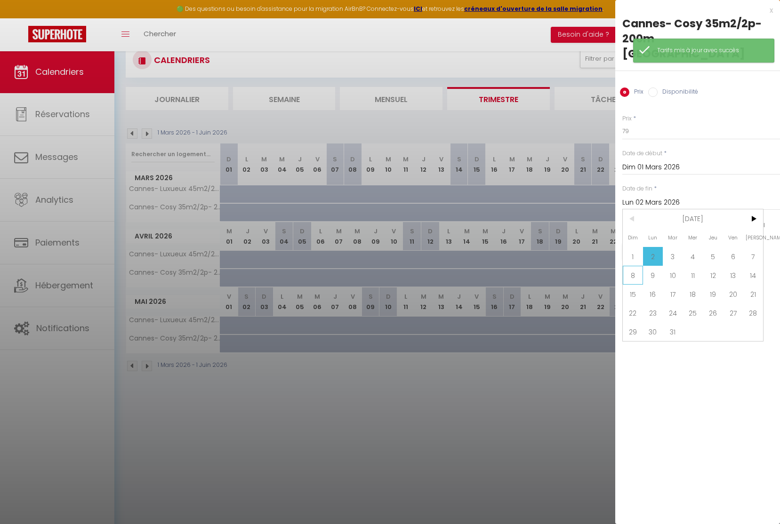
click at [634, 275] on span "8" at bounding box center [633, 275] width 20 height 19
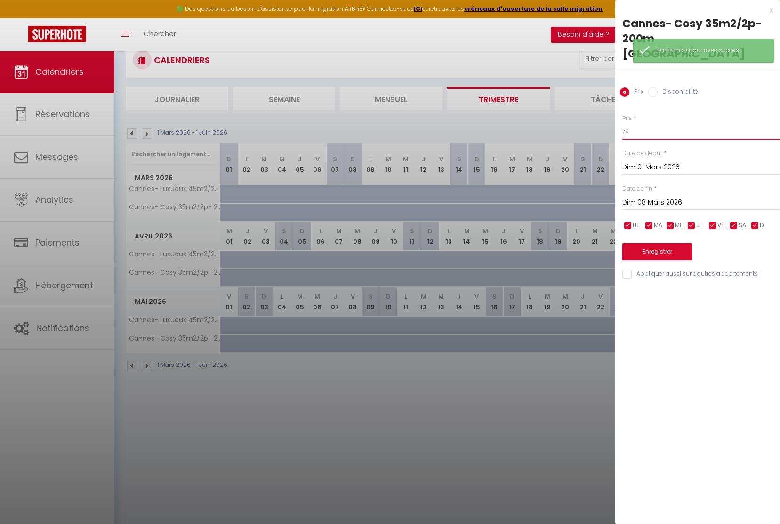
drag, startPoint x: 628, startPoint y: 131, endPoint x: 620, endPoint y: 131, distance: 8.5
click at [620, 131] on div "Prix * 79 Statut * Disponible Indisponible Date de début * [DATE] < [DATE] > Di…" at bounding box center [697, 192] width 165 height 178
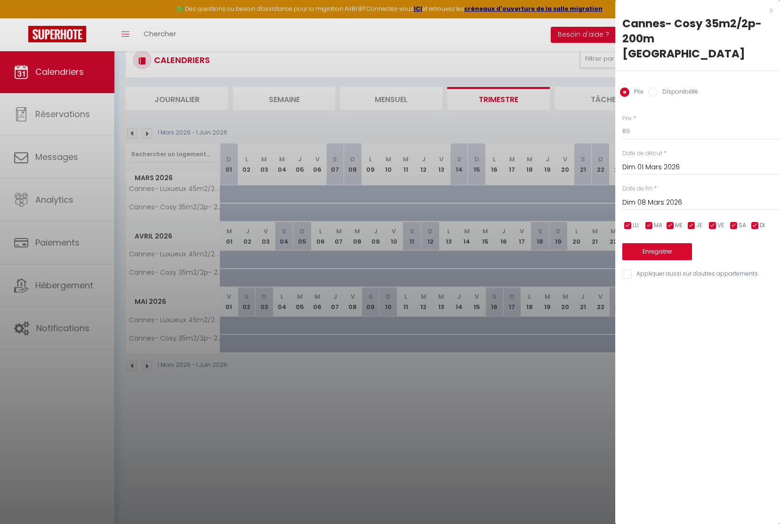
click at [656, 250] on button "Enregistrer" at bounding box center [657, 251] width 70 height 17
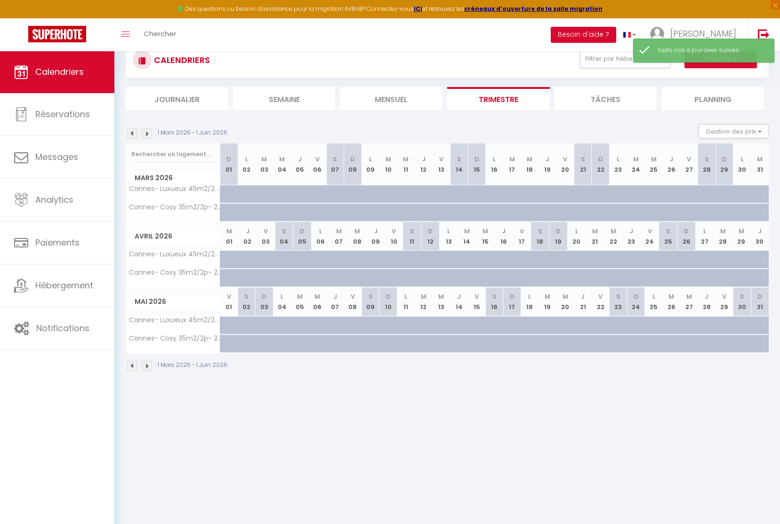
click at [354, 210] on div at bounding box center [359, 218] width 18 height 18
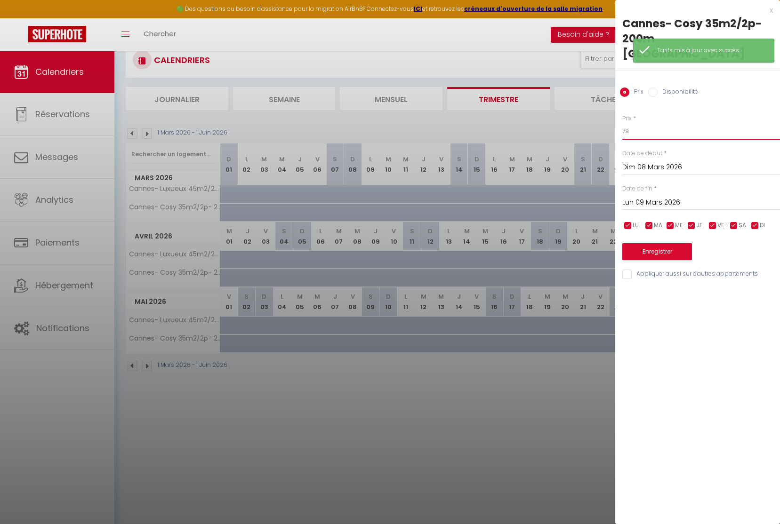
click at [620, 130] on div "Prix * 79 Statut * Disponible Indisponible Date de début * [DATE] < [DATE] > Di…" at bounding box center [697, 192] width 165 height 178
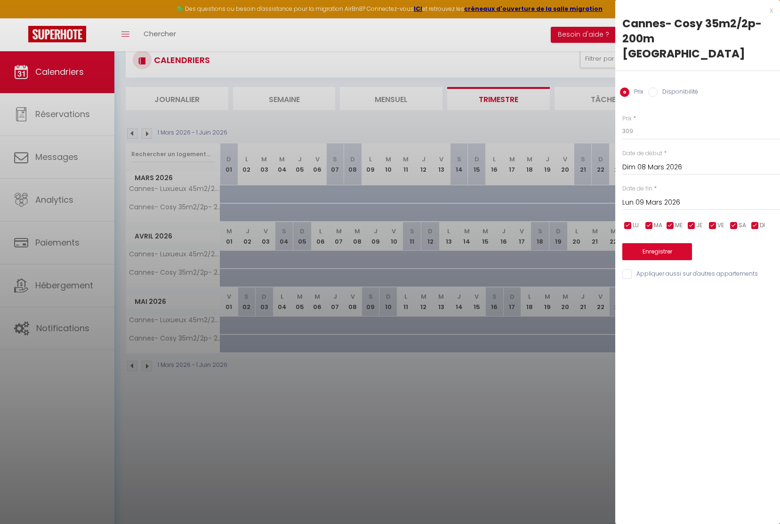
click at [652, 249] on button "Enregistrer" at bounding box center [657, 251] width 70 height 17
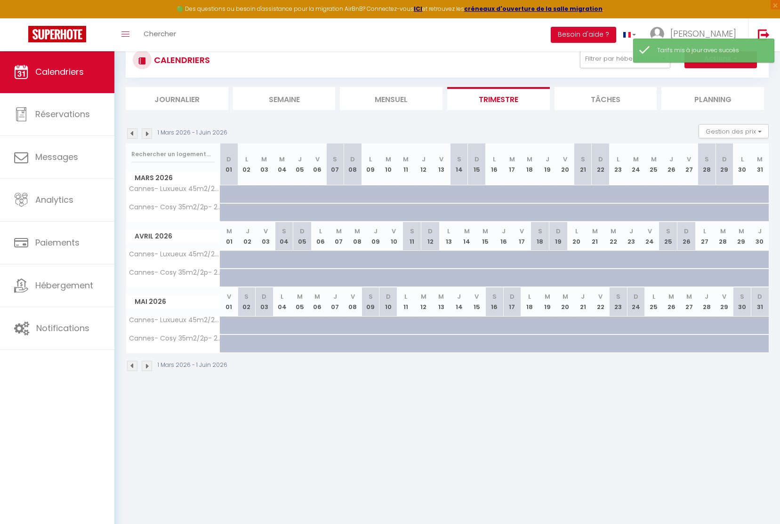
click at [358, 191] on div at bounding box center [359, 200] width 18 height 18
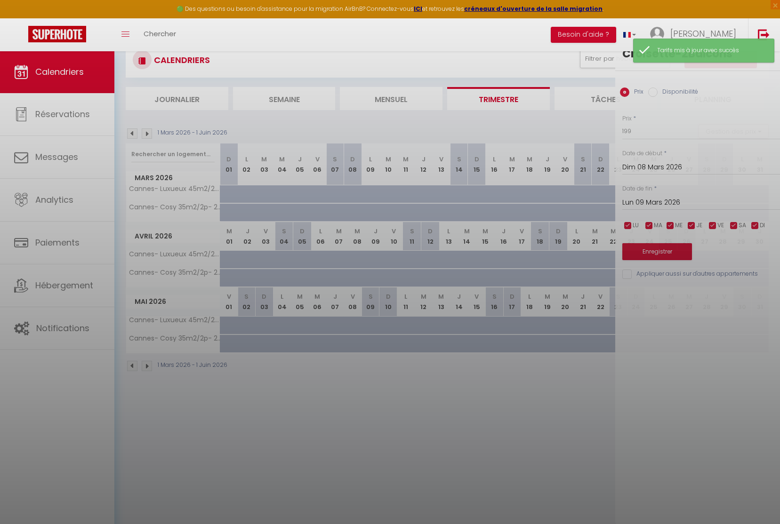
click at [355, 193] on div at bounding box center [390, 262] width 780 height 524
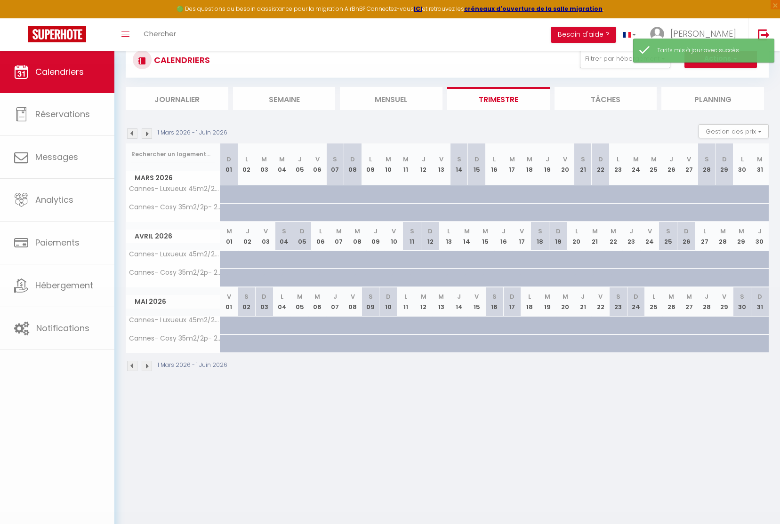
click at [355, 193] on body "🟢 Des questions ou besoin d'assistance pour la migration AirBnB? Connectez-vous…" at bounding box center [390, 284] width 780 height 524
click at [355, 193] on div at bounding box center [359, 200] width 18 height 18
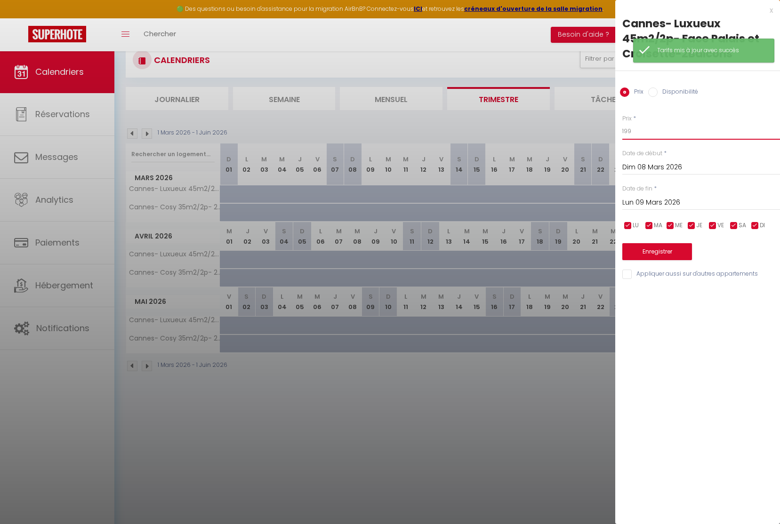
drag, startPoint x: 623, startPoint y: 129, endPoint x: 617, endPoint y: 133, distance: 7.6
click at [619, 131] on div "Prix * 199 Statut * Disponible Indisponible Date de début * [DATE] < [DATE] > D…" at bounding box center [697, 192] width 165 height 178
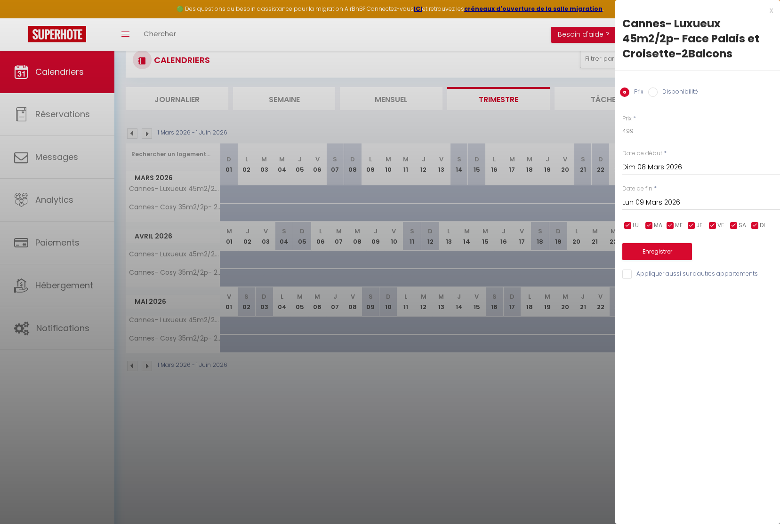
click at [668, 241] on div "Enregistrer" at bounding box center [701, 246] width 158 height 29
click at [667, 244] on button "Enregistrer" at bounding box center [657, 251] width 70 height 17
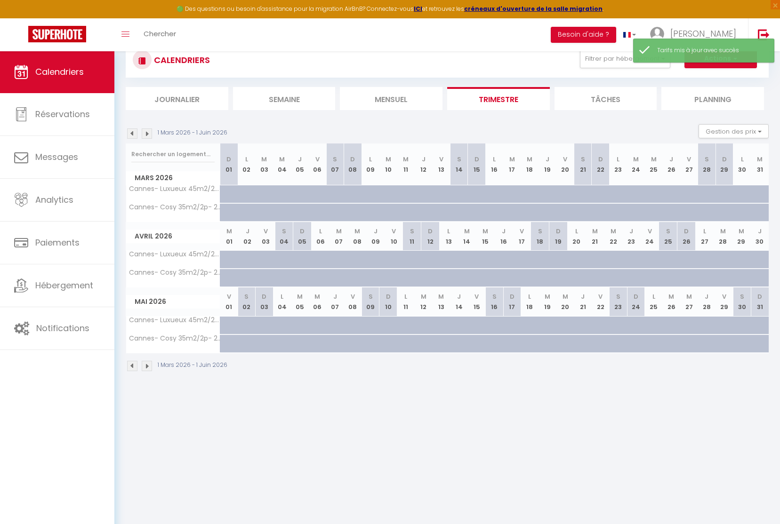
click at [482, 193] on div at bounding box center [483, 200] width 18 height 18
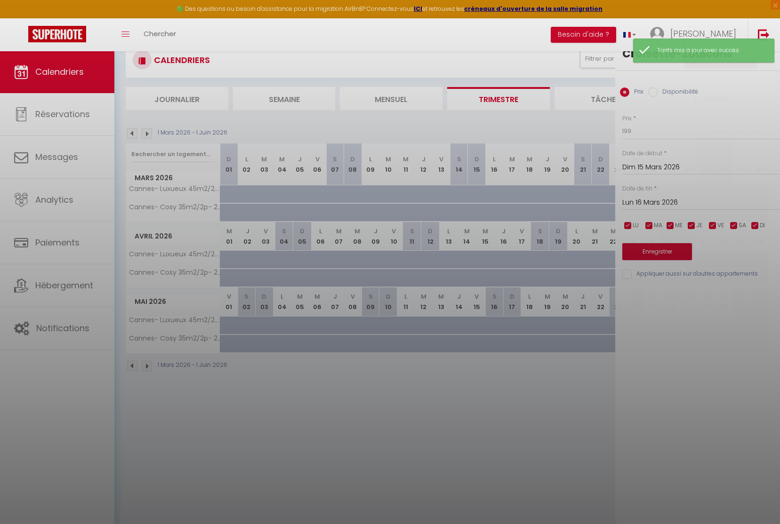
click at [480, 195] on div at bounding box center [390, 262] width 780 height 524
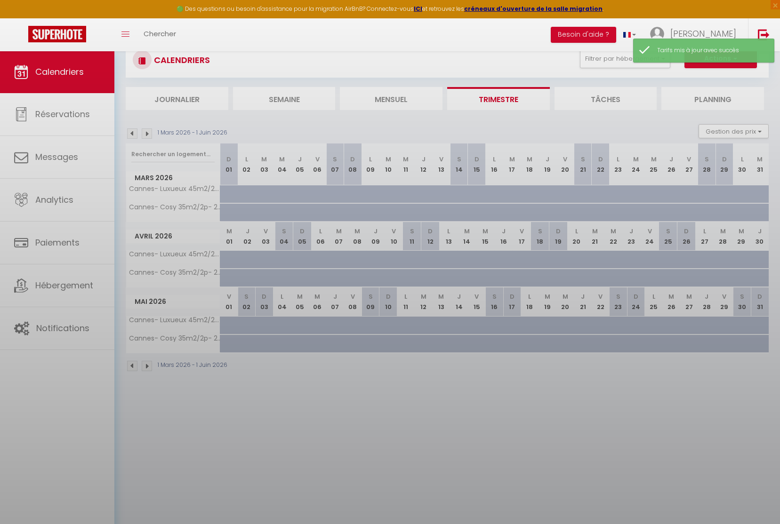
click at [480, 195] on div at bounding box center [390, 262] width 780 height 524
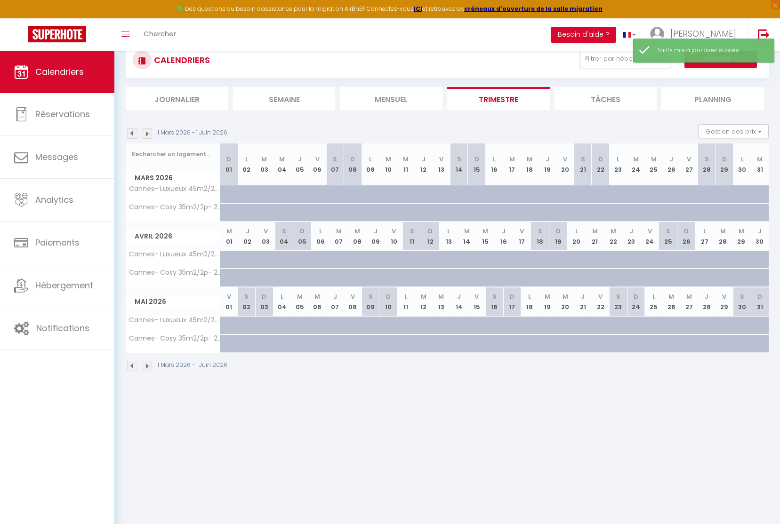
click at [479, 195] on div at bounding box center [483, 200] width 18 height 18
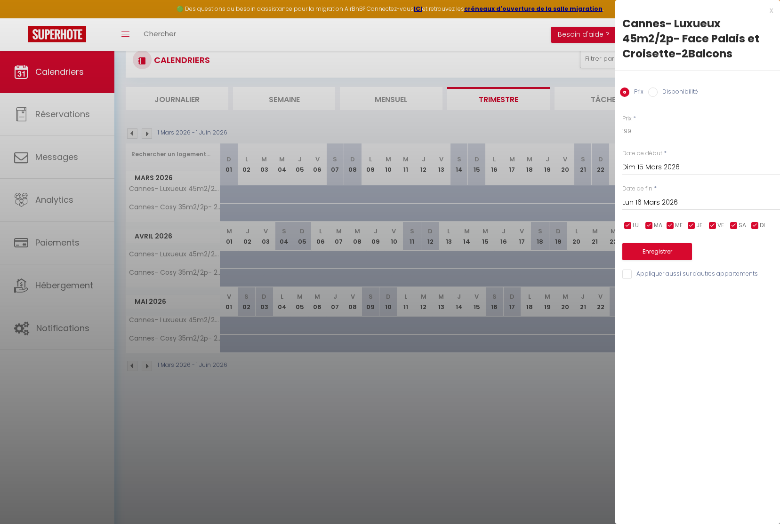
click at [663, 199] on input "Lun 16 Mars 2026" at bounding box center [701, 203] width 158 height 12
click at [645, 199] on input "Lun 16 Mars 2026" at bounding box center [701, 203] width 158 height 12
click at [677, 197] on input "Lun 16 Mars 2026" at bounding box center [701, 203] width 158 height 12
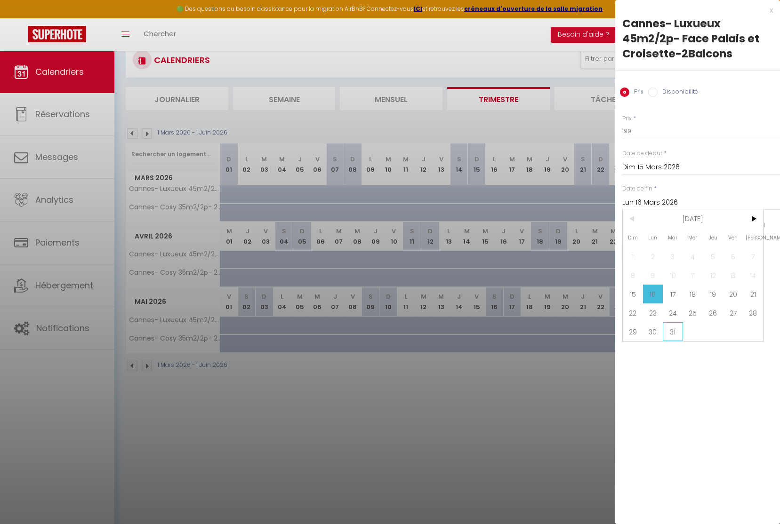
click at [673, 335] on span "31" at bounding box center [673, 331] width 20 height 19
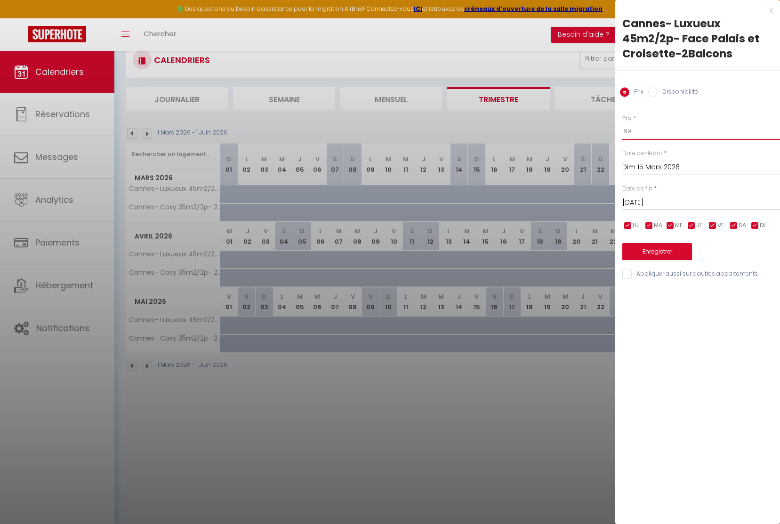
click at [625, 134] on input "199" at bounding box center [701, 131] width 158 height 17
click at [663, 246] on button "Enregistrer" at bounding box center [657, 251] width 70 height 17
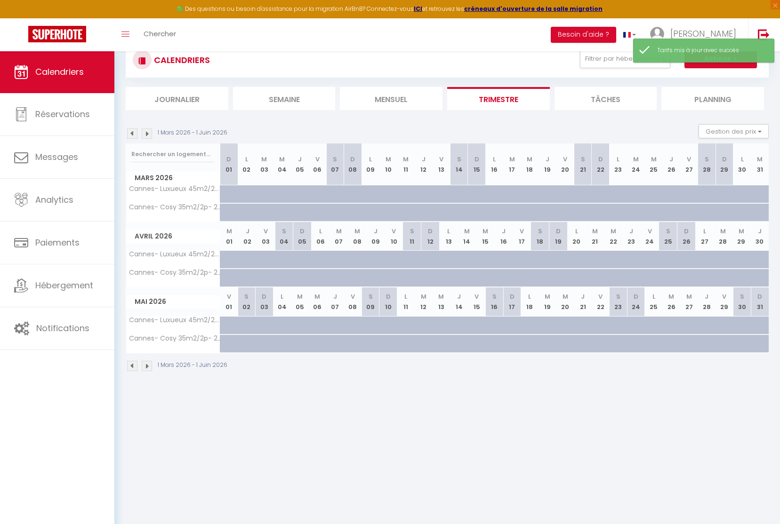
click at [479, 209] on div at bounding box center [483, 218] width 18 height 18
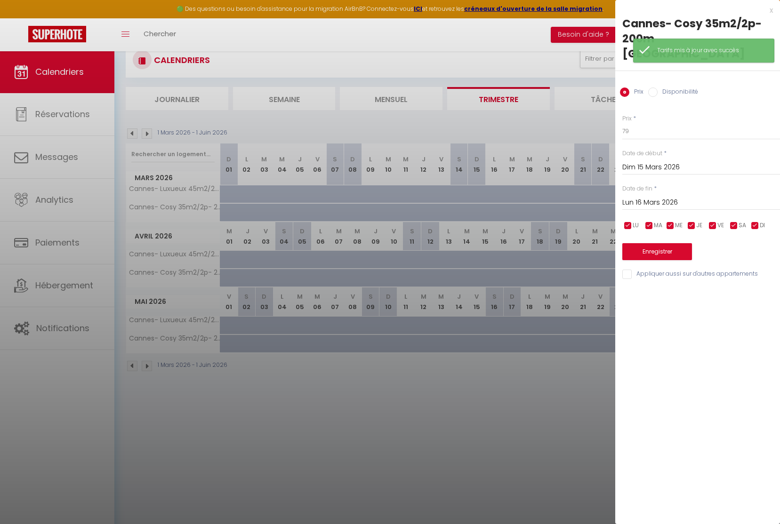
click at [477, 210] on div at bounding box center [390, 262] width 780 height 524
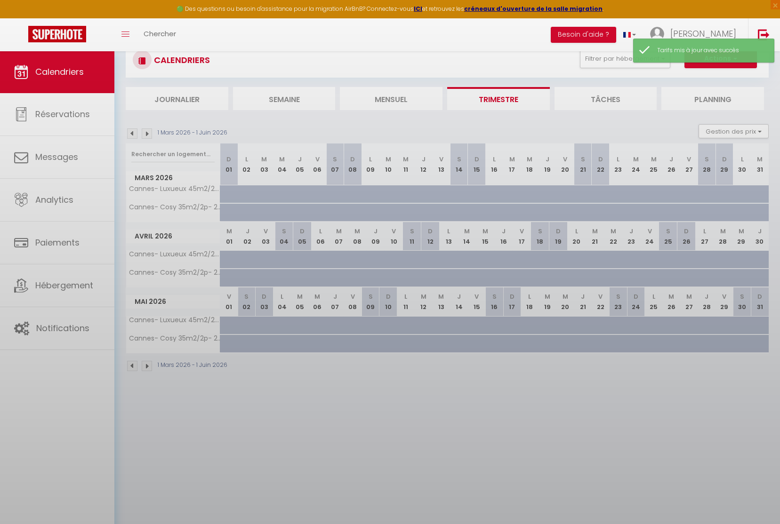
click at [477, 210] on body "🟢 Des questions ou besoin d'assistance pour la migration AirBnB? Connectez-vous…" at bounding box center [390, 284] width 780 height 524
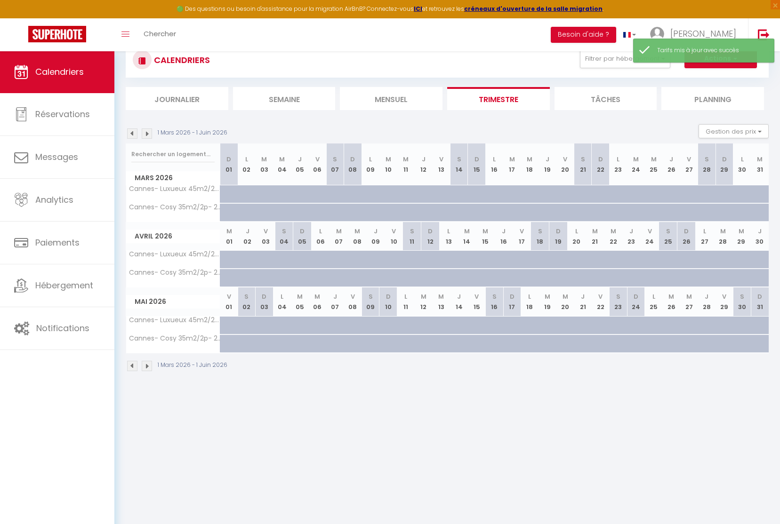
click at [477, 210] on div at bounding box center [483, 218] width 18 height 18
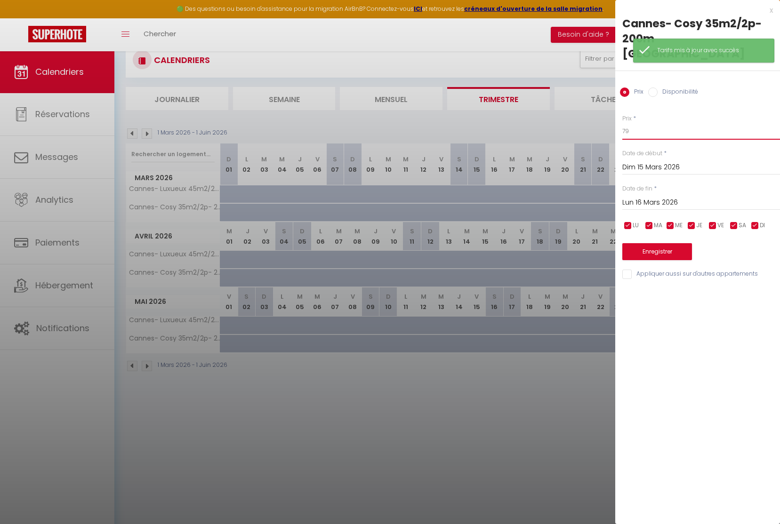
drag, startPoint x: 625, startPoint y: 130, endPoint x: 599, endPoint y: 134, distance: 25.7
click at [615, 130] on div "Prix * 79 Statut * Disponible Indisponible Date de début * [DATE] < [DATE] > Di…" at bounding box center [697, 192] width 165 height 178
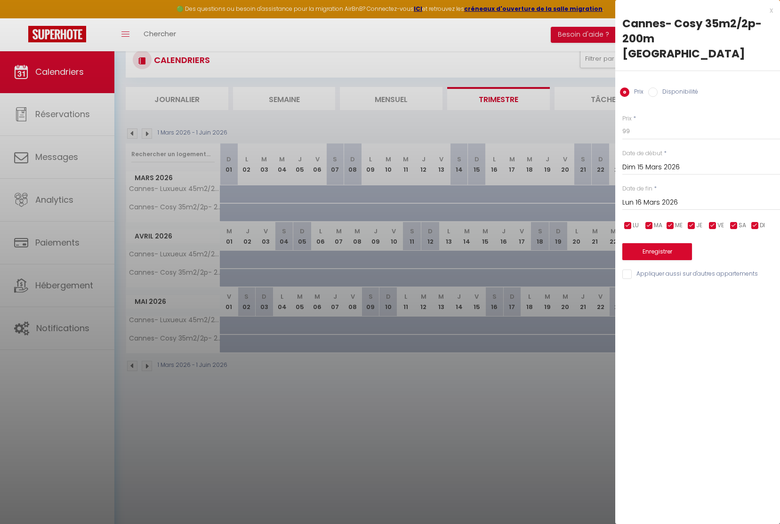
click at [650, 199] on input "Lun 16 Mars 2026" at bounding box center [701, 203] width 158 height 12
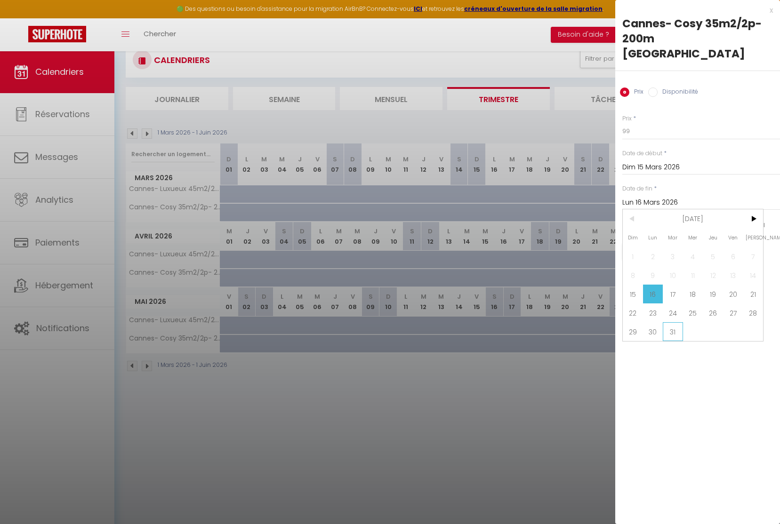
click at [674, 333] on span "31" at bounding box center [673, 331] width 20 height 19
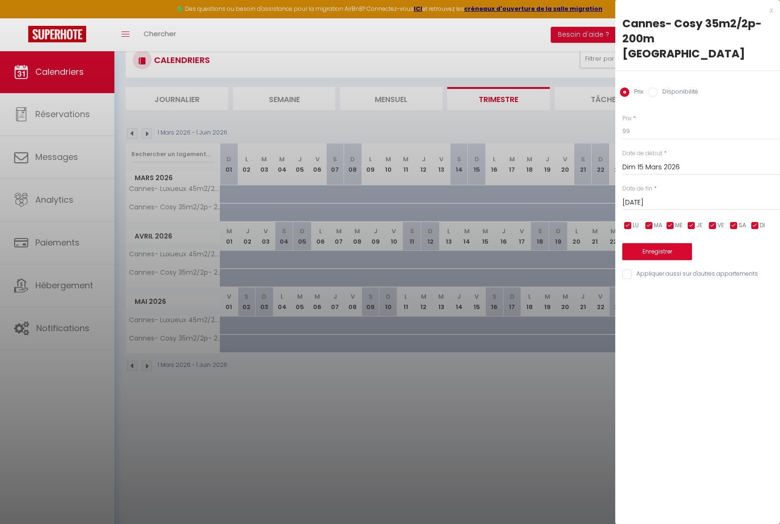
drag, startPoint x: 678, startPoint y: 256, endPoint x: 671, endPoint y: 254, distance: 7.3
click at [678, 256] on button "Enregistrer" at bounding box center [657, 251] width 70 height 17
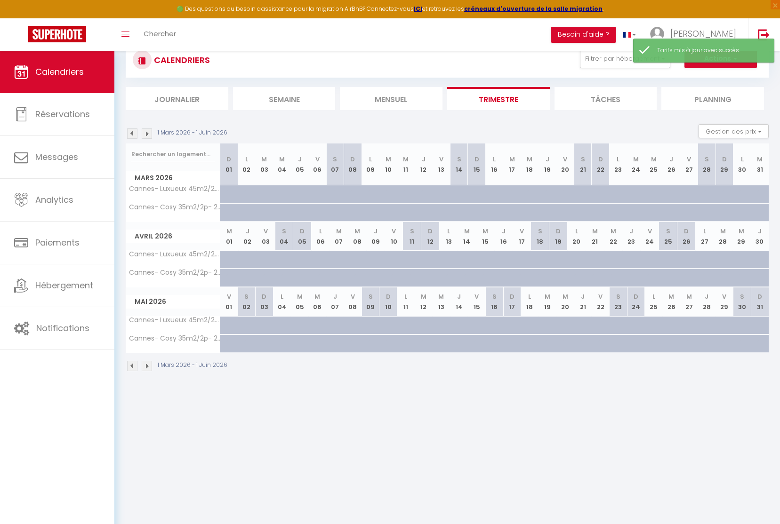
click at [227, 209] on div at bounding box center [235, 218] width 18 height 18
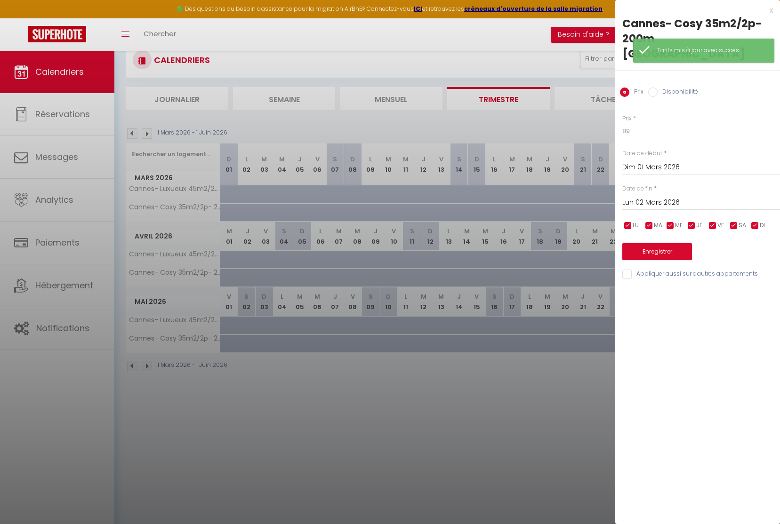
click at [660, 202] on input "Lun 02 Mars 2026" at bounding box center [701, 203] width 158 height 12
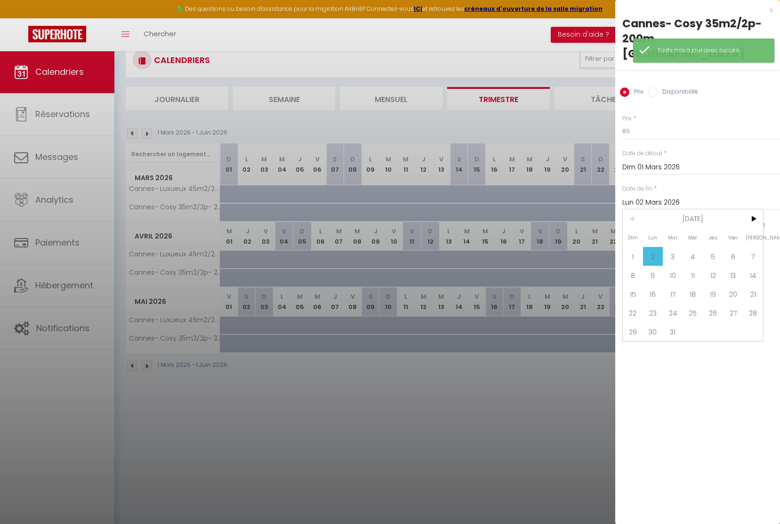
click at [634, 277] on span "8" at bounding box center [633, 275] width 20 height 19
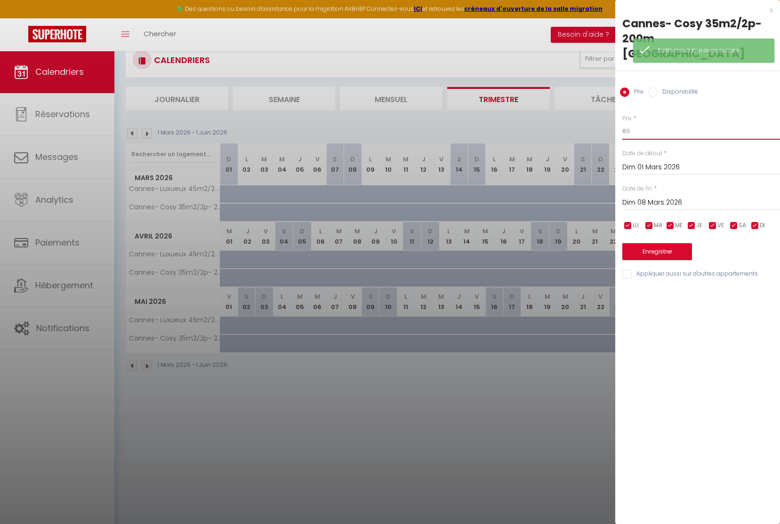
drag, startPoint x: 625, startPoint y: 133, endPoint x: 603, endPoint y: 129, distance: 22.8
click at [603, 129] on body "🟢 Des questions ou besoin d'assistance pour la migration AirBnB? Connectez-vous…" at bounding box center [390, 284] width 780 height 524
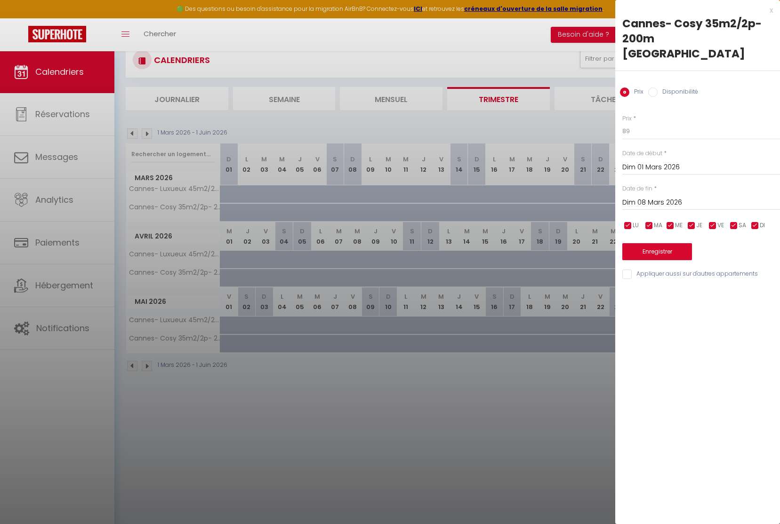
click at [655, 248] on button "Enregistrer" at bounding box center [657, 251] width 70 height 17
